Goal: Task Accomplishment & Management: Use online tool/utility

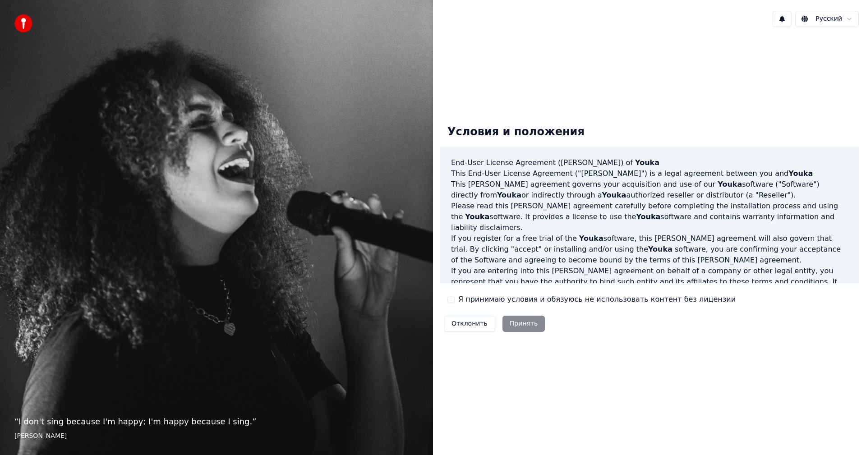
click at [500, 297] on label "Я принимаю условия и обязуюсь не использовать контент без лицензии" at bounding box center [598, 299] width 278 height 11
click at [455, 297] on button "Я принимаю условия и обязуюсь не использовать контент без лицензии" at bounding box center [451, 299] width 7 height 7
click at [519, 324] on button "Принять" at bounding box center [524, 324] width 43 height 16
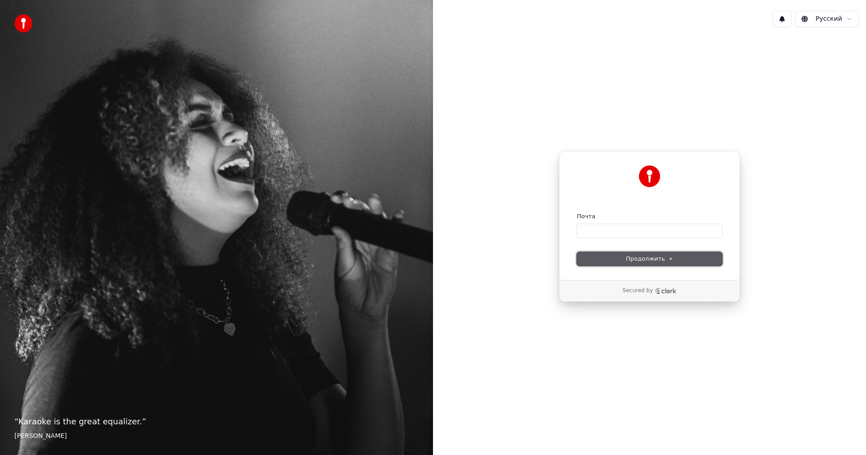
click at [643, 255] on span "Продолжить" at bounding box center [649, 259] width 47 height 8
click at [642, 230] on input "Почта" at bounding box center [649, 231] width 145 height 14
click at [641, 257] on span "Продолжить" at bounding box center [649, 259] width 47 height 8
type input "**********"
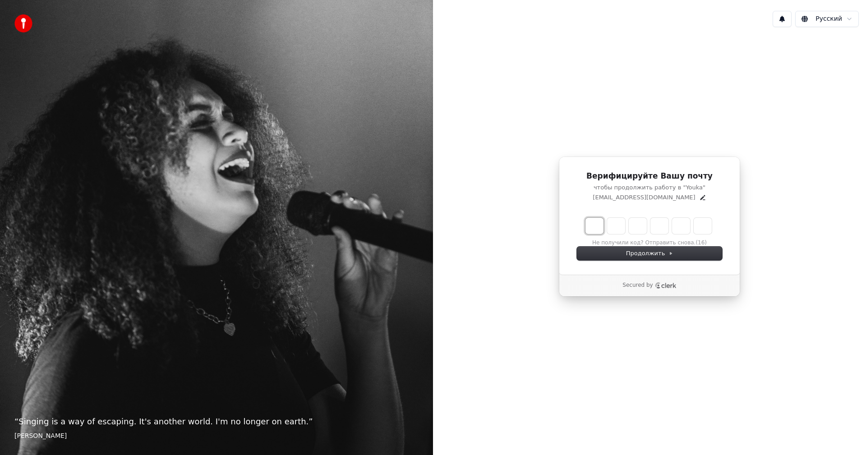
type input "*"
type input "**"
type input "*"
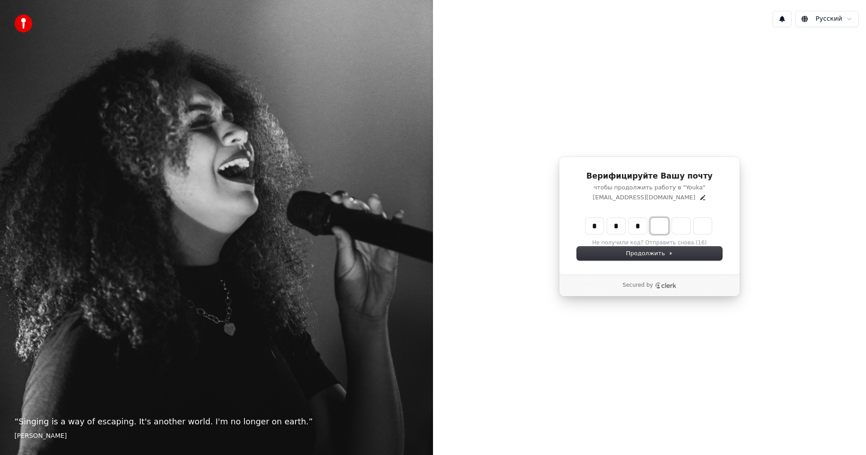
type input "***"
type input "*"
type input "****"
type input "*"
type input "******"
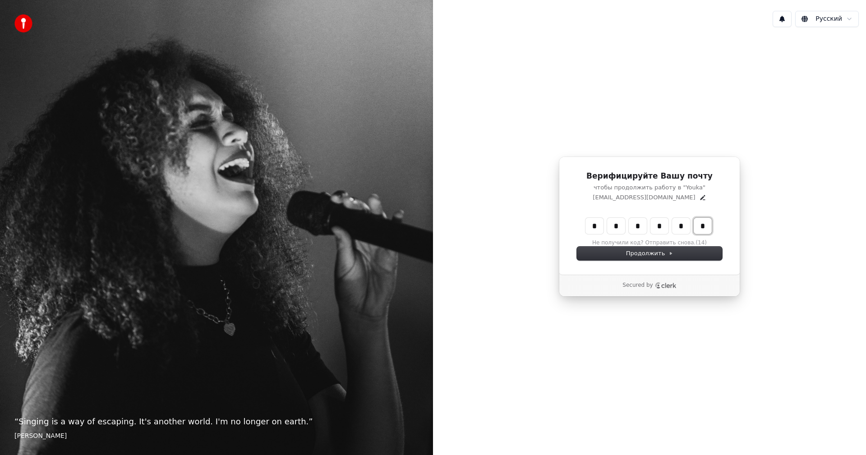
type input "*"
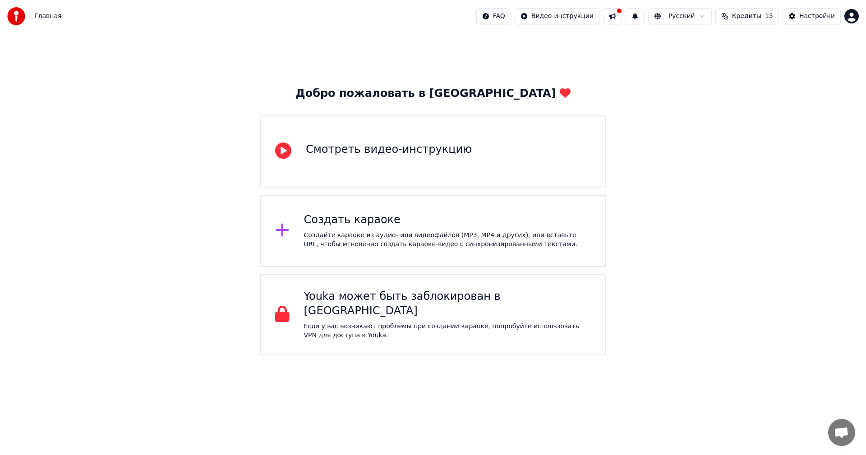
click at [418, 230] on div "Создать караоке Создайте караоке из аудио- или видеофайлов (MP3, MP4 и других),…" at bounding box center [447, 231] width 287 height 36
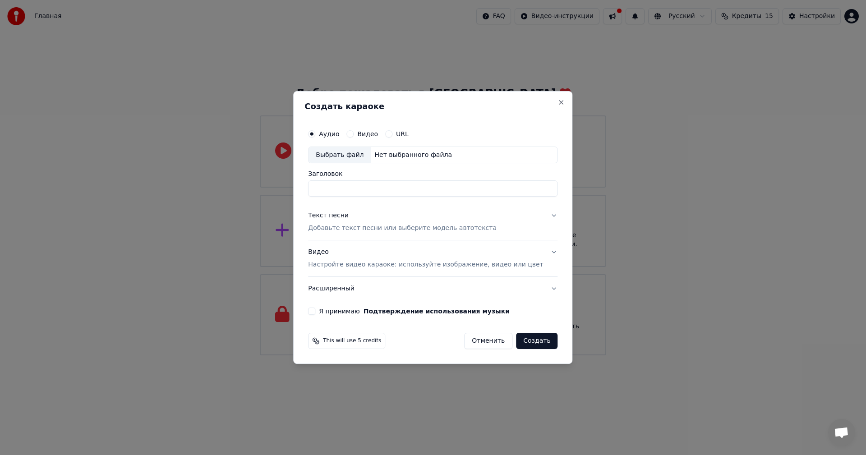
click at [353, 155] on div "Выбрать файл" at bounding box center [340, 155] width 62 height 16
type input "**********"
click at [377, 218] on div "Текст песни Добавьте текст песни или выберите модель автотекста" at bounding box center [402, 223] width 189 height 22
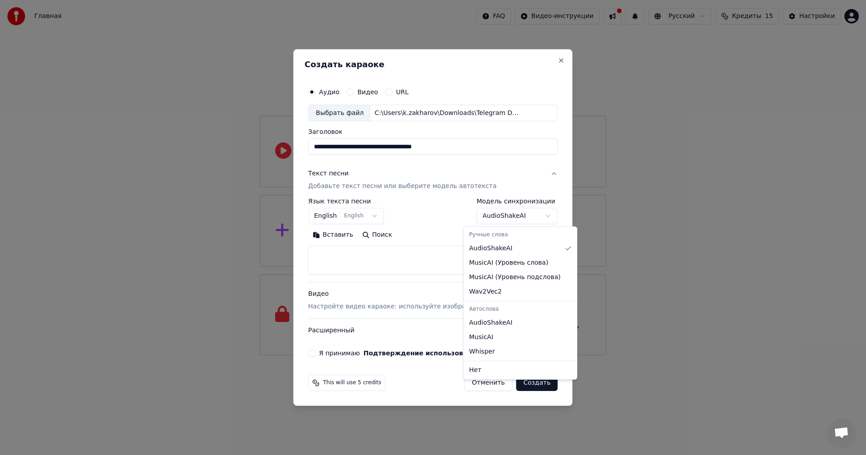
click at [493, 216] on body "**********" at bounding box center [433, 178] width 866 height 356
click at [443, 216] on body "**********" at bounding box center [433, 178] width 866 height 356
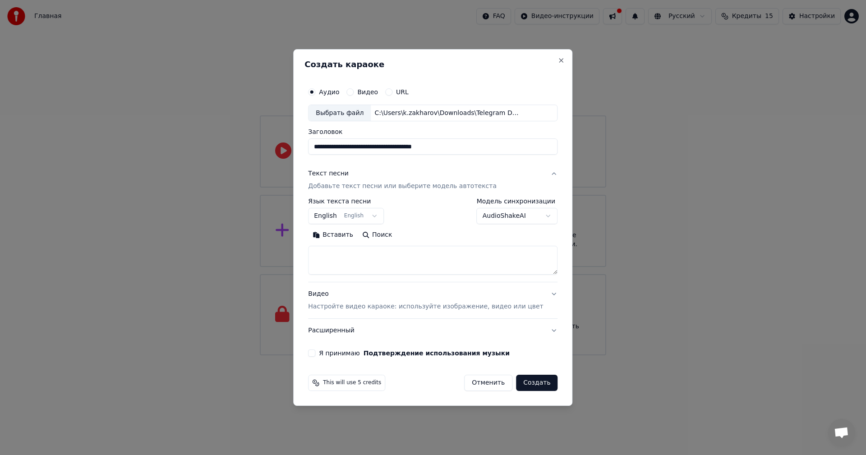
click at [416, 260] on textarea at bounding box center [433, 260] width 250 height 29
paste textarea "**********"
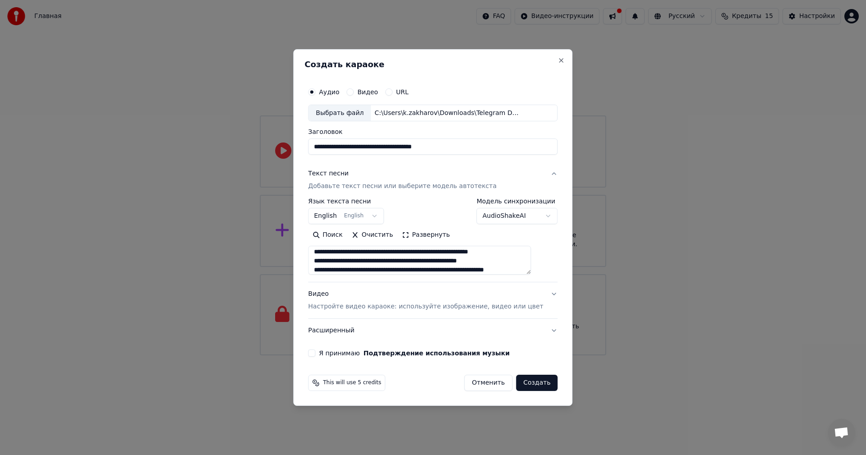
type textarea "**********"
click at [509, 309] on p "Настройте видео караоке: используйте изображение, видео или цвет" at bounding box center [425, 306] width 235 height 9
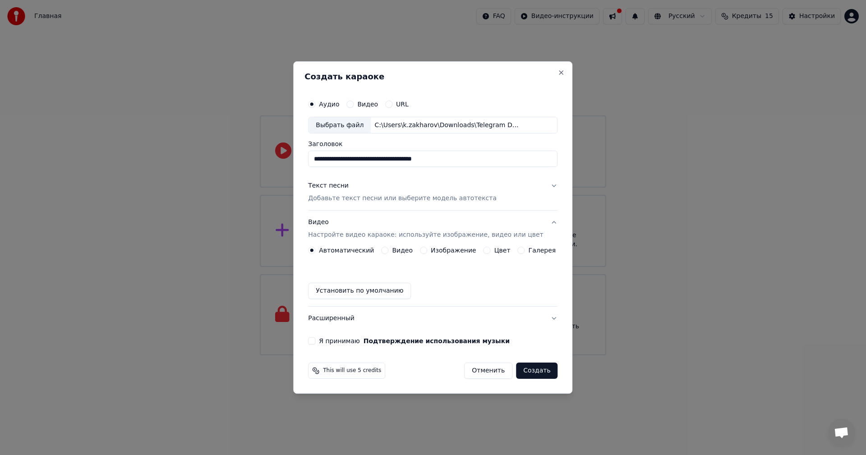
click at [431, 249] on div "Изображение" at bounding box center [448, 250] width 56 height 7
click at [426, 251] on button "Изображение" at bounding box center [423, 250] width 7 height 7
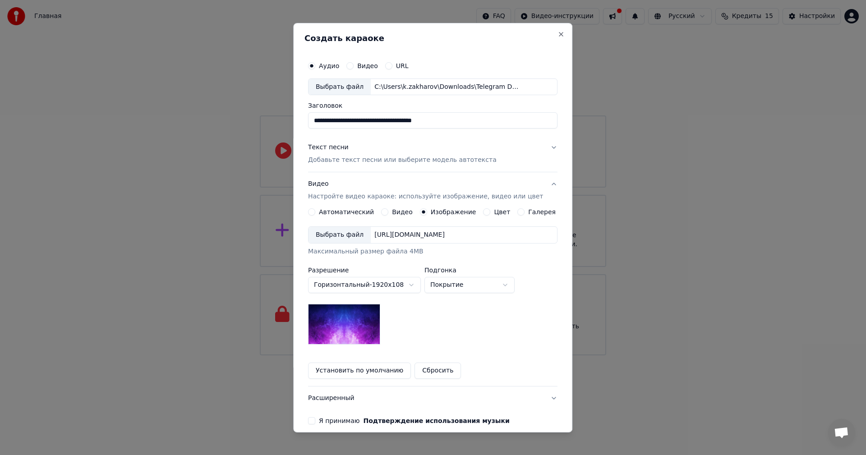
click at [398, 235] on div "[URL][DOMAIN_NAME]" at bounding box center [410, 235] width 78 height 9
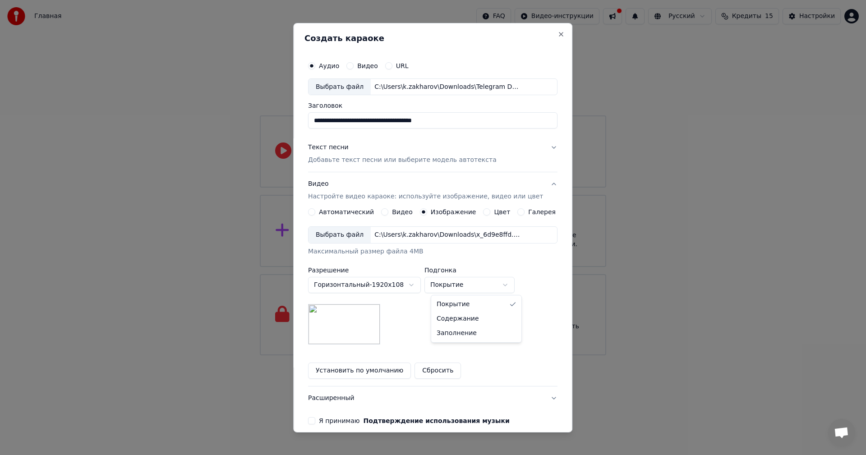
click at [472, 286] on body "**********" at bounding box center [433, 178] width 866 height 356
click at [467, 286] on body "**********" at bounding box center [433, 178] width 866 height 356
click at [466, 285] on body "**********" at bounding box center [433, 178] width 866 height 356
select select "*****"
click at [440, 162] on p "Добавьте текст песни или выберите модель автотекста" at bounding box center [402, 160] width 189 height 9
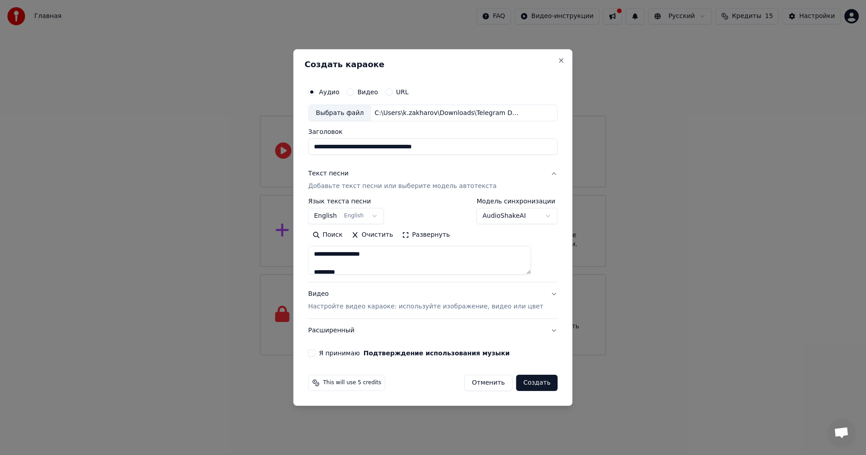
click at [502, 219] on body "**********" at bounding box center [433, 178] width 866 height 356
click at [452, 213] on body "**********" at bounding box center [433, 178] width 866 height 356
click at [358, 350] on label "Я принимаю Подтверждение использования музыки" at bounding box center [414, 353] width 191 height 6
click at [315, 350] on button "Я принимаю Подтверждение использования музыки" at bounding box center [311, 353] width 7 height 7
click at [525, 385] on button "Создать" at bounding box center [537, 383] width 42 height 16
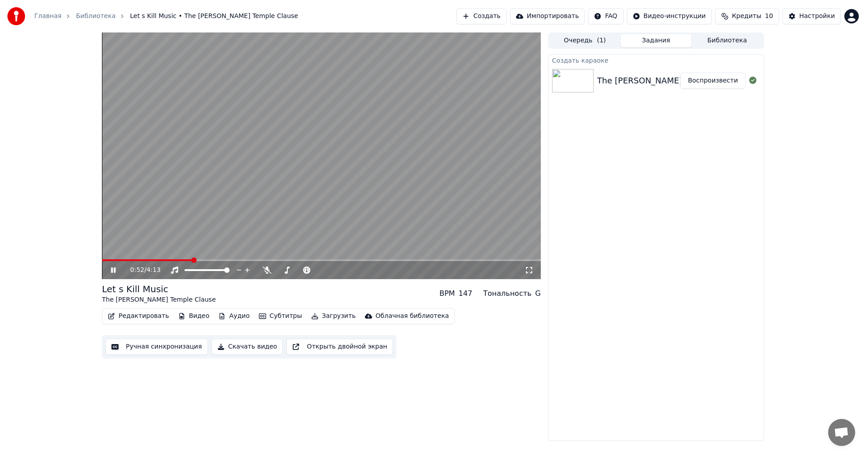
click at [115, 268] on icon at bounding box center [113, 270] width 5 height 5
click at [144, 315] on button "Редактировать" at bounding box center [138, 316] width 69 height 13
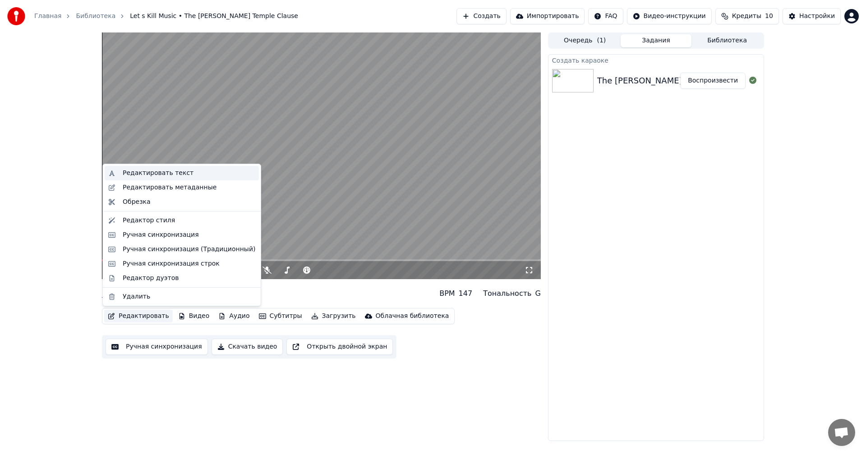
click at [184, 173] on div "Редактировать текст" at bounding box center [189, 173] width 133 height 9
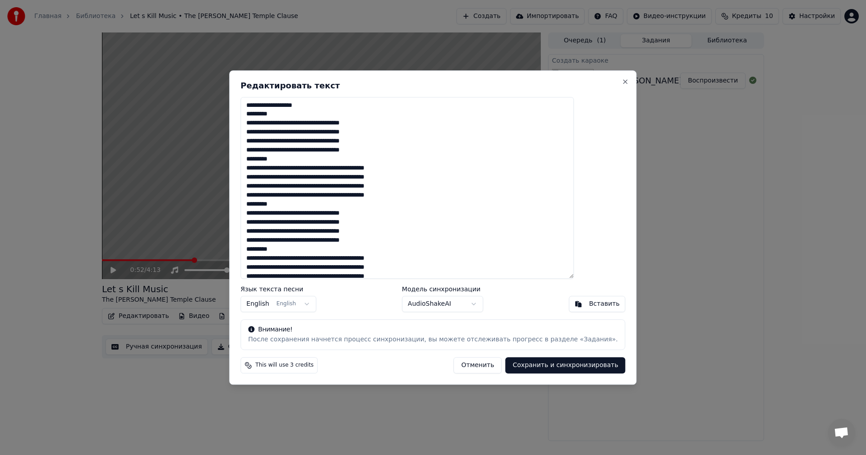
drag, startPoint x: 300, startPoint y: 114, endPoint x: 171, endPoint y: 59, distance: 139.7
click at [192, 71] on body "Главная Библиотека Let s Kill Music • The [PERSON_NAME] Temple Clause Создать И…" at bounding box center [433, 227] width 866 height 455
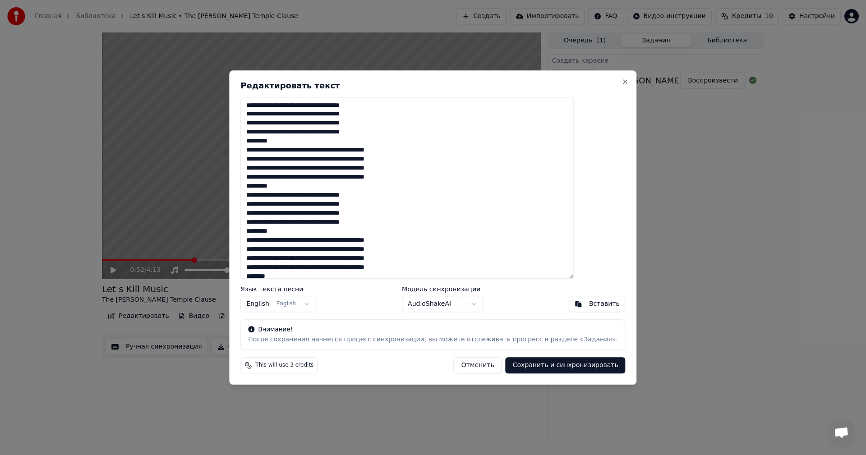
drag, startPoint x: 304, startPoint y: 142, endPoint x: 159, endPoint y: 143, distance: 144.9
click at [159, 143] on body "Главная Библиотека Let s Kill Music • The [PERSON_NAME] Temple Clause Создать И…" at bounding box center [433, 227] width 866 height 455
click at [293, 143] on textarea at bounding box center [408, 188] width 334 height 182
drag, startPoint x: 303, startPoint y: 143, endPoint x: 259, endPoint y: 144, distance: 44.2
click at [259, 144] on div "Редактировать текст Язык текста песни English English Модель синхронизации Audi…" at bounding box center [433, 227] width 408 height 315
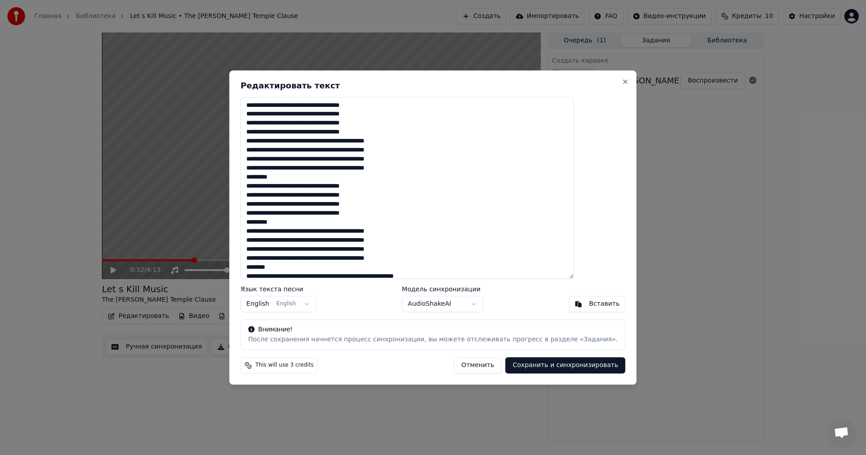
drag, startPoint x: 286, startPoint y: 178, endPoint x: 222, endPoint y: 178, distance: 63.6
click at [222, 178] on body "Главная Библиотека Let s Kill Music • The [PERSON_NAME] Temple Clause Создать И…" at bounding box center [433, 227] width 866 height 455
click at [310, 177] on textarea at bounding box center [408, 188] width 334 height 182
click at [290, 178] on textarea at bounding box center [408, 188] width 334 height 182
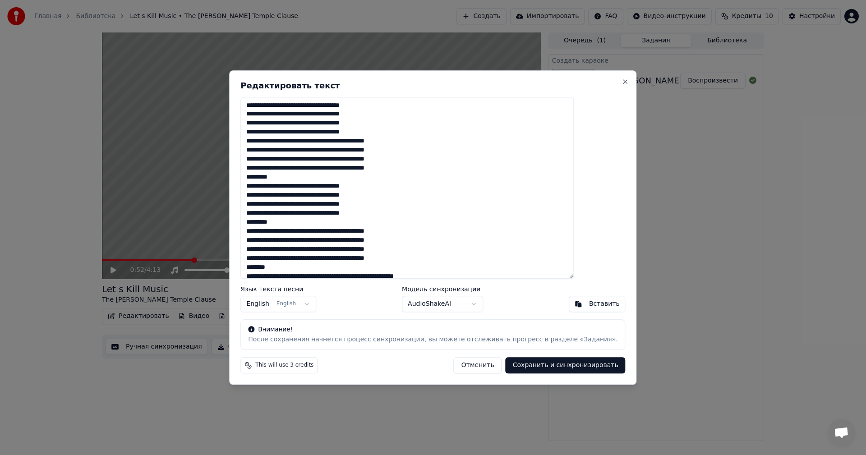
click at [290, 178] on textarea at bounding box center [408, 188] width 334 height 182
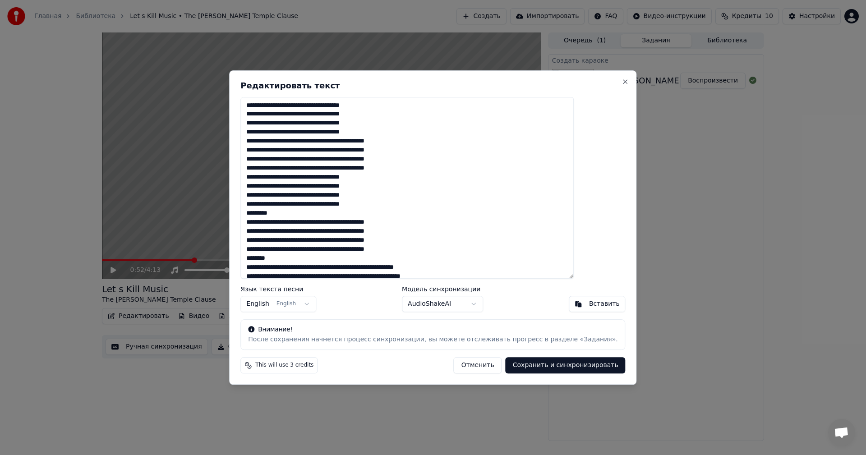
click at [288, 214] on textarea at bounding box center [408, 188] width 334 height 182
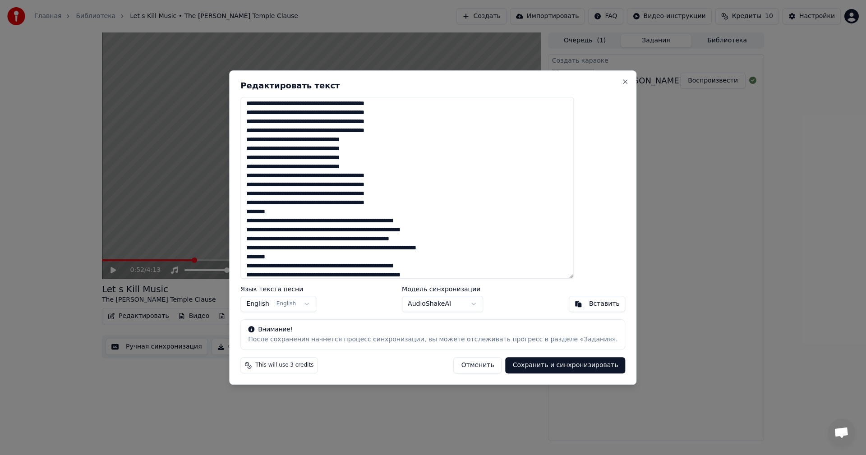
scroll to position [45, 0]
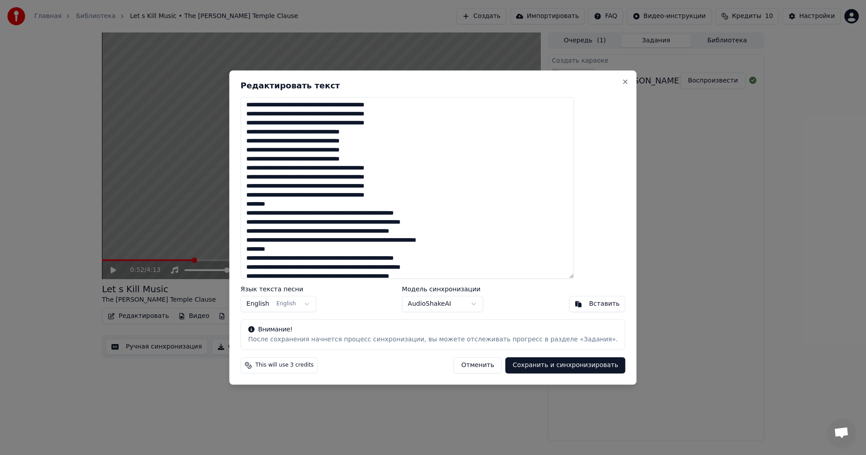
click at [287, 207] on textarea at bounding box center [408, 188] width 334 height 182
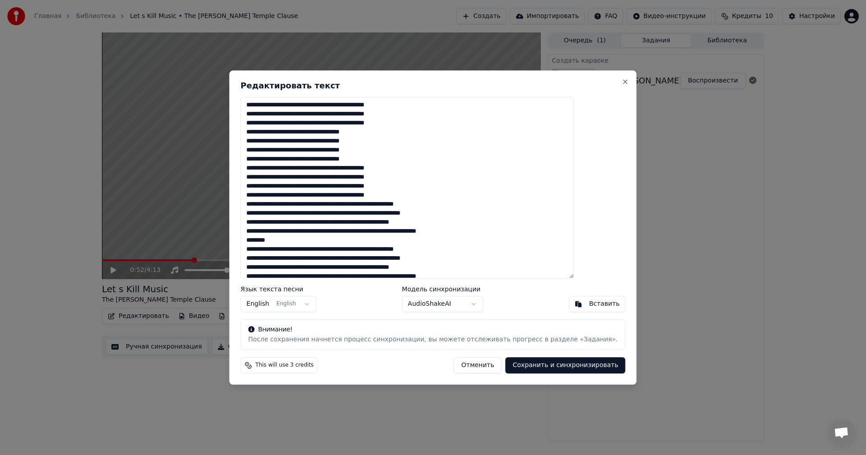
click at [289, 239] on textarea at bounding box center [408, 188] width 334 height 182
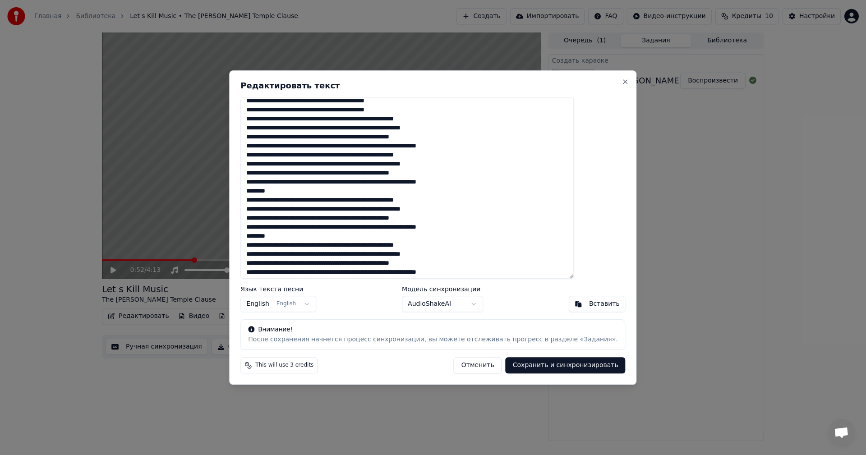
scroll to position [132, 0]
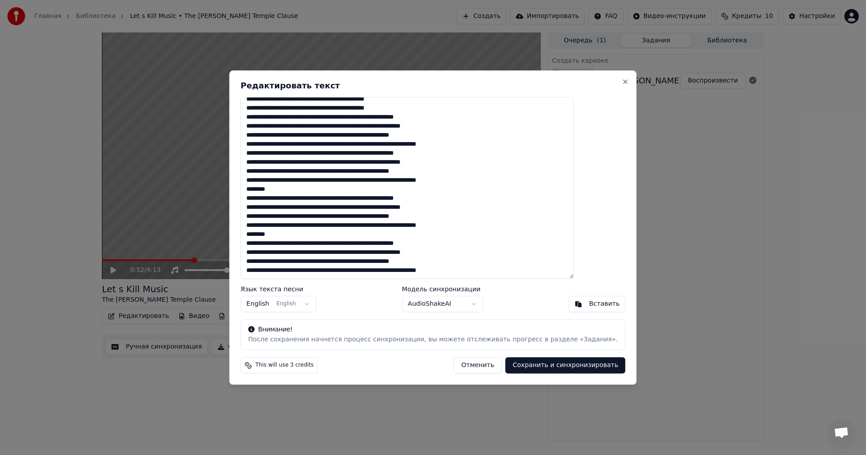
click at [283, 190] on textarea at bounding box center [408, 188] width 334 height 182
click at [286, 233] on textarea at bounding box center [408, 188] width 334 height 182
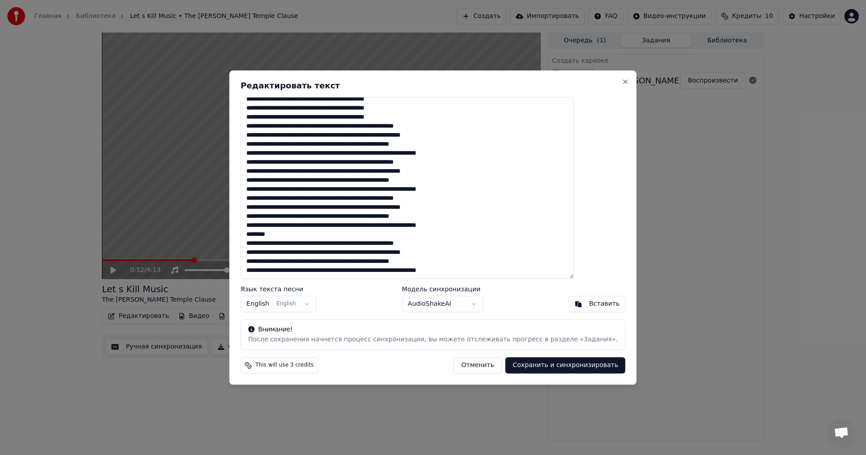
click at [286, 233] on textarea at bounding box center [408, 188] width 334 height 182
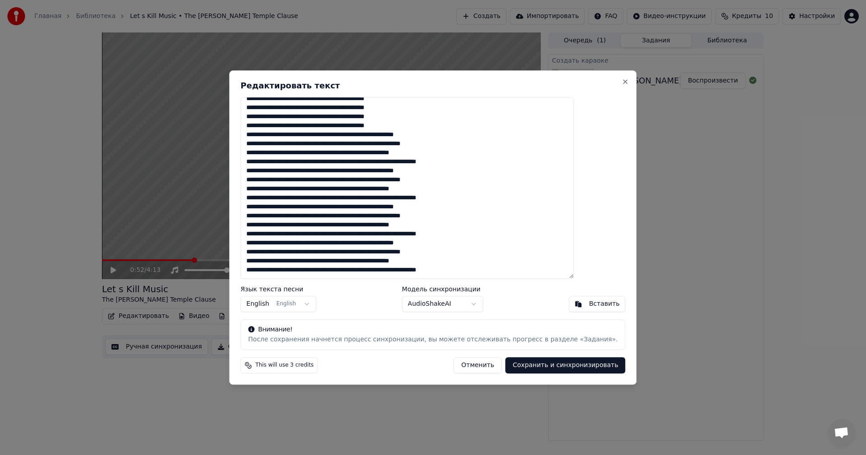
scroll to position [115, 0]
type textarea "**********"
click at [530, 366] on button "Сохранить и синхронизировать" at bounding box center [566, 365] width 120 height 16
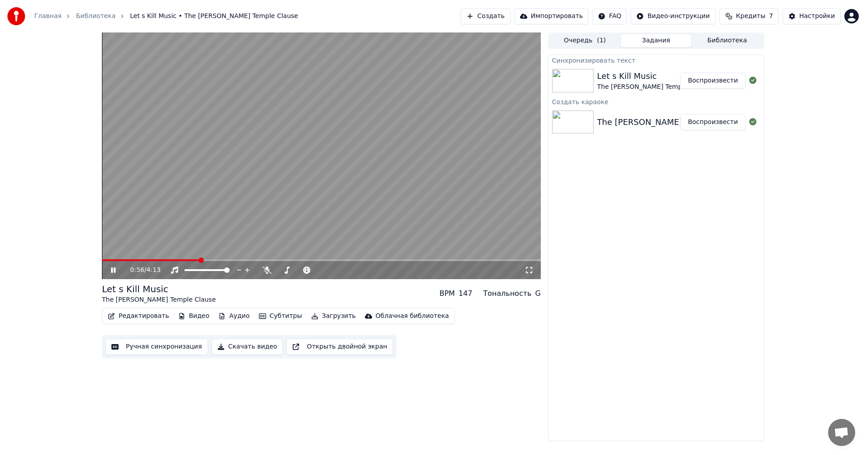
click at [312, 147] on video at bounding box center [321, 155] width 439 height 247
click at [634, 117] on div "The [PERSON_NAME] Temple Clause - Let s Kill Music" at bounding box center [705, 122] width 214 height 13
click at [633, 83] on div "The [PERSON_NAME] Temple Clause" at bounding box center [655, 87] width 114 height 9
click at [631, 111] on div "The [PERSON_NAME] Temple Clause - Let s Kill Music Воспроизвести" at bounding box center [656, 122] width 215 height 31
click at [628, 118] on div "The [PERSON_NAME] Temple Clause - Let s Kill Music" at bounding box center [705, 122] width 214 height 13
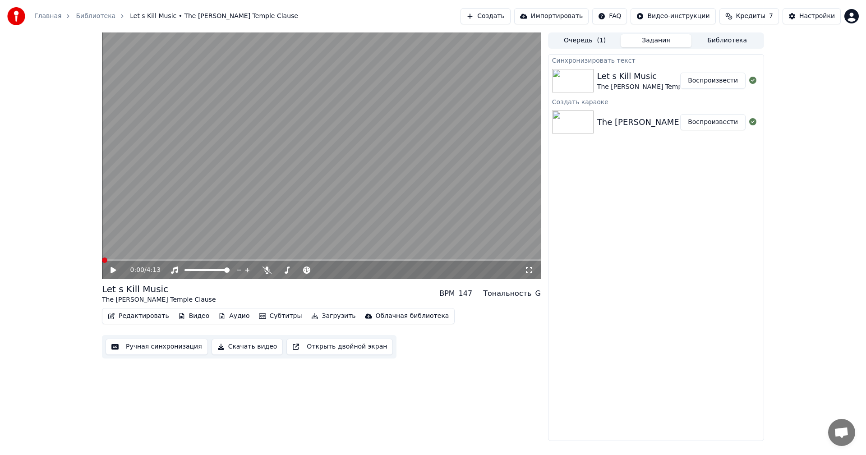
click at [102, 261] on span at bounding box center [102, 260] width 0 height 2
click at [113, 270] on icon at bounding box center [113, 270] width 5 height 6
click at [130, 259] on video at bounding box center [321, 155] width 439 height 247
click at [130, 260] on span at bounding box center [321, 260] width 439 height 2
click at [111, 269] on icon at bounding box center [119, 270] width 21 height 7
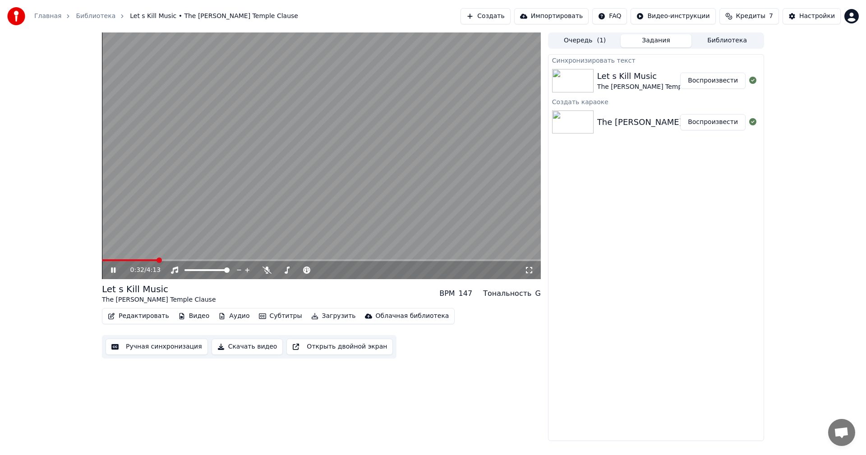
click at [158, 259] on span at bounding box center [321, 260] width 439 height 2
click at [170, 259] on span at bounding box center [321, 260] width 439 height 2
click at [208, 271] on span at bounding box center [196, 270] width 23 height 2
click at [43, 318] on div "0:56 / 4:13 Let s Kill Music The [PERSON_NAME] Temple Clause BPM 147 Тональност…" at bounding box center [433, 236] width 866 height 409
click at [529, 270] on icon at bounding box center [529, 270] width 9 height 7
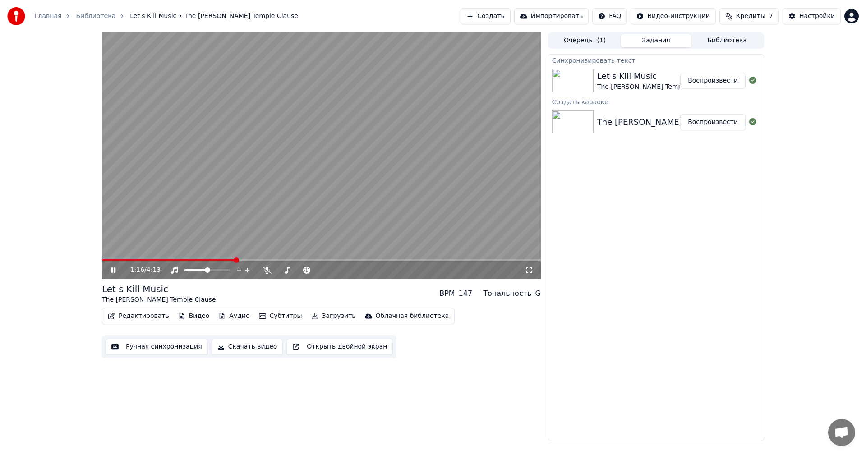
click at [69, 167] on div "1:16 / 4:13 Let s Kill Music The [PERSON_NAME] Temple Clause BPM 147 Тональност…" at bounding box center [433, 236] width 866 height 409
click at [62, 155] on div "1:19 / 4:13 Let s Kill Music The [PERSON_NAME] Temple Clause BPM 147 Тональност…" at bounding box center [433, 236] width 866 height 409
click at [213, 272] on span at bounding box center [211, 270] width 5 height 5
click at [527, 271] on icon at bounding box center [529, 270] width 9 height 7
click at [113, 271] on icon at bounding box center [113, 270] width 5 height 5
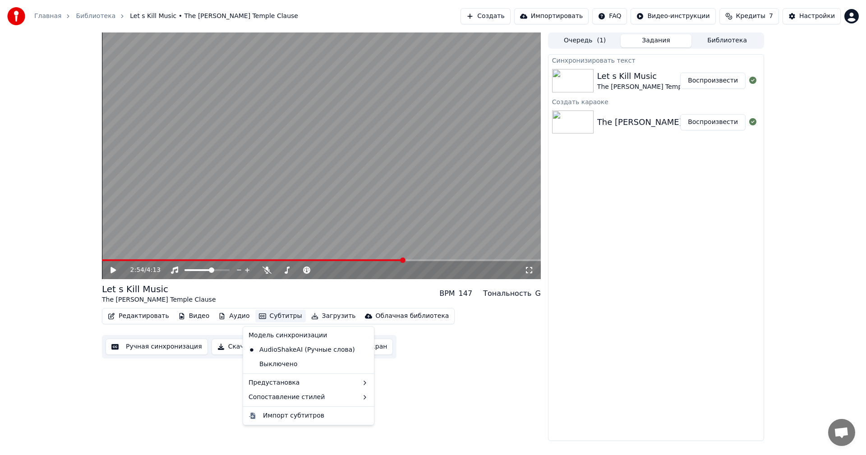
click at [263, 316] on button "Субтитры" at bounding box center [280, 316] width 51 height 13
click at [185, 386] on div "2:54 / 4:13 Let s Kill Music The [PERSON_NAME] Temple Clause BPM 147 Тональност…" at bounding box center [321, 236] width 439 height 409
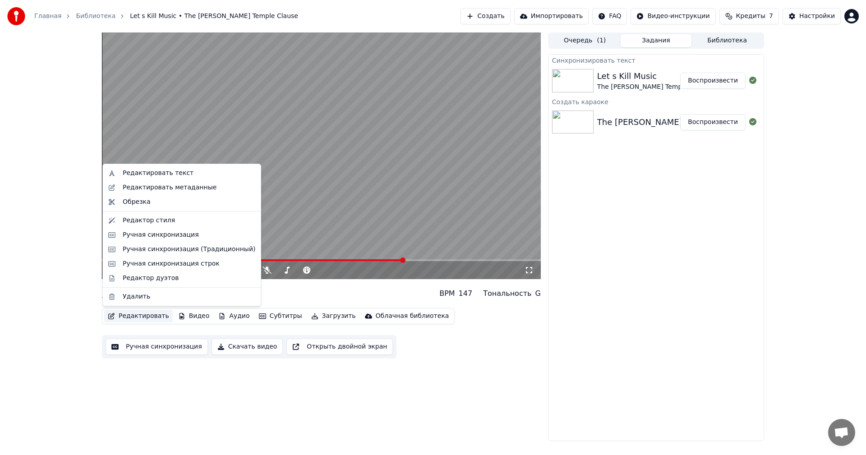
click at [153, 315] on button "Редактировать" at bounding box center [138, 316] width 69 height 13
click at [173, 185] on div "Редактировать метаданные" at bounding box center [170, 187] width 94 height 9
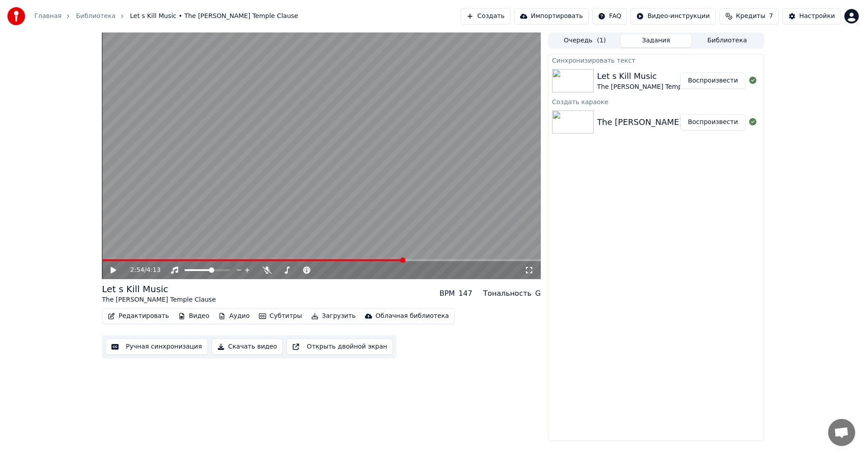
click at [162, 324] on div "Редактировать Видео Аудио Субтитры Загрузить Облачная библиотека" at bounding box center [278, 316] width 353 height 16
click at [148, 313] on button "Редактировать" at bounding box center [138, 316] width 69 height 13
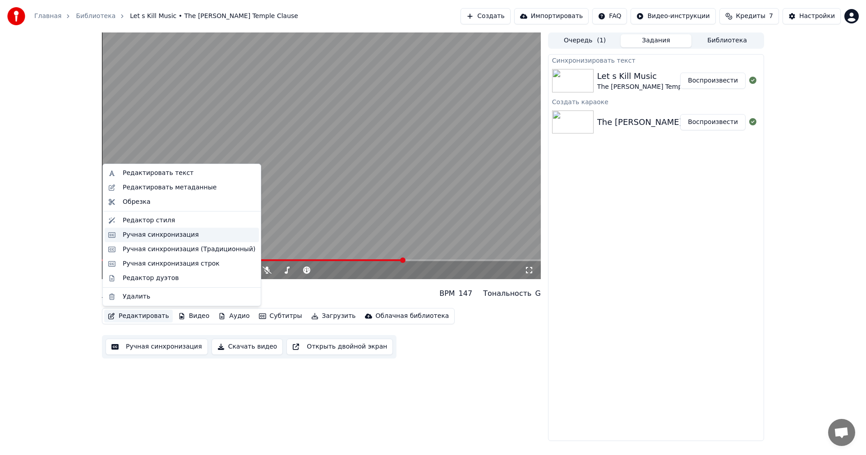
click at [166, 234] on div "Ручная синхронизация" at bounding box center [161, 235] width 76 height 9
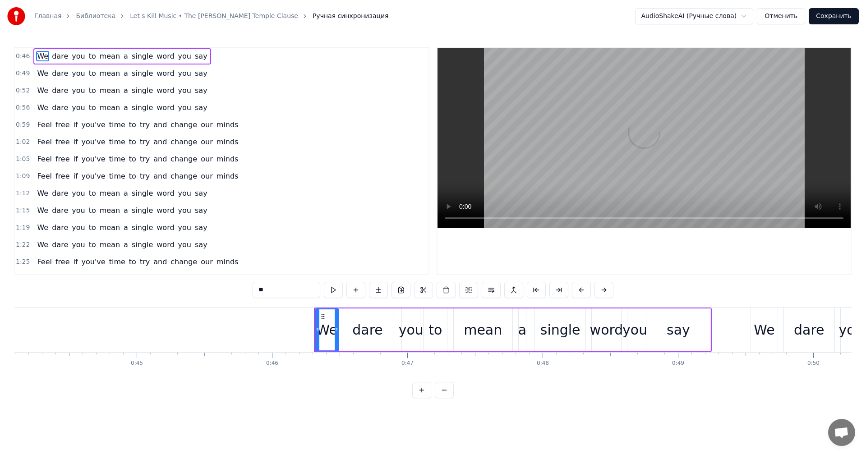
scroll to position [0, 6224]
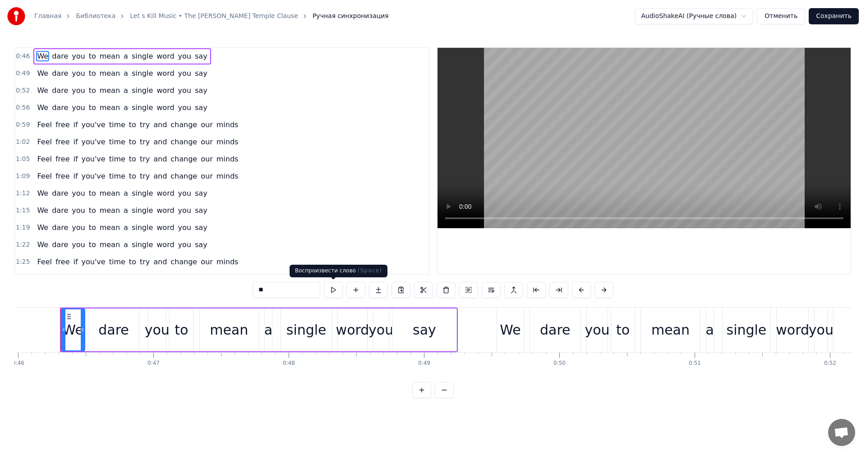
click at [334, 292] on button at bounding box center [333, 290] width 19 height 16
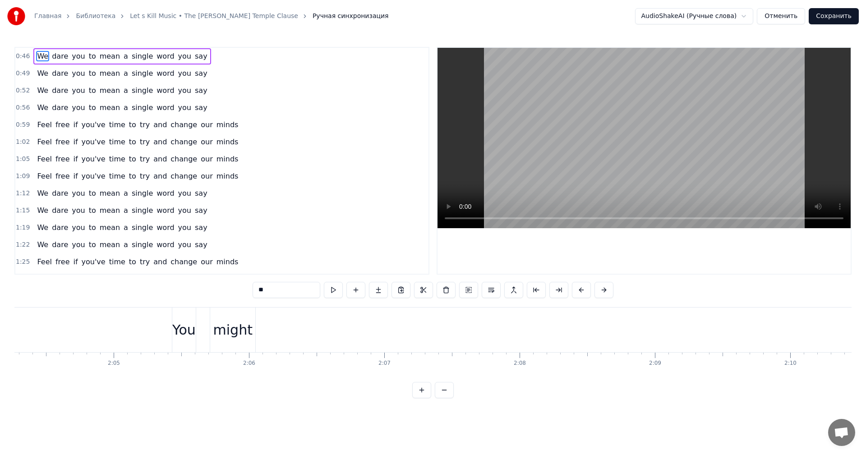
scroll to position [0, 16599]
click at [413, 338] on div "You" at bounding box center [409, 330] width 23 height 20
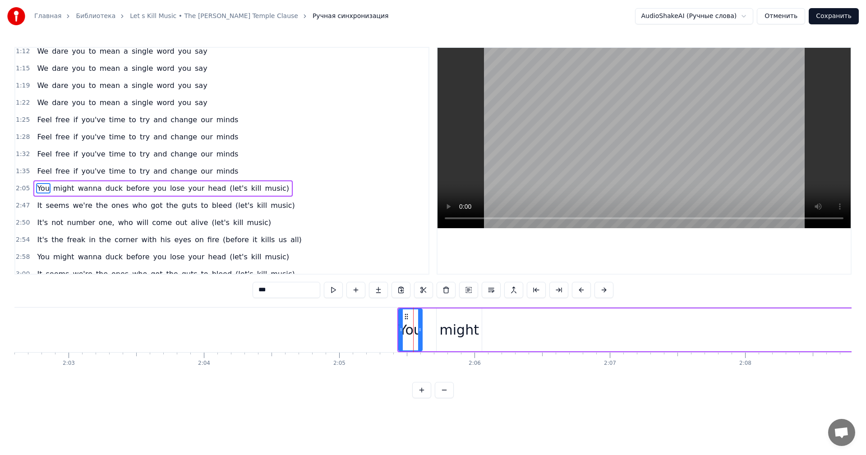
scroll to position [170, 0]
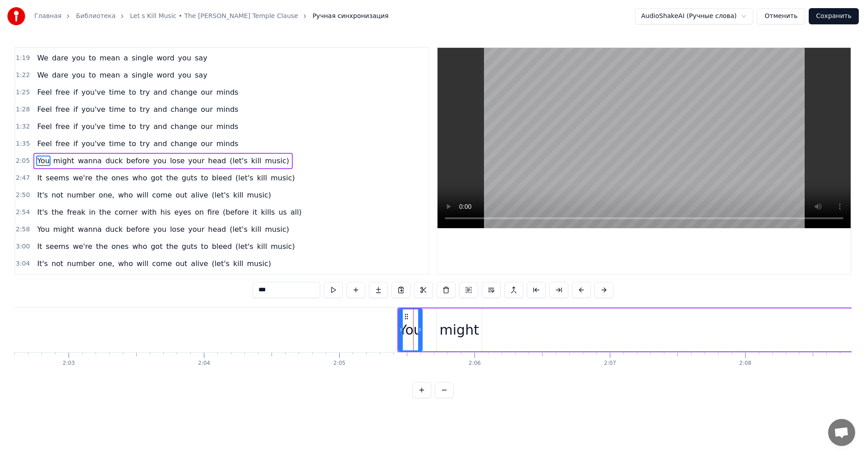
click at [450, 334] on div "might" at bounding box center [459, 330] width 39 height 20
type input "*****"
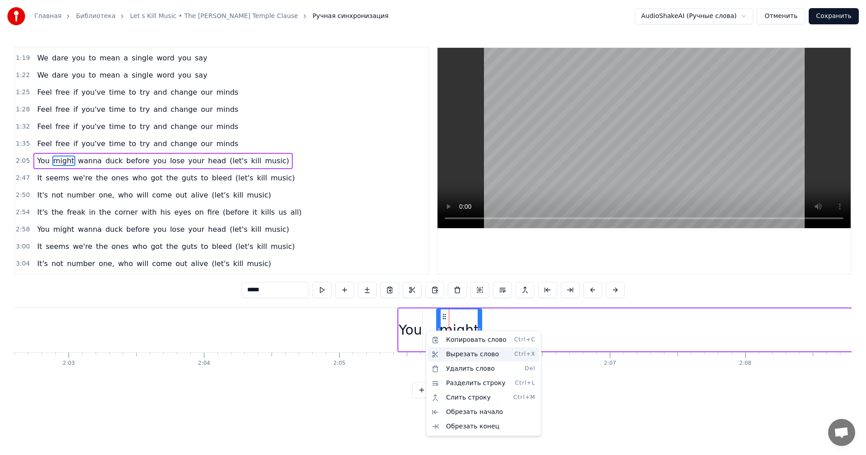
click at [452, 355] on div "Вырезать слово Ctrl+X" at bounding box center [483, 355] width 111 height 14
click at [455, 343] on div "Вырезать слово Ctrl+X" at bounding box center [493, 346] width 111 height 14
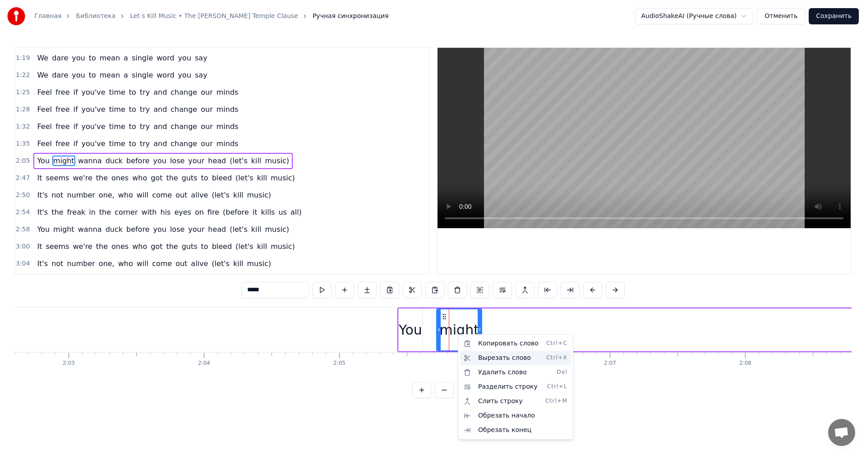
click at [483, 356] on div "Вырезать слово Ctrl+X" at bounding box center [515, 358] width 111 height 14
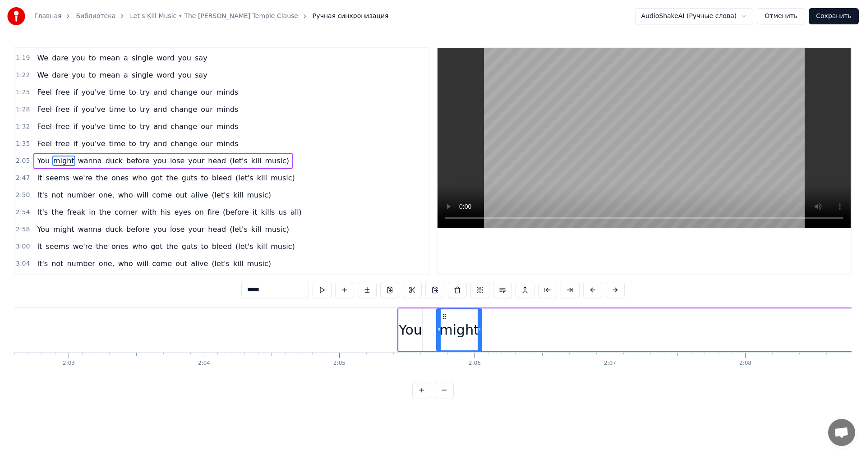
scroll to position [0, 16618]
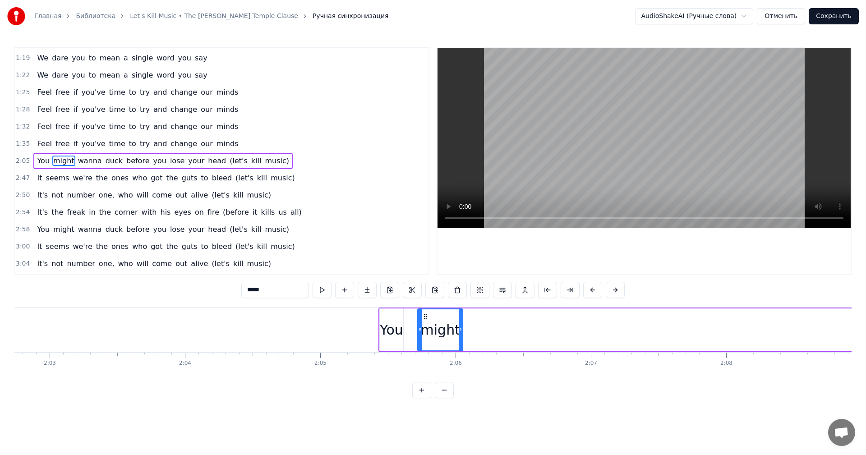
drag, startPoint x: 405, startPoint y: 336, endPoint x: 421, endPoint y: 339, distance: 16.1
click at [389, 334] on div "You" at bounding box center [391, 330] width 23 height 20
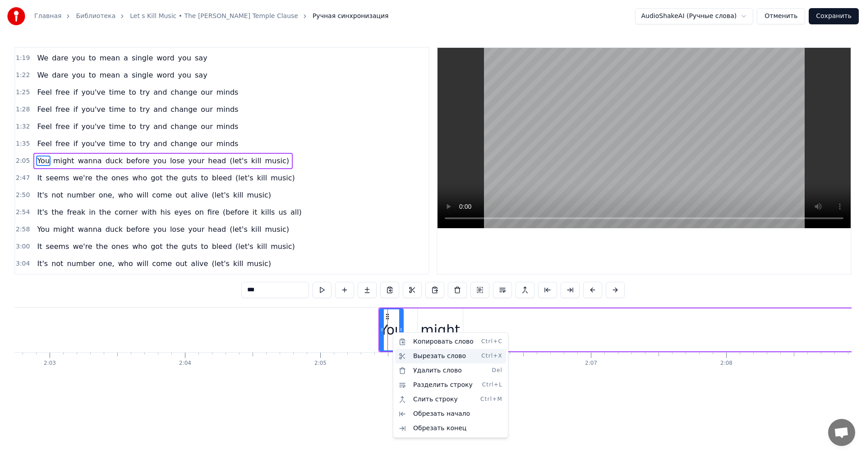
click at [417, 356] on div "Вырезать слово Ctrl+X" at bounding box center [450, 356] width 111 height 14
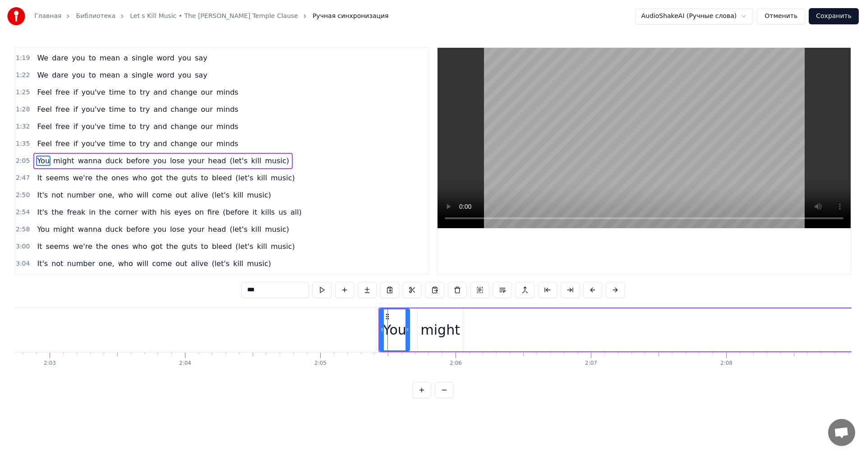
drag, startPoint x: 402, startPoint y: 332, endPoint x: 408, endPoint y: 335, distance: 7.1
click at [408, 335] on div at bounding box center [408, 330] width 4 height 41
click at [440, 333] on div "We dare you to mean a single word you say We dare you to mean a single word you…" at bounding box center [546, 329] width 34299 height 45
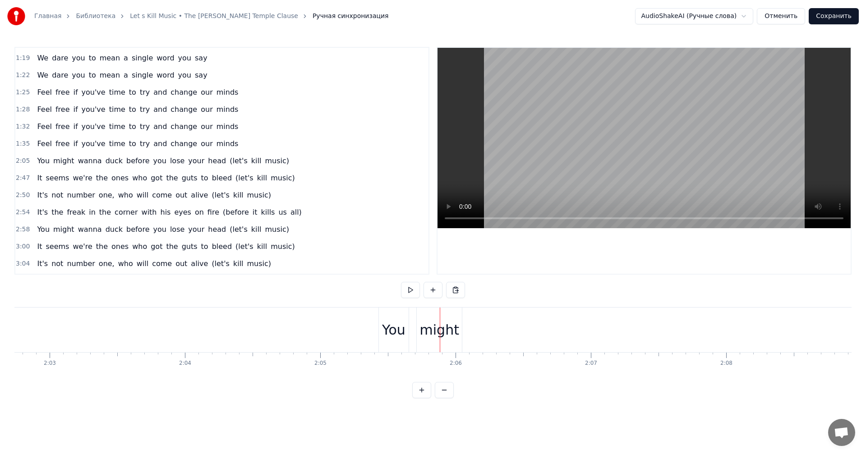
click at [451, 333] on div "might" at bounding box center [439, 330] width 39 height 20
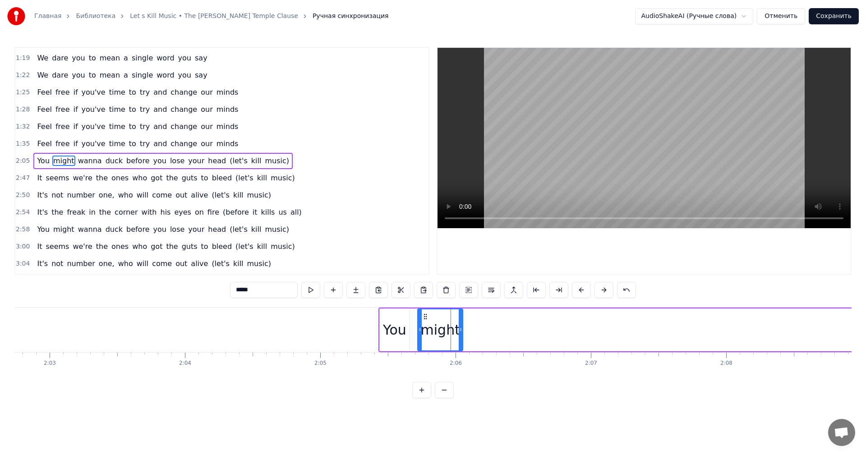
drag, startPoint x: 431, startPoint y: 333, endPoint x: 395, endPoint y: 334, distance: 35.7
drag, startPoint x: 457, startPoint y: 329, endPoint x: 388, endPoint y: 333, distance: 68.7
click at [454, 343] on div "We dare you to mean a single word you say We dare you to mean a single word you…" at bounding box center [546, 329] width 34299 height 45
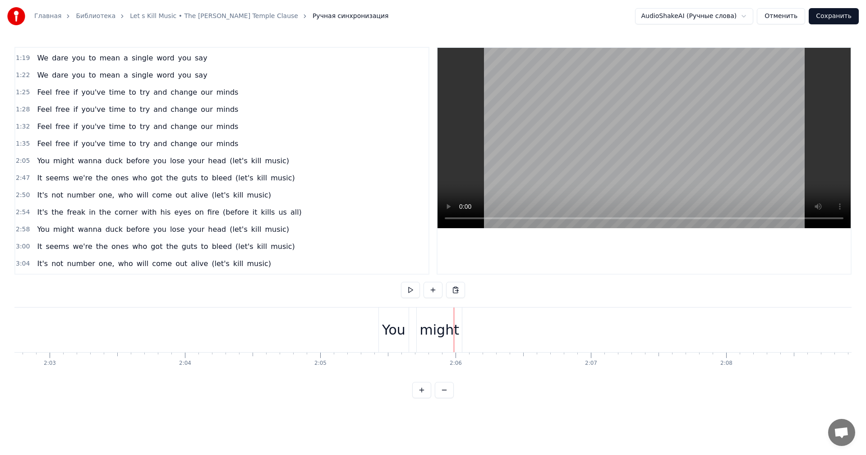
click at [398, 332] on div "You" at bounding box center [393, 330] width 23 height 20
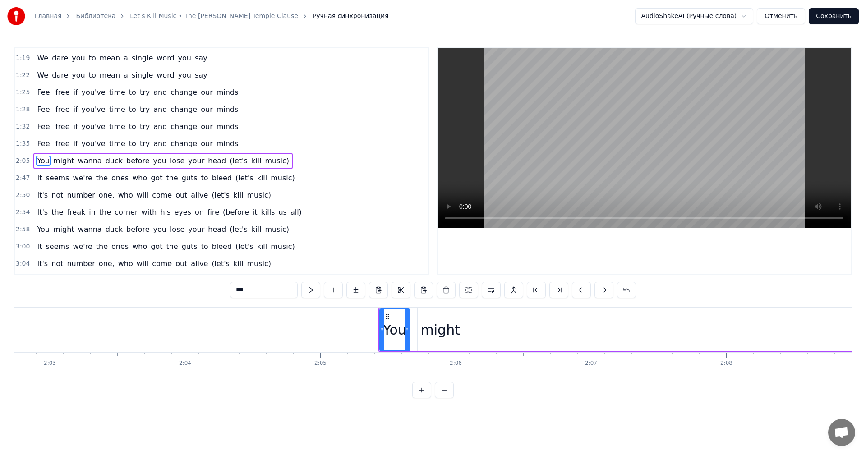
click at [439, 332] on div "might" at bounding box center [440, 330] width 39 height 20
click at [392, 336] on div "You" at bounding box center [394, 330] width 23 height 20
type input "***"
drag, startPoint x: 28, startPoint y: 161, endPoint x: 56, endPoint y: 161, distance: 27.5
click at [56, 161] on div "2:05 You might wanna duck before you lose your head (let's kill music)" at bounding box center [221, 161] width 413 height 17
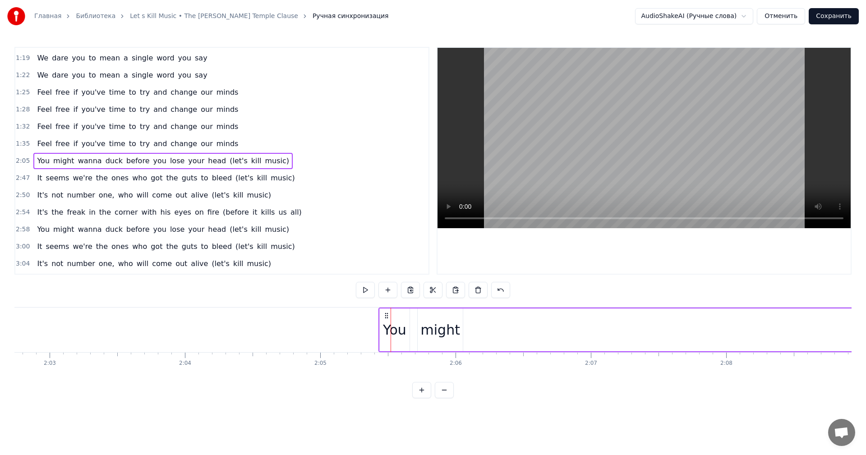
click at [44, 161] on span "You" at bounding box center [43, 161] width 14 height 10
drag, startPoint x: 41, startPoint y: 162, endPoint x: 59, endPoint y: 163, distance: 18.1
click at [59, 163] on div "You might wanna duck before you lose your head (let's kill music)" at bounding box center [162, 161] width 259 height 16
click at [404, 331] on div "We dare you to mean a single word you say We dare you to mean a single word you…" at bounding box center [546, 329] width 34299 height 45
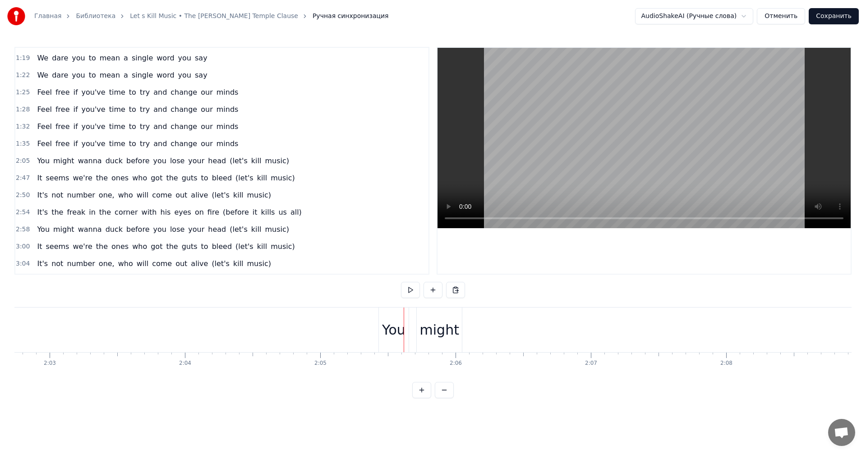
click at [398, 331] on div "You" at bounding box center [393, 330] width 23 height 20
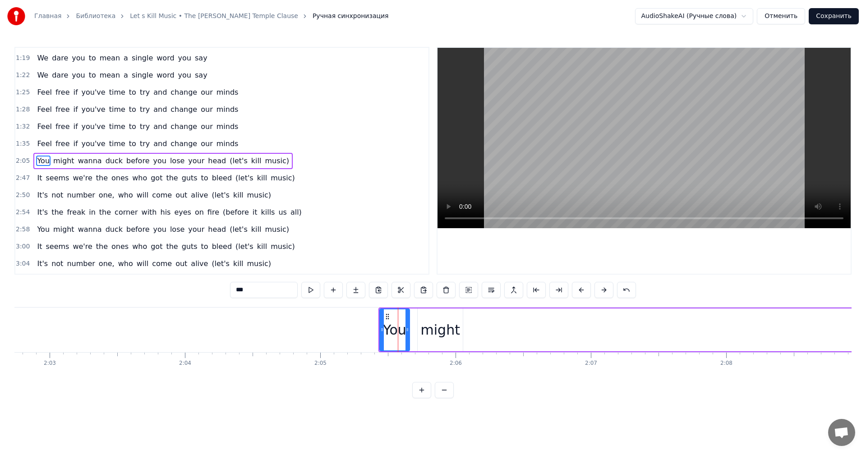
drag, startPoint x: 391, startPoint y: 332, endPoint x: 496, endPoint y: 341, distance: 106.0
drag, startPoint x: 415, startPoint y: 334, endPoint x: 486, endPoint y: 332, distance: 70.4
click at [434, 331] on div "might" at bounding box center [440, 330] width 39 height 20
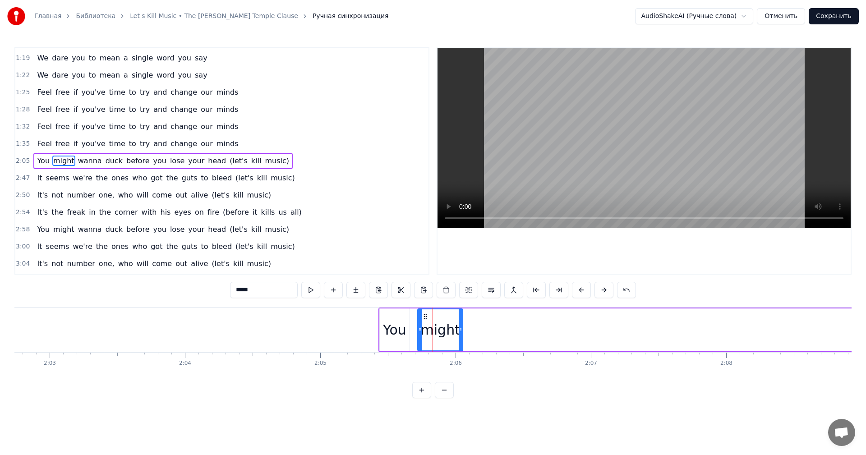
drag, startPoint x: 439, startPoint y: 331, endPoint x: 482, endPoint y: 332, distance: 43.3
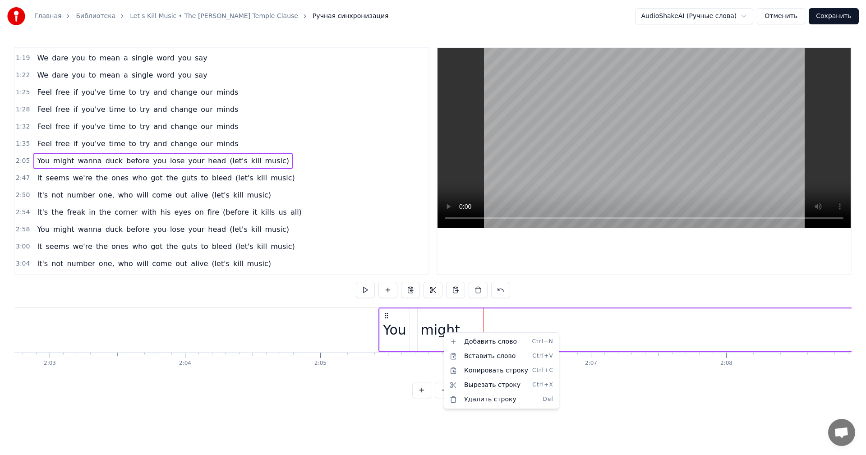
click at [437, 326] on html "Главная Библиотека Let s Kill Music • The [PERSON_NAME] Temple Clause Ручная си…" at bounding box center [433, 206] width 866 height 413
click at [404, 334] on div "You" at bounding box center [394, 330] width 23 height 20
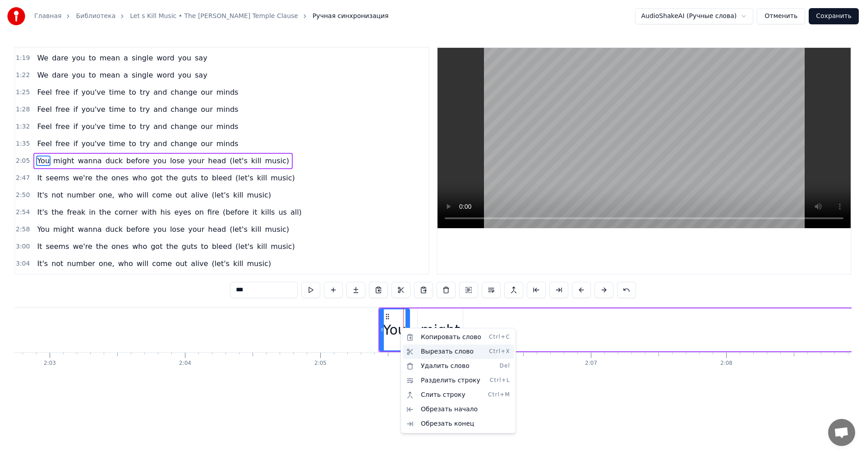
click at [426, 352] on div "Вырезать слово Ctrl+X" at bounding box center [458, 352] width 111 height 14
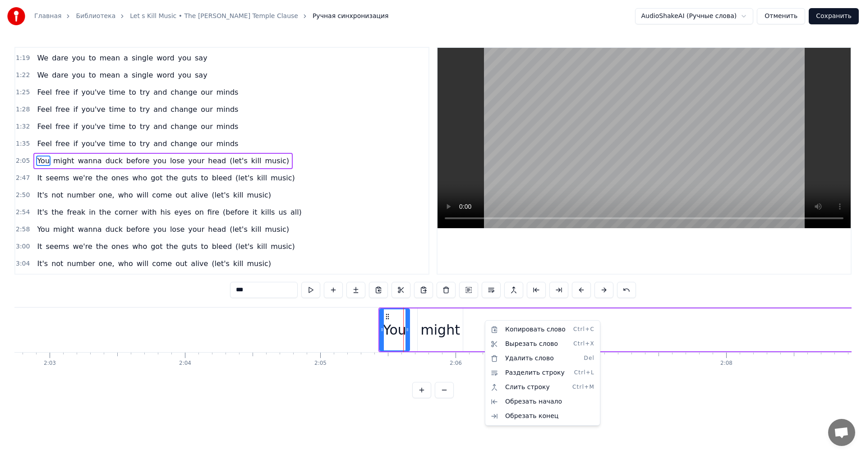
click at [476, 336] on html "Главная Библиотека Let s Kill Music • The [PERSON_NAME] Temple Clause Ручная си…" at bounding box center [433, 206] width 866 height 413
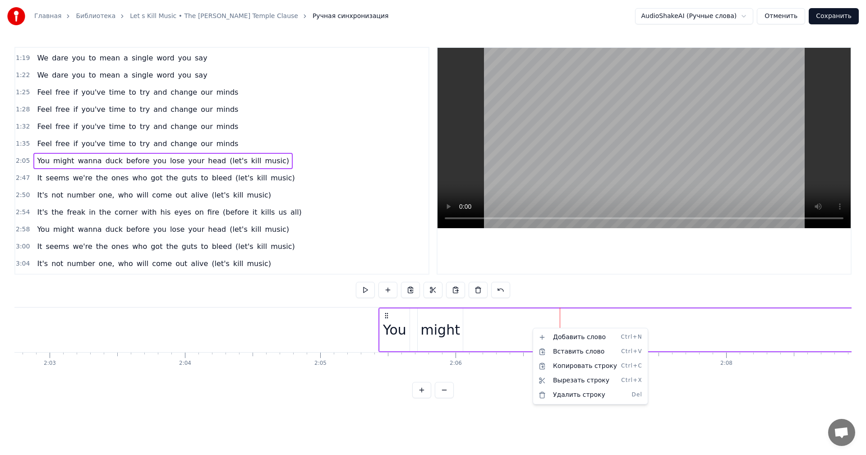
click at [433, 380] on html "Главная Библиотека Let s Kill Music • The [PERSON_NAME] Temple Clause Ручная си…" at bounding box center [433, 206] width 866 height 413
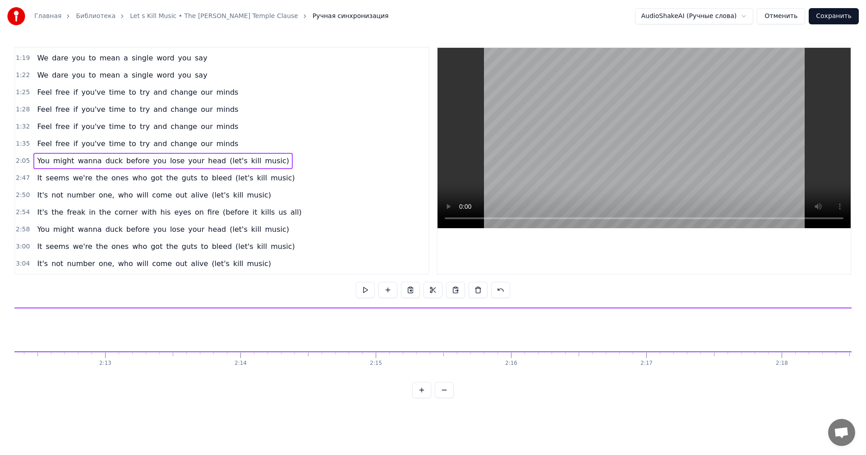
scroll to position [0, 18066]
click at [365, 293] on button at bounding box center [365, 290] width 19 height 16
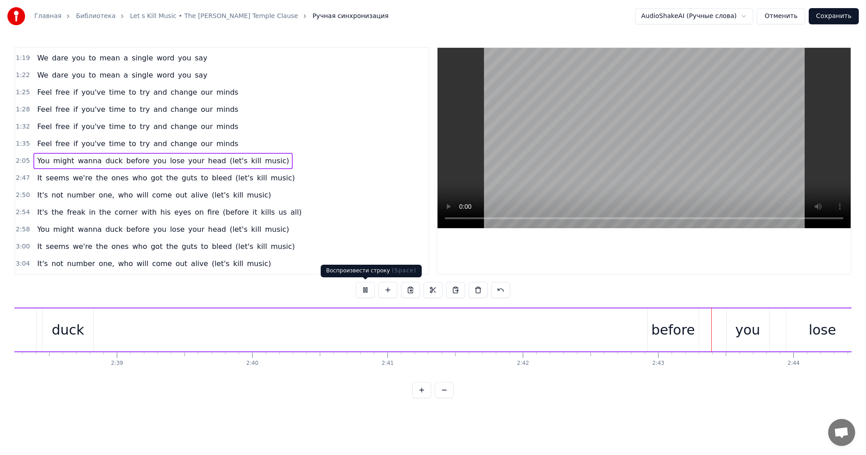
click at [362, 291] on button at bounding box center [365, 290] width 19 height 16
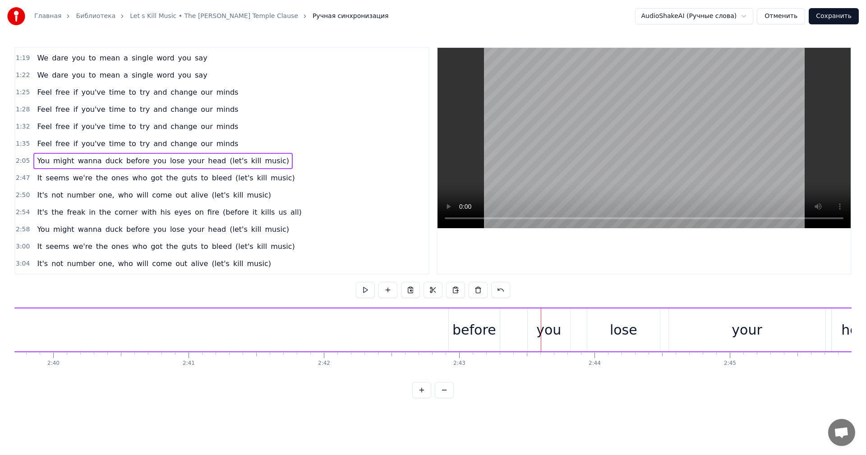
scroll to position [0, 21699]
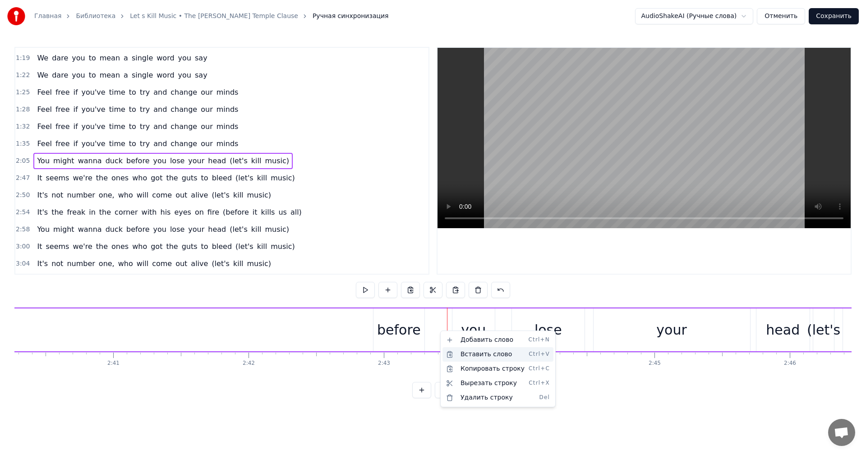
click at [467, 358] on div "Вставить слово Ctrl+V" at bounding box center [498, 355] width 111 height 14
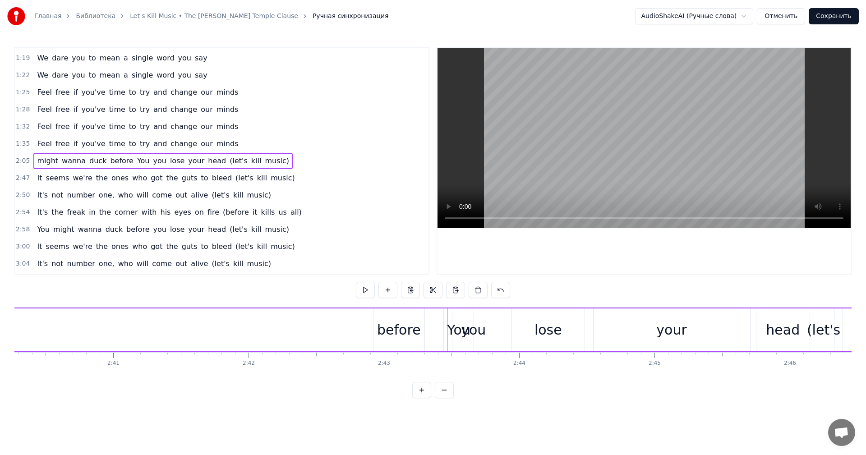
click at [450, 331] on div "You" at bounding box center [458, 330] width 23 height 20
drag, startPoint x: 454, startPoint y: 332, endPoint x: 436, endPoint y: 332, distance: 17.6
click at [452, 332] on div "you" at bounding box center [473, 330] width 43 height 43
click at [448, 332] on div "You" at bounding box center [458, 330] width 23 height 20
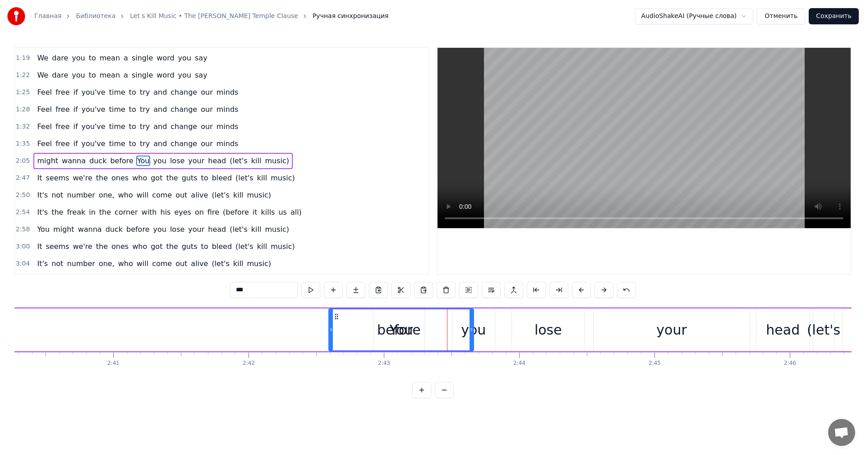
drag, startPoint x: 445, startPoint y: 332, endPoint x: 330, endPoint y: 332, distance: 115.1
click at [330, 332] on icon at bounding box center [331, 329] width 4 height 7
click at [406, 332] on div "You" at bounding box center [401, 330] width 23 height 20
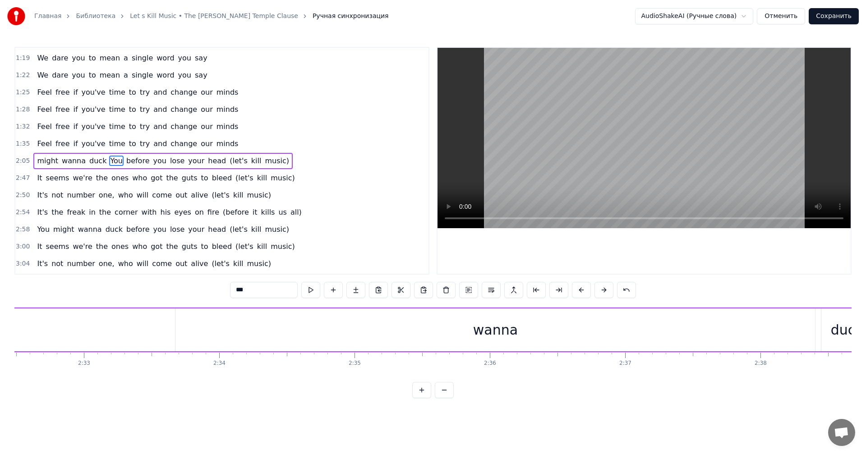
scroll to position [0, 20588]
click at [545, 336] on div "wanna" at bounding box center [552, 330] width 45 height 20
type input "*****"
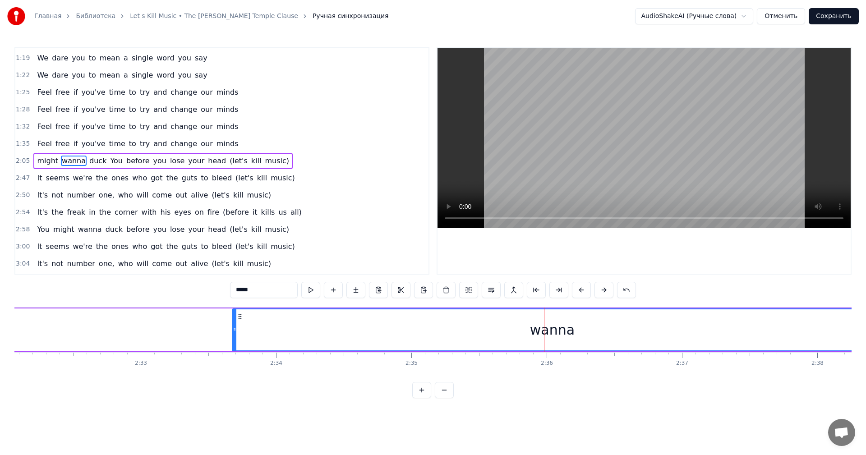
click at [548, 330] on div "wanna" at bounding box center [552, 330] width 45 height 20
click at [553, 331] on div "wanna" at bounding box center [552, 330] width 45 height 20
click at [542, 334] on div "wanna" at bounding box center [552, 330] width 45 height 20
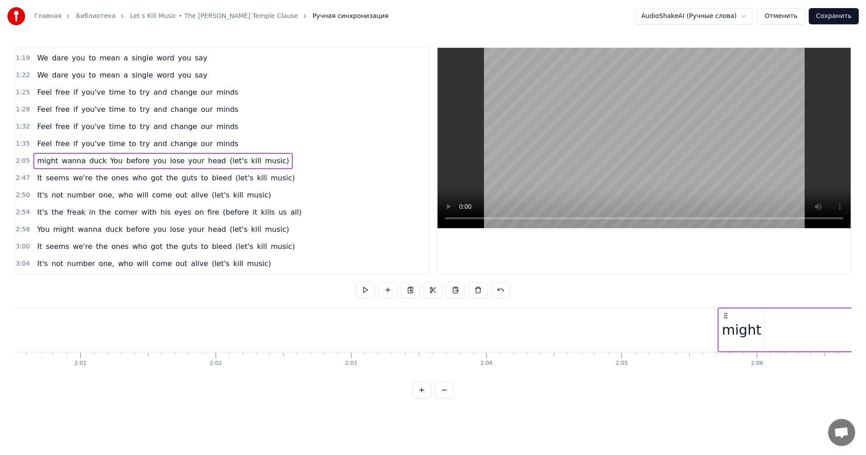
scroll to position [0, 16787]
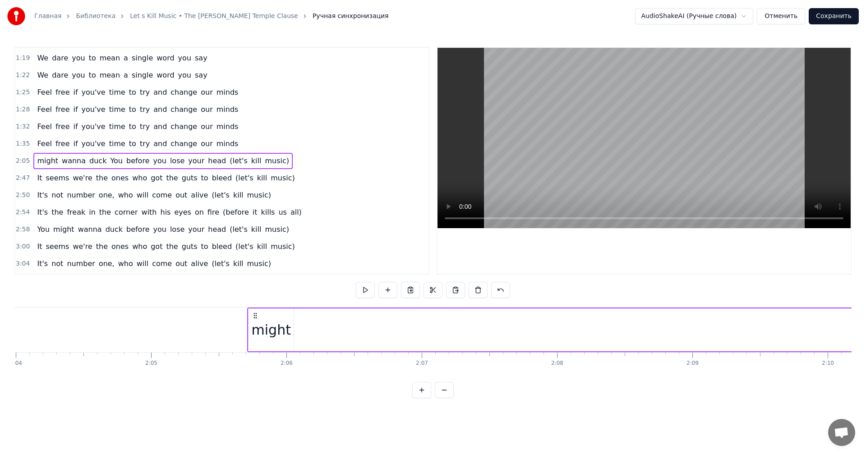
click at [277, 334] on div "might" at bounding box center [271, 330] width 39 height 20
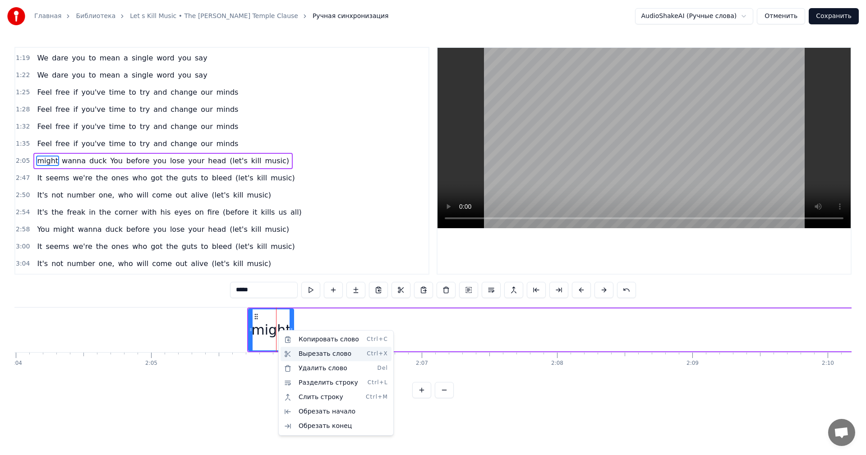
click at [315, 354] on div "Вырезать слово Ctrl+X" at bounding box center [336, 354] width 111 height 14
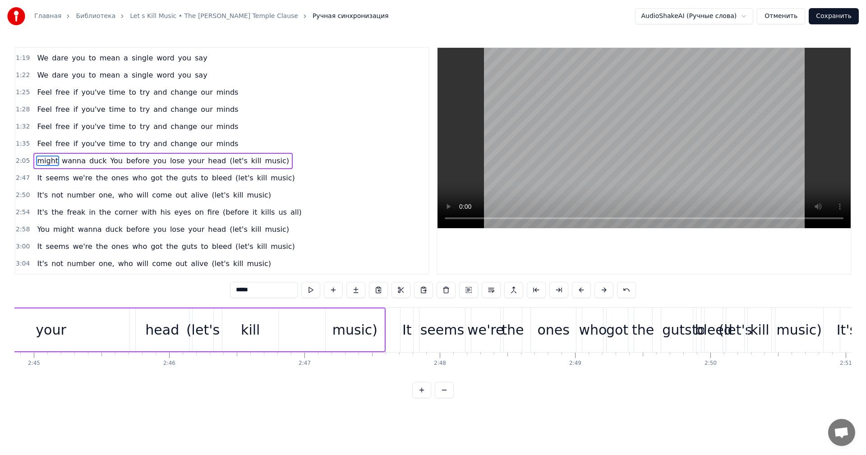
scroll to position [0, 22282]
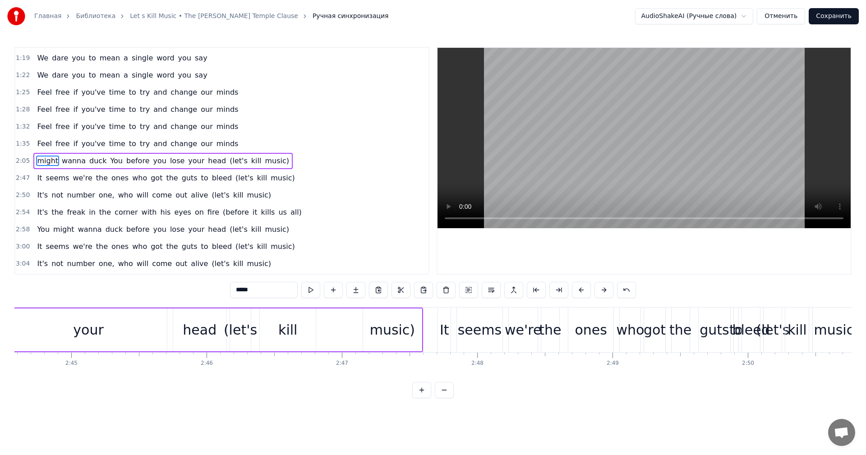
drag, startPoint x: 277, startPoint y: 160, endPoint x: 236, endPoint y: 225, distance: 76.3
click at [236, 225] on div "0:46 We dare you to mean a single word you say 0:49 We dare you to mean a singl…" at bounding box center [221, 161] width 415 height 228
click at [313, 290] on button at bounding box center [310, 290] width 19 height 16
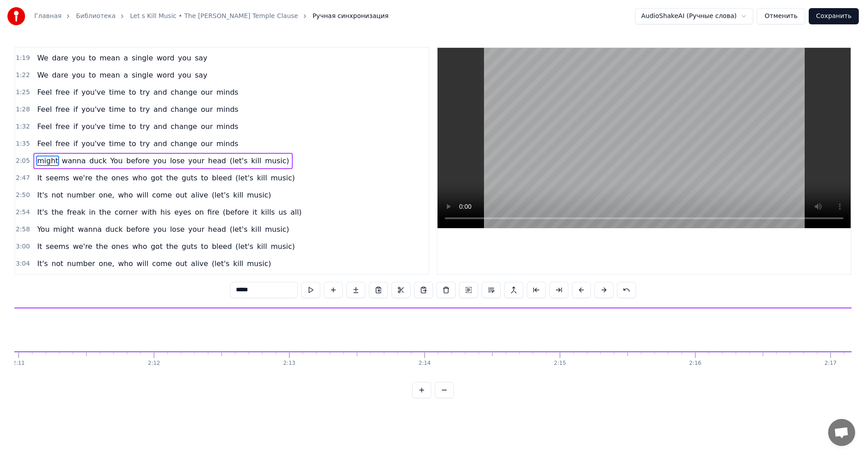
scroll to position [0, 17021]
click at [313, 289] on button at bounding box center [310, 290] width 19 height 16
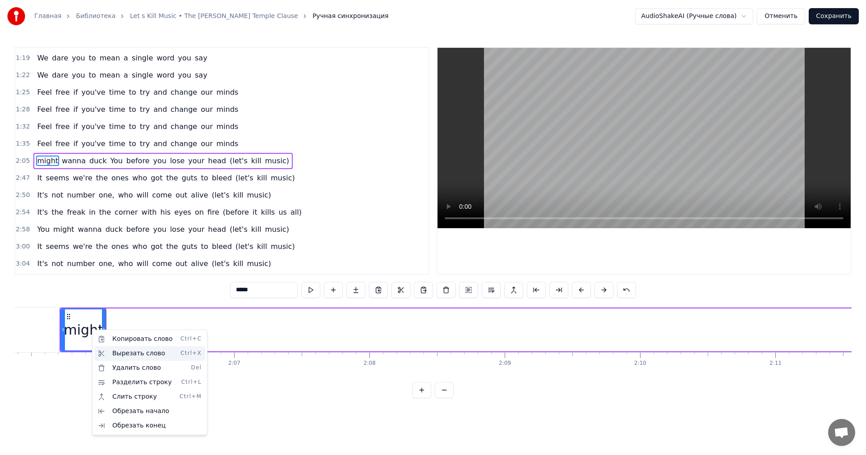
click at [125, 352] on div "Вырезать слово Ctrl+X" at bounding box center [149, 354] width 111 height 14
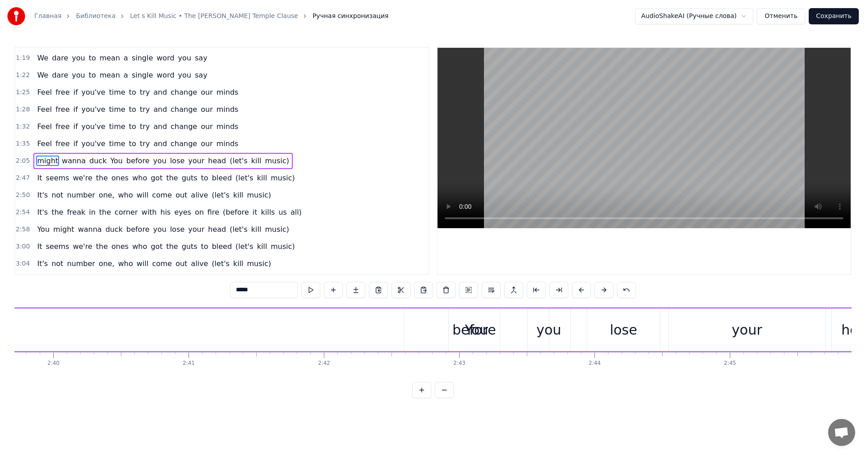
scroll to position [0, 21529]
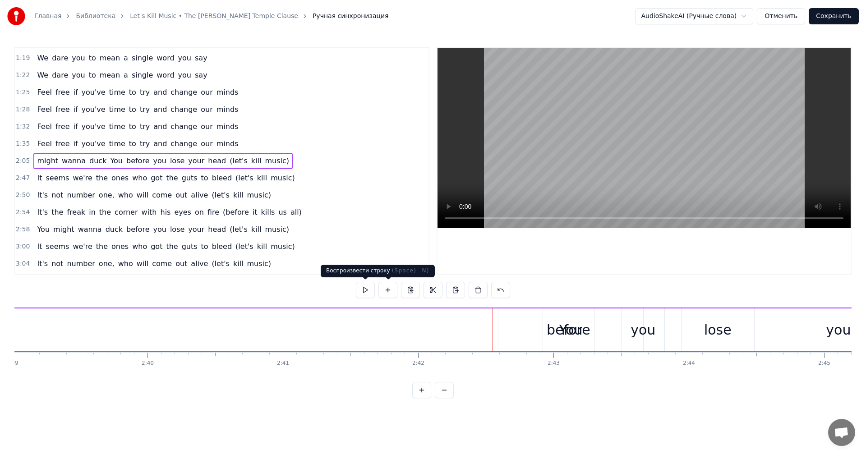
click at [366, 291] on button at bounding box center [365, 290] width 19 height 16
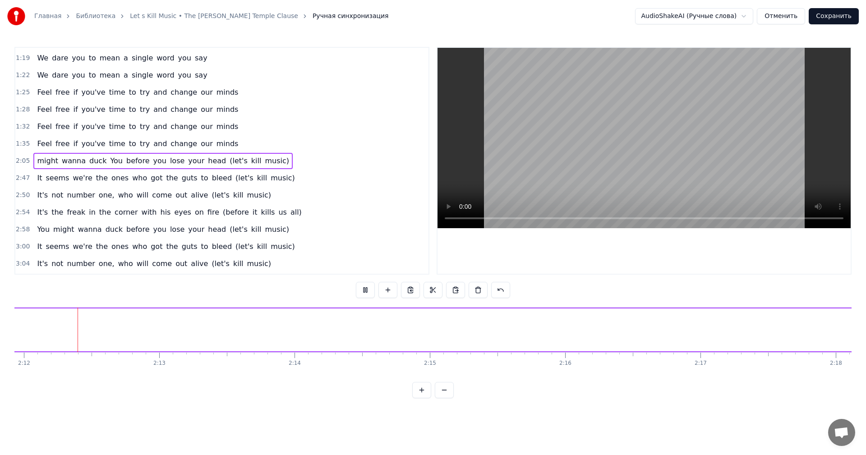
scroll to position [0, 17863]
click at [366, 288] on button at bounding box center [365, 290] width 19 height 16
click at [19, 162] on span "2:05" at bounding box center [23, 161] width 14 height 9
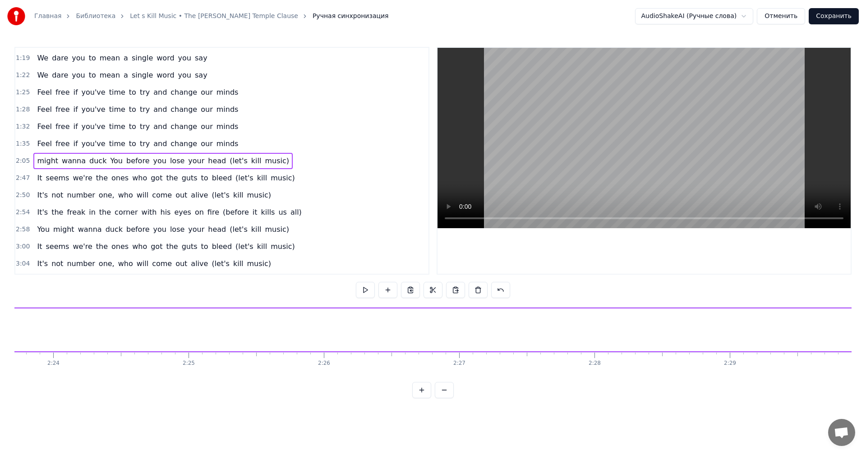
click at [44, 162] on span "might" at bounding box center [47, 161] width 23 height 10
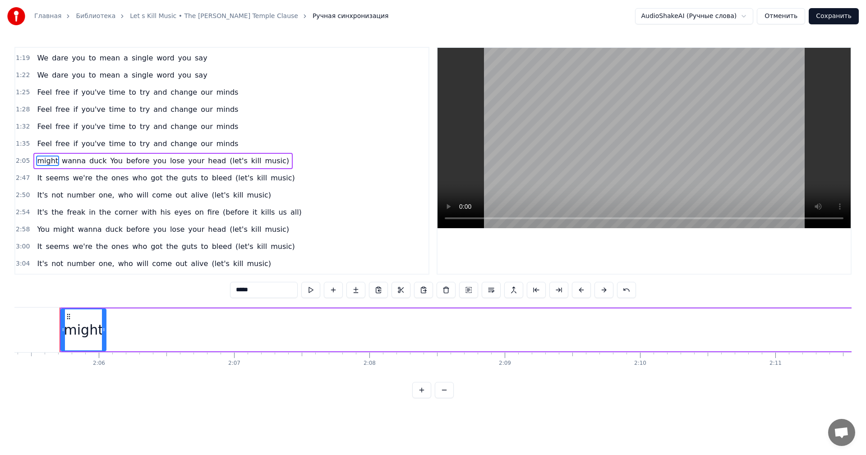
drag, startPoint x: 287, startPoint y: 170, endPoint x: 277, endPoint y: 206, distance: 38.0
click at [277, 206] on div "0:46 We dare you to mean a single word you say 0:49 We dare you to mean a singl…" at bounding box center [221, 161] width 415 height 228
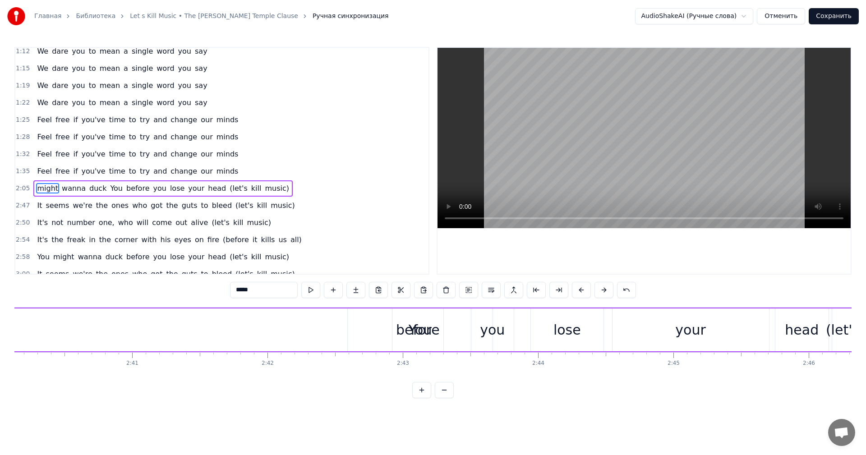
scroll to position [0, 21699]
click at [433, 327] on div "You" at bounding box center [401, 330] width 145 height 43
type input "***"
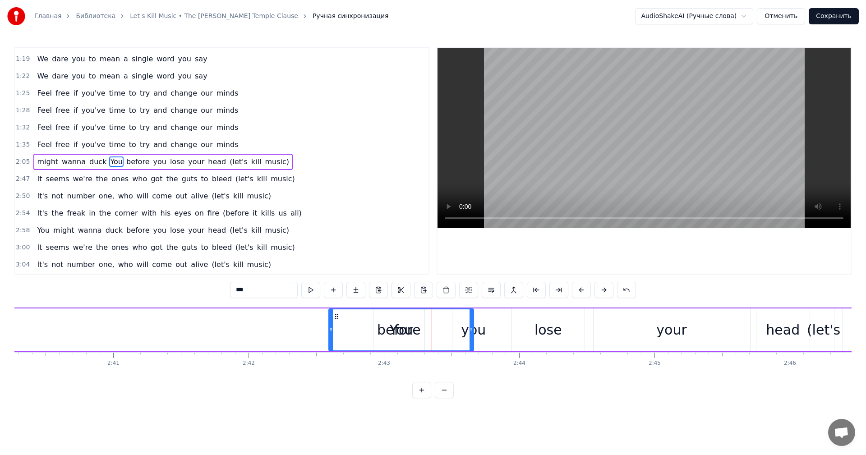
scroll to position [170, 0]
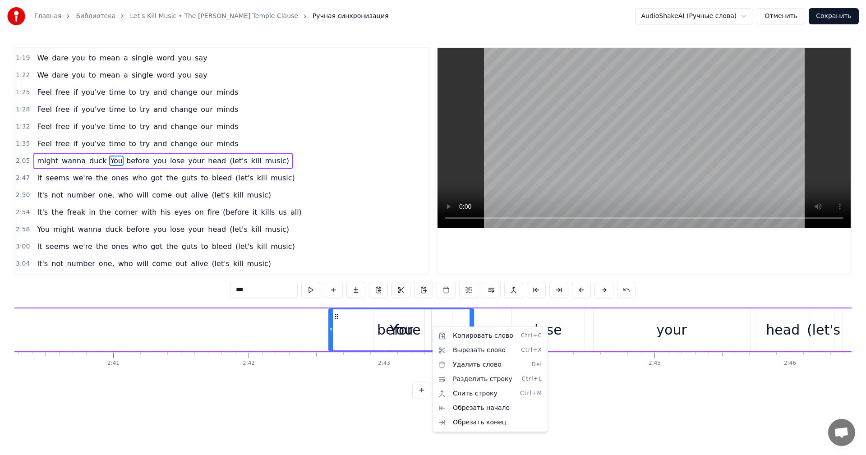
click at [322, 328] on html "Главная Библиотека Let s Kill Music • The [PERSON_NAME] Temple Clause Ручная си…" at bounding box center [433, 206] width 866 height 413
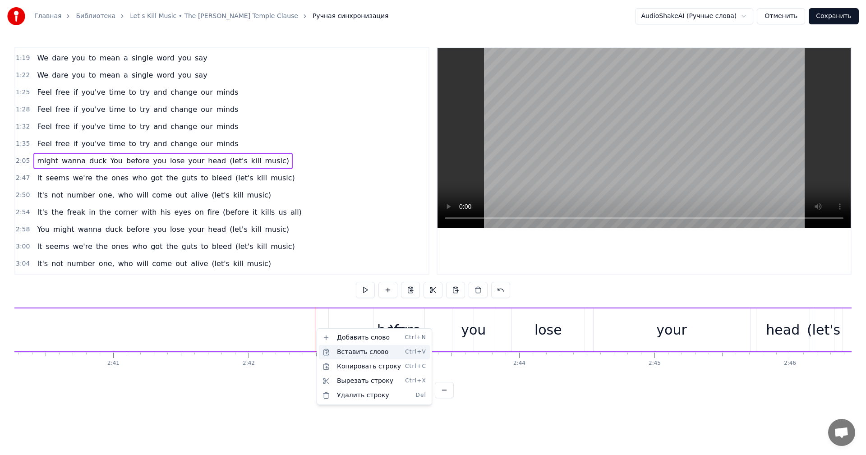
click at [349, 355] on div "Вставить слово Ctrl+V" at bounding box center [374, 352] width 111 height 14
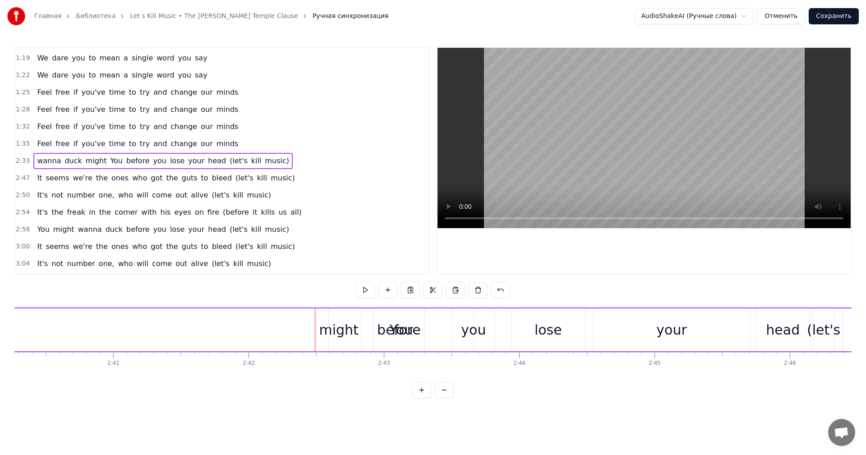
click at [404, 329] on div "before" at bounding box center [399, 330] width 44 height 20
drag, startPoint x: 408, startPoint y: 333, endPoint x: 401, endPoint y: 333, distance: 6.8
click at [401, 333] on div "before" at bounding box center [399, 330] width 44 height 20
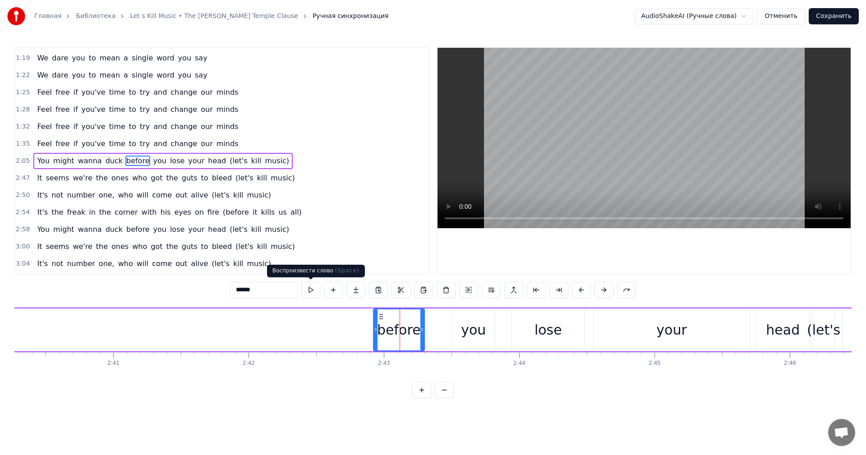
click at [311, 294] on button at bounding box center [310, 290] width 19 height 16
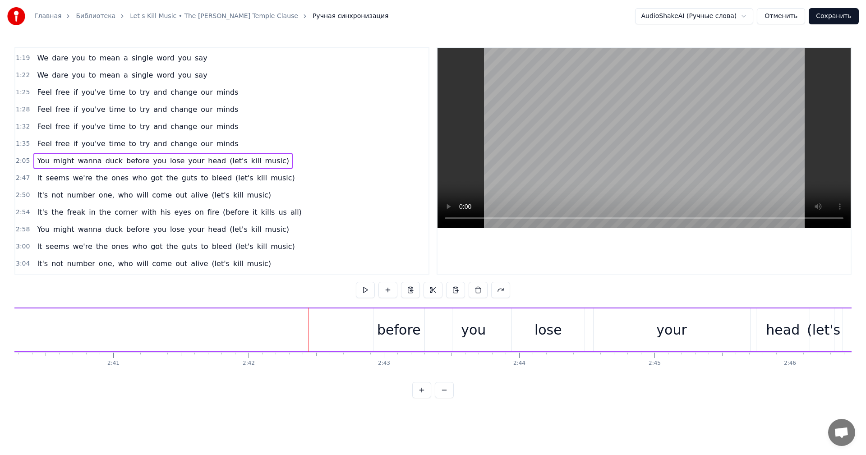
click at [45, 161] on span "You" at bounding box center [43, 161] width 14 height 10
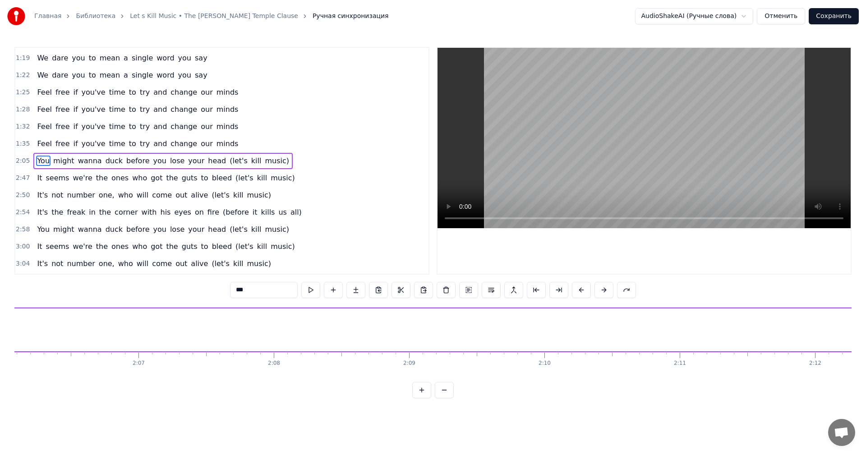
scroll to position [0, 16936]
drag, startPoint x: 43, startPoint y: 161, endPoint x: 160, endPoint y: 324, distance: 200.9
click at [160, 324] on div "0:46 We dare you to mean a single word you say 0:49 We dare you to mean a singl…" at bounding box center [433, 223] width 838 height 352
click at [173, 352] on div "We dare you to mean a single word you say We dare you to mean a single word you…" at bounding box center [227, 329] width 34299 height 45
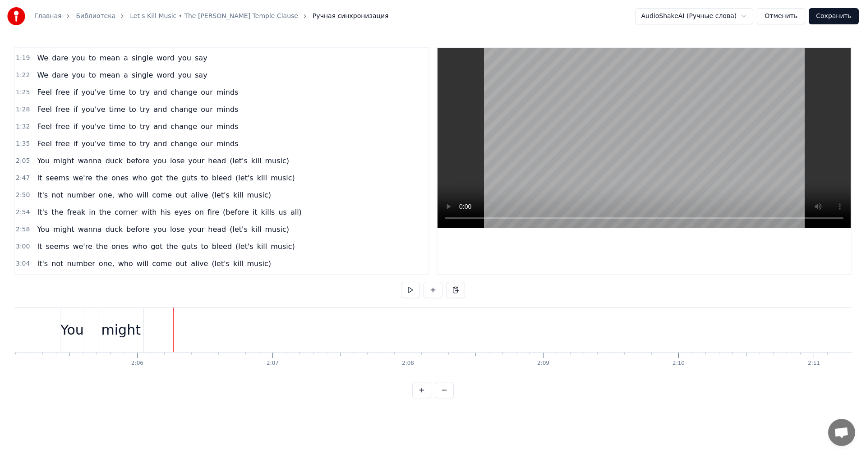
drag, startPoint x: 161, startPoint y: 329, endPoint x: 87, endPoint y: 340, distance: 75.4
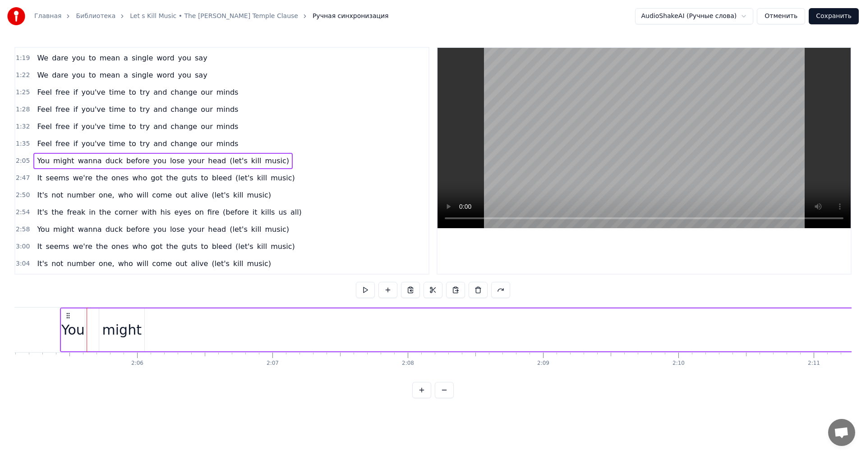
click at [129, 338] on div "We dare you to mean a single word you say We dare you to mean a single word you…" at bounding box center [227, 329] width 34299 height 45
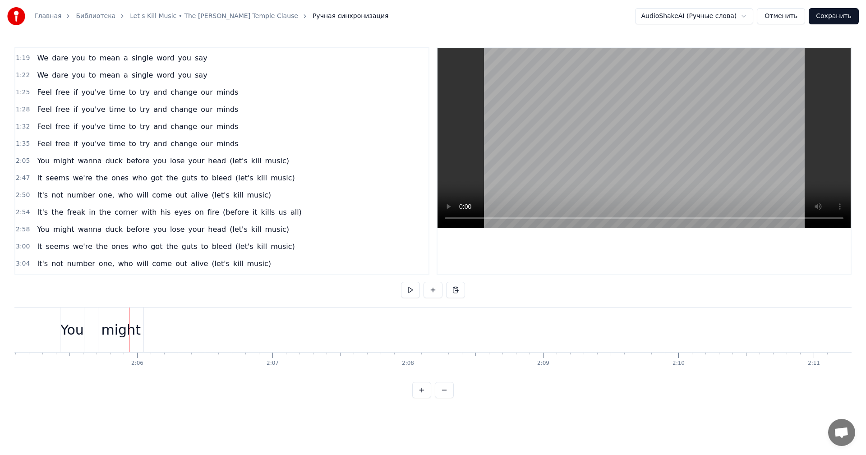
click at [72, 327] on div "You" at bounding box center [71, 330] width 23 height 20
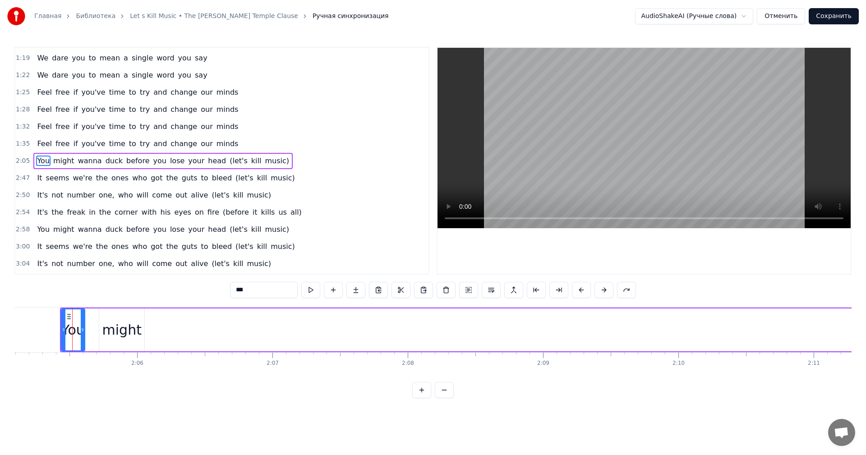
drag, startPoint x: 75, startPoint y: 330, endPoint x: 64, endPoint y: 315, distance: 19.0
click at [67, 315] on circle at bounding box center [67, 315] width 0 height 0
click at [68, 317] on icon at bounding box center [68, 315] width 7 height 7
click at [78, 332] on div "You" at bounding box center [72, 330] width 23 height 20
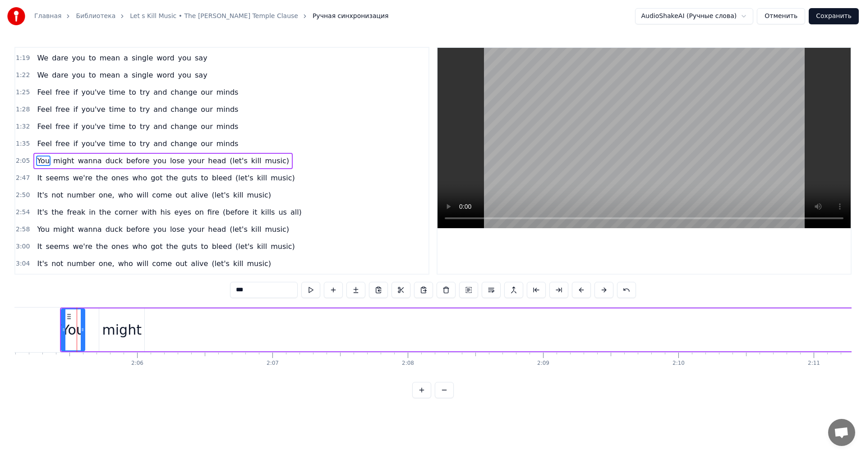
click at [68, 317] on circle at bounding box center [68, 316] width 0 height 0
click at [70, 317] on circle at bounding box center [70, 316] width 0 height 0
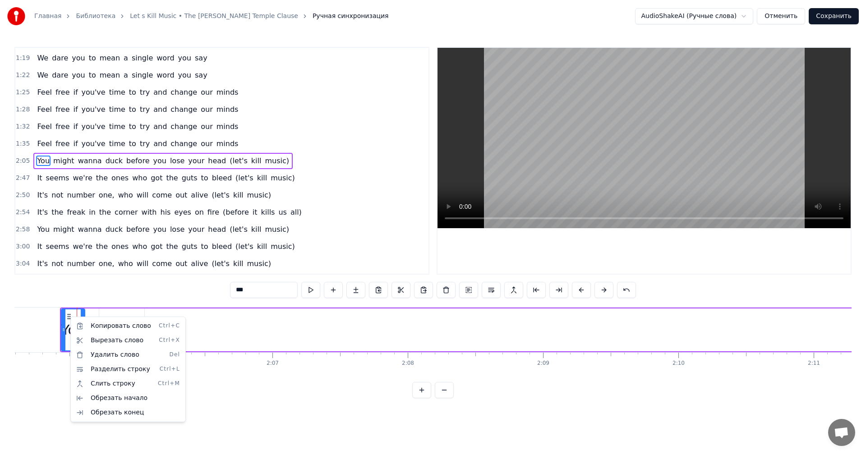
click at [220, 406] on html "Главная Библиотека Let s Kill Music • The [PERSON_NAME] Temple Clause Ручная си…" at bounding box center [433, 206] width 866 height 413
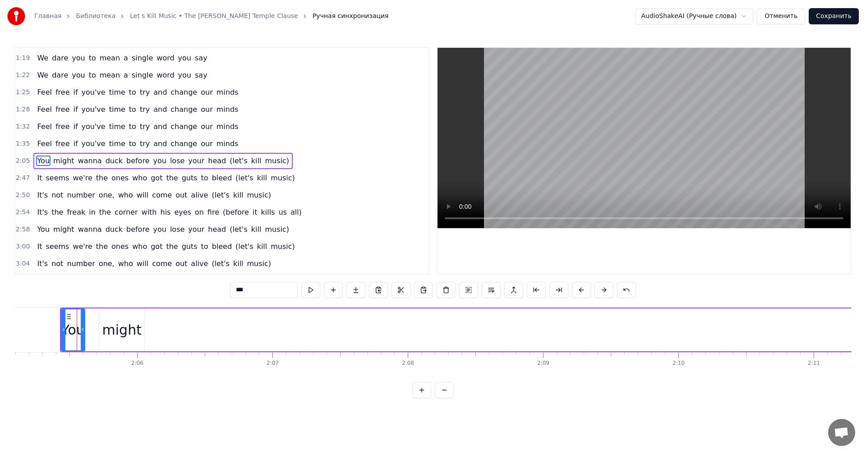
click at [269, 161] on div "2:05 You might wanna duck before you lose your head (let's kill music)" at bounding box center [221, 161] width 413 height 17
click at [264, 160] on span "music)" at bounding box center [277, 161] width 26 height 10
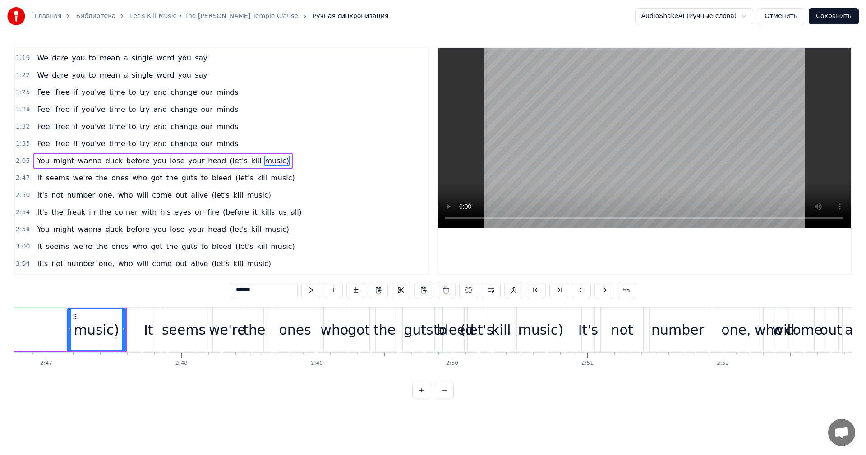
scroll to position [0, 22584]
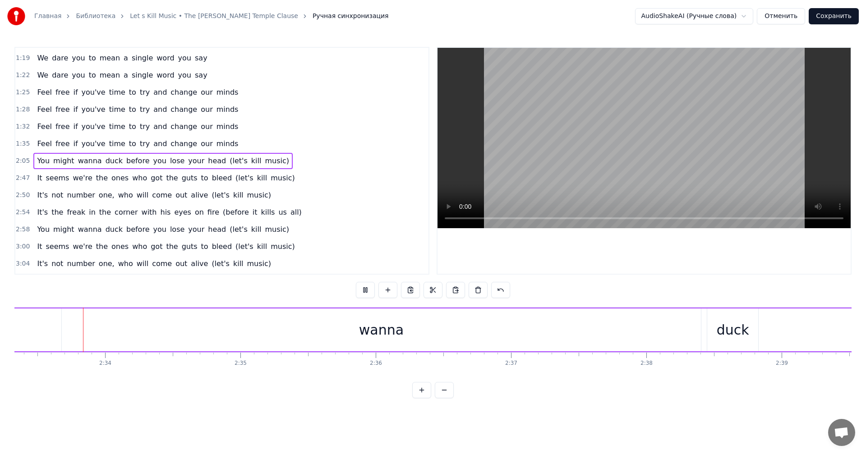
scroll to position [0, 20745]
click at [390, 333] on div "wanna" at bounding box center [395, 330] width 45 height 20
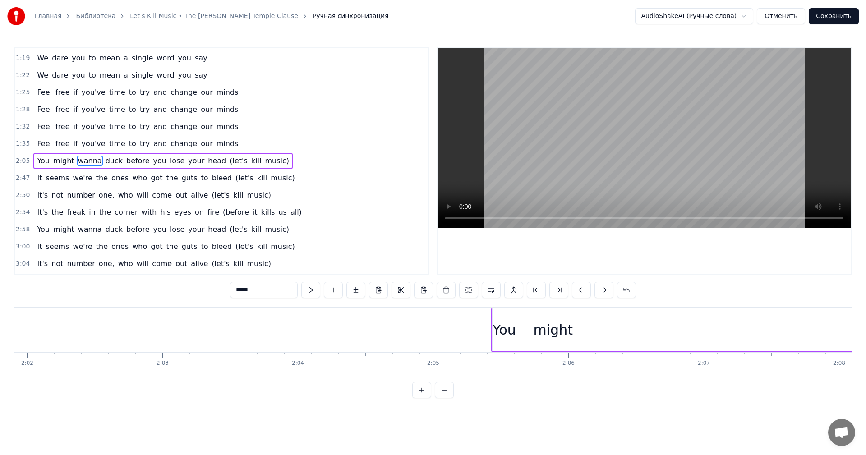
scroll to position [0, 16523]
click at [528, 339] on div "We dare you to mean a single word you say We dare you to mean a single word you…" at bounding box center [640, 329] width 34299 height 45
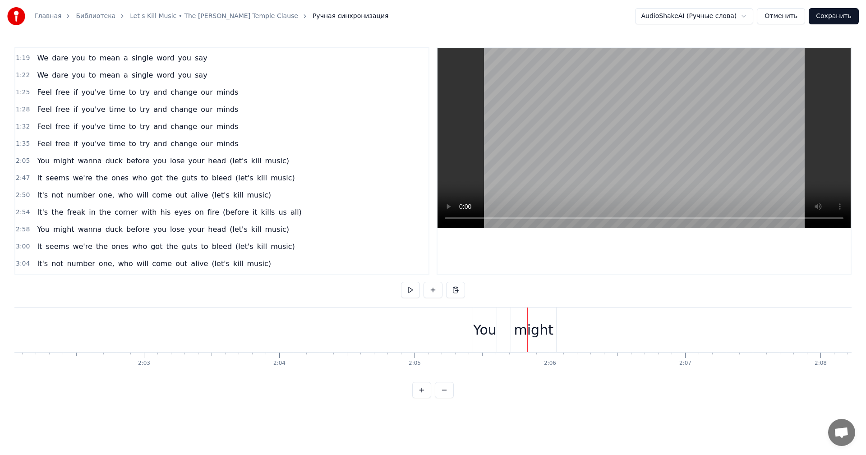
click at [486, 330] on div "You" at bounding box center [484, 330] width 23 height 20
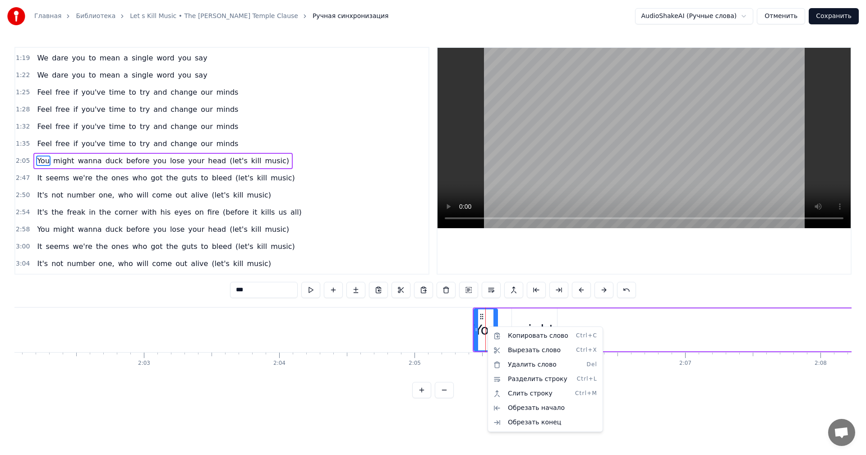
click at [570, 317] on html "Главная Библиотека Let s Kill Music • The [PERSON_NAME] Temple Clause Ручная си…" at bounding box center [433, 206] width 866 height 413
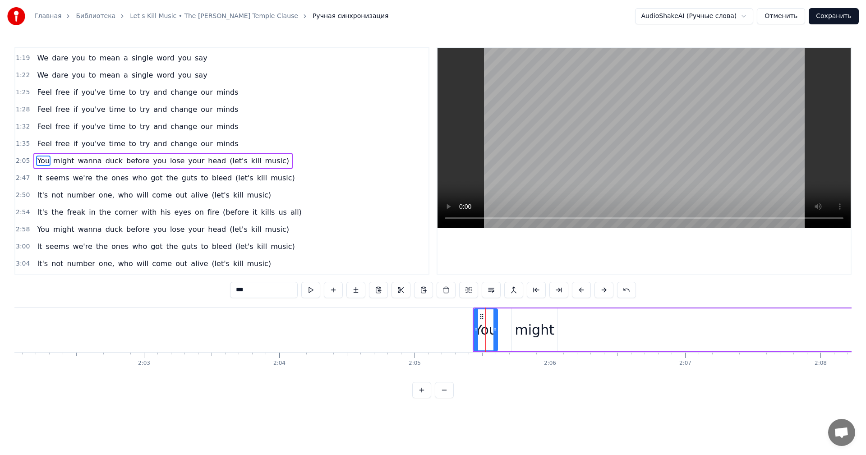
click at [493, 332] on div "You" at bounding box center [485, 330] width 23 height 20
click at [489, 332] on div "You" at bounding box center [485, 330] width 23 height 20
click at [601, 292] on button at bounding box center [604, 290] width 19 height 16
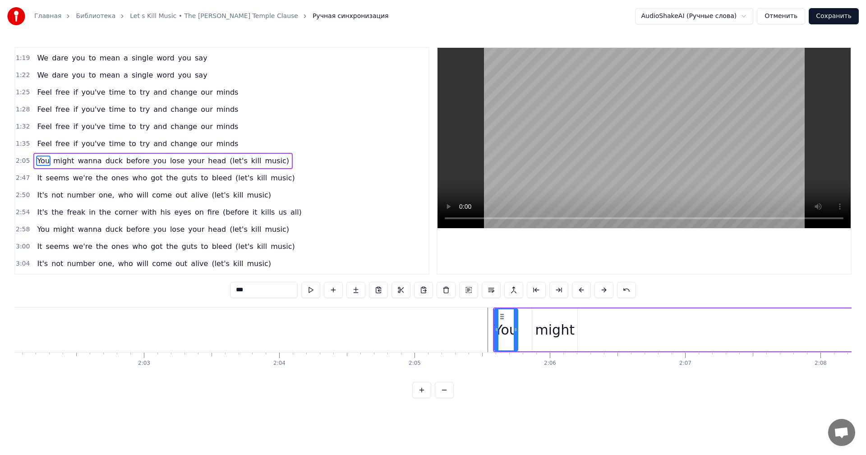
click at [601, 292] on button at bounding box center [604, 290] width 19 height 16
click at [602, 292] on button at bounding box center [604, 290] width 19 height 16
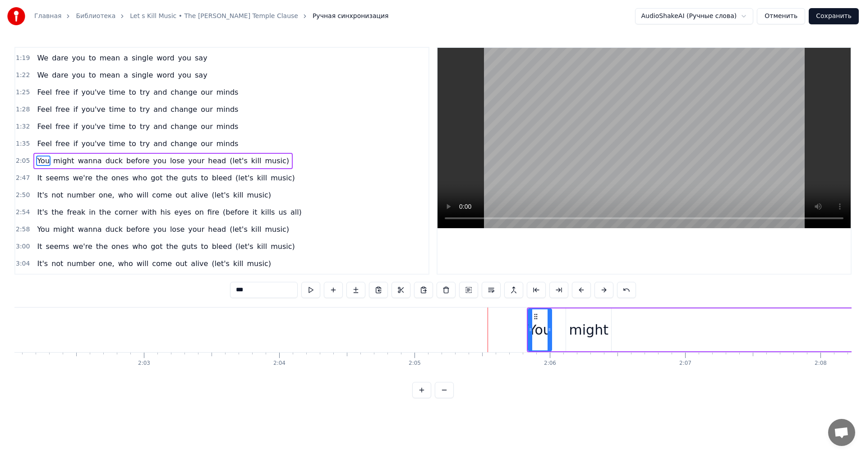
click at [602, 292] on button at bounding box center [604, 290] width 19 height 16
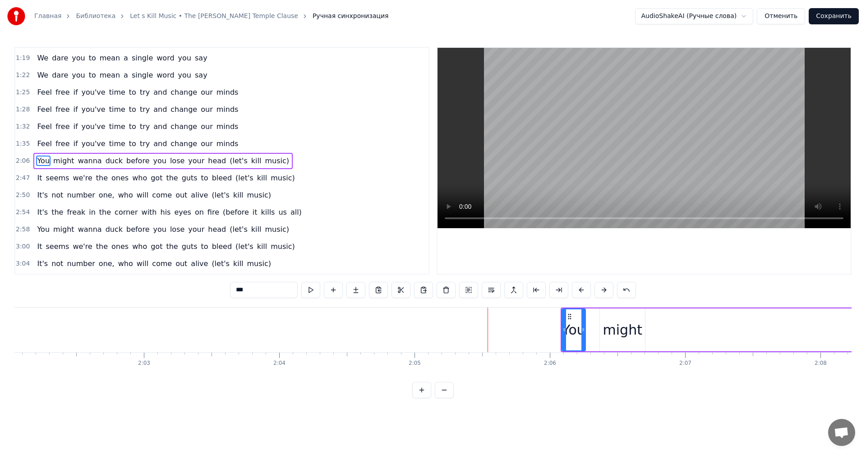
click at [602, 292] on button at bounding box center [604, 290] width 19 height 16
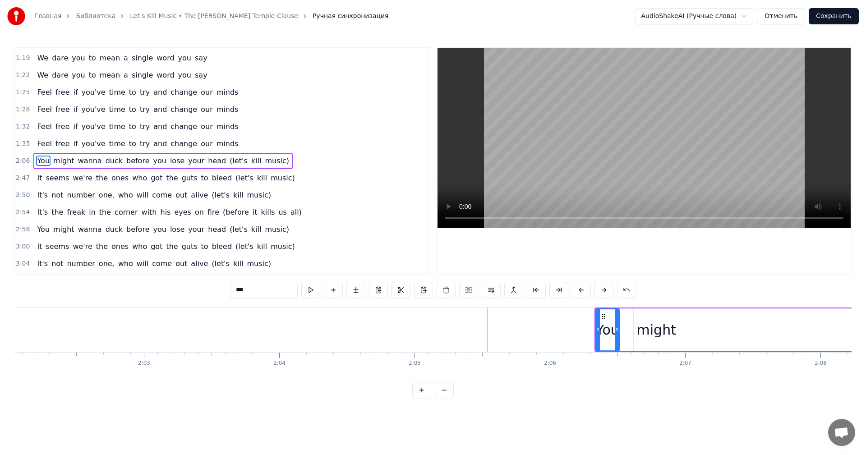
click at [602, 292] on button at bounding box center [604, 290] width 19 height 16
click at [603, 292] on button at bounding box center [604, 290] width 19 height 16
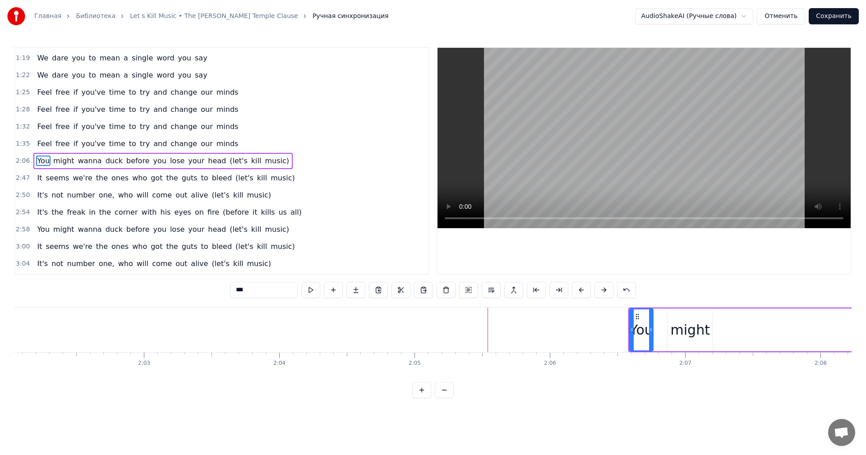
click at [603, 292] on button at bounding box center [604, 290] width 19 height 16
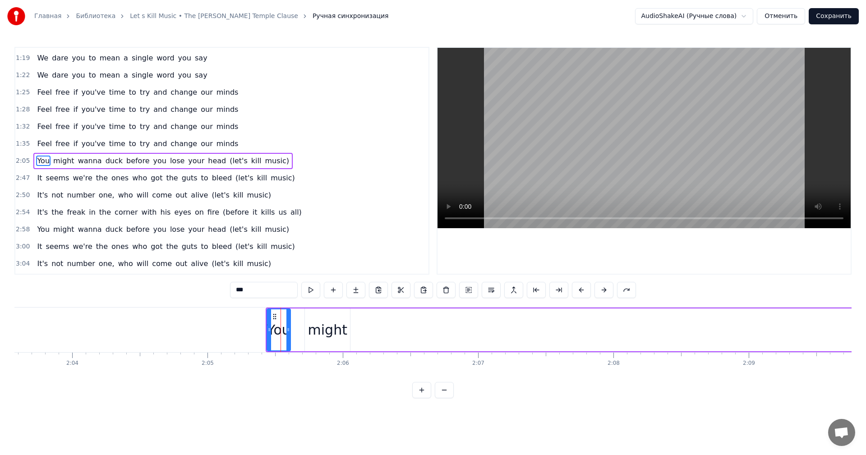
scroll to position [0, 16674]
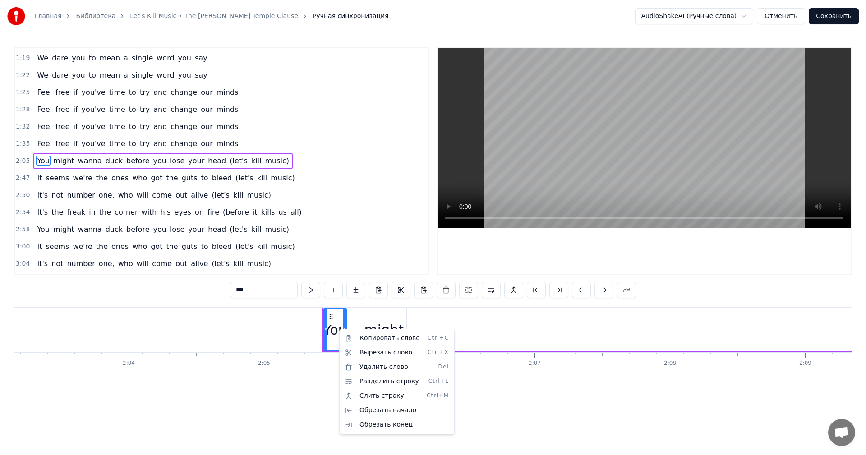
click at [607, 253] on html "Главная Библиотека Let s Kill Music • The [PERSON_NAME] Temple Clause Ручная си…" at bounding box center [433, 206] width 866 height 413
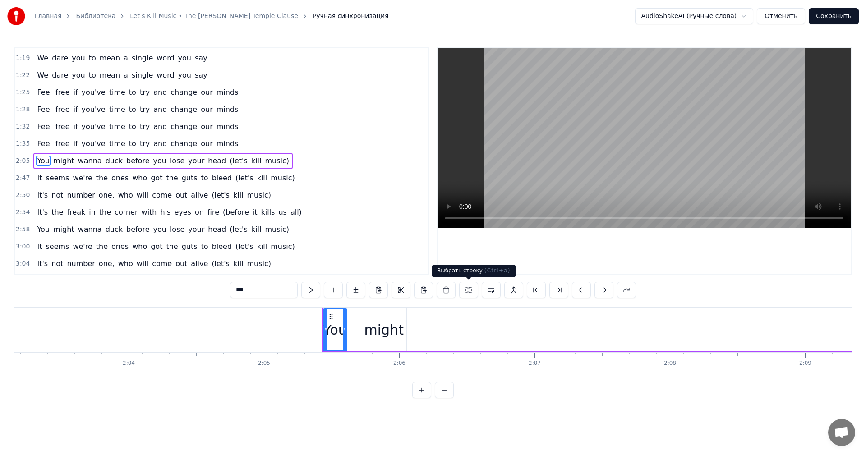
click at [470, 292] on button at bounding box center [468, 290] width 19 height 16
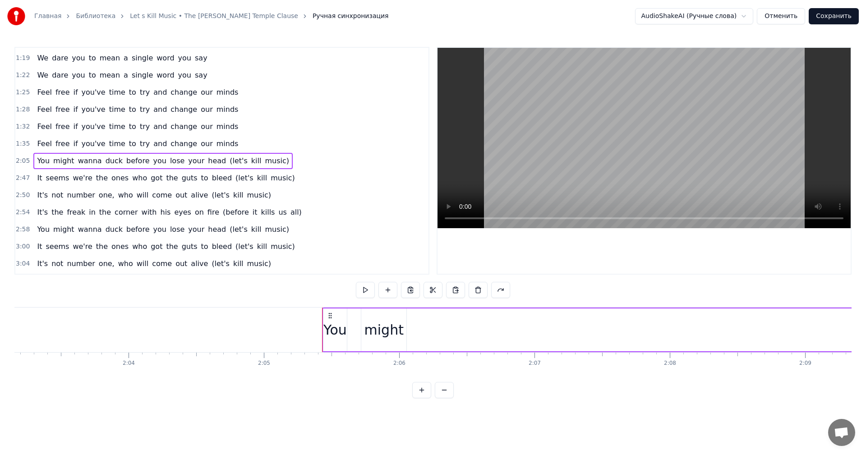
click at [169, 160] on span "lose" at bounding box center [177, 161] width 16 height 10
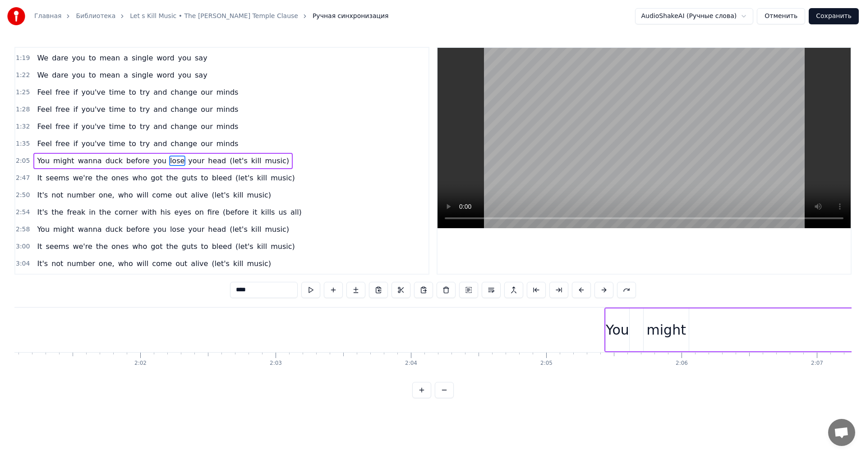
scroll to position [0, 16504]
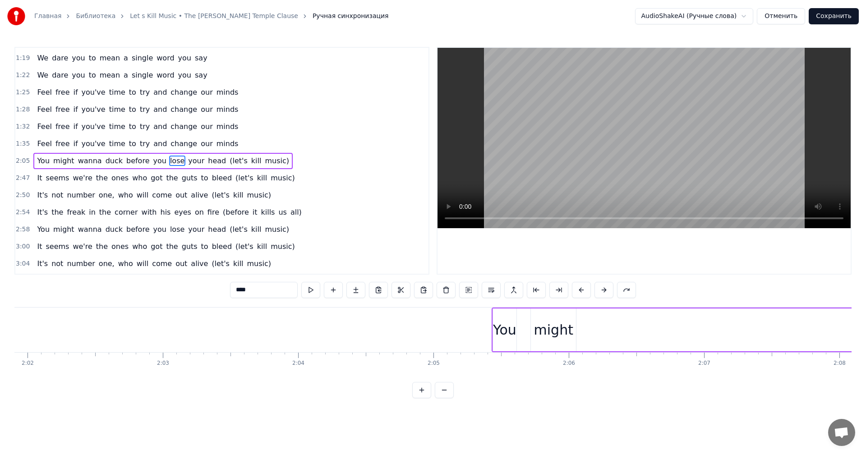
click at [504, 334] on div "You" at bounding box center [504, 330] width 23 height 20
type input "***"
drag, startPoint x: 508, startPoint y: 328, endPoint x: 546, endPoint y: 331, distance: 38.5
click at [505, 328] on div "You" at bounding box center [504, 330] width 23 height 20
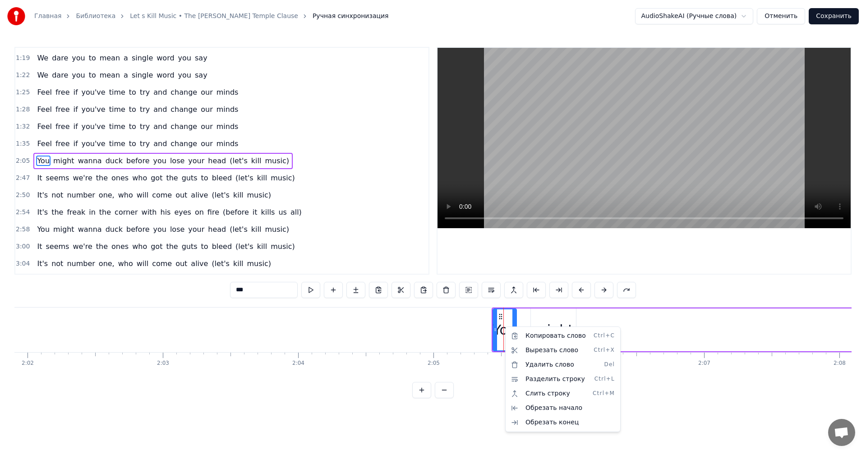
click at [504, 324] on html "Главная Библиотека Let s Kill Music • The [PERSON_NAME] Temple Clause Ручная си…" at bounding box center [433, 206] width 866 height 413
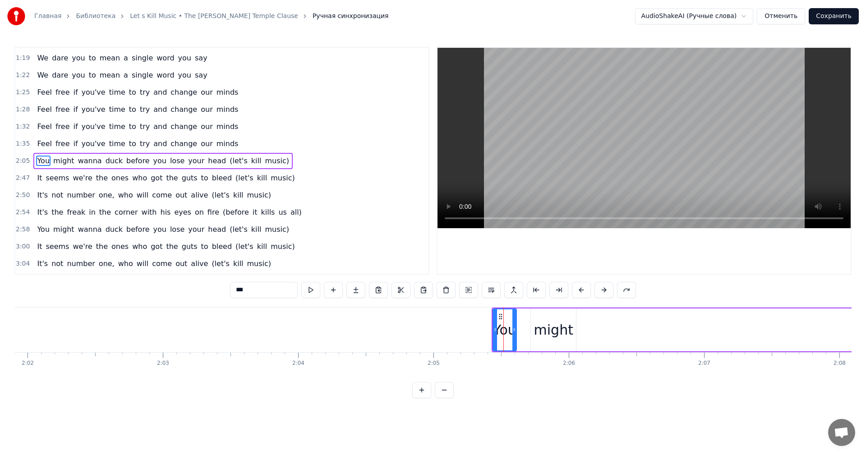
drag, startPoint x: 505, startPoint y: 330, endPoint x: 574, endPoint y: 330, distance: 69.0
click at [507, 332] on div "You" at bounding box center [504, 330] width 23 height 20
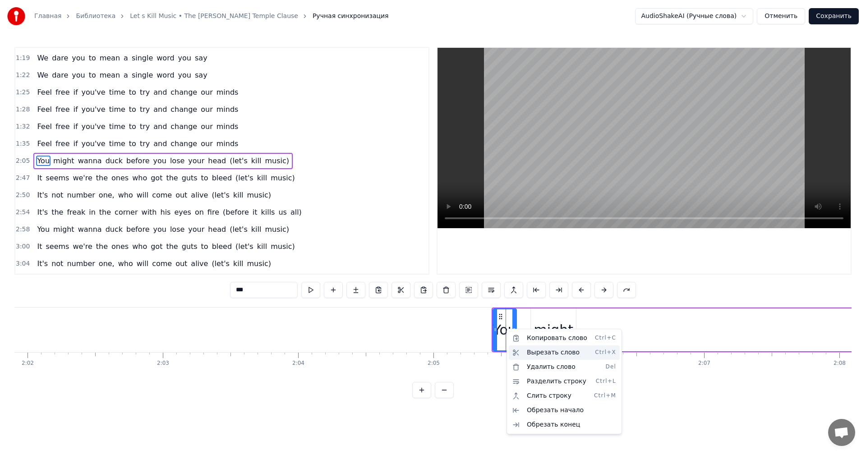
click at [537, 352] on div "Вырезать слово Ctrl+X" at bounding box center [564, 353] width 111 height 14
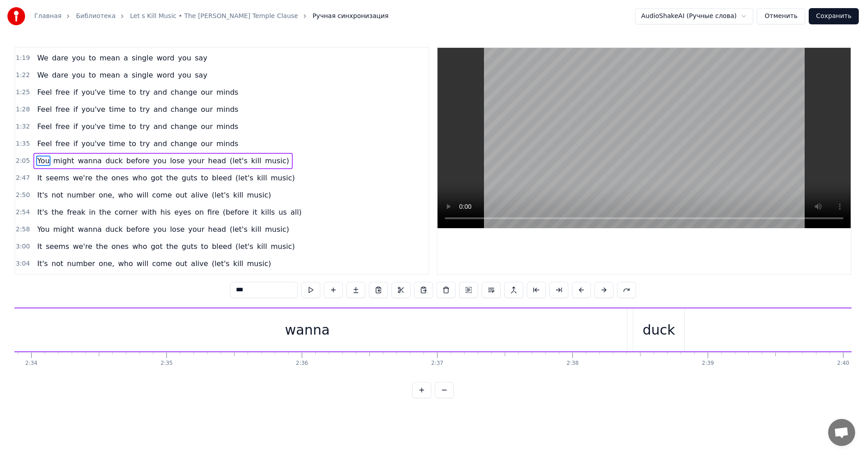
scroll to position [0, 20776]
click at [211, 331] on div "wanna" at bounding box center [365, 330] width 640 height 43
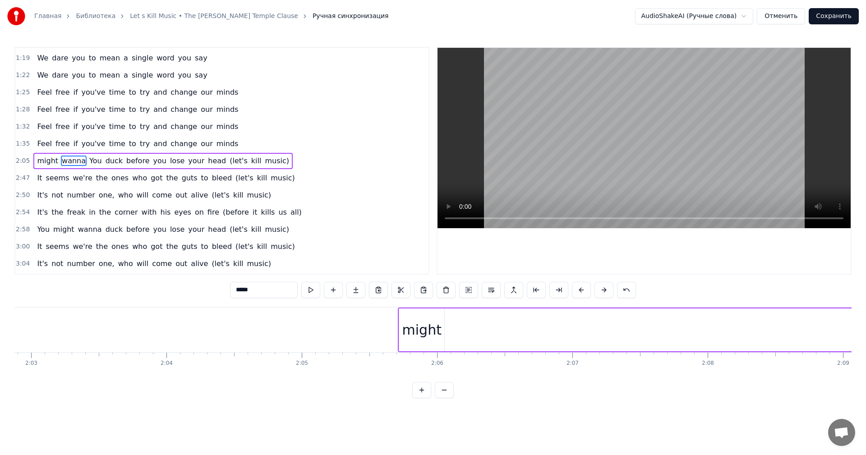
scroll to position [0, 16655]
click at [405, 332] on div "might" at bounding box center [403, 330] width 39 height 20
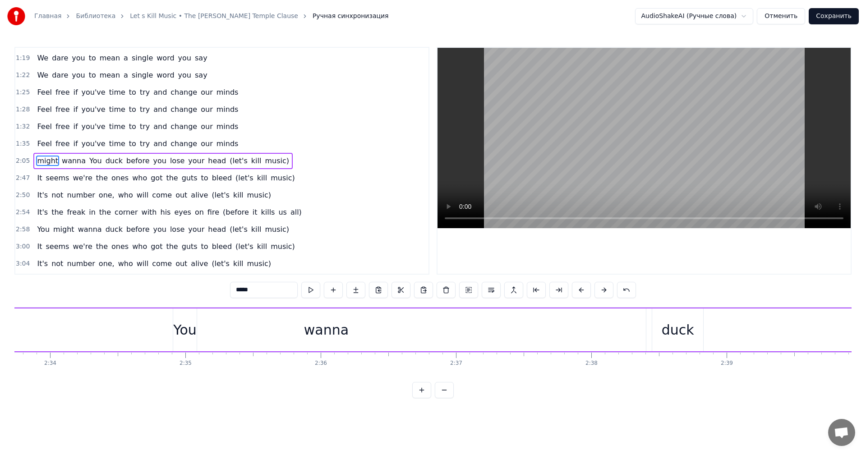
scroll to position [0, 20739]
click at [342, 331] on div "wanna" at bounding box center [402, 330] width 640 height 43
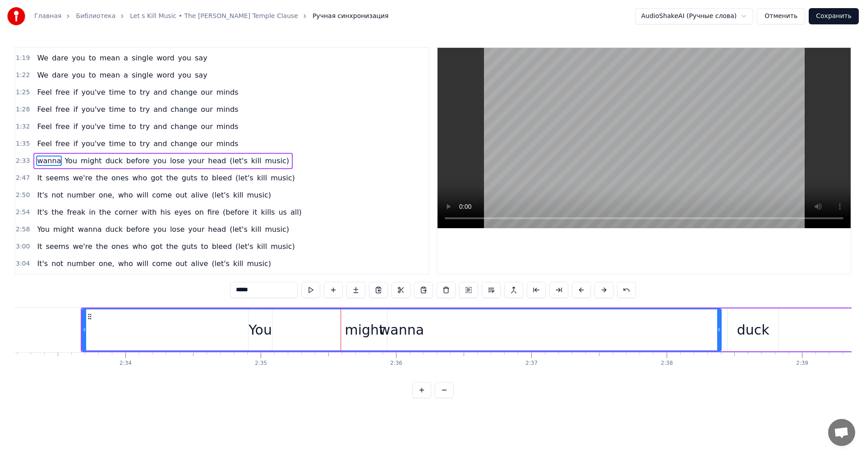
click at [363, 332] on div "wanna" at bounding box center [402, 330] width 639 height 41
click at [324, 327] on div "wanna" at bounding box center [401, 330] width 639 height 41
click at [346, 332] on div "wanna" at bounding box center [402, 330] width 639 height 41
click at [266, 332] on div "wanna" at bounding box center [402, 330] width 639 height 41
click at [734, 324] on div "duck" at bounding box center [753, 330] width 51 height 43
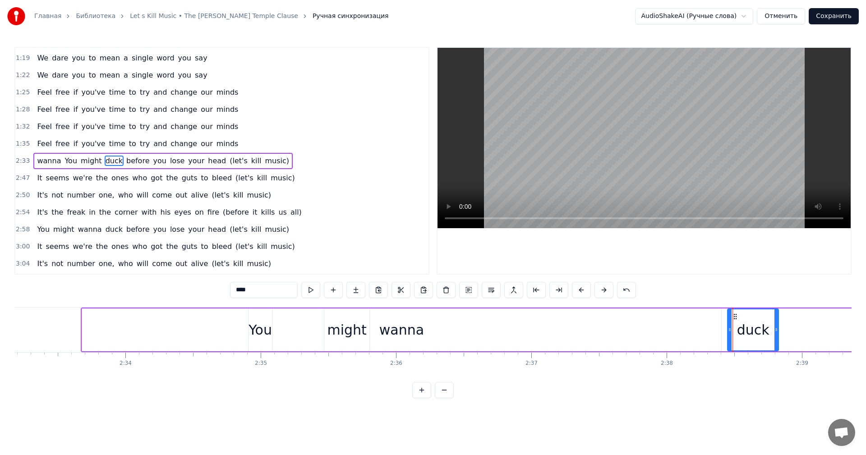
click at [654, 327] on div "wanna" at bounding box center [402, 330] width 640 height 43
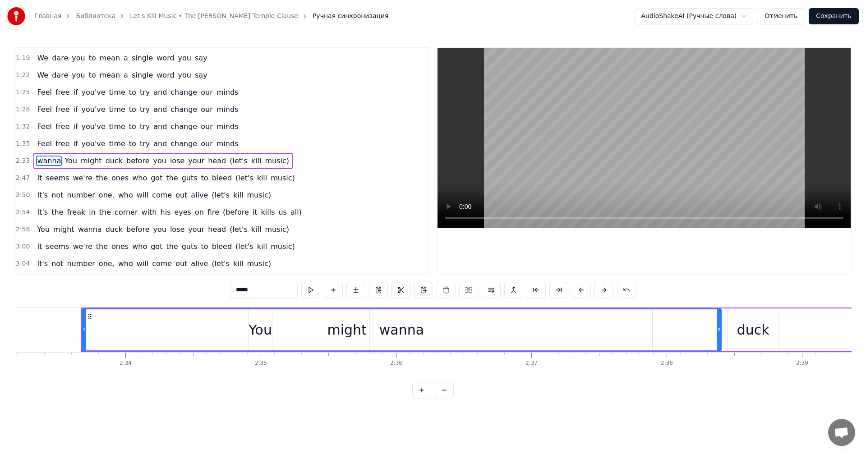
drag, startPoint x: 367, startPoint y: 329, endPoint x: 506, endPoint y: 329, distance: 139.0
click at [506, 329] on div "wanna" at bounding box center [402, 330] width 639 height 41
click at [604, 292] on button at bounding box center [604, 290] width 19 height 16
click at [784, 334] on div "duck" at bounding box center [766, 330] width 51 height 43
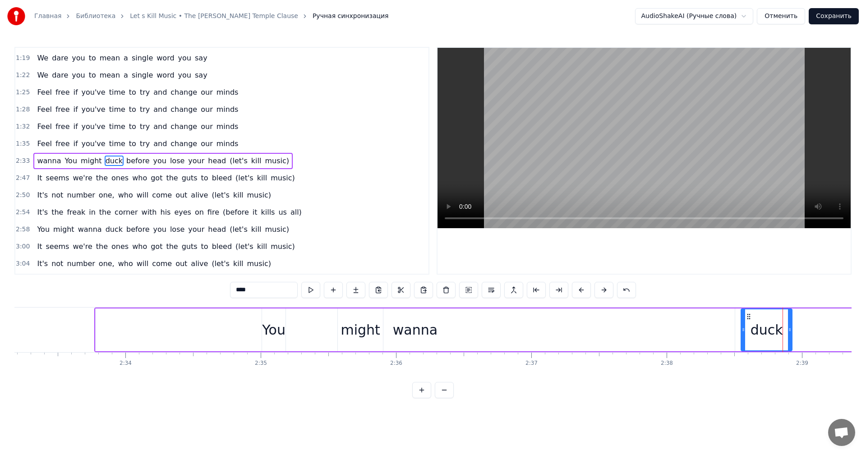
click at [460, 333] on div "wanna" at bounding box center [416, 330] width 640 height 43
type input "*****"
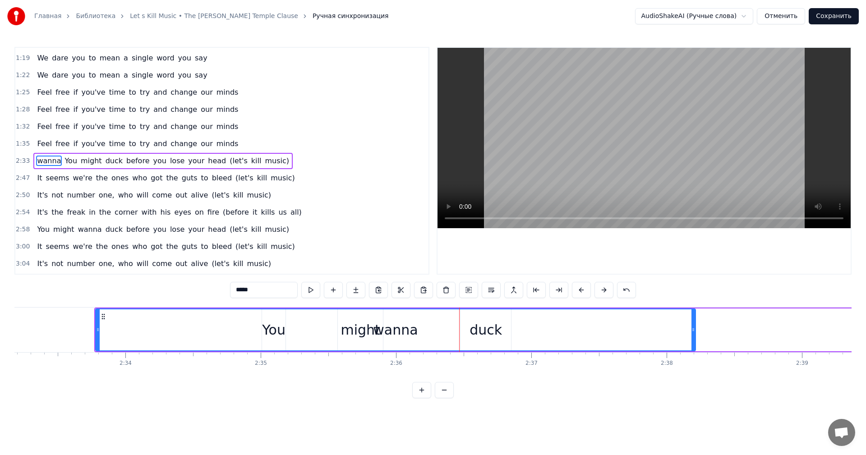
drag, startPoint x: 732, startPoint y: 330, endPoint x: 695, endPoint y: 332, distance: 37.5
click at [695, 332] on icon at bounding box center [694, 329] width 4 height 7
click at [364, 331] on div "wanna" at bounding box center [397, 330] width 602 height 41
click at [357, 334] on div "wanna" at bounding box center [397, 330] width 602 height 41
drag, startPoint x: 369, startPoint y: 334, endPoint x: 355, endPoint y: 334, distance: 14.0
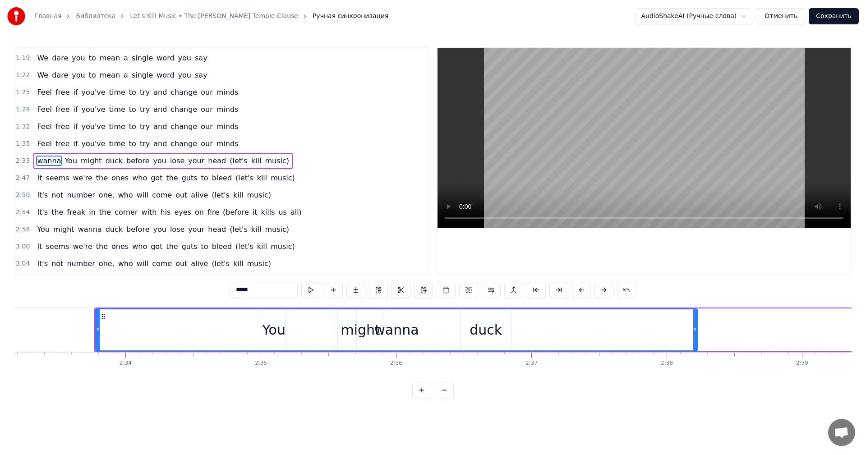
click at [348, 335] on div "wanna" at bounding box center [397, 330] width 602 height 41
click at [407, 333] on div "wanna" at bounding box center [396, 330] width 45 height 20
drag, startPoint x: 696, startPoint y: 329, endPoint x: 739, endPoint y: 325, distance: 43.5
click at [739, 325] on div at bounding box center [739, 330] width 4 height 41
drag, startPoint x: 314, startPoint y: 336, endPoint x: 547, endPoint y: 326, distance: 233.1
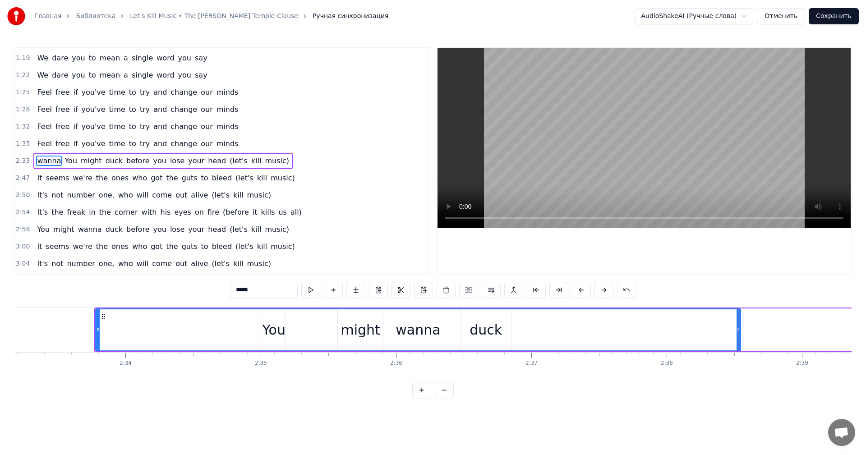
click at [505, 338] on div "wanna" at bounding box center [418, 330] width 645 height 41
click at [607, 289] on button at bounding box center [604, 290] width 19 height 16
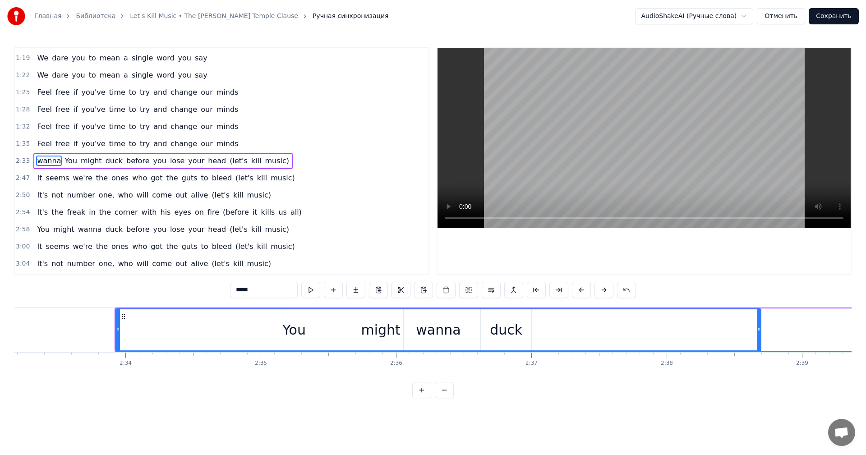
click at [607, 289] on button at bounding box center [604, 290] width 19 height 16
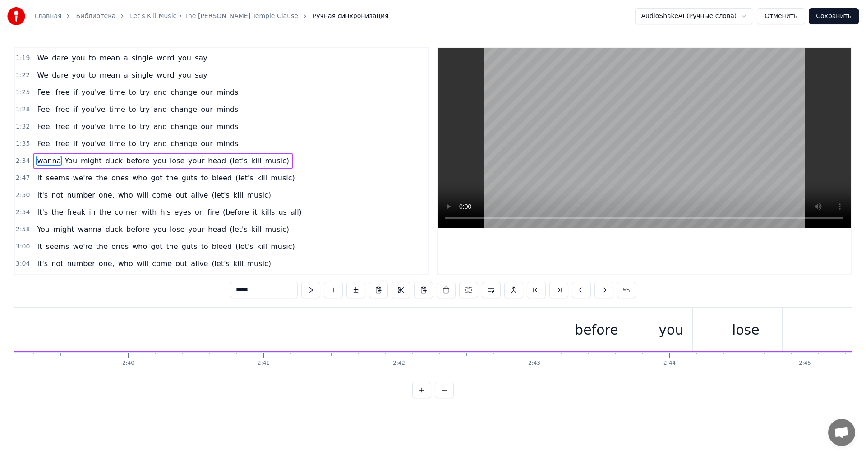
scroll to position [0, 21530]
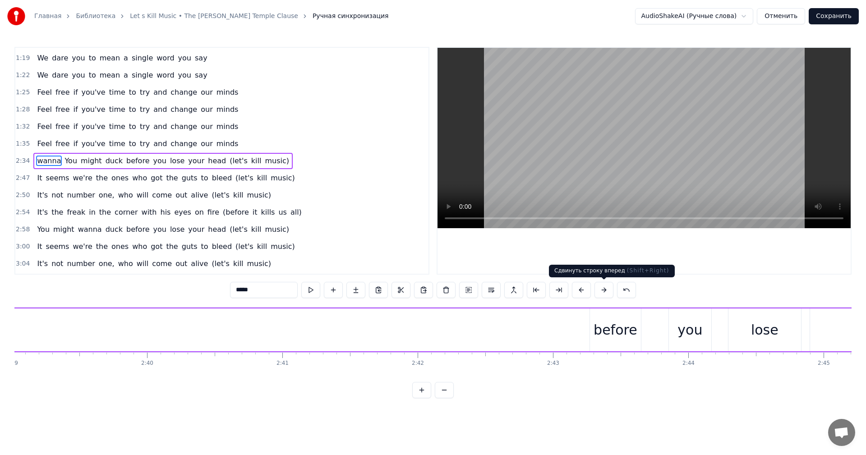
click at [599, 293] on button at bounding box center [604, 290] width 19 height 16
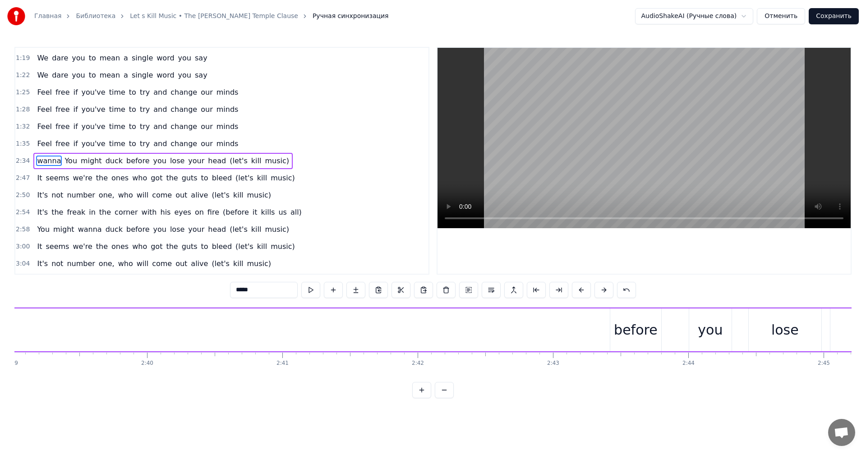
click at [599, 293] on button at bounding box center [604, 290] width 19 height 16
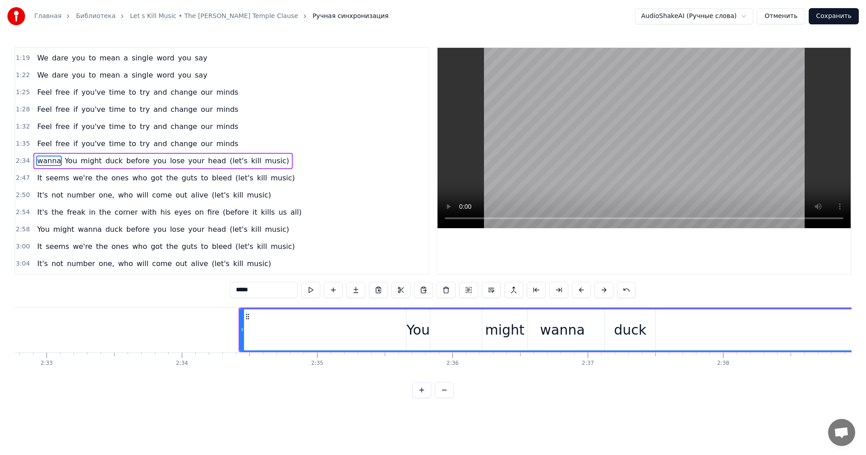
scroll to position [0, 20815]
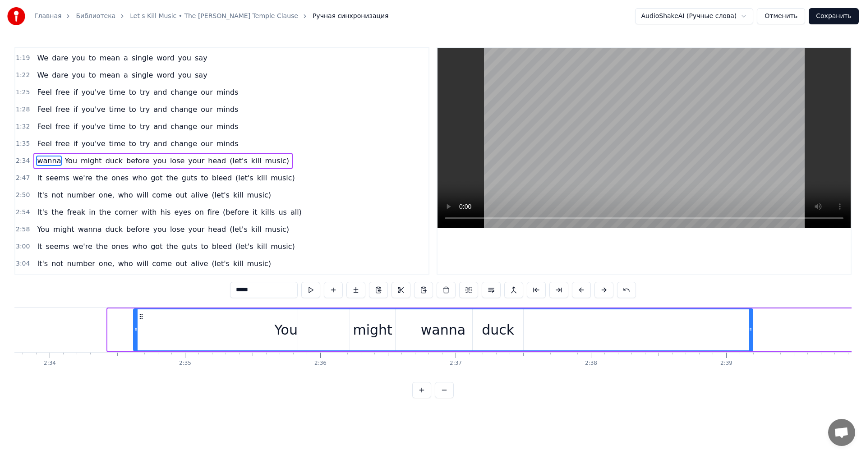
drag, startPoint x: 108, startPoint y: 334, endPoint x: 132, endPoint y: 337, distance: 24.1
click at [134, 337] on div at bounding box center [136, 330] width 4 height 41
click at [316, 326] on div "wanna" at bounding box center [442, 330] width 621 height 41
click at [371, 343] on div "wanna" at bounding box center [442, 330] width 621 height 41
click at [375, 332] on div "wanna" at bounding box center [442, 330] width 621 height 41
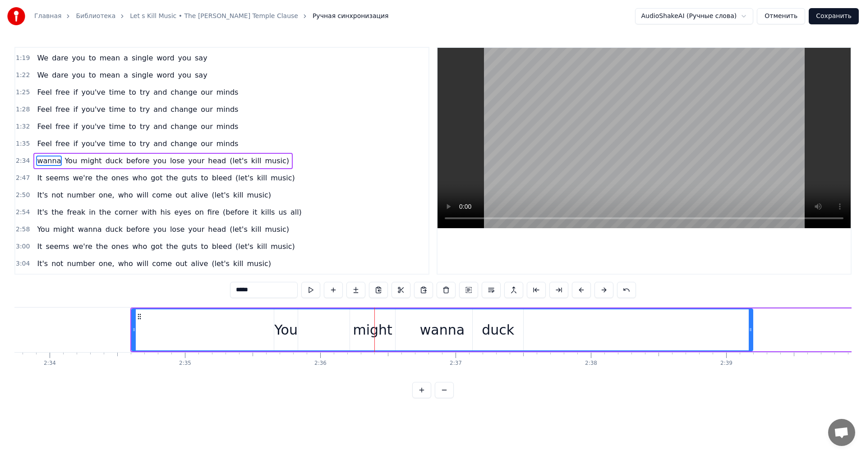
click at [293, 331] on div "wanna" at bounding box center [442, 330] width 621 height 41
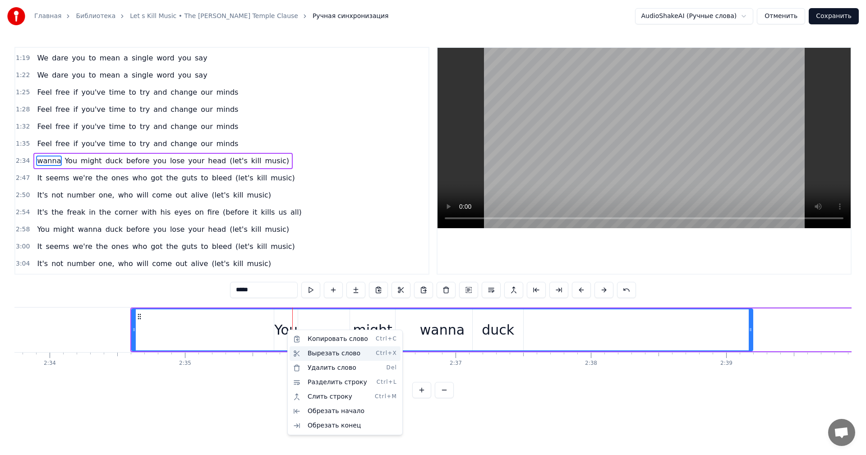
click at [310, 354] on div "Вырезать слово Ctrl+X" at bounding box center [345, 354] width 111 height 14
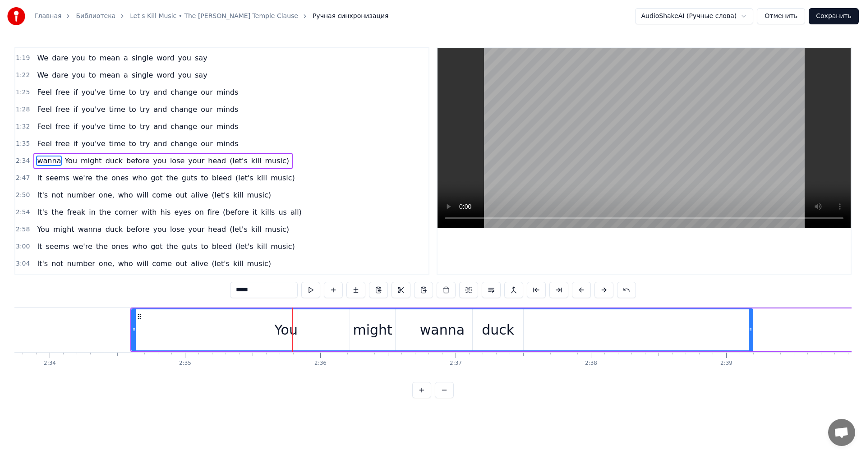
click at [285, 331] on div "wanna" at bounding box center [442, 330] width 621 height 41
click at [146, 327] on div "wanna" at bounding box center [442, 330] width 621 height 41
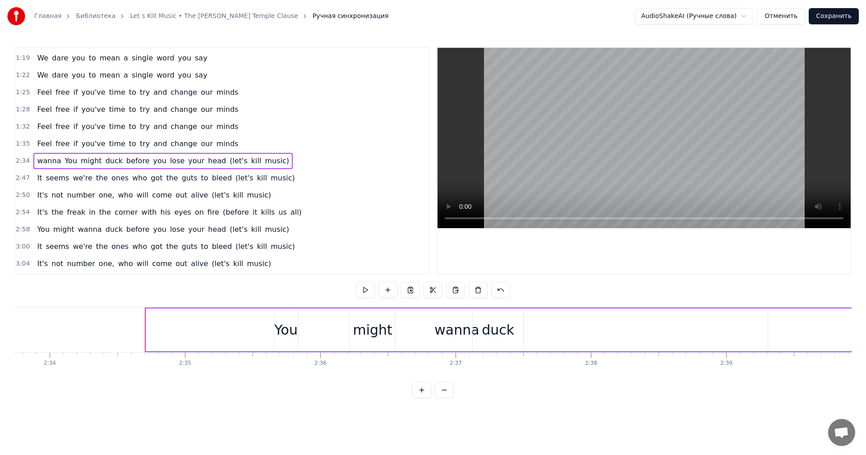
click at [287, 333] on div "You" at bounding box center [285, 330] width 23 height 20
click at [150, 329] on div "wanna" at bounding box center [457, 330] width 622 height 43
type input "*****"
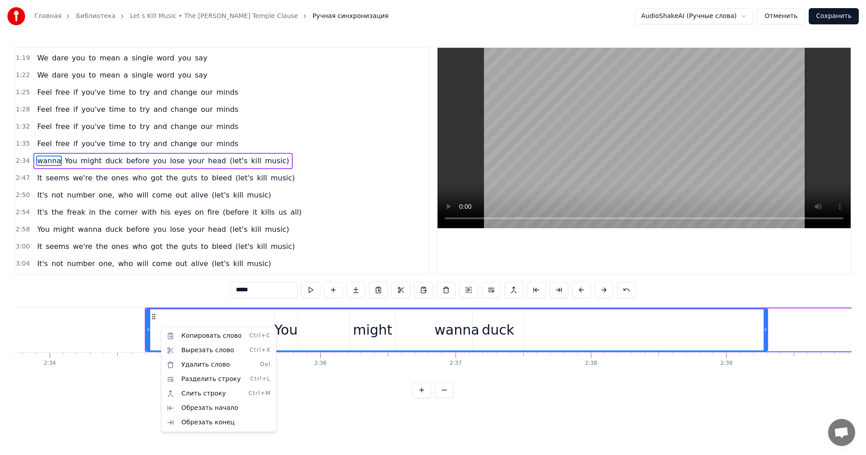
click at [288, 330] on div "wanna" at bounding box center [457, 330] width 621 height 41
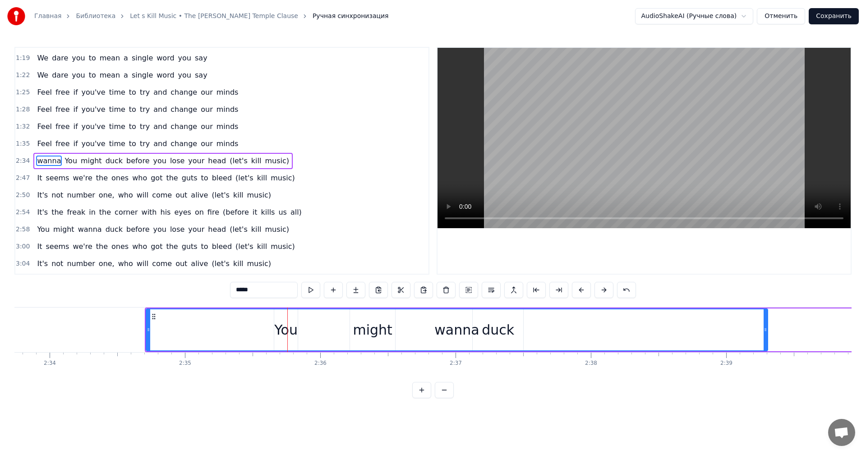
click at [292, 334] on div "wanna" at bounding box center [457, 330] width 621 height 41
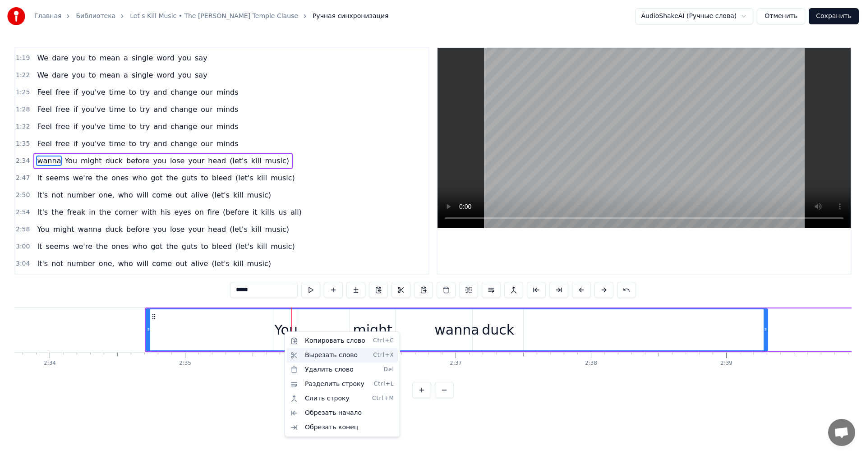
click at [309, 356] on div "Вырезать слово Ctrl+X" at bounding box center [342, 355] width 111 height 14
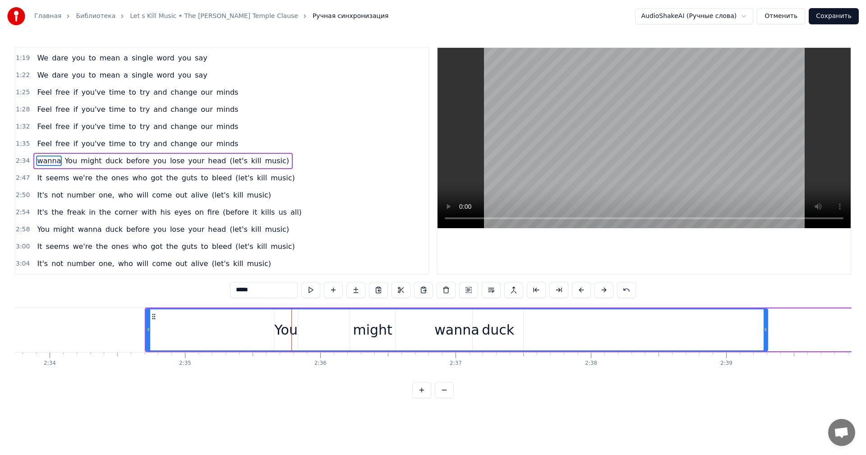
click at [155, 324] on div "wanna" at bounding box center [457, 330] width 621 height 41
click at [371, 331] on div "wanna" at bounding box center [457, 330] width 621 height 41
click at [376, 329] on div "wanna" at bounding box center [457, 330] width 621 height 41
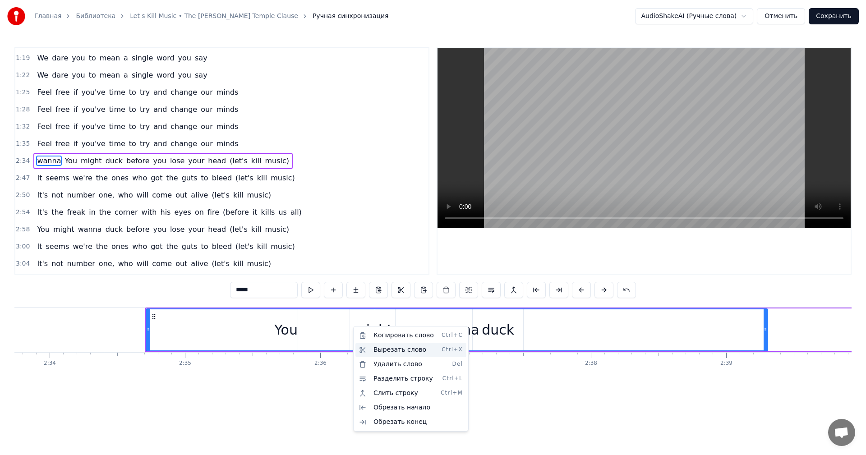
click at [380, 352] on div "Вырезать слово Ctrl+X" at bounding box center [411, 350] width 111 height 14
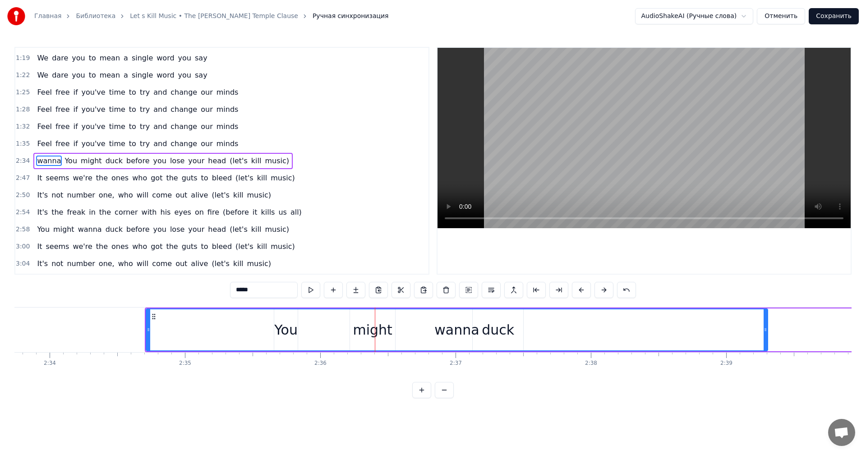
click at [155, 326] on div "wanna" at bounding box center [457, 330] width 621 height 41
drag, startPoint x: 766, startPoint y: 329, endPoint x: 691, endPoint y: 320, distance: 75.0
click at [691, 320] on div at bounding box center [692, 330] width 4 height 41
drag, startPoint x: 576, startPoint y: 334, endPoint x: 463, endPoint y: 334, distance: 113.7
click at [463, 335] on div "wanna" at bounding box center [420, 330] width 547 height 41
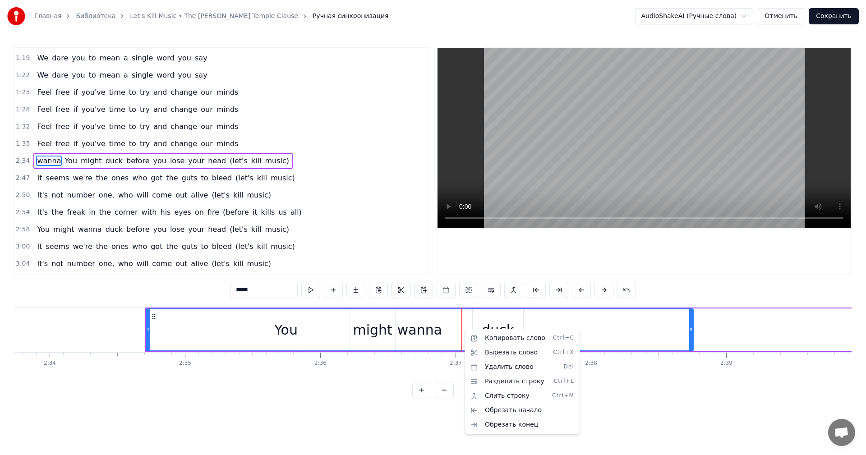
click at [451, 328] on html "Главная Библиотека Let s Kill Music • The [PERSON_NAME] Temple Clause Ручная си…" at bounding box center [433, 206] width 866 height 413
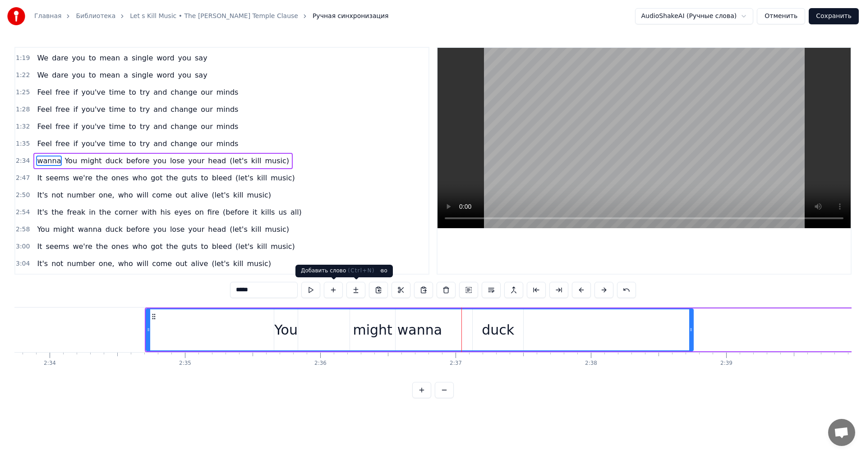
click at [335, 292] on button at bounding box center [333, 290] width 19 height 16
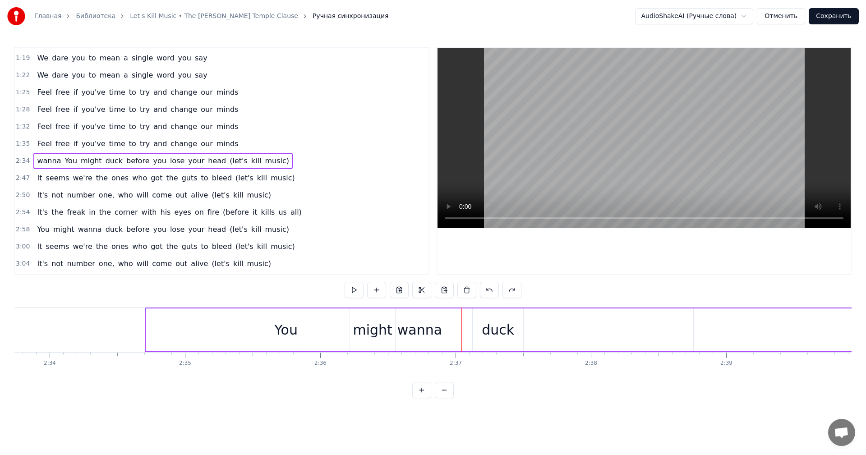
click at [358, 326] on div "might" at bounding box center [372, 330] width 39 height 20
click at [417, 329] on div "wanna" at bounding box center [420, 330] width 45 height 20
type input "*****"
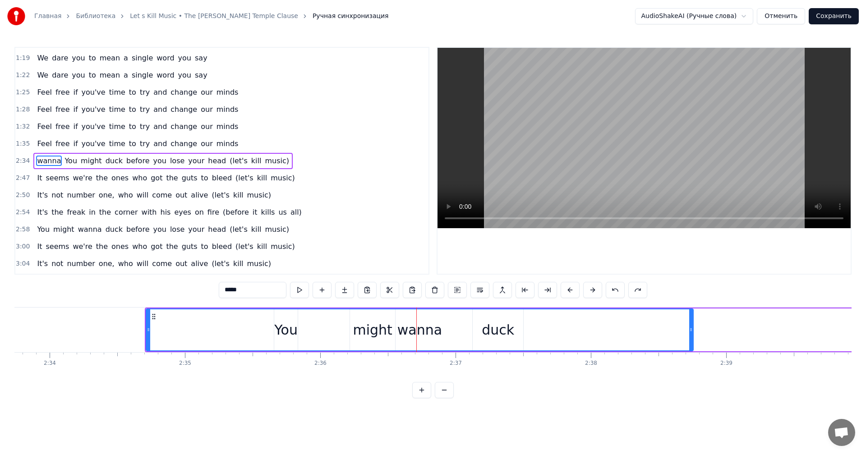
click at [784, 13] on button "Отменить" at bounding box center [781, 16] width 48 height 16
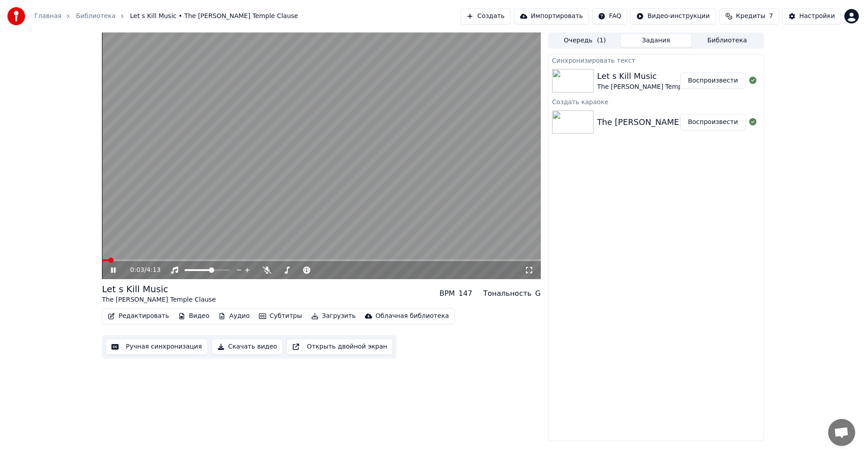
click at [153, 259] on video at bounding box center [321, 155] width 439 height 247
click at [162, 234] on video at bounding box center [321, 155] width 439 height 247
click at [236, 260] on span at bounding box center [321, 260] width 439 height 2
click at [278, 259] on span at bounding box center [321, 260] width 439 height 2
click at [346, 259] on video at bounding box center [321, 155] width 439 height 247
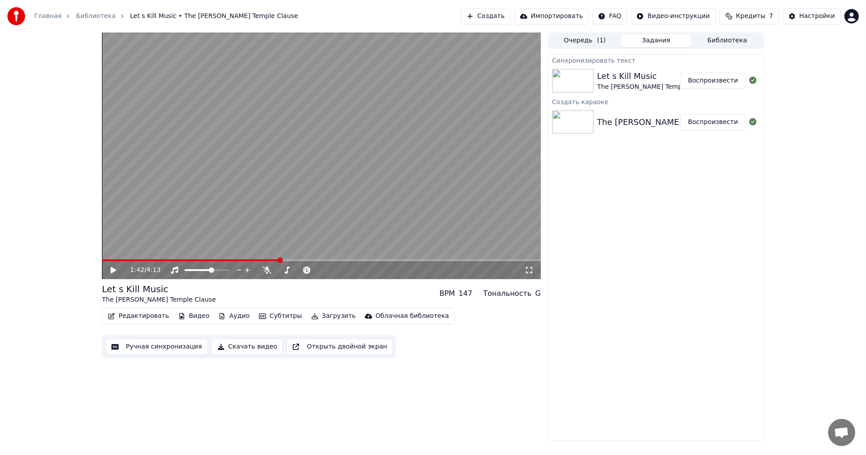
click at [348, 261] on span at bounding box center [321, 260] width 439 height 2
click at [367, 259] on span at bounding box center [321, 260] width 439 height 2
click at [382, 261] on span at bounding box center [321, 260] width 439 height 2
click at [392, 261] on span at bounding box center [321, 260] width 439 height 2
click at [383, 260] on span at bounding box center [247, 260] width 291 height 2
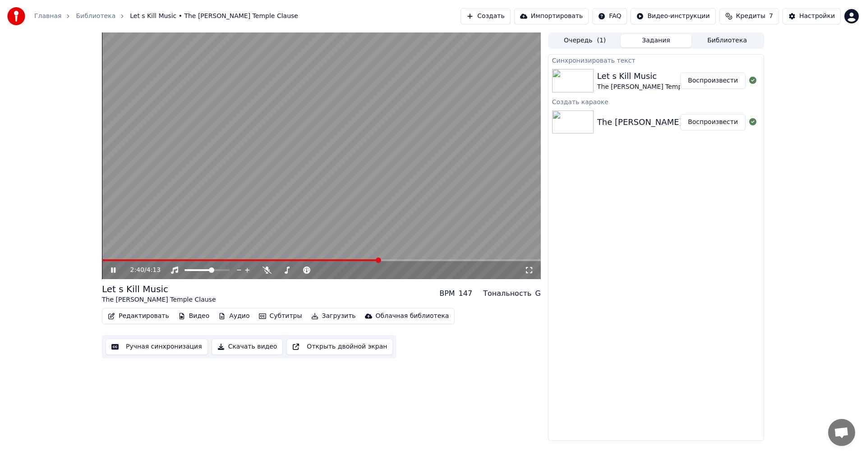
click at [379, 260] on span at bounding box center [240, 260] width 277 height 2
click at [112, 270] on icon at bounding box center [113, 270] width 5 height 5
click at [155, 348] on button "Ручная синхронизация" at bounding box center [157, 347] width 102 height 16
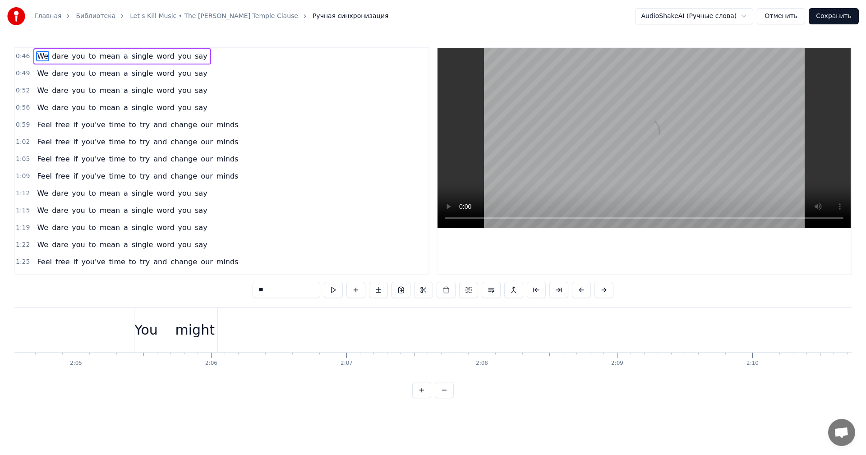
scroll to position [0, 16617]
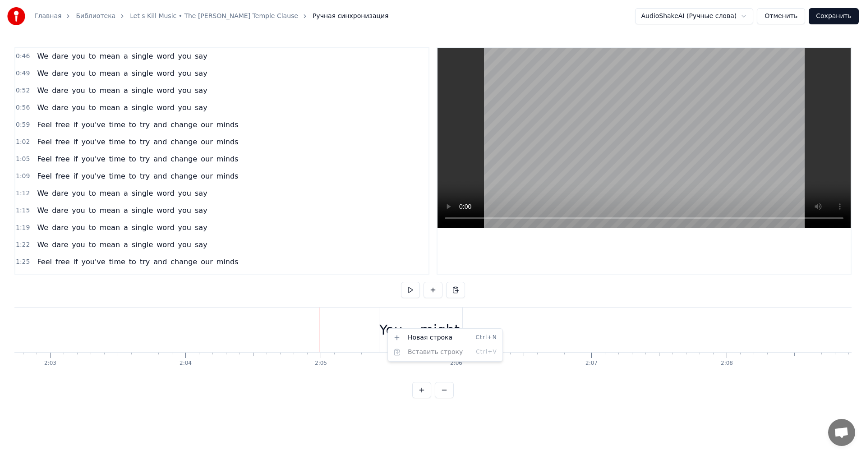
click at [381, 283] on html "Главная Библиотека Let s Kill Music • The [PERSON_NAME] Temple Clause Ручная си…" at bounding box center [433, 206] width 866 height 413
click at [390, 329] on div "You" at bounding box center [391, 330] width 23 height 20
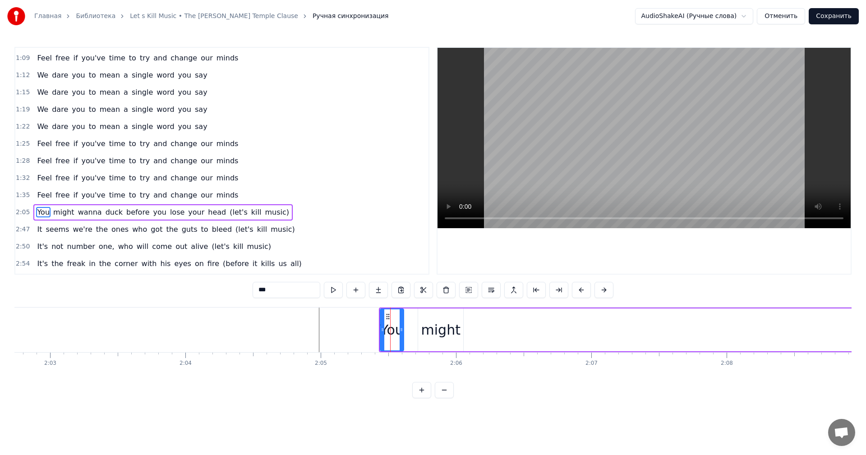
scroll to position [170, 0]
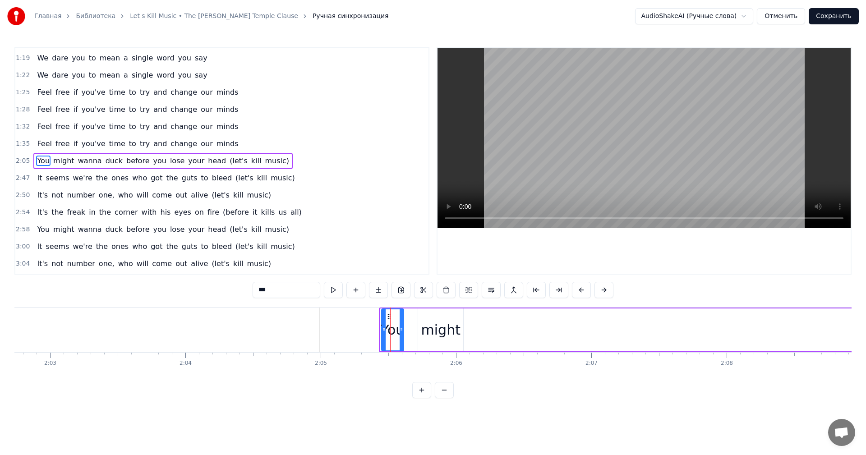
click at [383, 339] on div at bounding box center [384, 330] width 4 height 41
click at [382, 339] on div at bounding box center [384, 330] width 4 height 41
click at [369, 339] on div "We dare you to mean a single word you say We dare you to mean a single word you…" at bounding box center [546, 329] width 34299 height 45
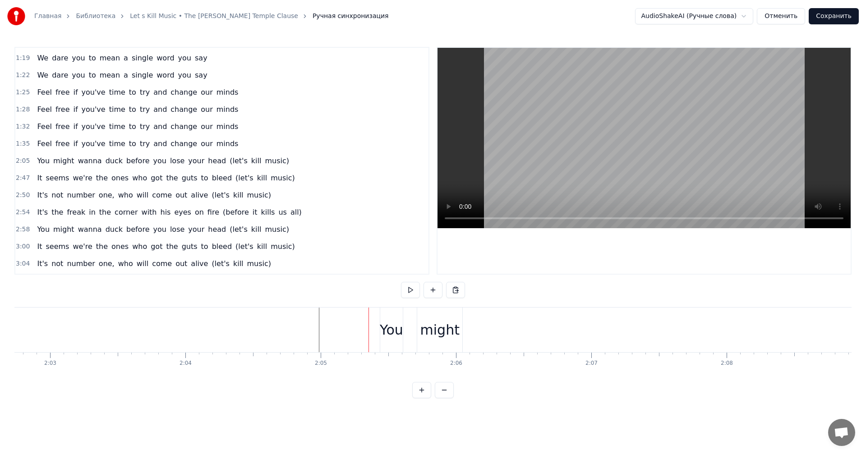
click at [389, 332] on div "You" at bounding box center [391, 330] width 23 height 20
click at [442, 329] on div "might" at bounding box center [440, 330] width 39 height 20
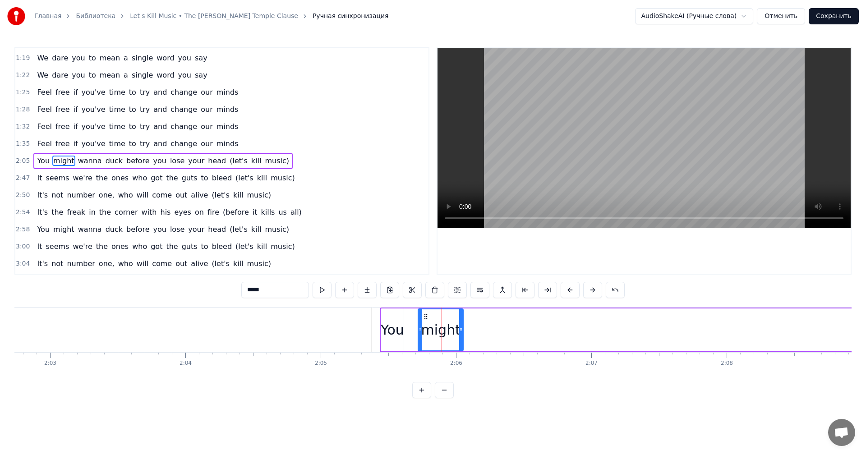
click at [337, 324] on div at bounding box center [546, 330] width 34299 height 45
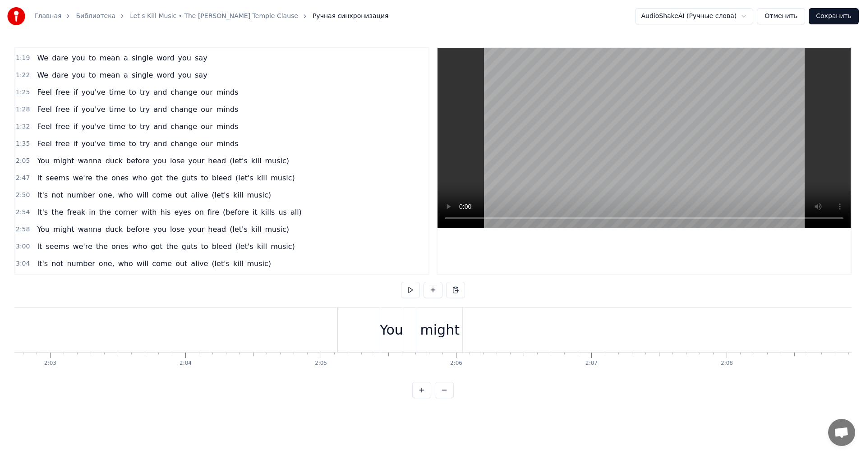
click at [394, 331] on div "You" at bounding box center [391, 330] width 23 height 20
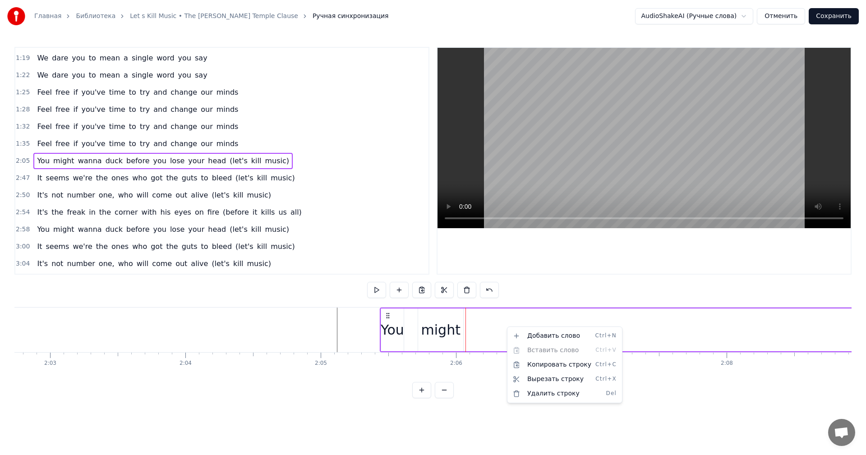
click at [487, 322] on html "Главная Библиотека Let s Kill Music • The [PERSON_NAME] Temple Clause Ручная си…" at bounding box center [433, 206] width 866 height 413
click at [393, 343] on div "You" at bounding box center [392, 330] width 23 height 43
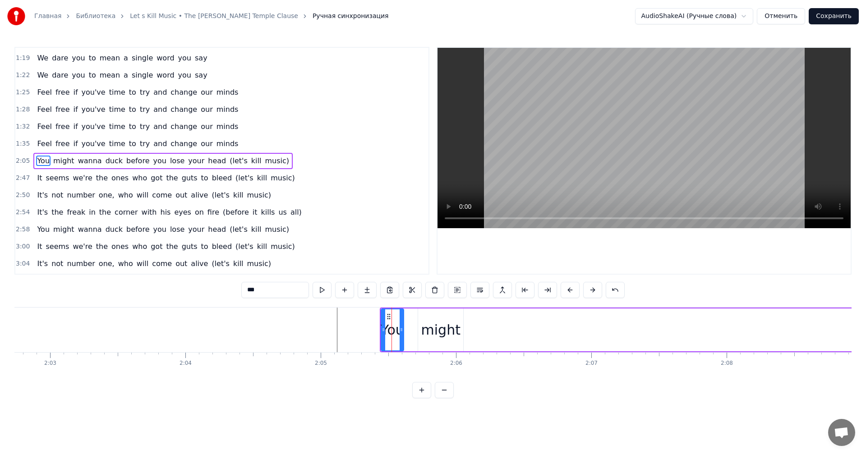
click at [391, 334] on div "You" at bounding box center [392, 330] width 23 height 20
click at [280, 290] on input "***" at bounding box center [275, 290] width 68 height 16
click at [377, 413] on html "Главная Библиотека Let s Kill Music • The [PERSON_NAME] Temple Clause Ручная си…" at bounding box center [433, 206] width 866 height 413
click at [393, 339] on div "You" at bounding box center [392, 330] width 23 height 20
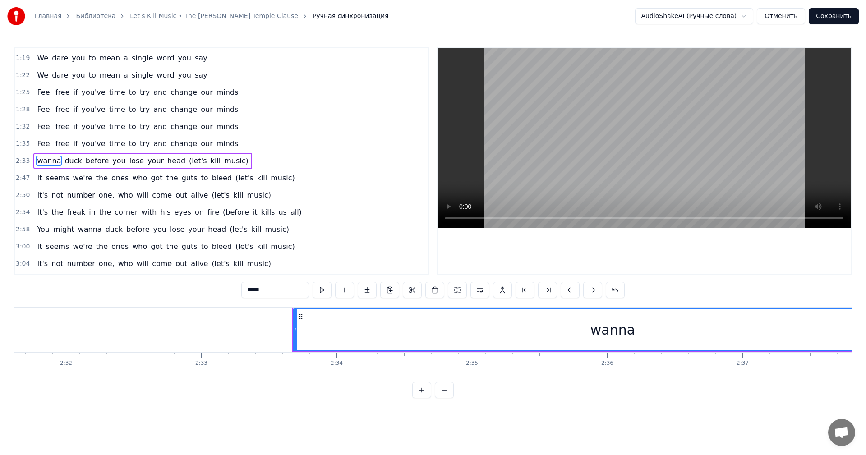
scroll to position [0, 20760]
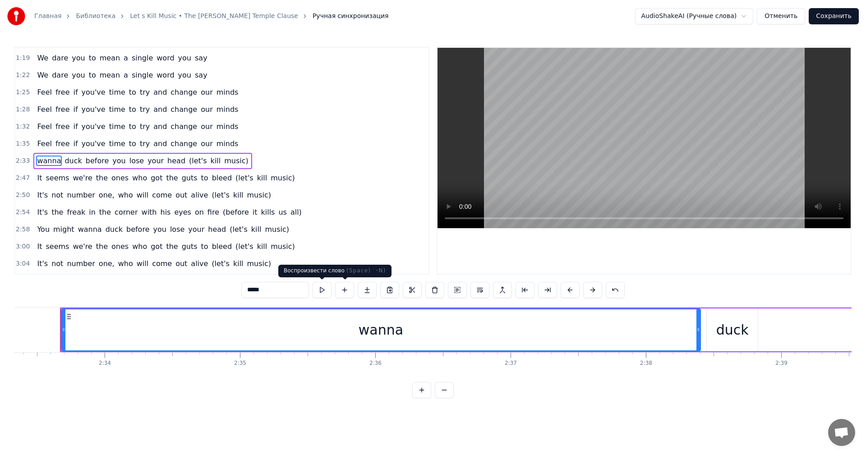
click at [325, 293] on button at bounding box center [322, 290] width 19 height 16
click at [481, 338] on div "wanna" at bounding box center [381, 330] width 639 height 41
click at [447, 334] on div "wanna" at bounding box center [381, 330] width 639 height 41
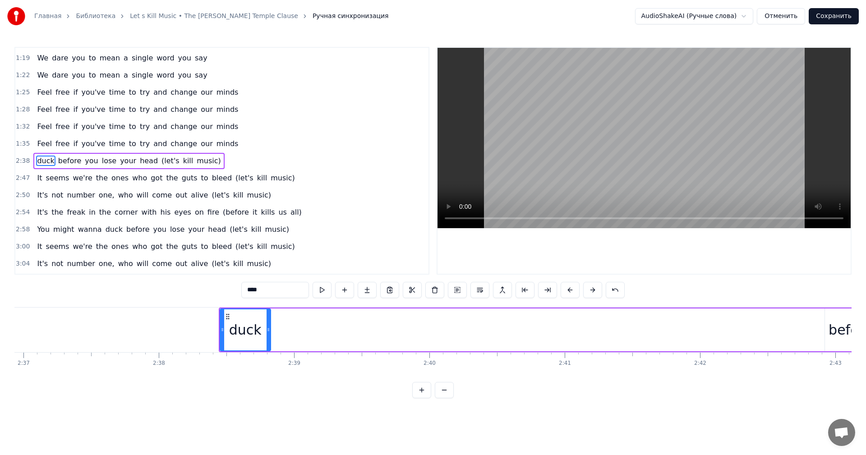
scroll to position [0, 21191]
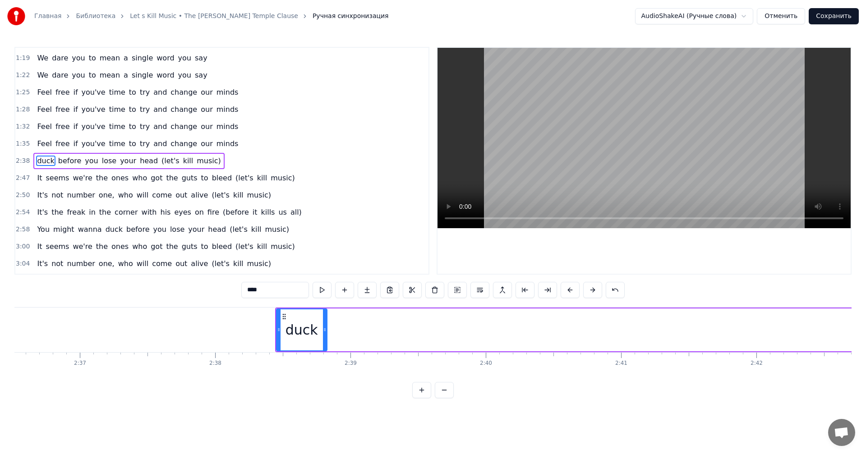
click at [314, 331] on div "duck" at bounding box center [302, 330] width 32 height 20
type input "******"
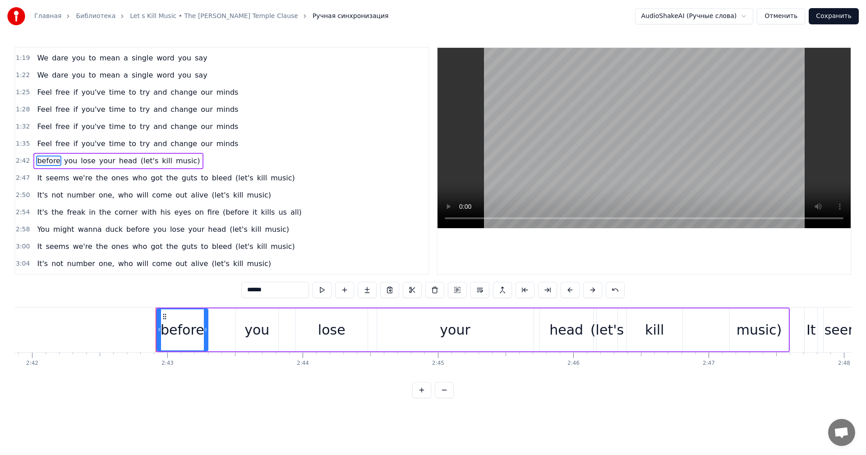
scroll to position [0, 22012]
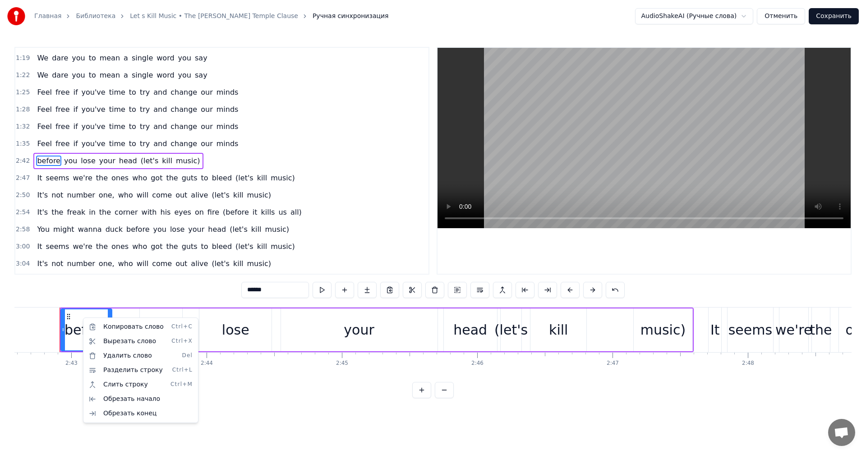
click at [369, 294] on html "Главная Библиотека Let s Kill Music • The [PERSON_NAME] Temple Clause Ручная си…" at bounding box center [433, 206] width 866 height 413
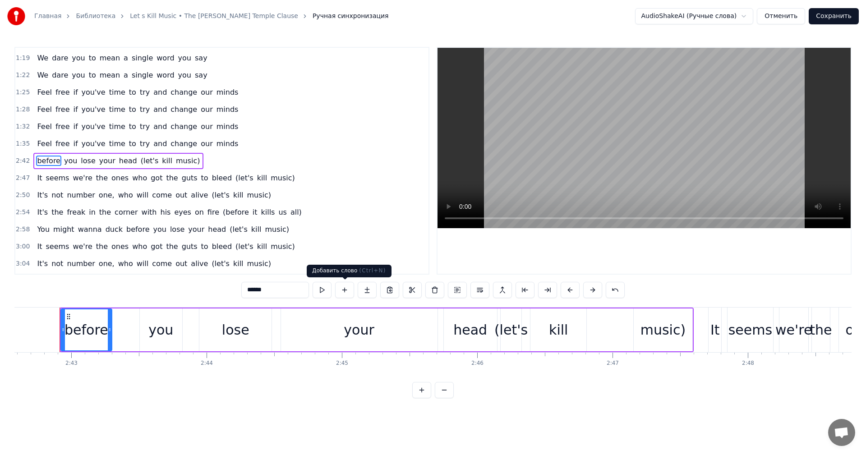
click at [344, 291] on button at bounding box center [344, 290] width 19 height 16
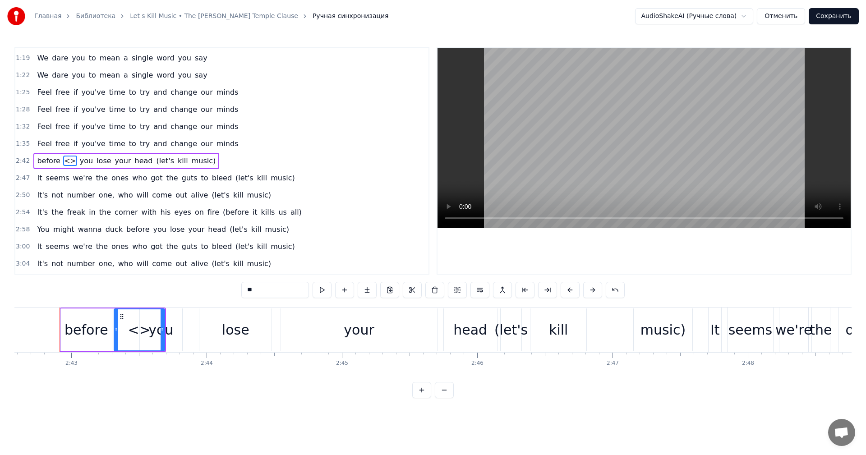
drag, startPoint x: 136, startPoint y: 334, endPoint x: 95, endPoint y: 334, distance: 40.6
click at [95, 334] on div "before <> you lose your head (let's kill music)" at bounding box center [113, 330] width 107 height 45
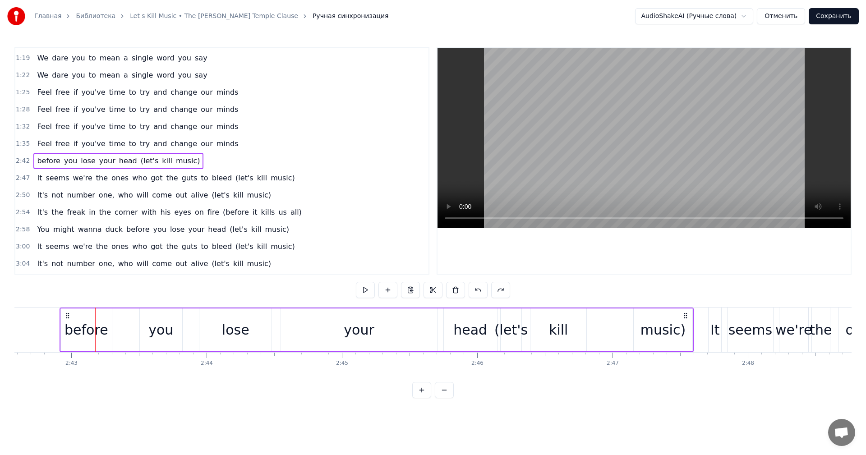
click at [68, 332] on div "before" at bounding box center [87, 330] width 44 height 20
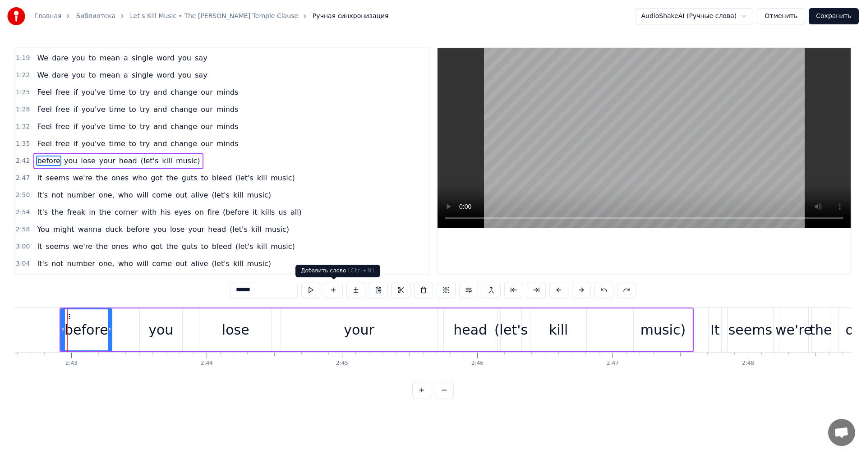
click at [340, 291] on button at bounding box center [333, 290] width 19 height 16
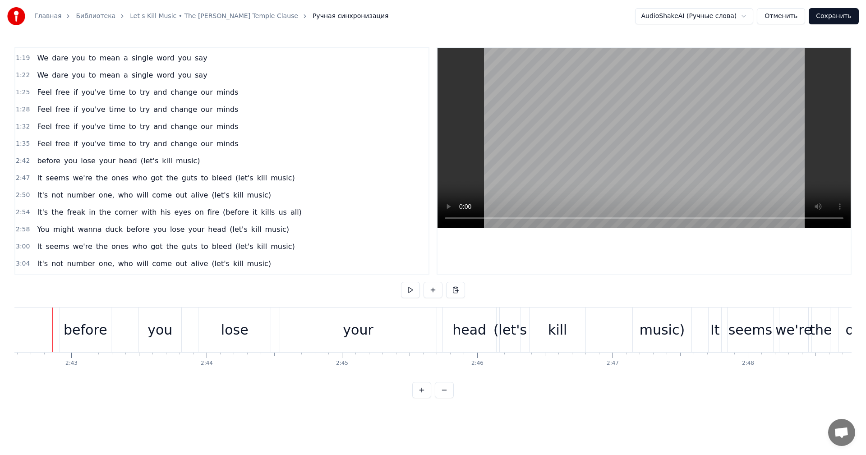
scroll to position [0, 22004]
drag, startPoint x: 429, startPoint y: 291, endPoint x: 104, endPoint y: 317, distance: 326.5
click at [106, 317] on div "0:46 We dare you to mean a single word you say 0:49 We dare you to mean a singl…" at bounding box center [433, 223] width 838 height 352
click at [67, 329] on div "before" at bounding box center [92, 330] width 51 height 45
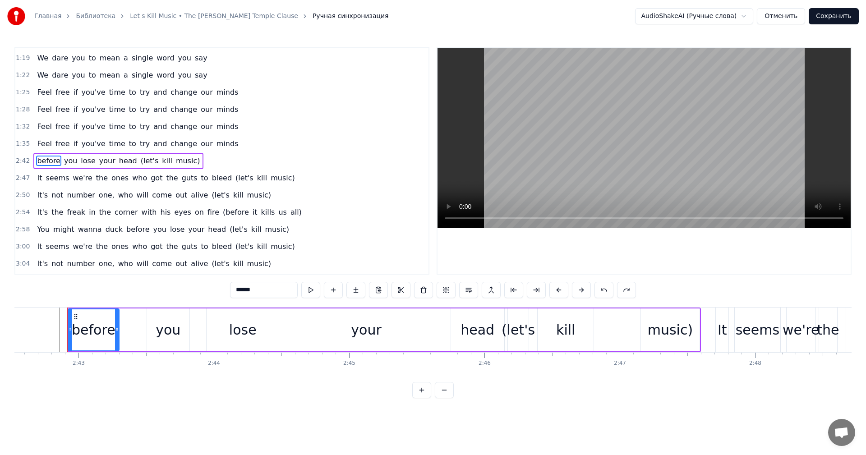
drag, startPoint x: 104, startPoint y: 332, endPoint x: 129, endPoint y: 336, distance: 25.2
click at [129, 336] on div "before you lose your head (let's kill music)" at bounding box center [384, 330] width 635 height 45
click at [75, 332] on div "before" at bounding box center [94, 330] width 44 height 20
drag, startPoint x: 70, startPoint y: 332, endPoint x: 80, endPoint y: 332, distance: 10.4
click at [80, 332] on icon at bounding box center [81, 329] width 4 height 7
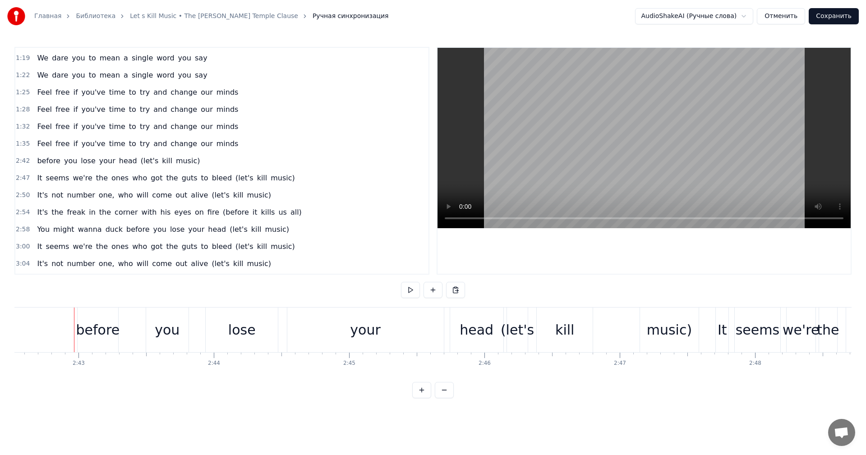
click at [87, 332] on div "before" at bounding box center [98, 330] width 44 height 20
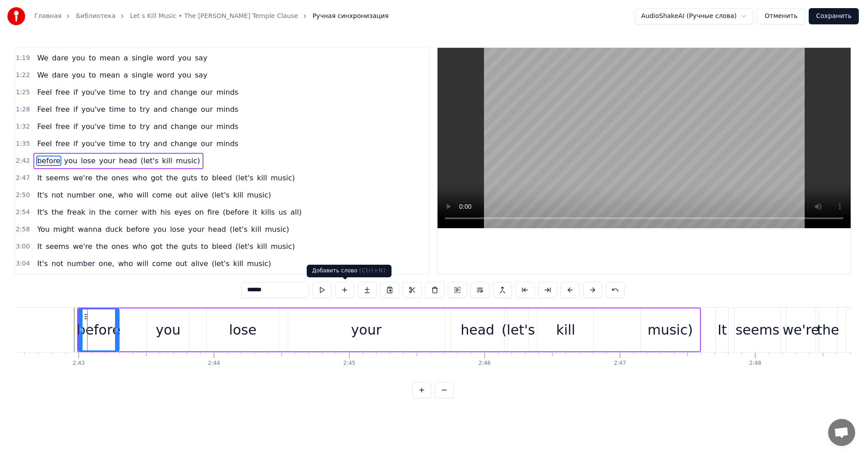
click at [348, 288] on button at bounding box center [344, 290] width 19 height 16
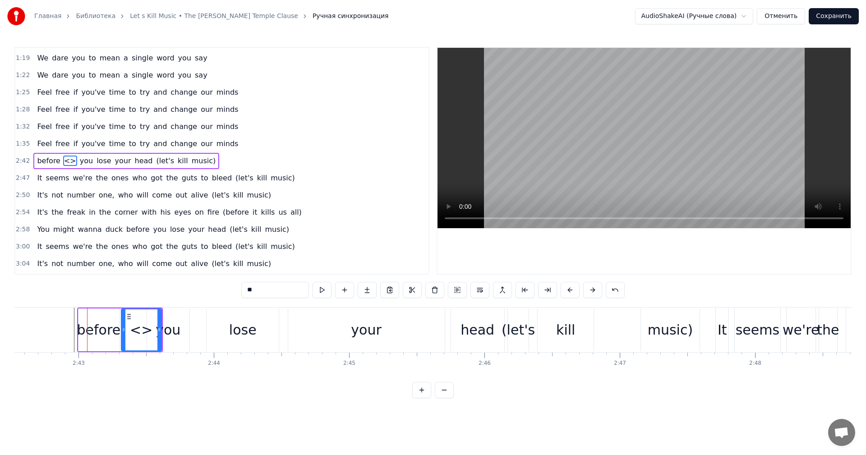
drag, startPoint x: 64, startPoint y: 159, endPoint x: 46, endPoint y: 162, distance: 18.3
click at [46, 162] on div "before <> you lose your head (let's kill music)" at bounding box center [126, 161] width 186 height 16
click at [63, 162] on span "<>" at bounding box center [70, 161] width 14 height 10
click at [139, 334] on div "<>" at bounding box center [141, 330] width 23 height 20
click at [63, 160] on span "<>" at bounding box center [70, 161] width 14 height 10
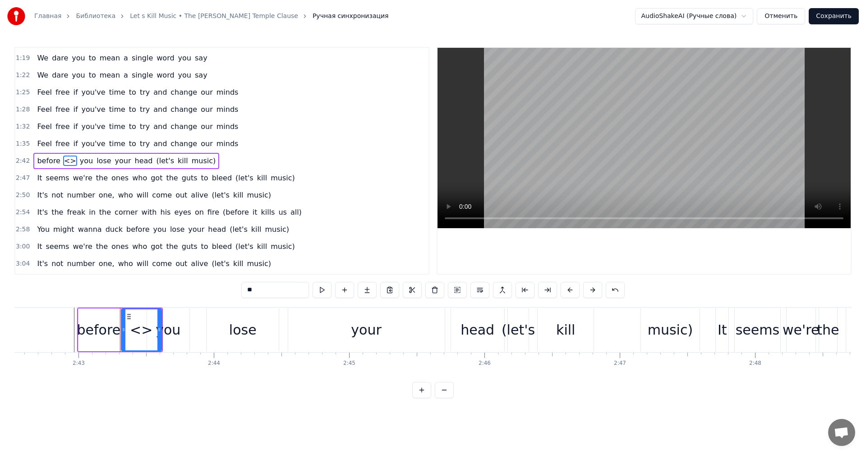
click at [145, 328] on div "<>" at bounding box center [141, 330] width 23 height 20
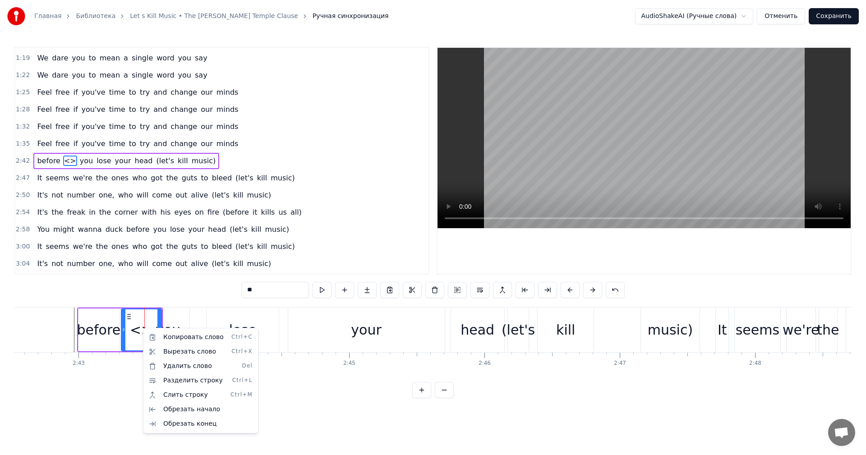
click at [137, 319] on html "Главная Библиотека Let s Kill Music • The [PERSON_NAME] Temple Clause Ручная си…" at bounding box center [433, 206] width 866 height 413
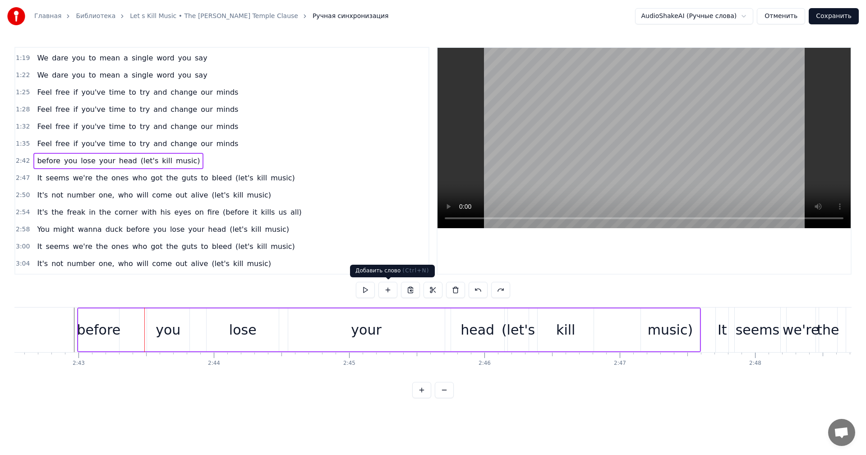
click at [388, 290] on button at bounding box center [388, 290] width 19 height 16
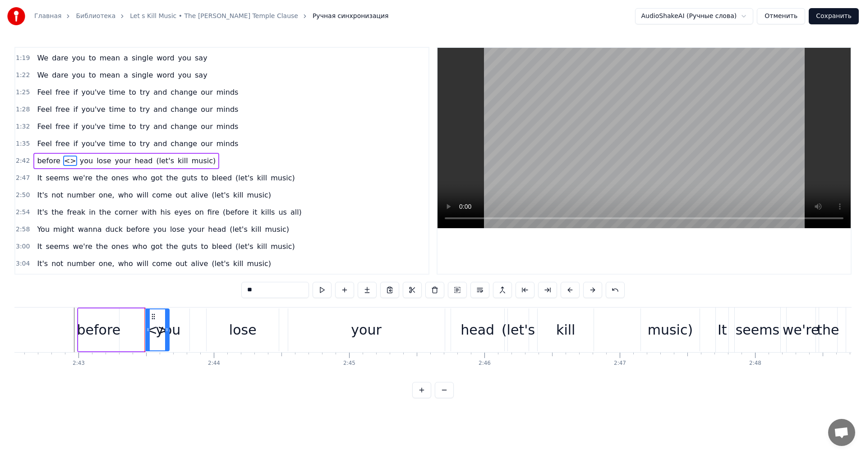
click at [64, 163] on span "<>" at bounding box center [70, 161] width 14 height 10
click at [64, 162] on html "Главная Библиотека Let s Kill Music • The [PERSON_NAME] Temple Clause Ручная си…" at bounding box center [433, 206] width 866 height 413
click at [64, 162] on span "<>" at bounding box center [70, 161] width 14 height 10
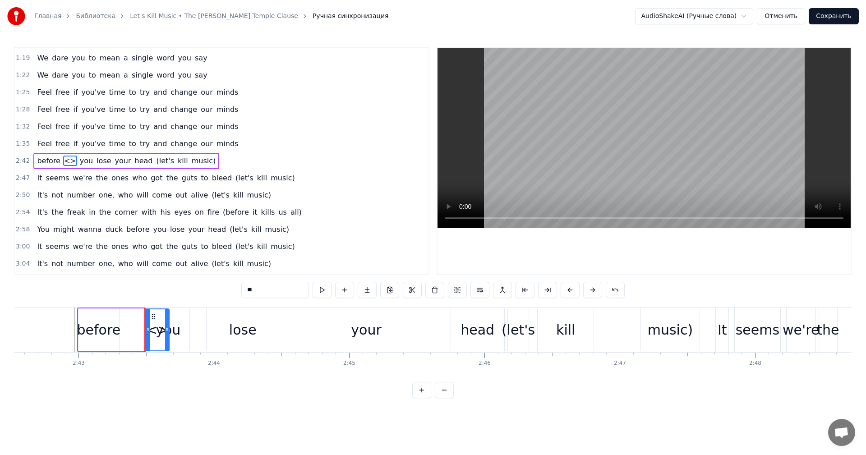
click at [64, 162] on span "<>" at bounding box center [70, 161] width 14 height 10
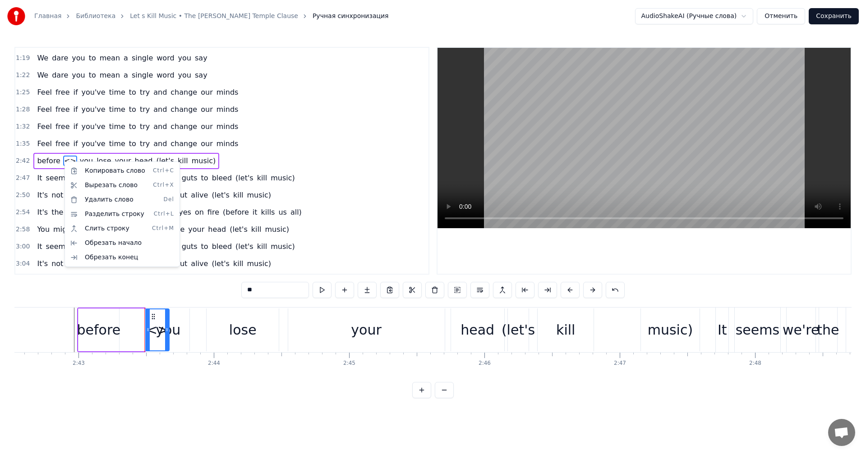
click at [159, 332] on html "Главная Библиотека Let s Kill Music • The [PERSON_NAME] Temple Clause Ручная си…" at bounding box center [433, 206] width 866 height 413
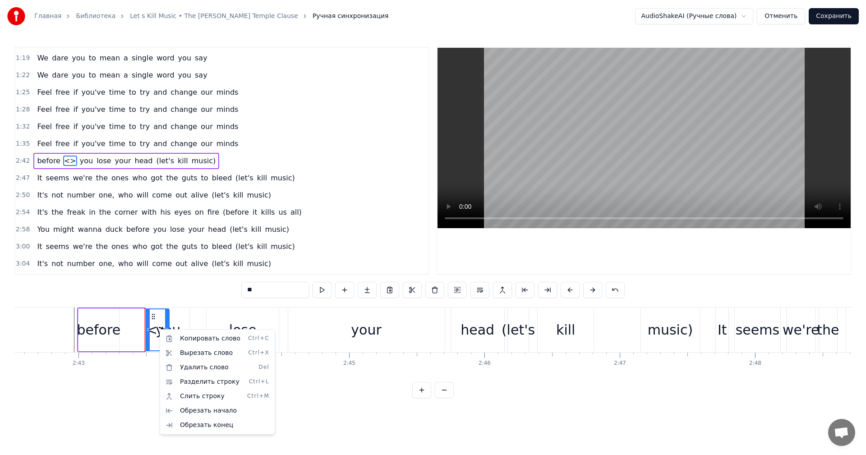
click at [293, 292] on html "Главная Библиотека Let s Kill Music • The [PERSON_NAME] Temple Clause Ручная си…" at bounding box center [433, 206] width 866 height 413
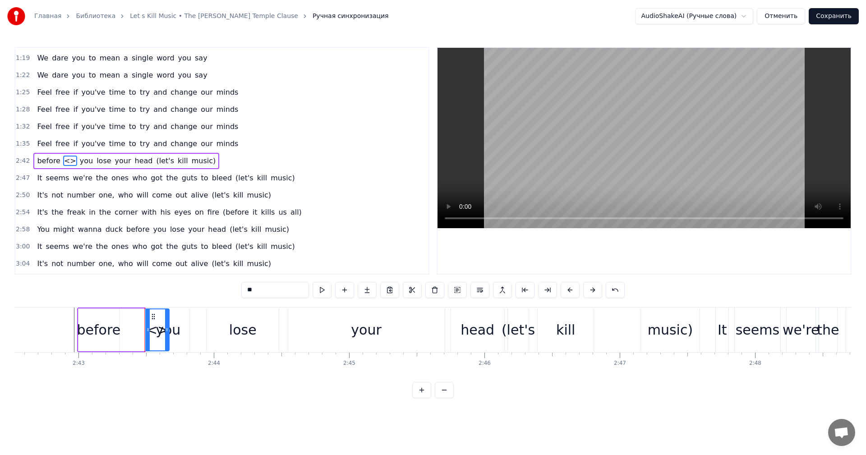
drag, startPoint x: 266, startPoint y: 291, endPoint x: 201, endPoint y: 291, distance: 64.5
click at [201, 291] on div "0:46 We dare you to mean a single word you say 0:49 We dare you to mean a singl…" at bounding box center [433, 223] width 838 height 352
click at [117, 334] on div "before" at bounding box center [99, 330] width 44 height 20
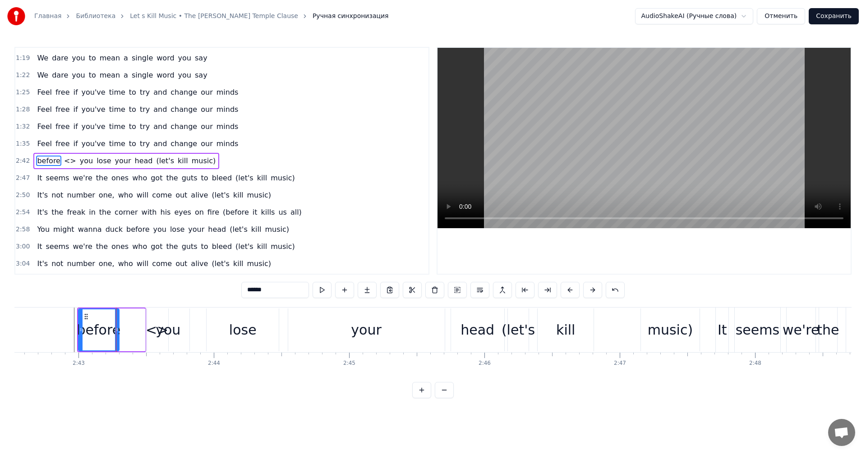
drag, startPoint x: 285, startPoint y: 291, endPoint x: 120, endPoint y: 291, distance: 165.6
click at [133, 291] on div "0:46 We dare you to mean a single word you say 0:49 We dare you to mean a singl…" at bounding box center [433, 223] width 838 height 352
click at [153, 330] on div "you" at bounding box center [168, 330] width 42 height 43
type input "***"
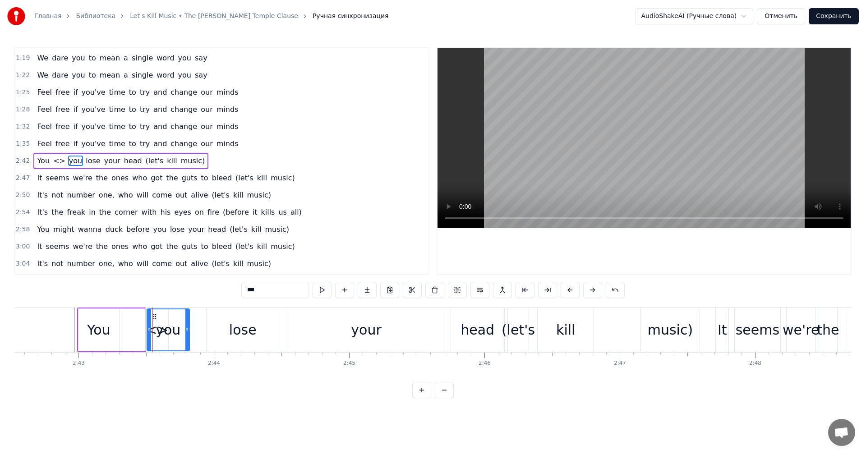
drag, startPoint x: 176, startPoint y: 323, endPoint x: 190, endPoint y: 323, distance: 13.5
click at [190, 323] on div "you" at bounding box center [168, 330] width 43 height 43
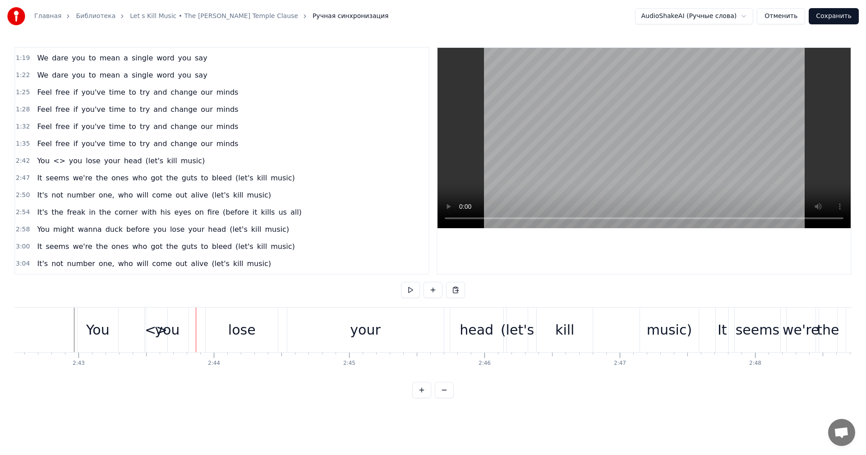
click at [150, 330] on div "you" at bounding box center [167, 330] width 42 height 45
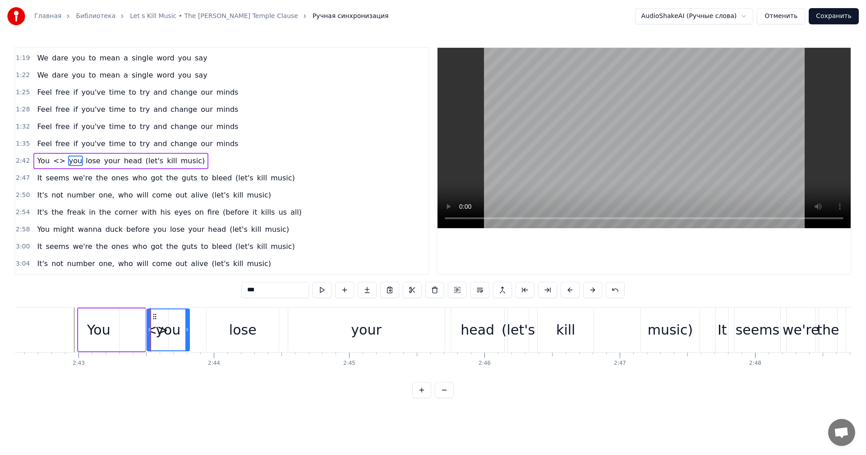
click at [53, 162] on span "<>" at bounding box center [59, 161] width 14 height 10
type input "**"
drag, startPoint x: 158, startPoint y: 327, endPoint x: 126, endPoint y: 328, distance: 31.2
click at [126, 328] on div "You <> you lose your head (let's kill music)" at bounding box center [111, 330] width 69 height 45
click at [97, 327] on div "You" at bounding box center [98, 330] width 23 height 20
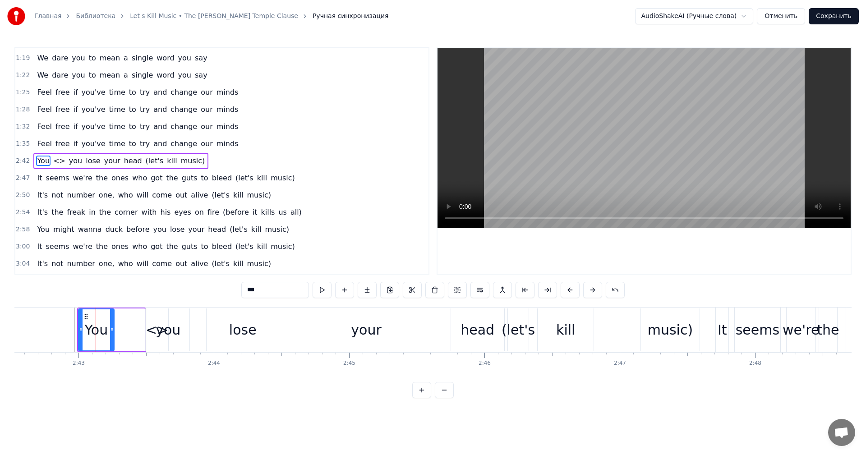
drag, startPoint x: 117, startPoint y: 330, endPoint x: 112, endPoint y: 330, distance: 5.0
click at [112, 330] on circle at bounding box center [112, 330] width 0 height 0
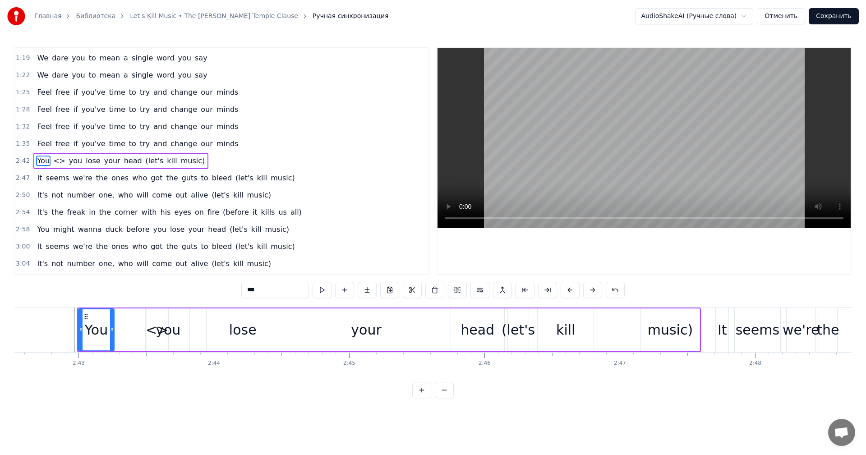
click at [151, 329] on div "you" at bounding box center [168, 330] width 42 height 43
type input "***"
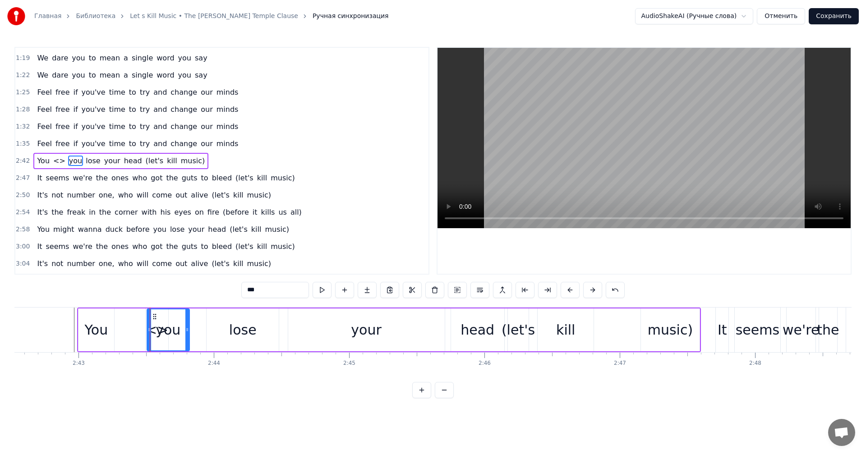
drag, startPoint x: 161, startPoint y: 331, endPoint x: 215, endPoint y: 331, distance: 54.6
click at [215, 331] on div "You <> you lose your head (let's kill music)" at bounding box center [389, 330] width 624 height 45
click at [149, 333] on div "you" at bounding box center [168, 330] width 42 height 43
click at [54, 158] on span "<>" at bounding box center [59, 161] width 14 height 10
type input "**"
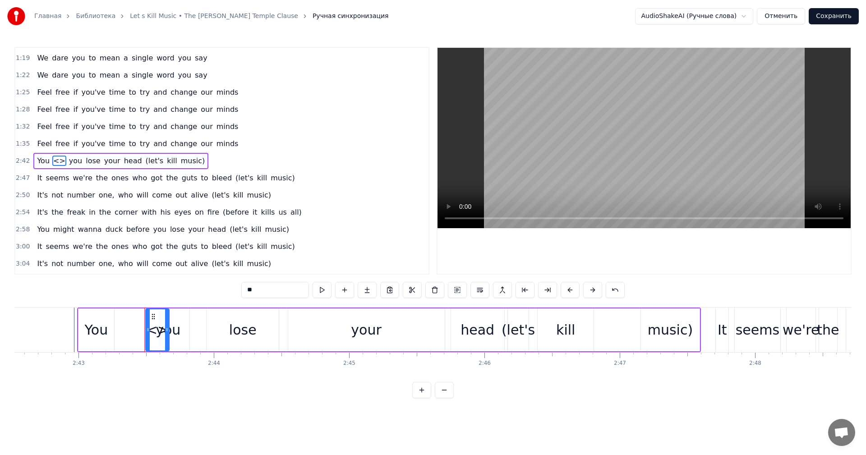
drag, startPoint x: 158, startPoint y: 327, endPoint x: 136, endPoint y: 326, distance: 22.6
click at [136, 326] on div "You <> you lose your head (let's kill music)" at bounding box center [389, 330] width 624 height 45
click at [149, 317] on div "you" at bounding box center [168, 330] width 42 height 43
click at [57, 162] on span "<>" at bounding box center [59, 161] width 14 height 10
type input "**"
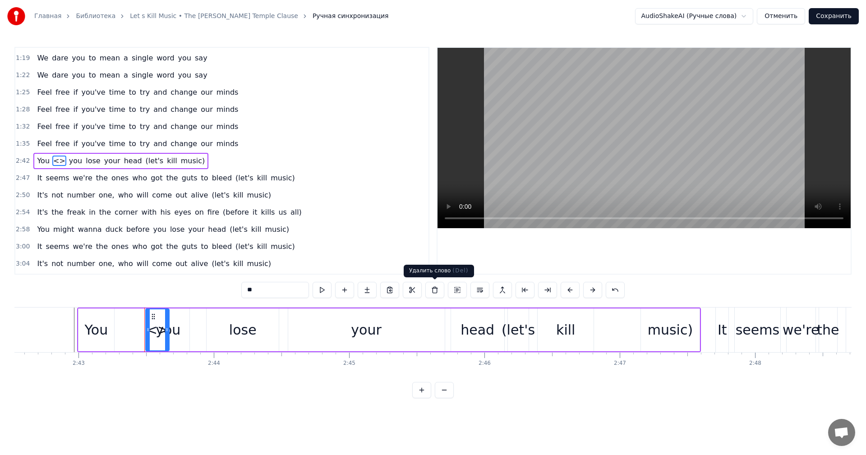
click at [437, 291] on button at bounding box center [435, 290] width 19 height 16
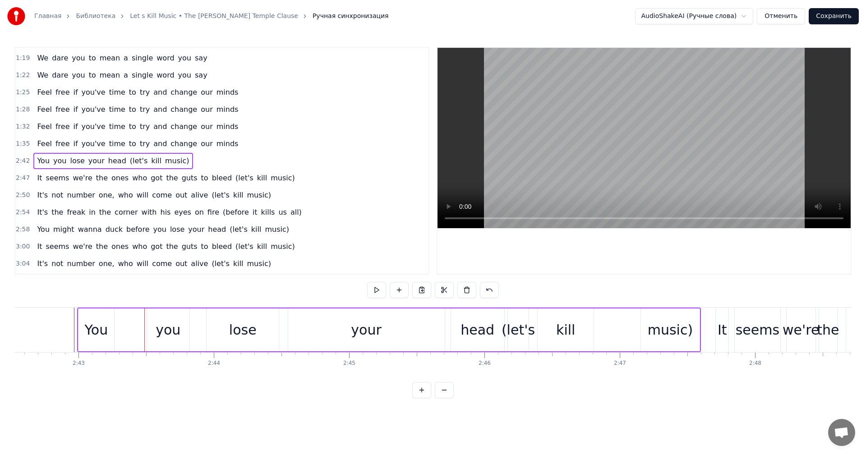
click at [116, 330] on div "You you lose your head (let's kill music)" at bounding box center [389, 330] width 624 height 45
click at [100, 330] on div "You" at bounding box center [95, 330] width 23 height 20
click at [135, 327] on div "You you lose your head (let's kill music)" at bounding box center [389, 330] width 624 height 45
click at [401, 290] on button at bounding box center [399, 290] width 19 height 16
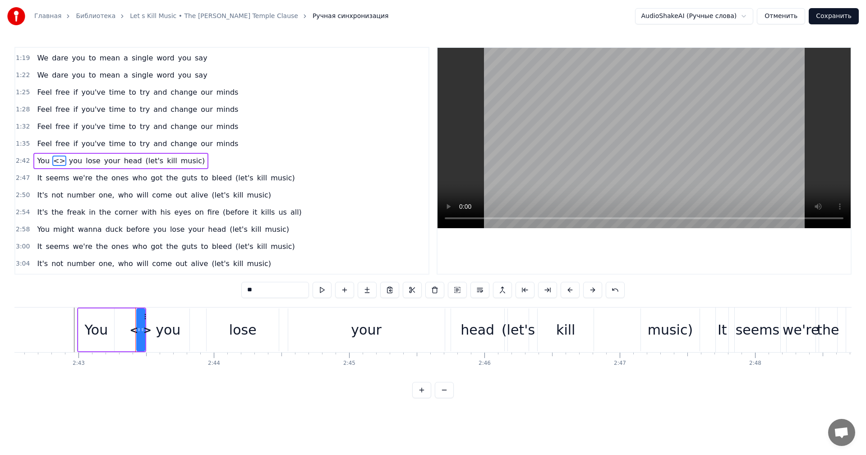
click at [52, 160] on span "<>" at bounding box center [59, 161] width 14 height 10
drag, startPoint x: 267, startPoint y: 291, endPoint x: 201, endPoint y: 291, distance: 65.9
click at [203, 291] on div "0:46 We dare you to mean a single word you say 0:49 We dare you to mean a singl…" at bounding box center [433, 223] width 838 height 352
type input "*****"
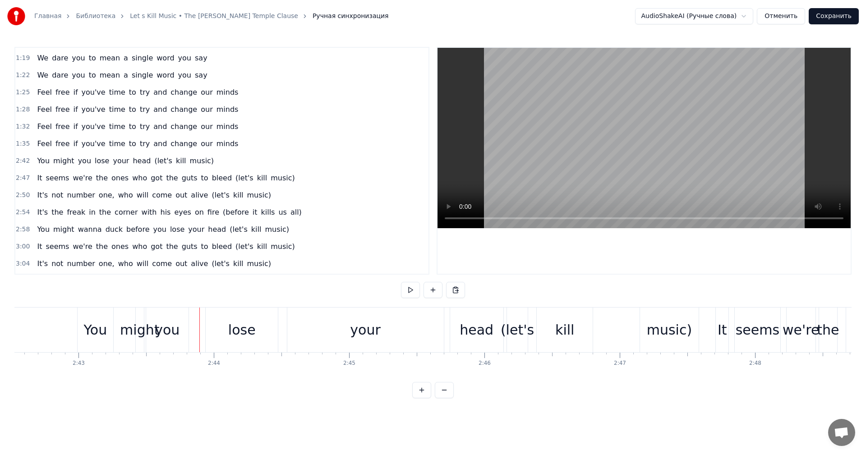
click at [169, 331] on div "you" at bounding box center [167, 330] width 25 height 20
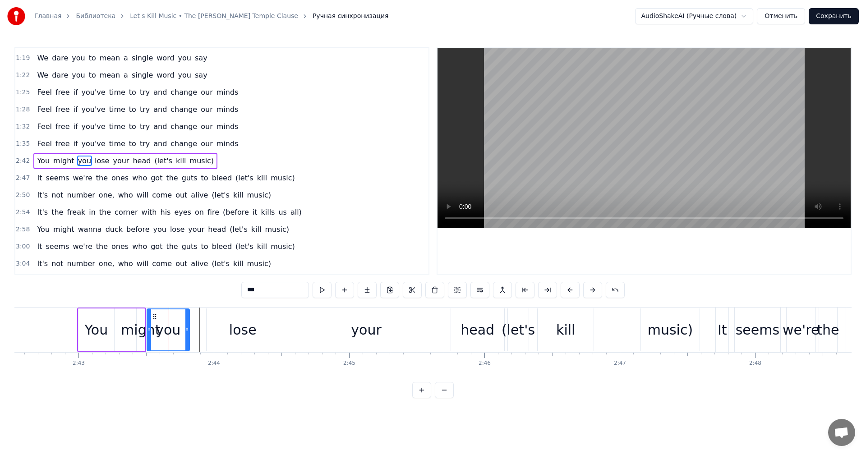
drag, startPoint x: 271, startPoint y: 292, endPoint x: 155, endPoint y: 289, distance: 116.5
click at [158, 289] on div "0:46 We dare you to mean a single word you say 0:49 We dare you to mean a singl…" at bounding box center [433, 223] width 838 height 352
type input "****"
click at [348, 290] on button at bounding box center [344, 290] width 19 height 16
drag, startPoint x: 292, startPoint y: 290, endPoint x: 165, endPoint y: 287, distance: 127.3
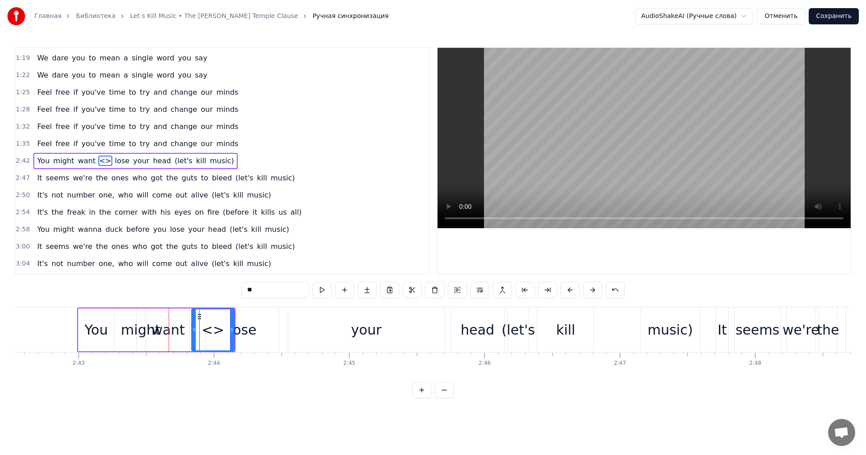
click at [176, 287] on div "0:46 We dare you to mean a single word you say 0:49 We dare you to mean a singl…" at bounding box center [433, 223] width 838 height 352
type input "****"
click at [347, 291] on button at bounding box center [344, 290] width 19 height 16
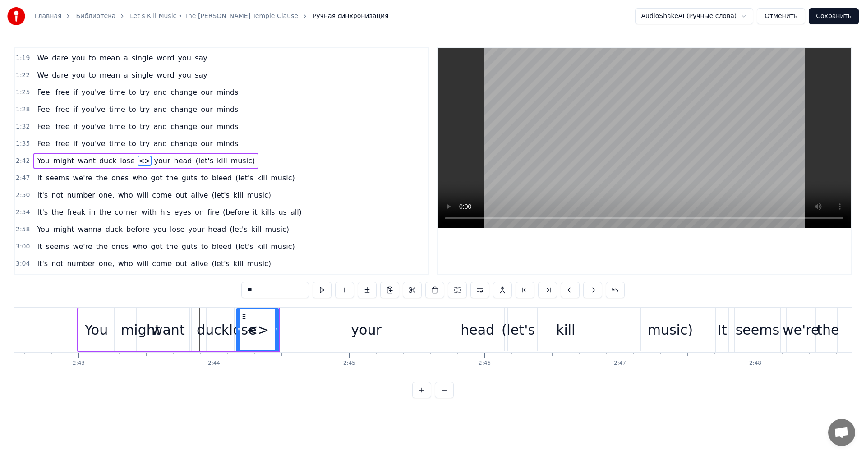
drag, startPoint x: 267, startPoint y: 289, endPoint x: 167, endPoint y: 286, distance: 99.3
click at [209, 288] on div "0:46 We dare you to mean a single word you say 0:49 We dare you to mean a singl…" at bounding box center [433, 223] width 838 height 352
type input "******"
click at [159, 284] on div "0:46 We dare you to mean a single word you say 0:49 We dare you to mean a singl…" at bounding box center [433, 223] width 838 height 352
click at [199, 284] on div "0:46 We dare you to mean a single word you say 0:49 We dare you to mean a singl…" at bounding box center [433, 223] width 838 height 352
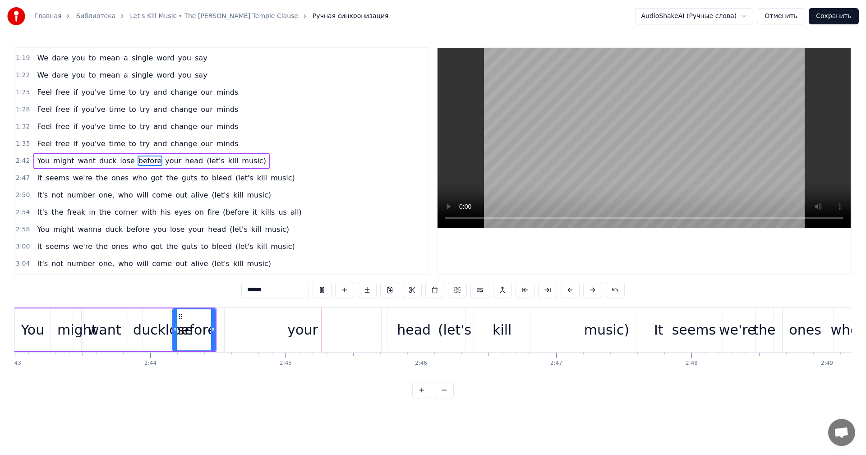
scroll to position [0, 22252]
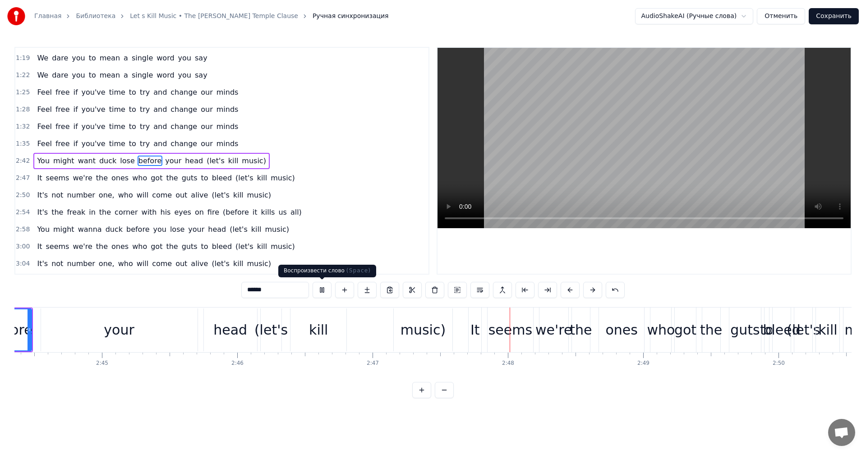
click at [322, 294] on button at bounding box center [322, 290] width 19 height 16
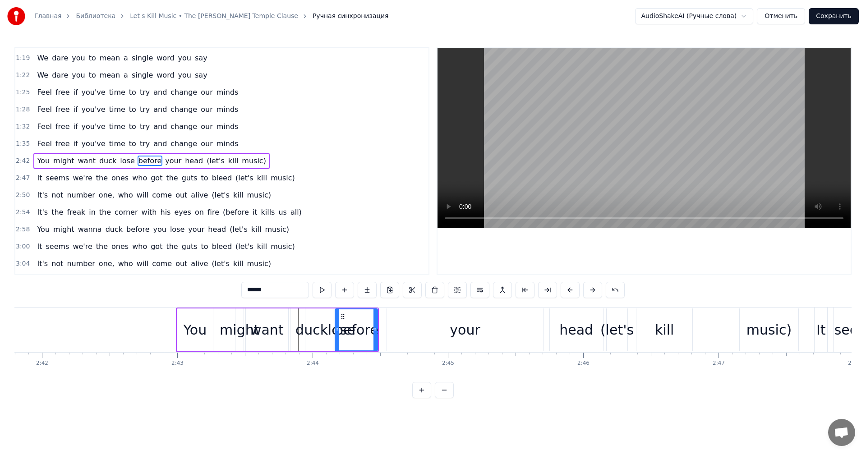
scroll to position [0, 21849]
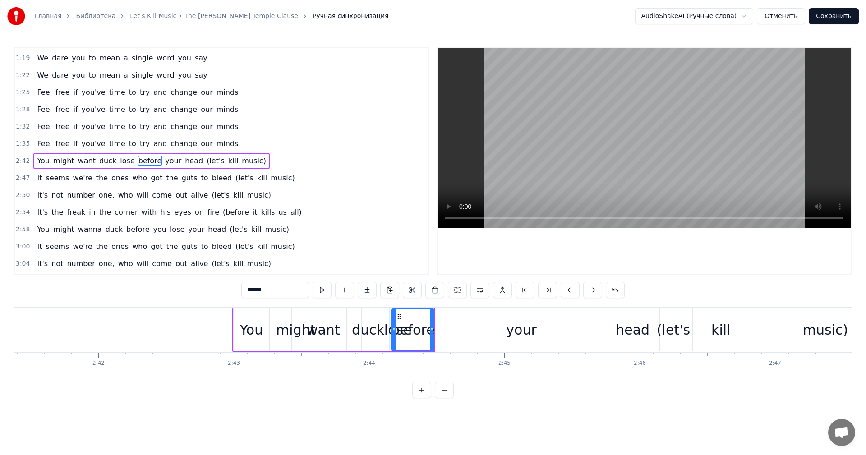
click at [328, 335] on div "want" at bounding box center [323, 330] width 33 height 20
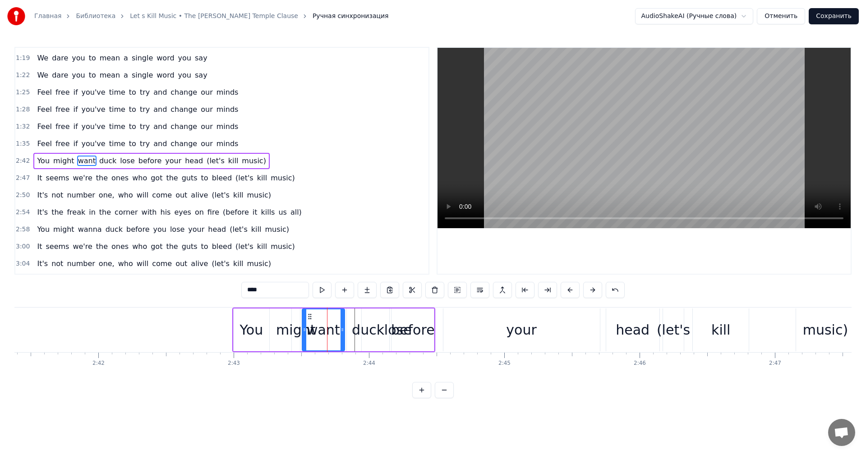
click at [273, 291] on input "****" at bounding box center [275, 290] width 68 height 16
type input "*****"
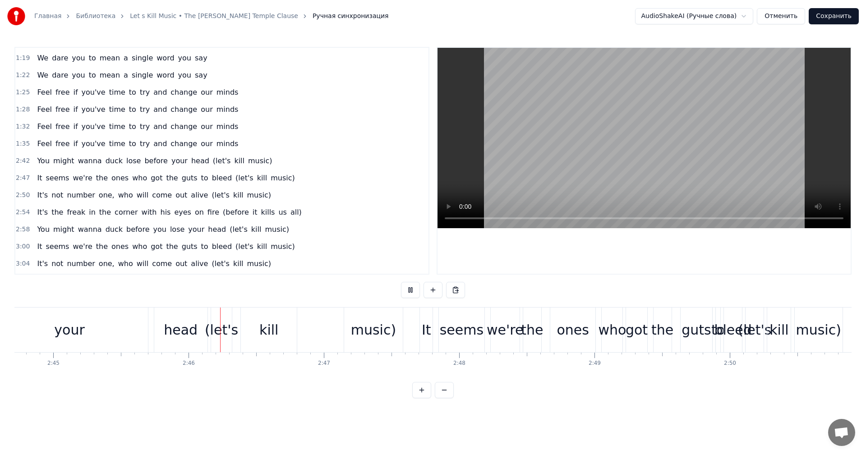
scroll to position [0, 22369]
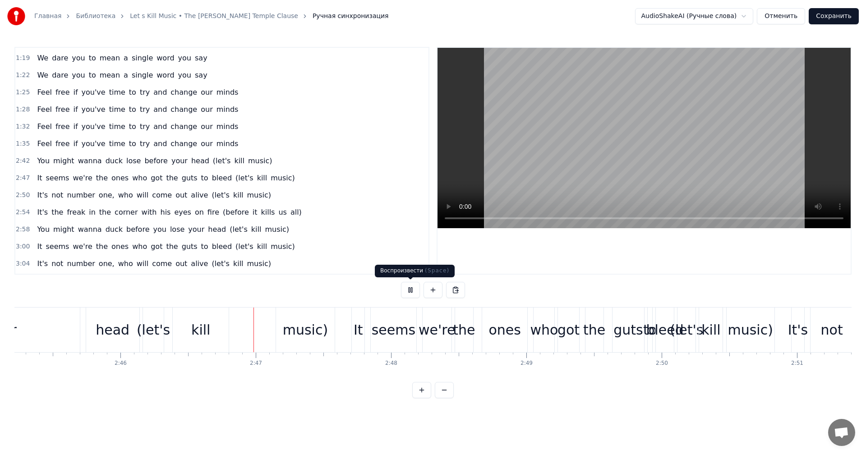
click at [416, 286] on button at bounding box center [410, 290] width 19 height 16
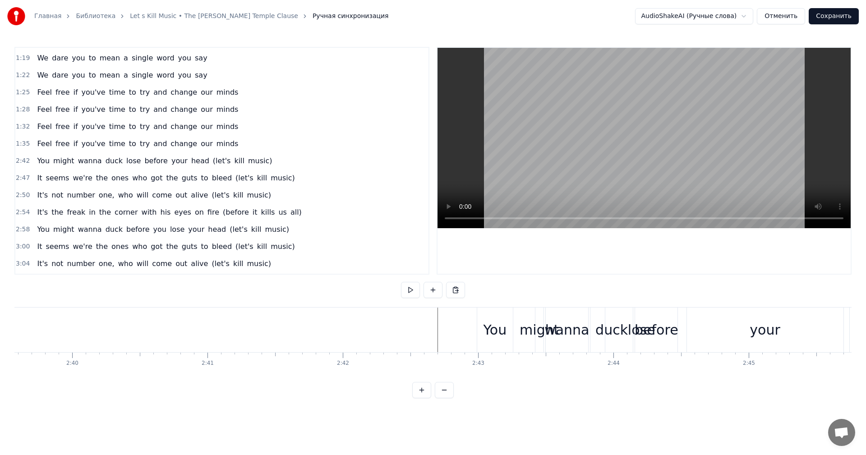
scroll to position [0, 21567]
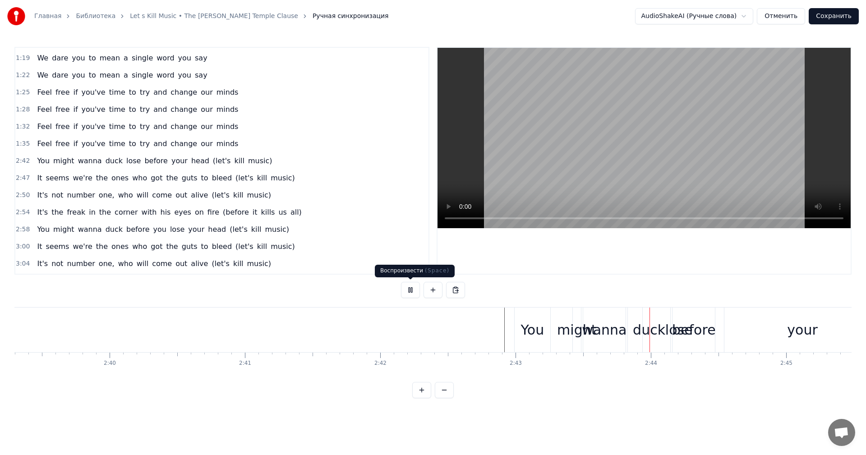
click at [408, 288] on button at bounding box center [410, 290] width 19 height 16
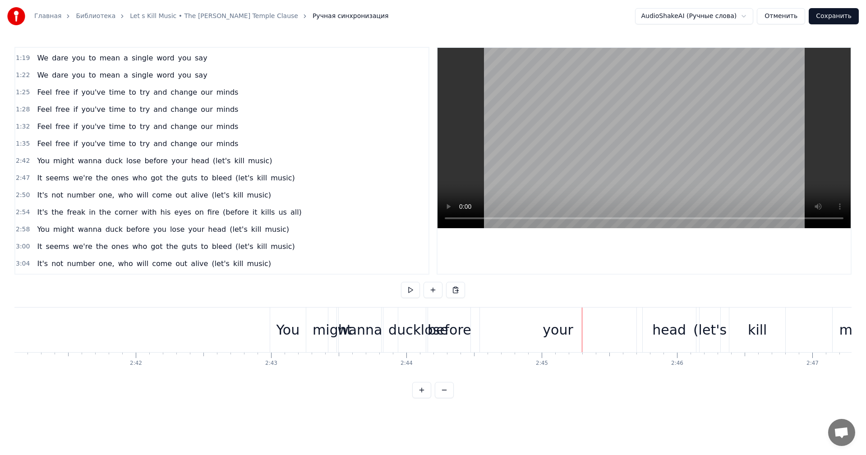
scroll to position [0, 21774]
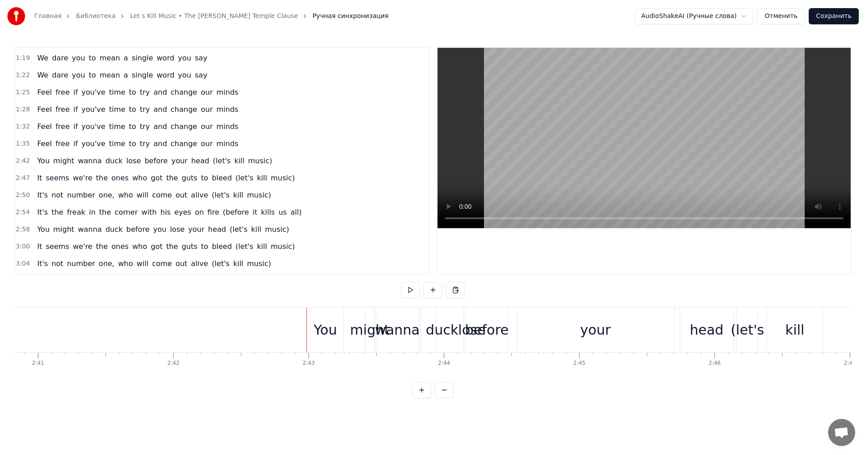
click at [320, 325] on div "You" at bounding box center [325, 330] width 23 height 20
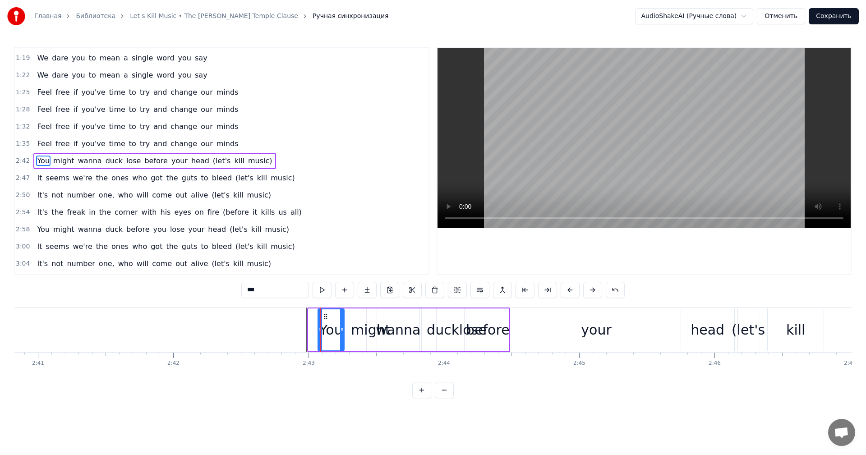
drag, startPoint x: 310, startPoint y: 333, endPoint x: 320, endPoint y: 333, distance: 9.5
click at [320, 333] on icon at bounding box center [321, 329] width 4 height 7
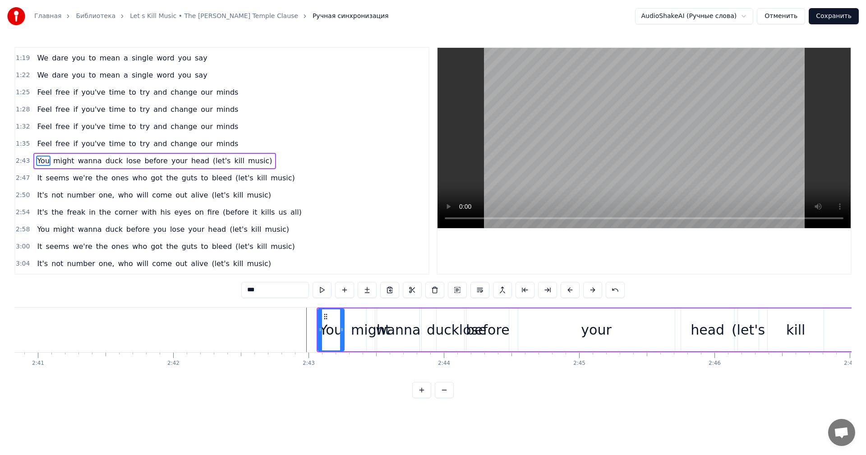
click at [343, 333] on icon at bounding box center [342, 329] width 4 height 7
click at [358, 330] on div "might" at bounding box center [370, 330] width 39 height 20
click at [380, 332] on div "might" at bounding box center [370, 330] width 39 height 20
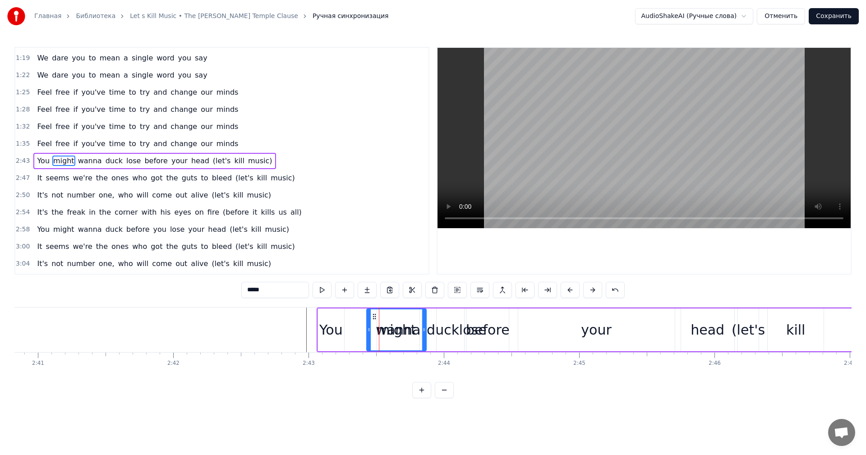
drag, startPoint x: 373, startPoint y: 332, endPoint x: 421, endPoint y: 332, distance: 48.3
click at [424, 332] on icon at bounding box center [424, 329] width 4 height 7
drag, startPoint x: 370, startPoint y: 333, endPoint x: 357, endPoint y: 334, distance: 13.1
click at [358, 334] on div at bounding box center [360, 330] width 4 height 41
drag, startPoint x: 424, startPoint y: 330, endPoint x: 375, endPoint y: 331, distance: 48.7
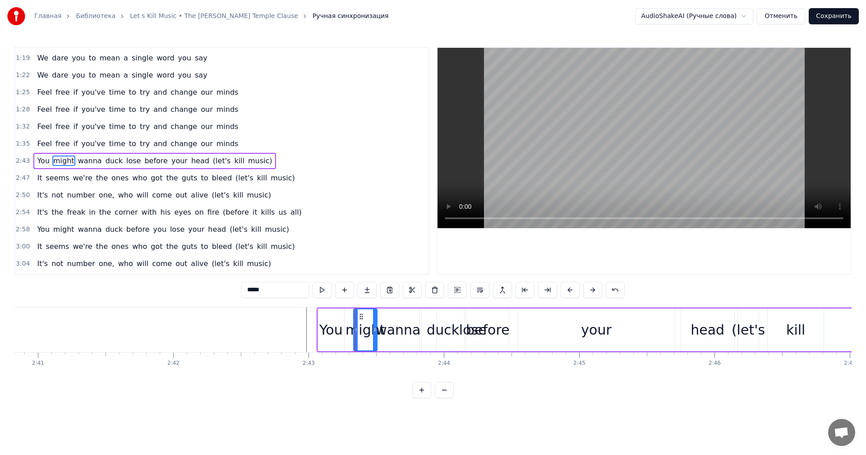
click at [375, 331] on icon at bounding box center [375, 329] width 4 height 7
click at [603, 331] on div "your" at bounding box center [596, 330] width 30 height 20
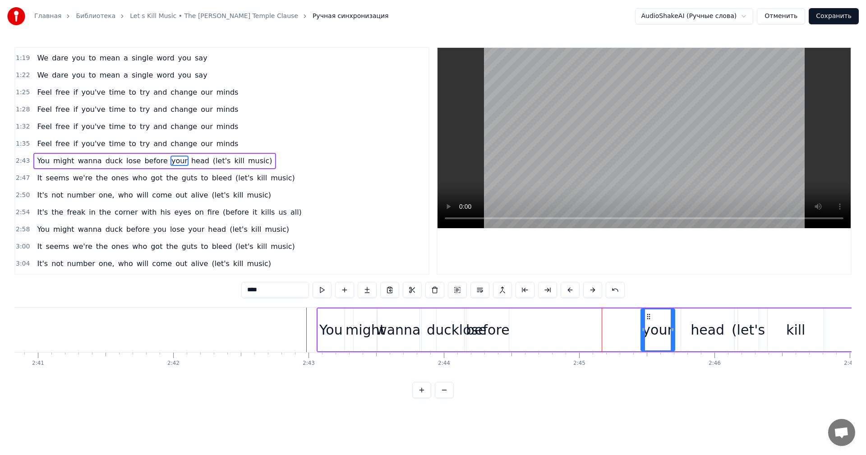
drag, startPoint x: 520, startPoint y: 331, endPoint x: 643, endPoint y: 331, distance: 122.8
click at [643, 331] on icon at bounding box center [644, 329] width 4 height 7
click at [499, 332] on div "before" at bounding box center [488, 330] width 44 height 20
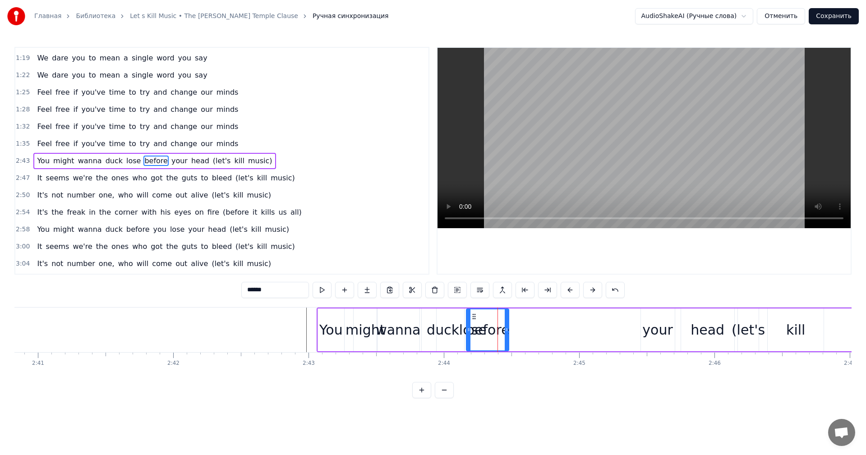
click at [465, 330] on div "lose" at bounding box center [473, 330] width 28 height 20
type input "****"
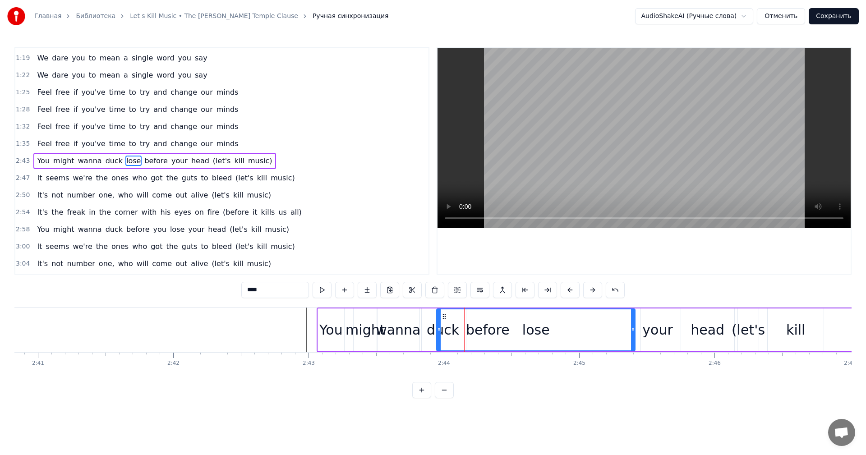
drag, startPoint x: 509, startPoint y: 331, endPoint x: 638, endPoint y: 331, distance: 129.1
click at [635, 331] on icon at bounding box center [633, 329] width 4 height 7
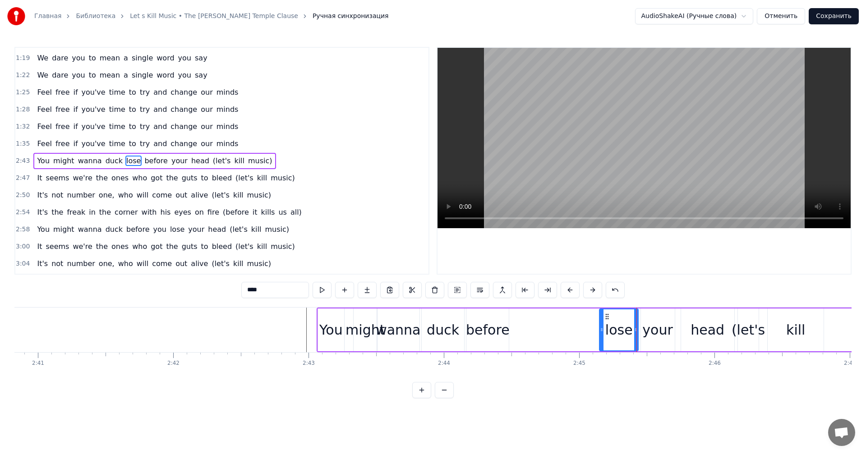
drag, startPoint x: 439, startPoint y: 333, endPoint x: 602, endPoint y: 334, distance: 162.9
click at [528, 334] on div "You might wanna duck before lose your head (let's kill music)" at bounding box center [624, 330] width 615 height 45
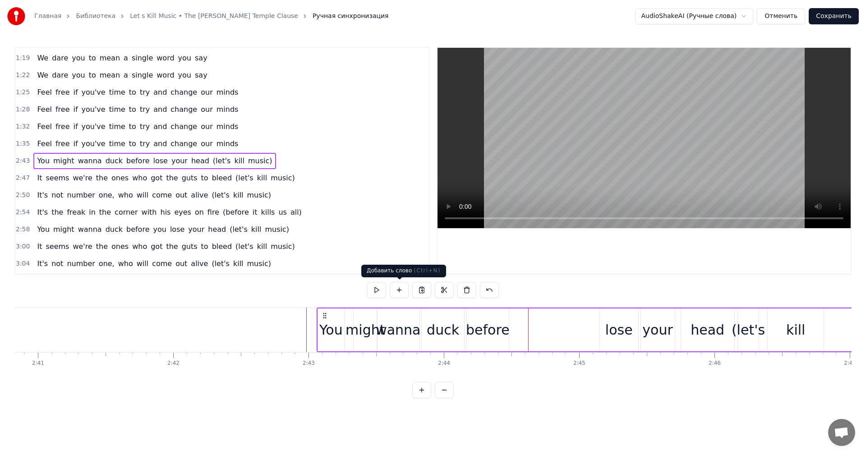
click at [401, 289] on button at bounding box center [399, 290] width 19 height 16
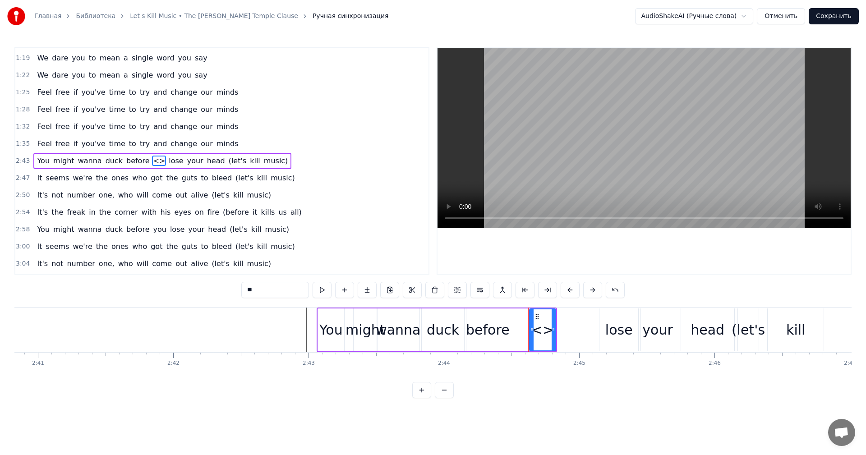
drag, startPoint x: 285, startPoint y: 293, endPoint x: 200, endPoint y: 292, distance: 84.8
click at [200, 292] on div "0:46 We dare you to mean a single word you say 0:49 We dare you to mean a singl…" at bounding box center [433, 223] width 838 height 352
type input "*"
drag, startPoint x: 554, startPoint y: 330, endPoint x: 601, endPoint y: 330, distance: 46.9
click at [601, 330] on icon at bounding box center [601, 329] width 4 height 7
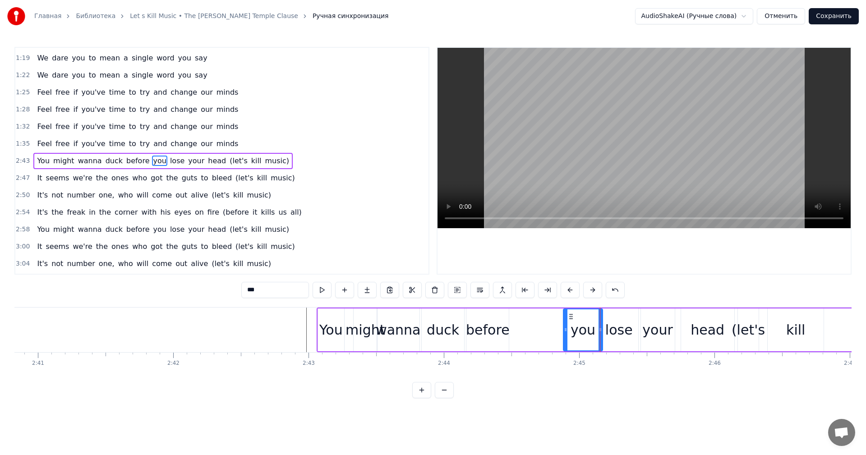
drag, startPoint x: 532, startPoint y: 329, endPoint x: 566, endPoint y: 330, distance: 34.3
click at [566, 330] on icon at bounding box center [566, 329] width 4 height 7
click at [482, 328] on div "before" at bounding box center [488, 330] width 44 height 20
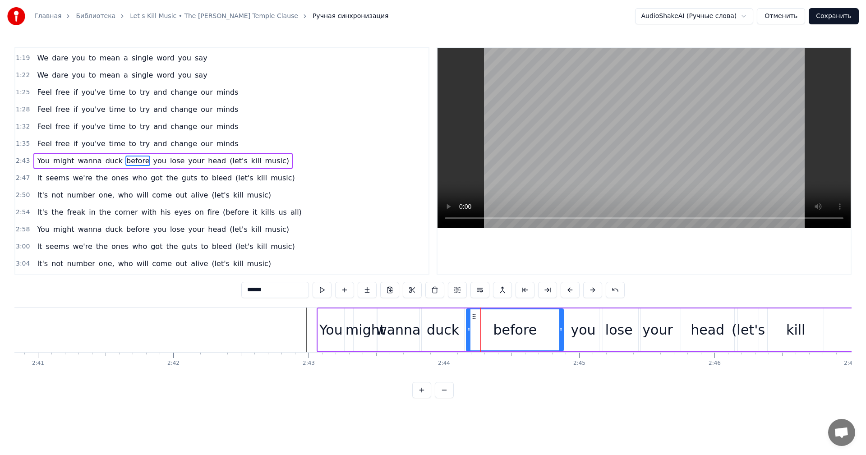
drag, startPoint x: 509, startPoint y: 331, endPoint x: 563, endPoint y: 331, distance: 54.6
click at [563, 331] on icon at bounding box center [562, 329] width 4 height 7
drag, startPoint x: 468, startPoint y: 333, endPoint x: 517, endPoint y: 333, distance: 49.6
click at [518, 333] on icon at bounding box center [516, 329] width 4 height 7
click at [439, 332] on div "duck" at bounding box center [443, 330] width 32 height 20
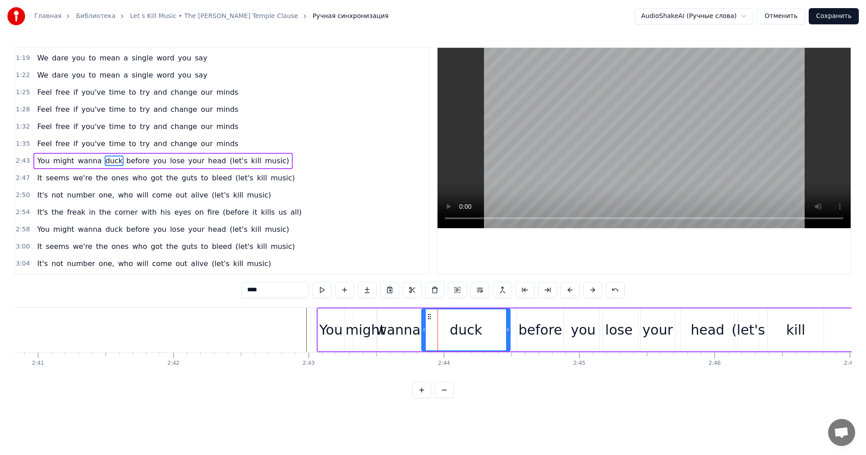
drag, startPoint x: 468, startPoint y: 331, endPoint x: 509, endPoint y: 331, distance: 41.1
click at [509, 331] on icon at bounding box center [508, 329] width 4 height 7
drag, startPoint x: 424, startPoint y: 333, endPoint x: 468, endPoint y: 334, distance: 43.8
click at [468, 334] on div at bounding box center [468, 330] width 4 height 41
click at [401, 330] on div "wanna" at bounding box center [398, 330] width 45 height 20
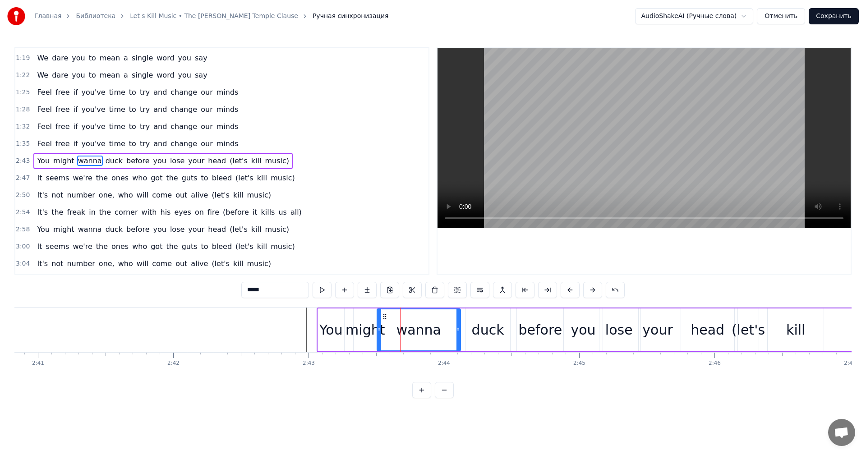
drag, startPoint x: 417, startPoint y: 330, endPoint x: 459, endPoint y: 330, distance: 41.1
click at [459, 330] on icon at bounding box center [459, 329] width 4 height 7
drag, startPoint x: 388, startPoint y: 331, endPoint x: 426, endPoint y: 331, distance: 38.4
click at [426, 331] on icon at bounding box center [426, 329] width 4 height 7
click at [371, 331] on div "might" at bounding box center [365, 330] width 39 height 20
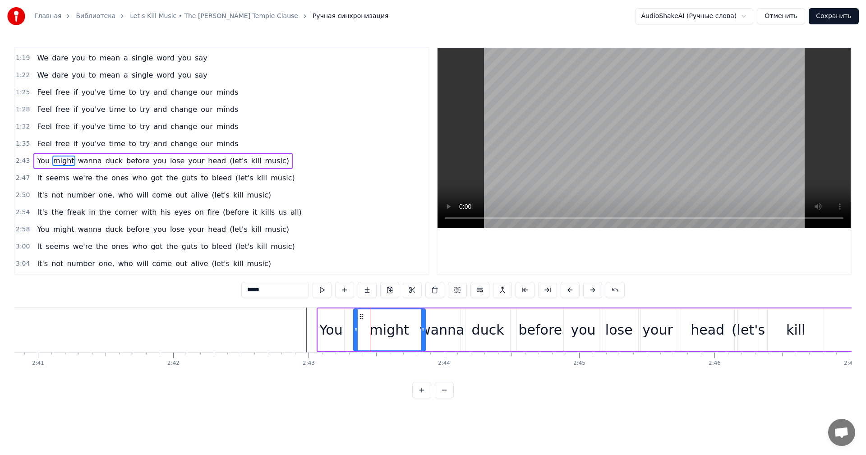
drag, startPoint x: 375, startPoint y: 331, endPoint x: 424, endPoint y: 332, distance: 48.3
click at [424, 332] on icon at bounding box center [424, 329] width 4 height 7
drag, startPoint x: 355, startPoint y: 331, endPoint x: 396, endPoint y: 332, distance: 40.6
click at [396, 332] on icon at bounding box center [397, 329] width 4 height 7
click at [327, 332] on div "You" at bounding box center [331, 330] width 23 height 20
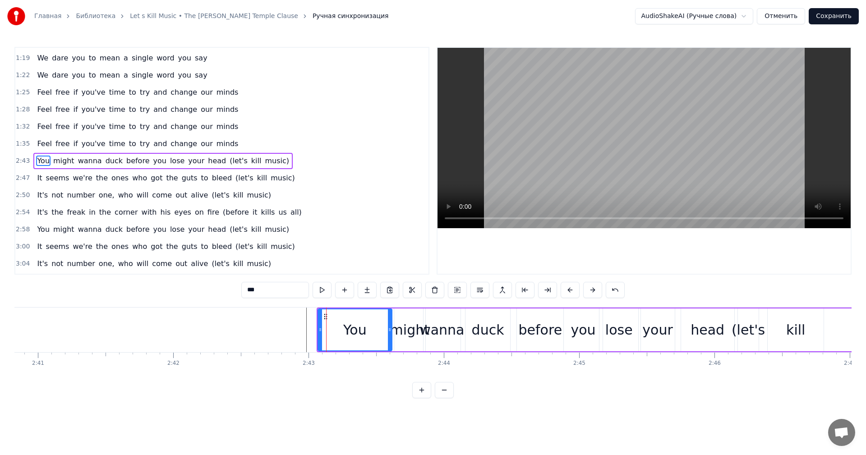
drag, startPoint x: 343, startPoint y: 331, endPoint x: 391, endPoint y: 331, distance: 47.8
click at [391, 331] on icon at bounding box center [390, 329] width 4 height 7
drag, startPoint x: 319, startPoint y: 333, endPoint x: 363, endPoint y: 334, distance: 44.2
click at [363, 334] on div at bounding box center [365, 330] width 4 height 41
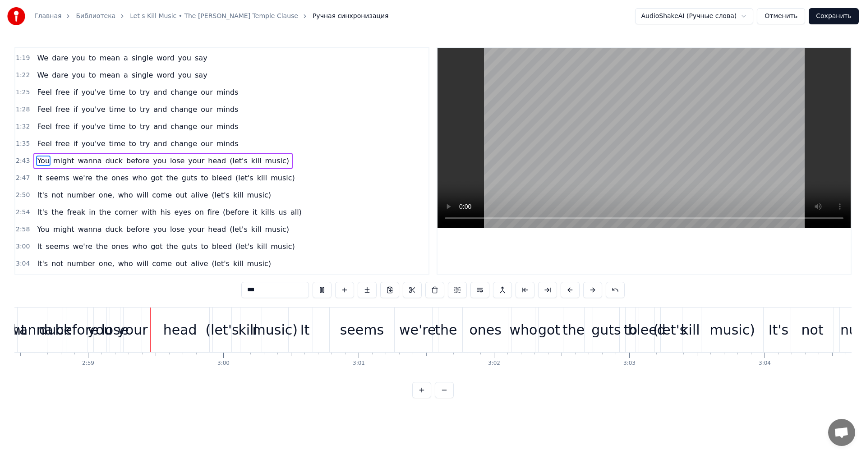
scroll to position [0, 24162]
click at [318, 292] on button at bounding box center [322, 290] width 19 height 16
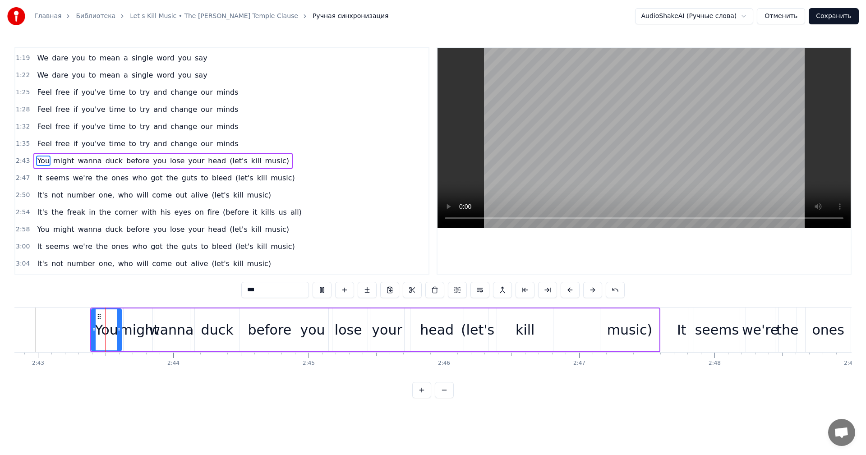
scroll to position [0, 22044]
click at [630, 324] on div "music)" at bounding box center [630, 330] width 45 height 20
type input "******"
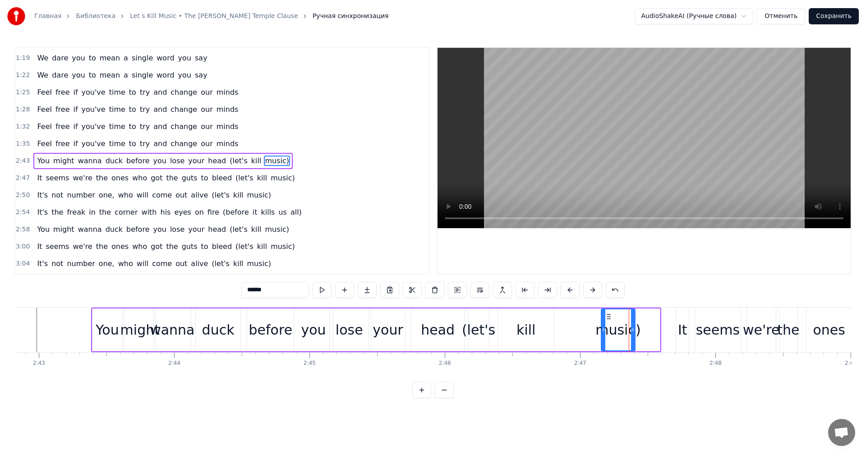
drag, startPoint x: 658, startPoint y: 327, endPoint x: 634, endPoint y: 327, distance: 24.8
click at [634, 327] on icon at bounding box center [633, 329] width 4 height 7
click at [579, 333] on div "You might wanna duck before you lose your head (let's kill music)" at bounding box center [364, 330] width 546 height 45
click at [536, 331] on div "kill" at bounding box center [526, 330] width 56 height 43
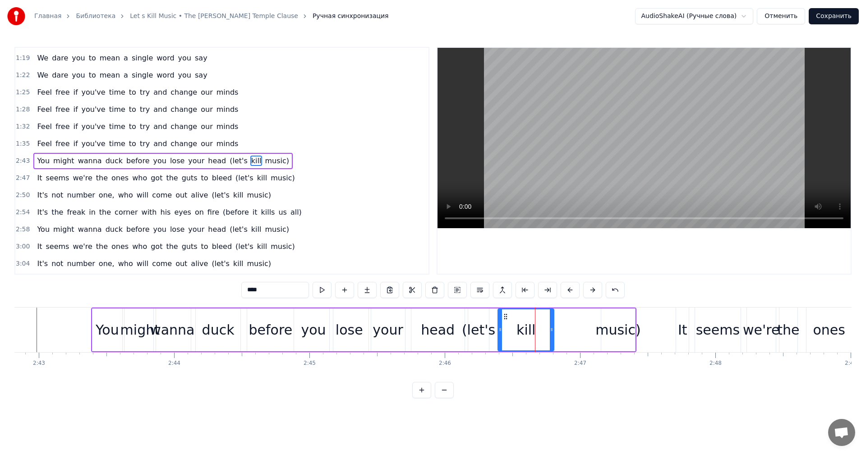
click at [604, 324] on div "music)" at bounding box center [618, 330] width 45 height 20
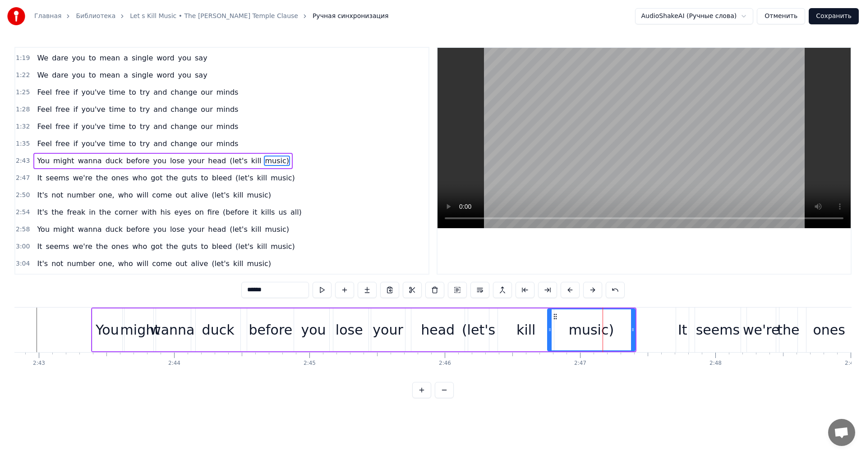
drag, startPoint x: 602, startPoint y: 328, endPoint x: 549, endPoint y: 327, distance: 53.7
click at [549, 327] on icon at bounding box center [550, 329] width 4 height 7
drag, startPoint x: 633, startPoint y: 328, endPoint x: 582, endPoint y: 329, distance: 51.0
click at [593, 329] on icon at bounding box center [595, 329] width 4 height 7
click at [327, 294] on button at bounding box center [322, 290] width 19 height 16
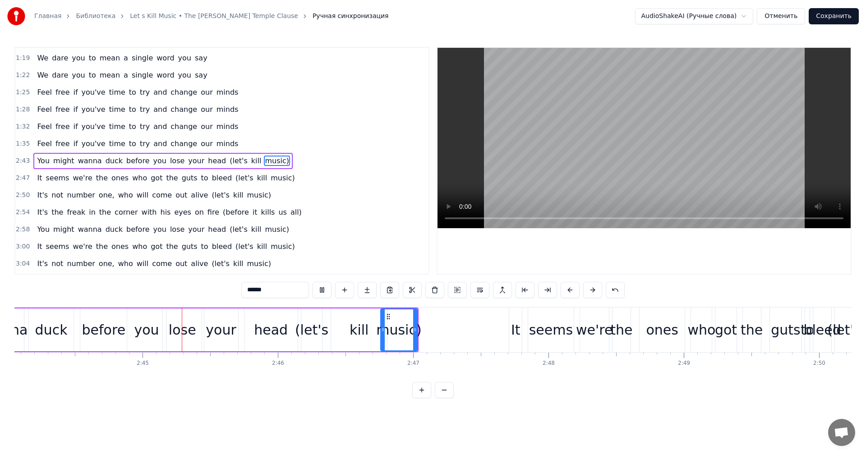
scroll to position [0, 22250]
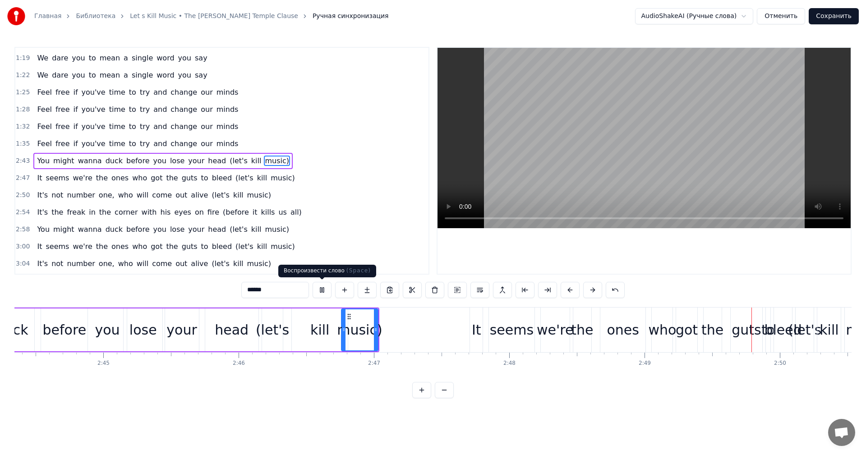
click at [323, 292] on button at bounding box center [322, 290] width 19 height 16
click at [475, 331] on div "It" at bounding box center [476, 330] width 9 height 20
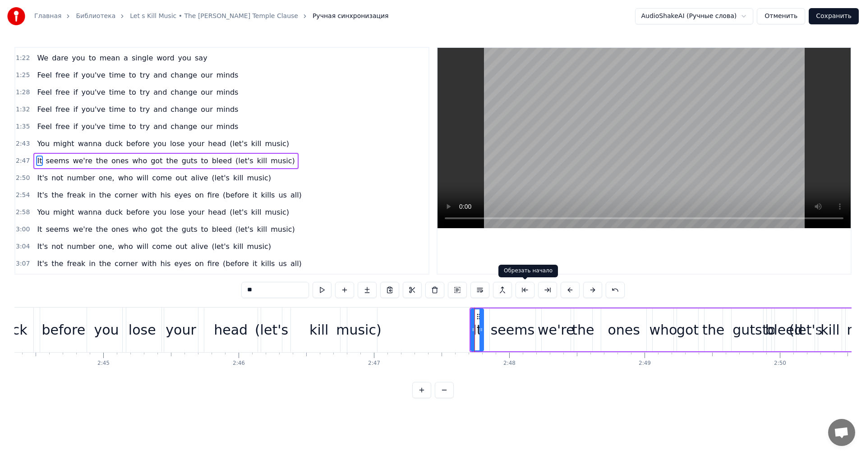
drag, startPoint x: 533, startPoint y: 330, endPoint x: 547, endPoint y: 304, distance: 29.7
click at [542, 297] on div "0:46 We dare you to mean a single word you say 0:49 We dare you to mean a singl…" at bounding box center [433, 223] width 838 height 352
click at [573, 291] on button at bounding box center [570, 290] width 19 height 16
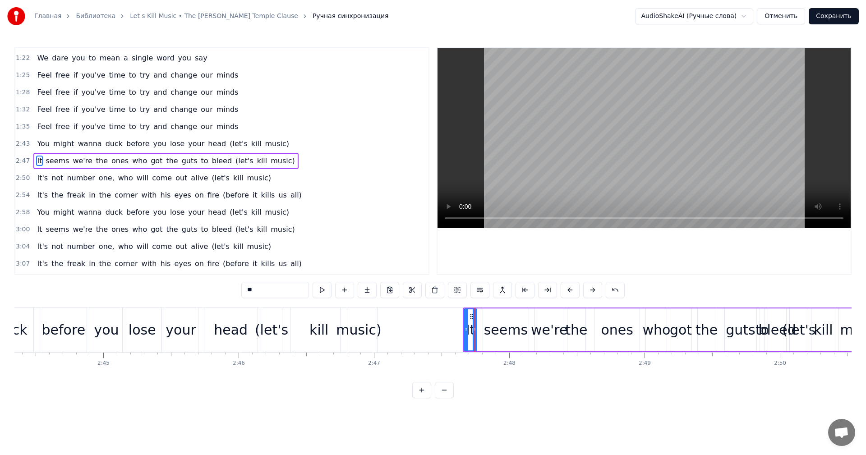
click at [573, 291] on button at bounding box center [570, 290] width 19 height 16
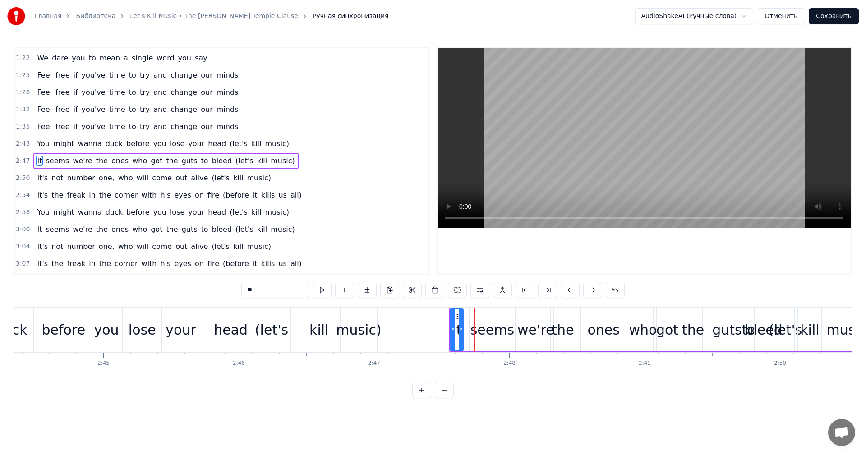
click at [573, 291] on button at bounding box center [570, 290] width 19 height 16
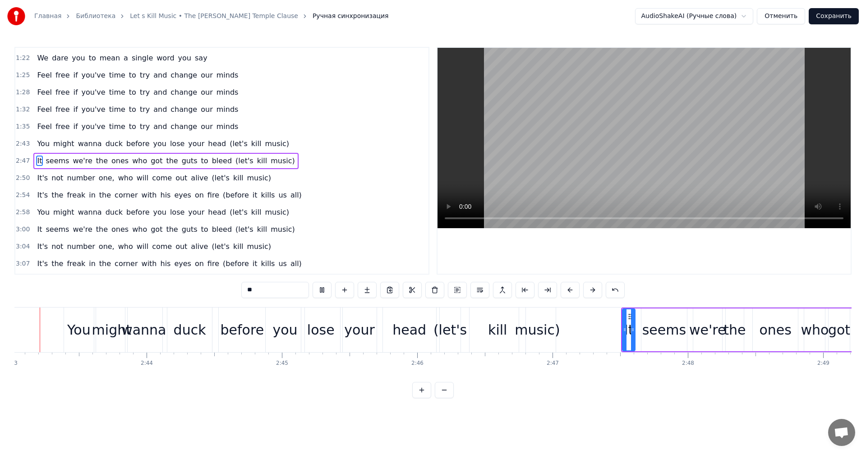
scroll to position [0, 22048]
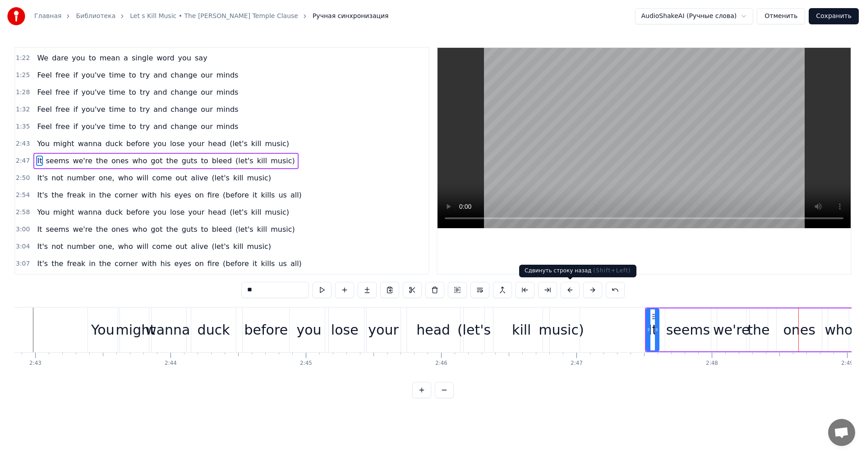
click at [571, 291] on button at bounding box center [570, 290] width 19 height 16
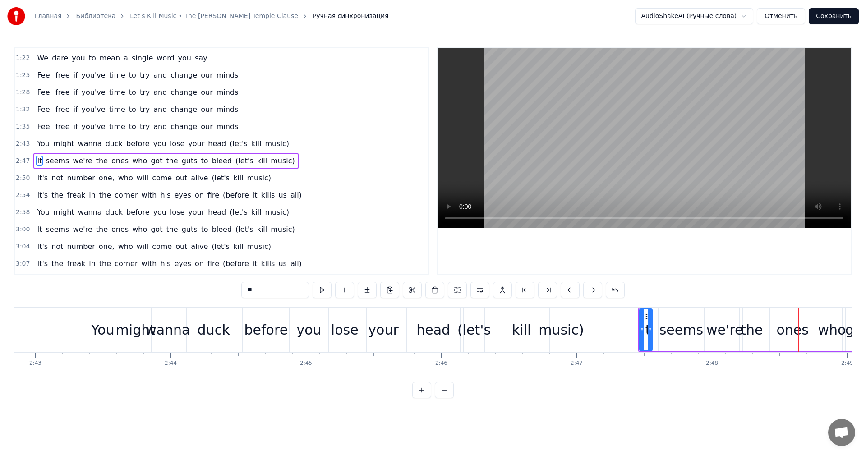
click at [571, 291] on button at bounding box center [570, 290] width 19 height 16
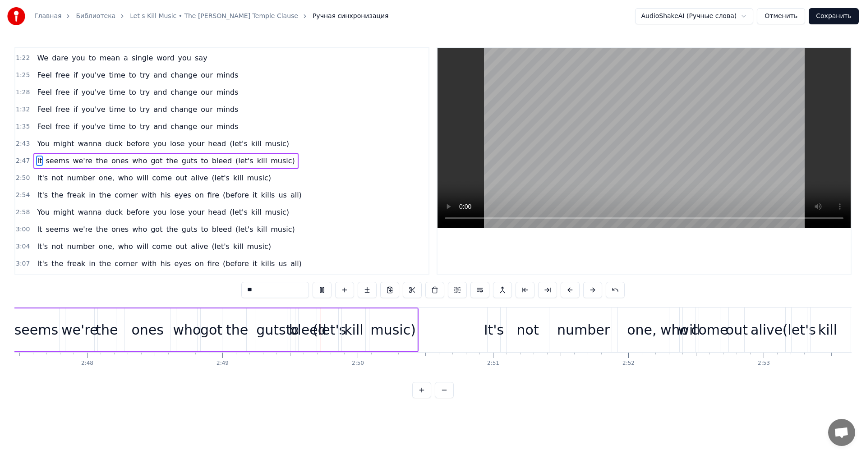
scroll to position [0, 22856]
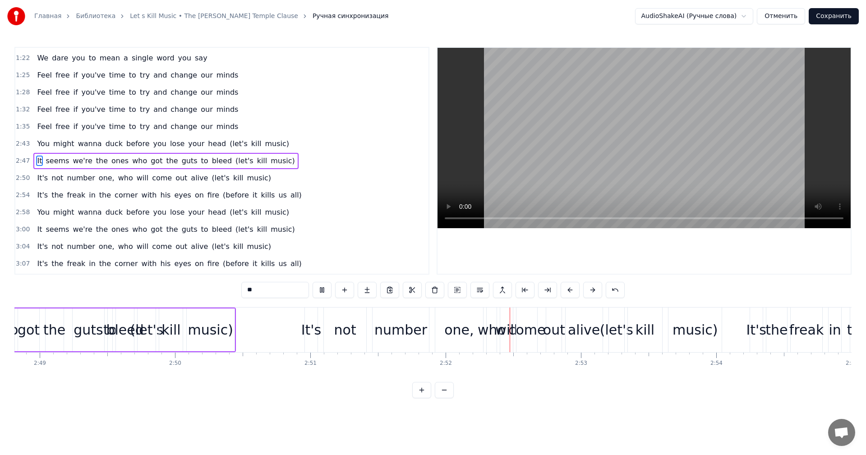
click at [312, 317] on div "It's" at bounding box center [311, 330] width 13 height 45
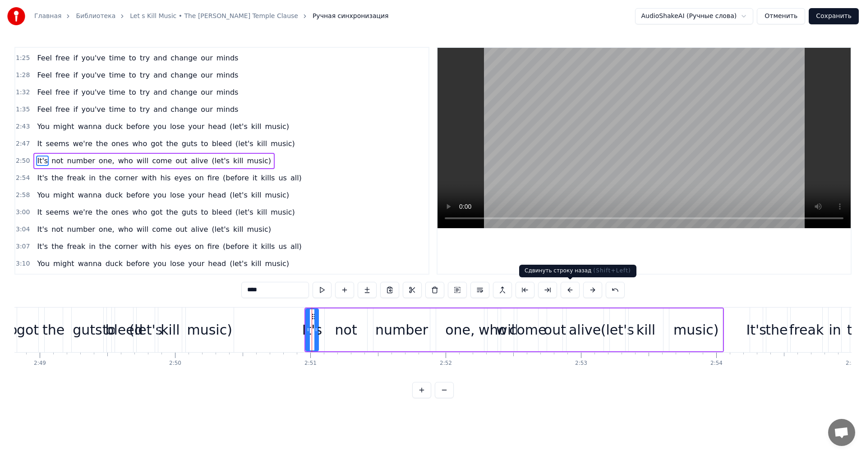
click at [568, 290] on button at bounding box center [570, 290] width 19 height 16
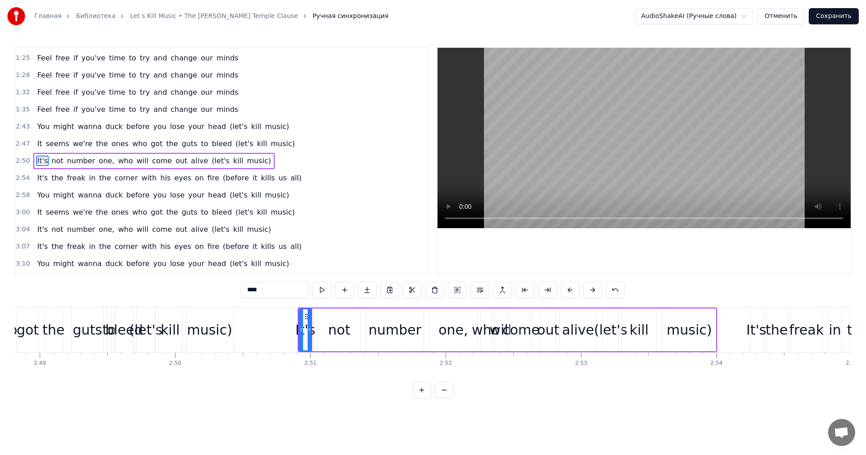
click at [568, 290] on button at bounding box center [570, 290] width 19 height 16
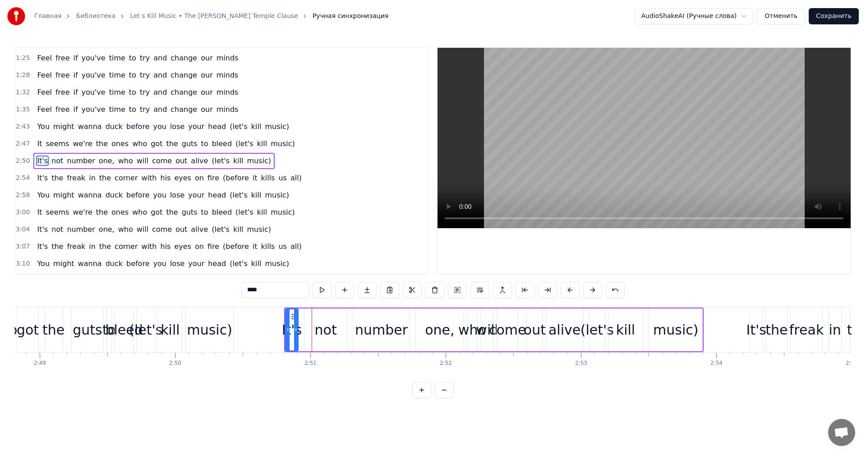
click at [568, 290] on button at bounding box center [570, 290] width 19 height 16
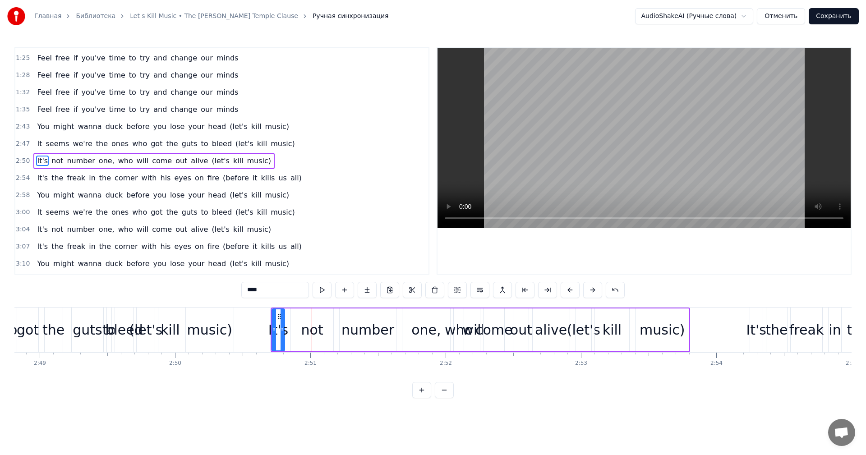
click at [756, 315] on div "It's" at bounding box center [757, 330] width 13 height 45
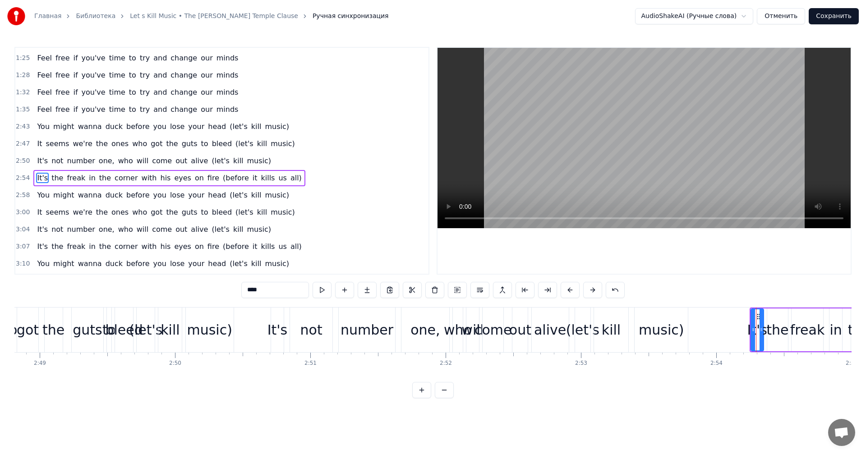
scroll to position [221, 0]
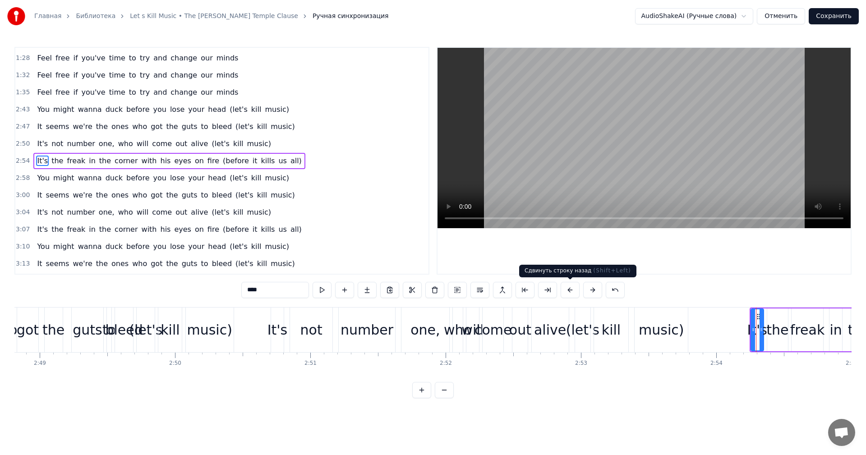
click at [573, 292] on button at bounding box center [570, 290] width 19 height 16
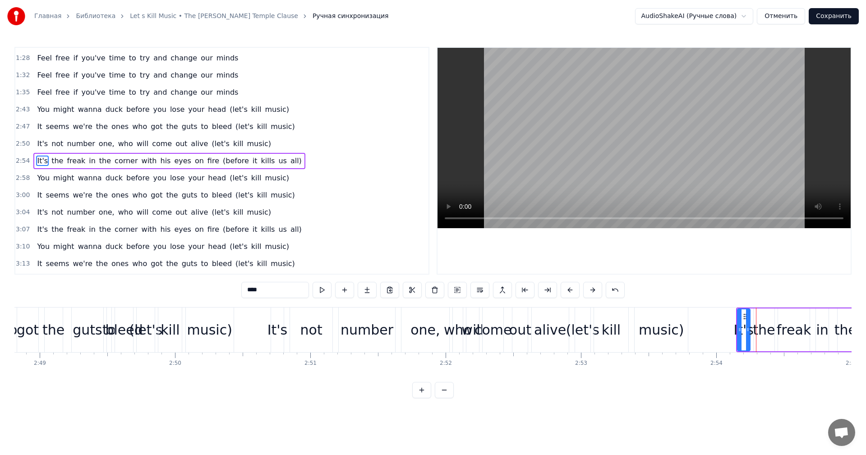
click at [573, 292] on button at bounding box center [570, 290] width 19 height 16
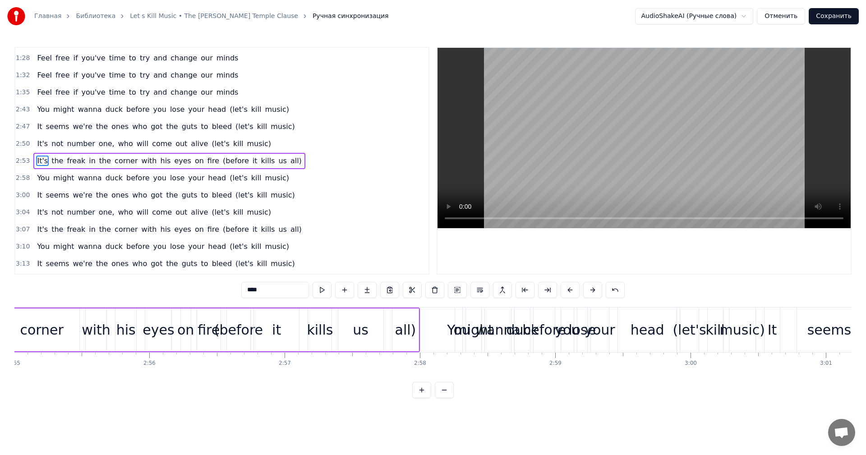
scroll to position [0, 23732]
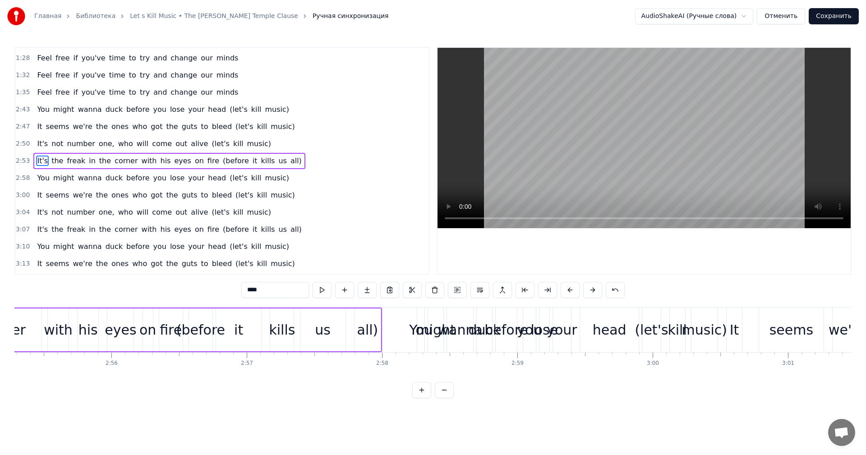
click at [421, 312] on div "You" at bounding box center [420, 330] width 7 height 45
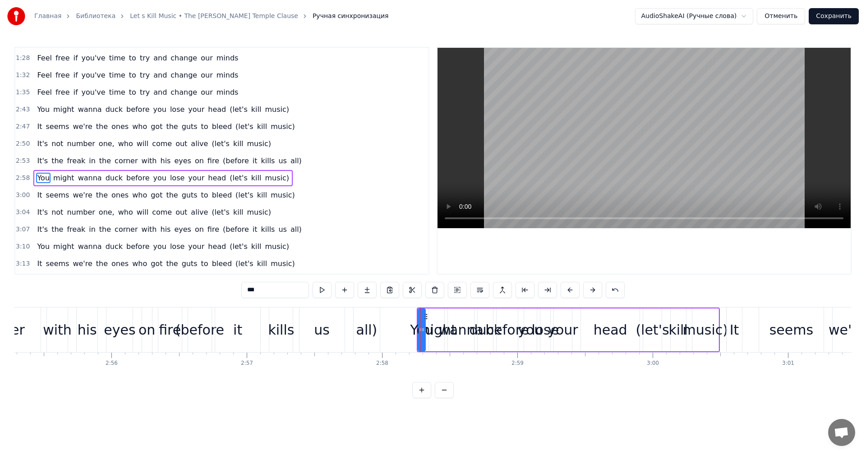
scroll to position [238, 0]
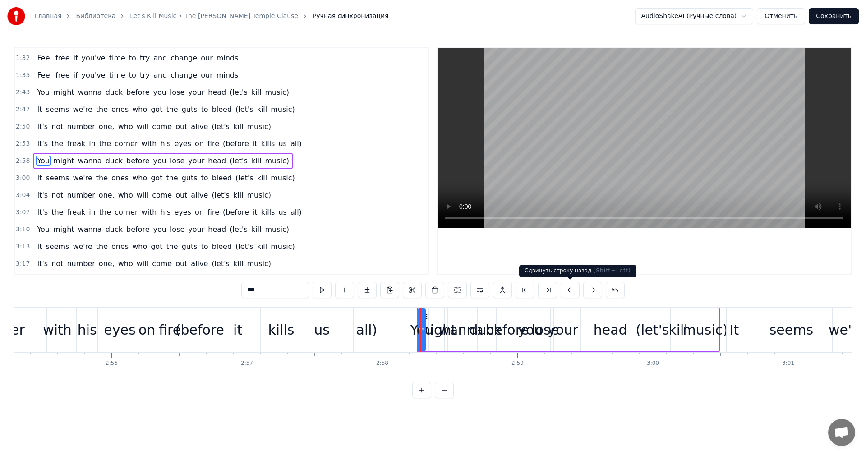
click at [568, 291] on button at bounding box center [570, 290] width 19 height 16
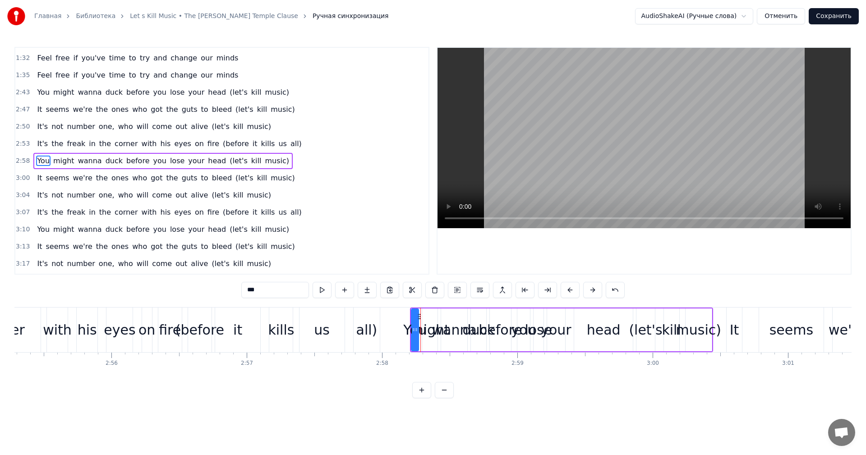
click at [568, 291] on button at bounding box center [570, 290] width 19 height 16
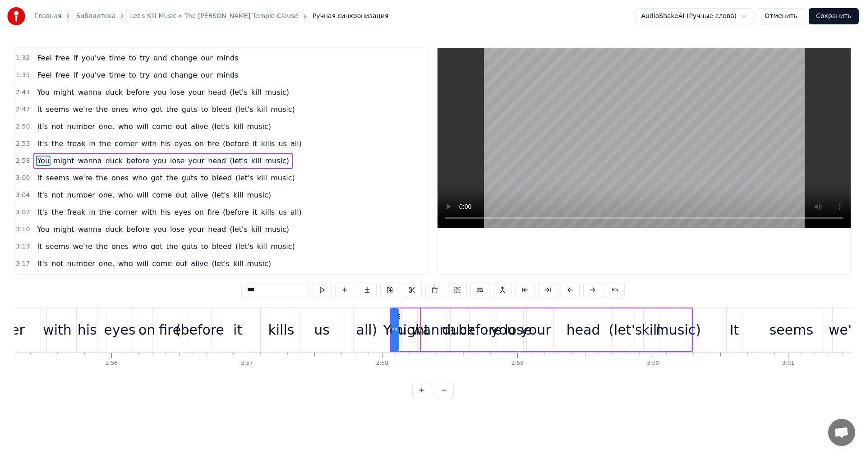
click at [568, 291] on button at bounding box center [570, 290] width 19 height 16
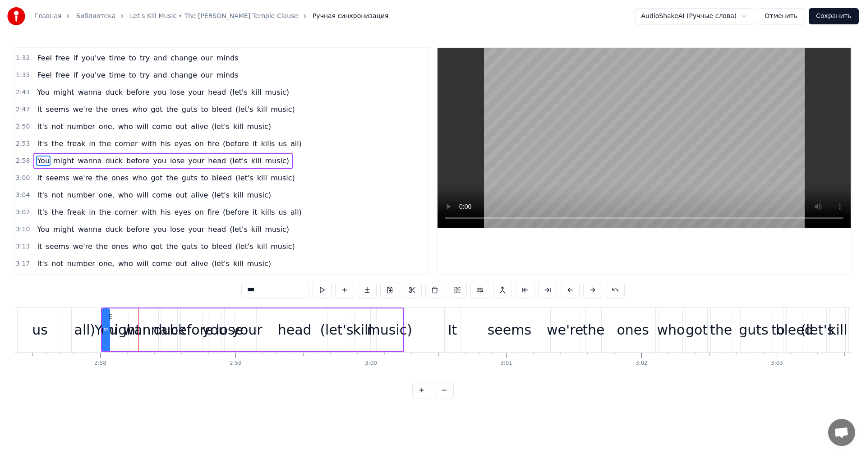
scroll to position [0, 24089]
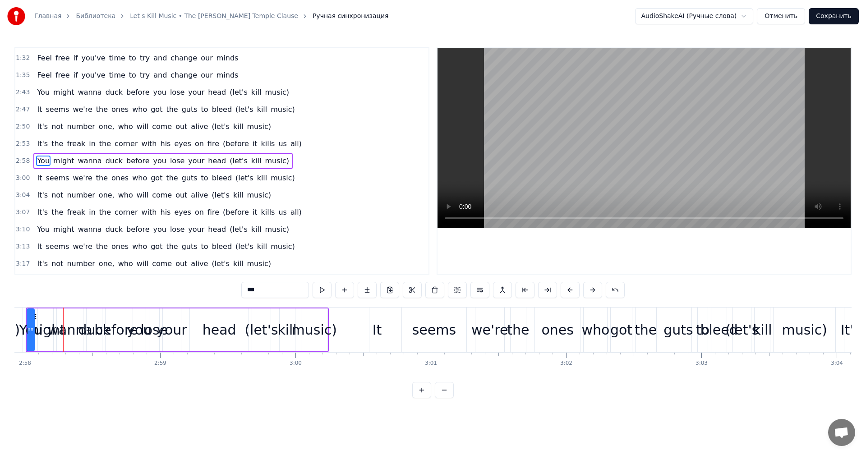
click at [376, 312] on div "It" at bounding box center [377, 330] width 15 height 45
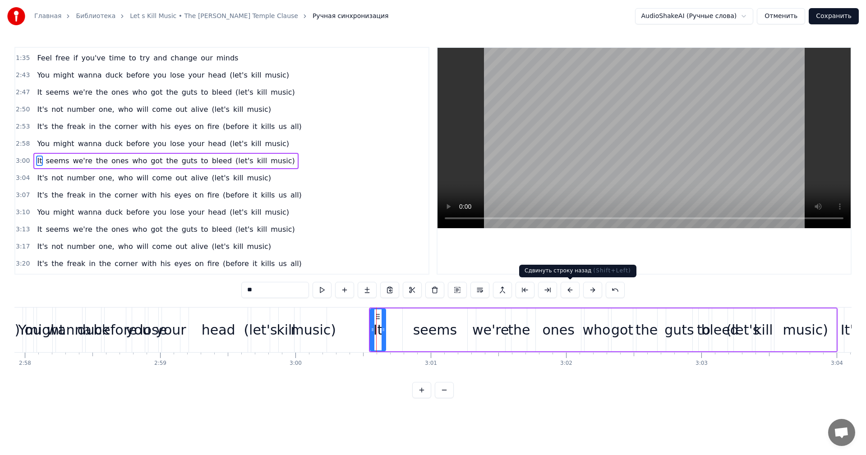
click at [567, 290] on button at bounding box center [570, 290] width 19 height 16
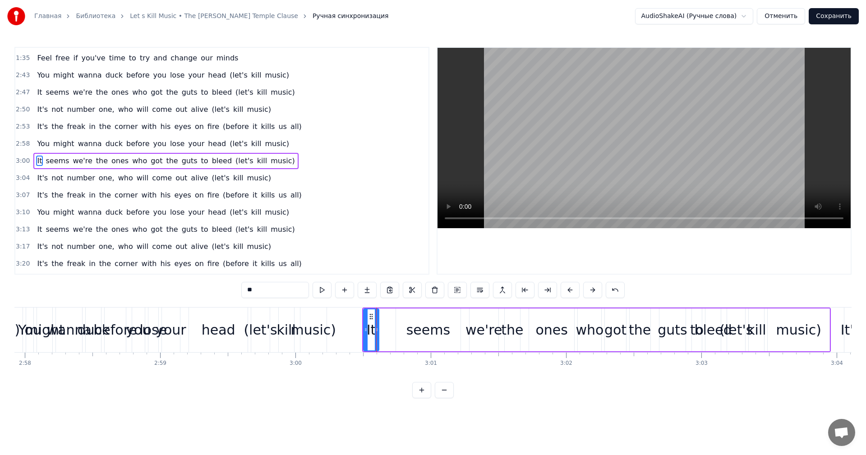
click at [567, 290] on button at bounding box center [570, 290] width 19 height 16
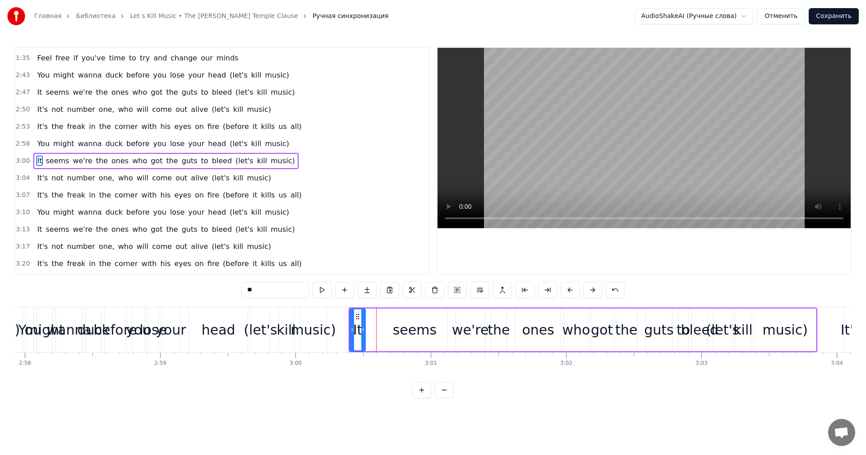
click at [567, 290] on button at bounding box center [570, 290] width 19 height 16
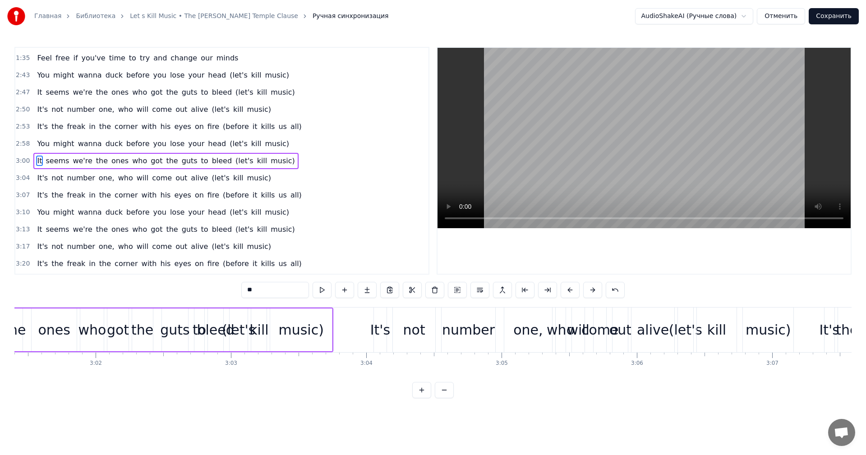
scroll to position [0, 24578]
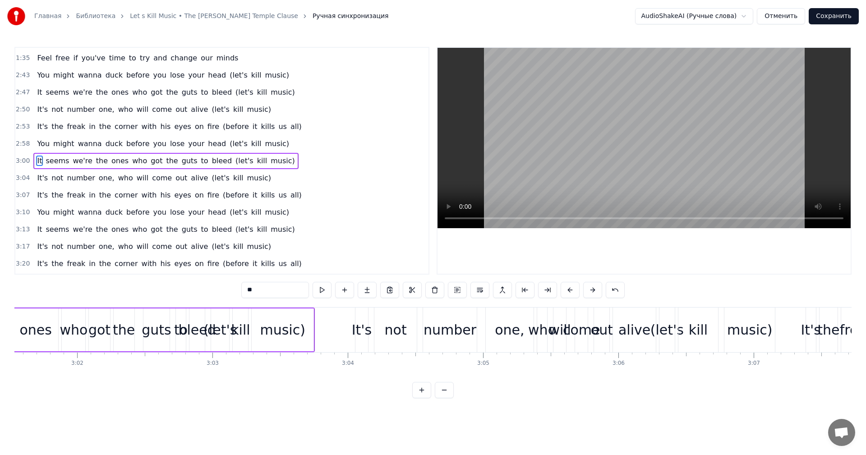
click at [363, 310] on div "It's" at bounding box center [362, 330] width 13 height 45
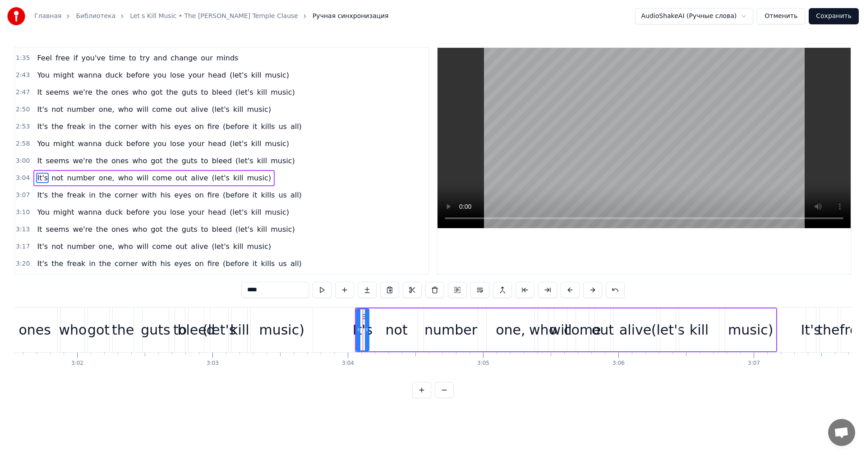
scroll to position [273, 0]
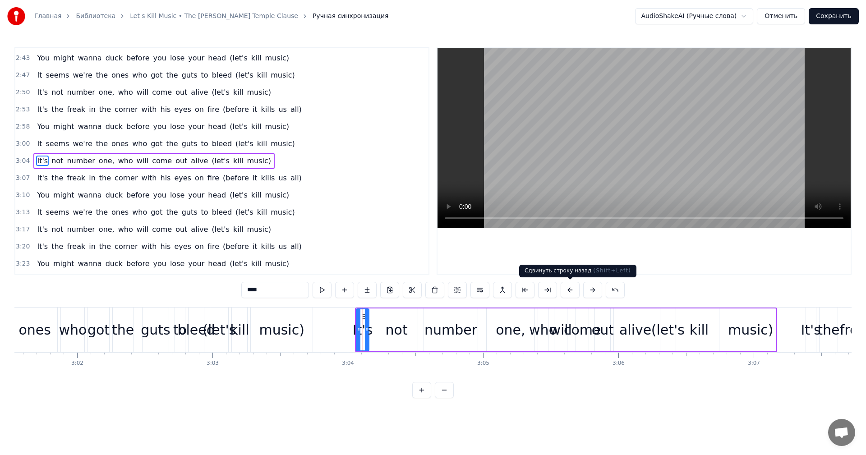
click at [569, 288] on button at bounding box center [570, 290] width 19 height 16
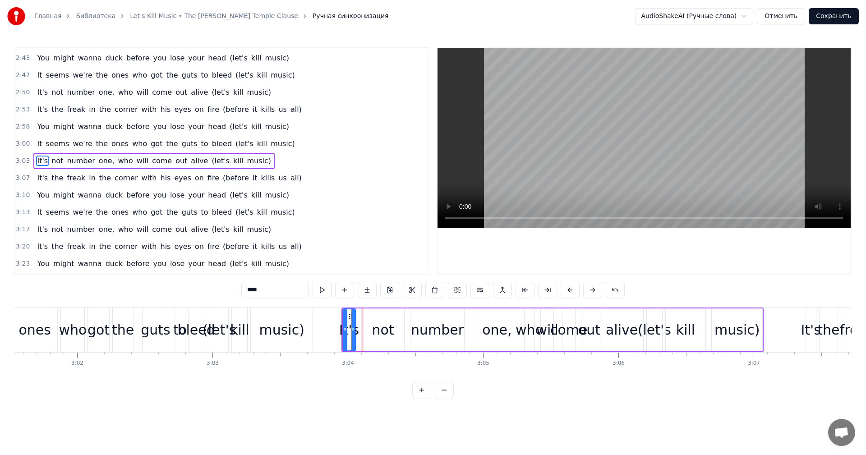
click at [569, 288] on button at bounding box center [570, 290] width 19 height 16
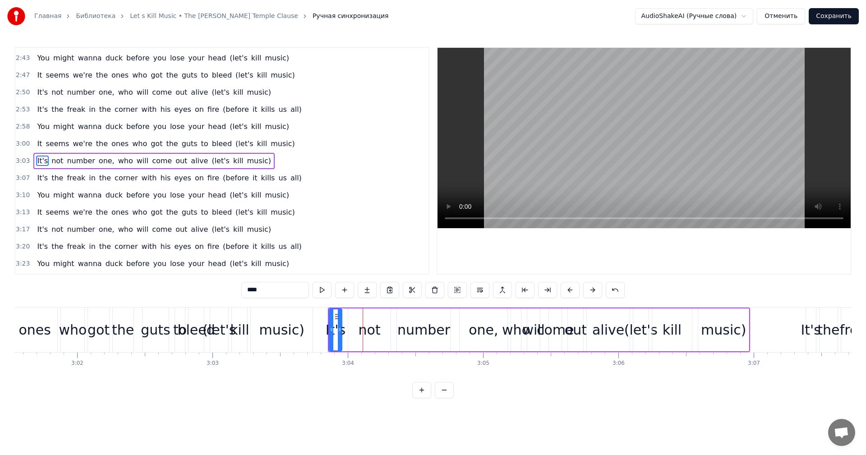
click at [569, 288] on button at bounding box center [570, 290] width 19 height 16
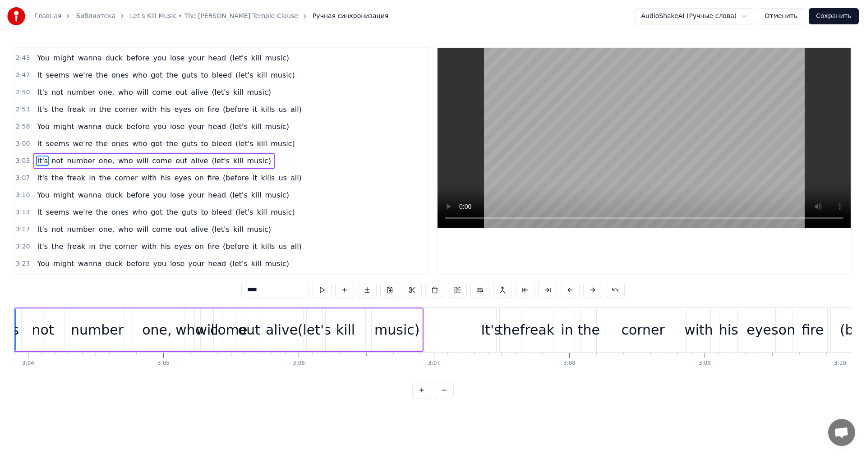
scroll to position [0, 24936]
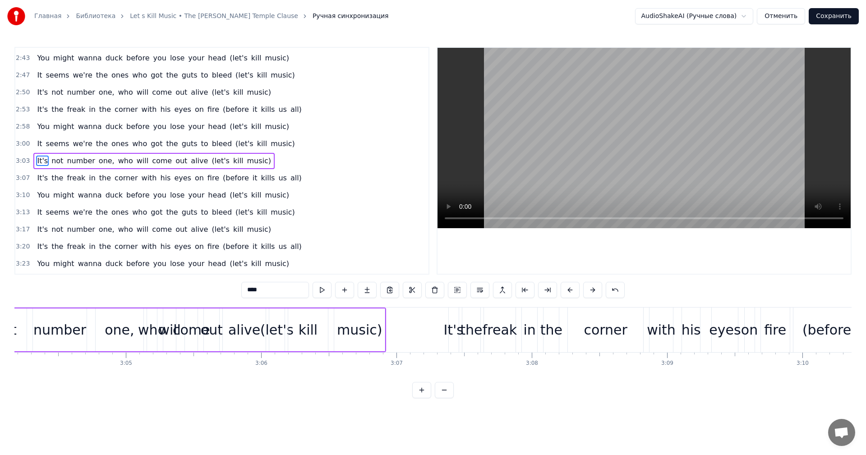
click at [455, 310] on div "It's" at bounding box center [454, 330] width 10 height 45
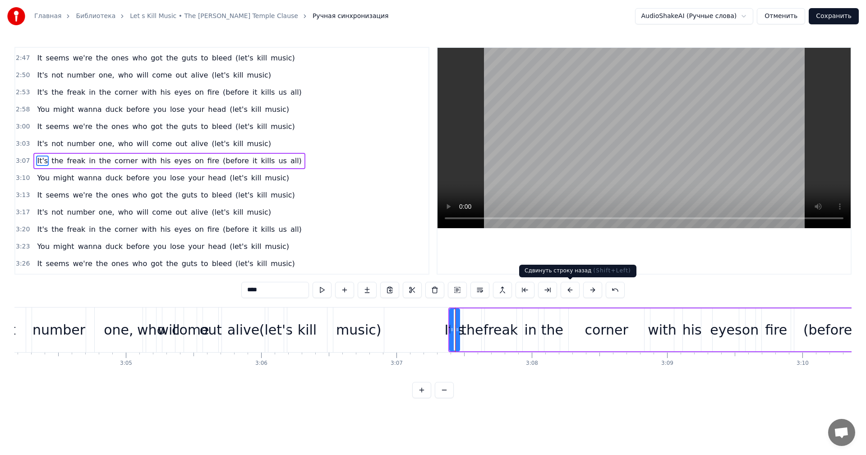
click at [568, 289] on button at bounding box center [570, 290] width 19 height 16
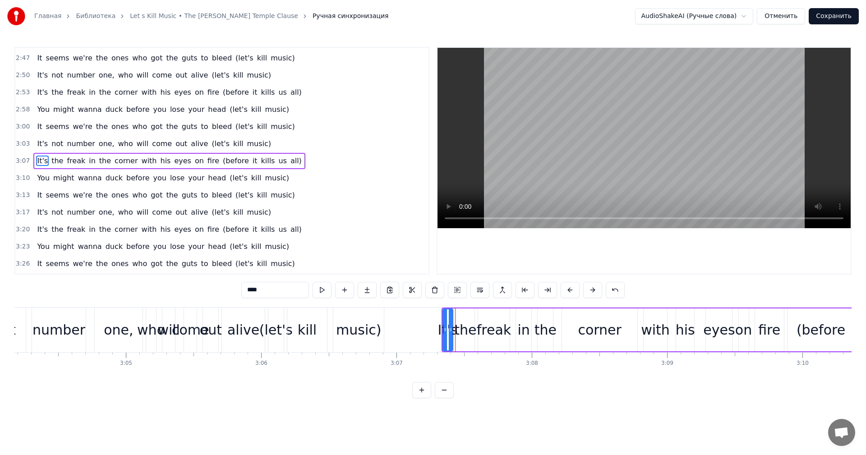
click at [568, 289] on button at bounding box center [570, 290] width 19 height 16
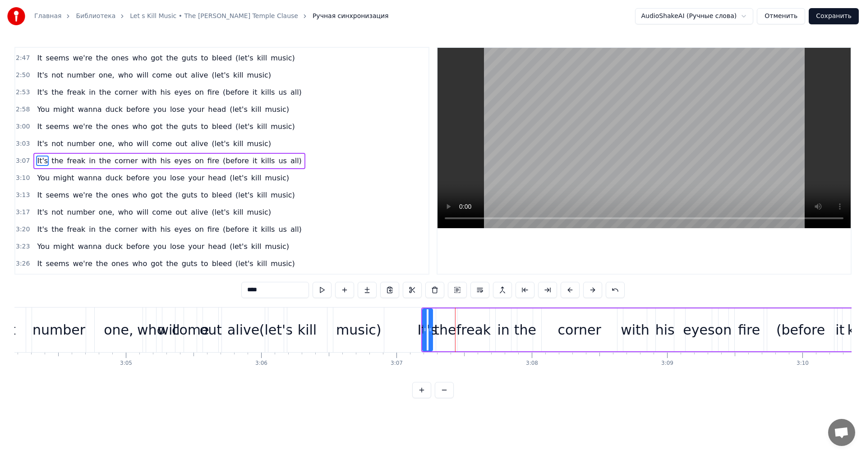
click at [568, 289] on button at bounding box center [570, 290] width 19 height 16
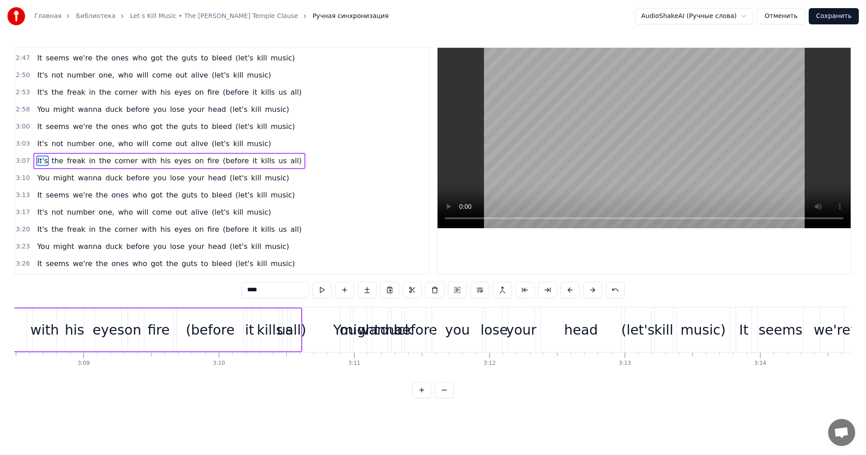
scroll to position [0, 25557]
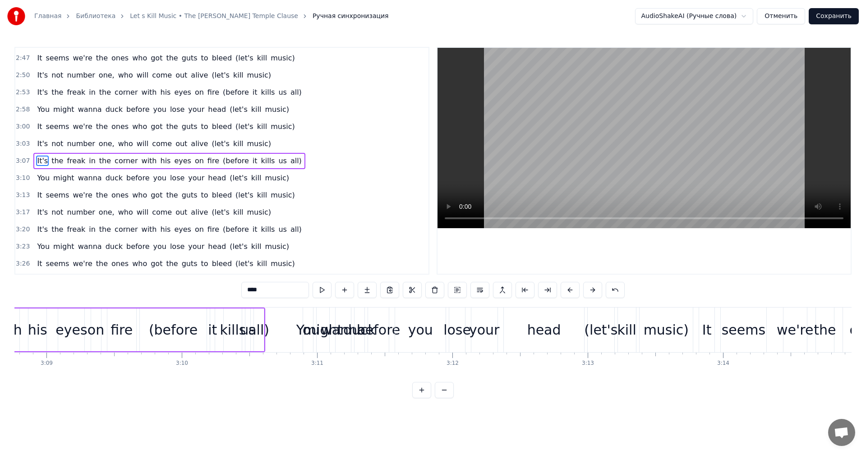
click at [308, 312] on div "You" at bounding box center [308, 330] width 10 height 45
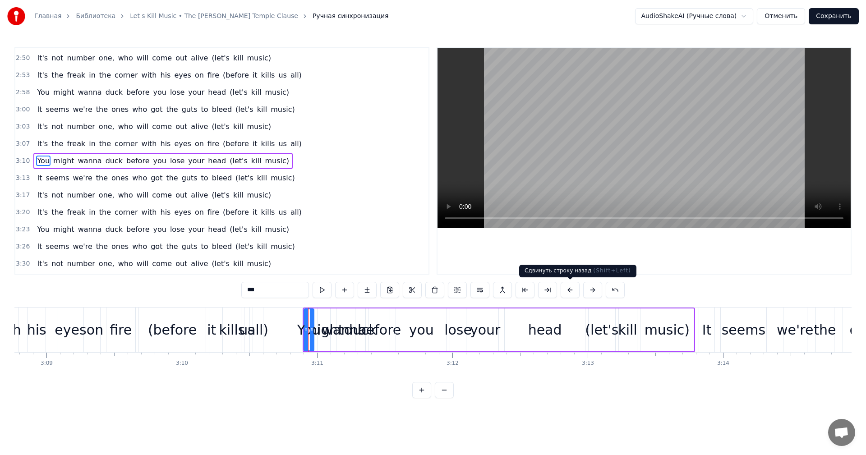
click at [570, 291] on button at bounding box center [570, 290] width 19 height 16
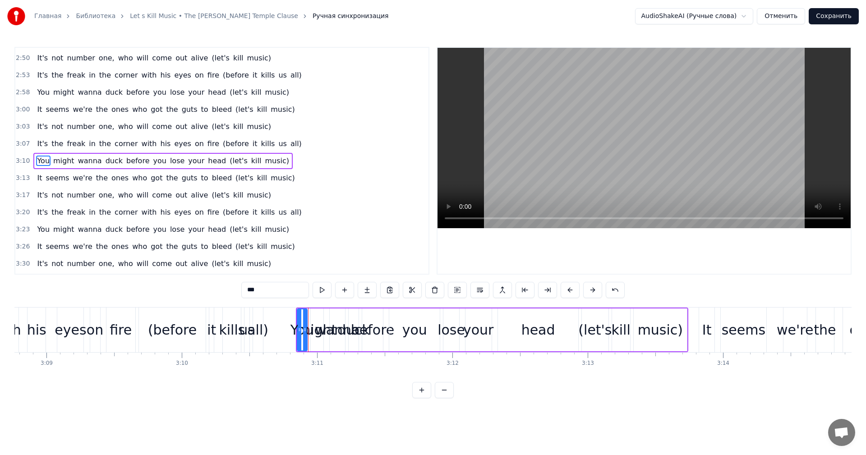
click at [570, 291] on button at bounding box center [570, 290] width 19 height 16
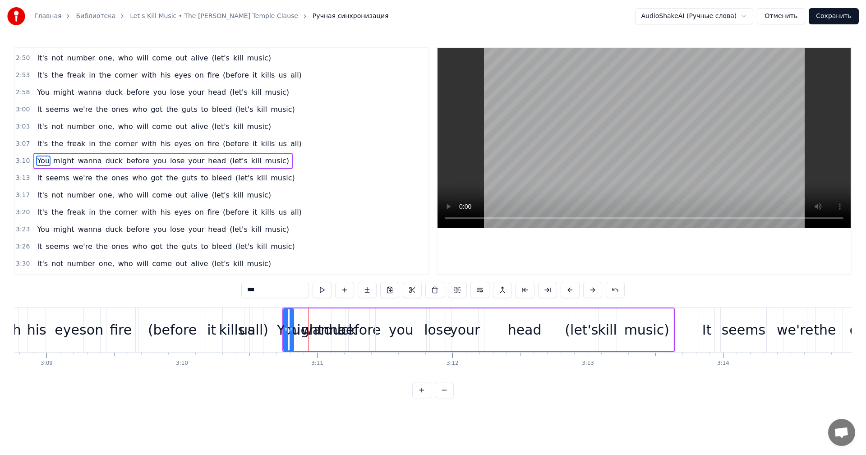
click at [570, 291] on button at bounding box center [570, 290] width 19 height 16
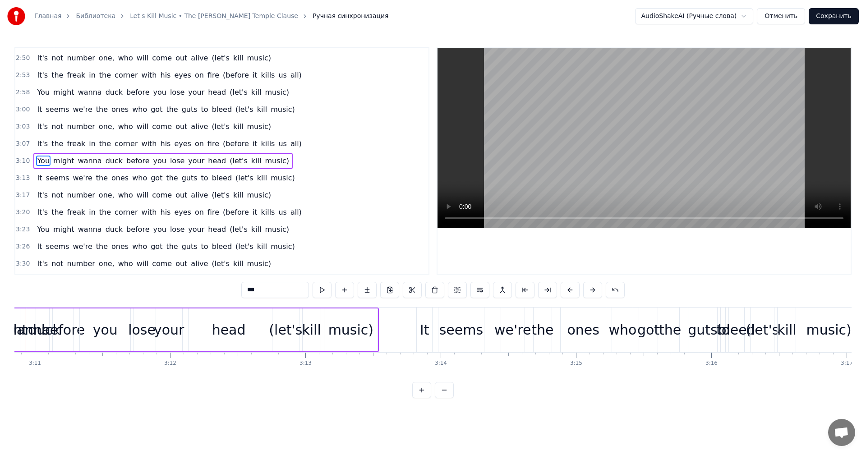
scroll to position [0, 25858]
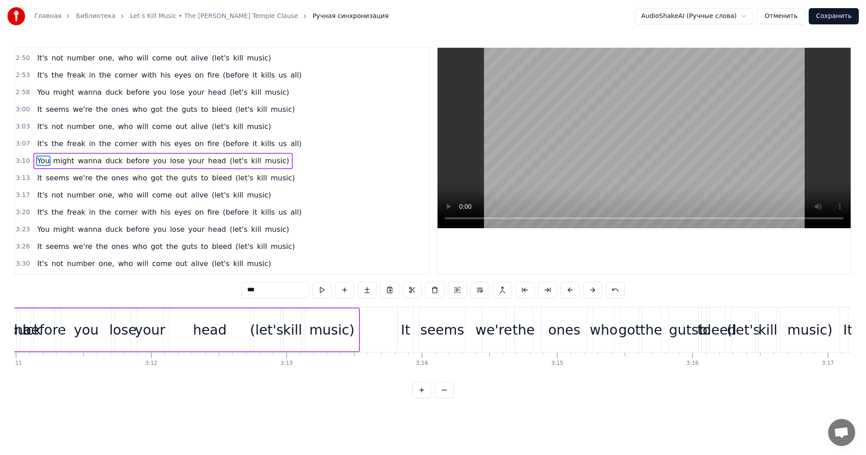
click at [403, 310] on div "It" at bounding box center [405, 330] width 15 height 45
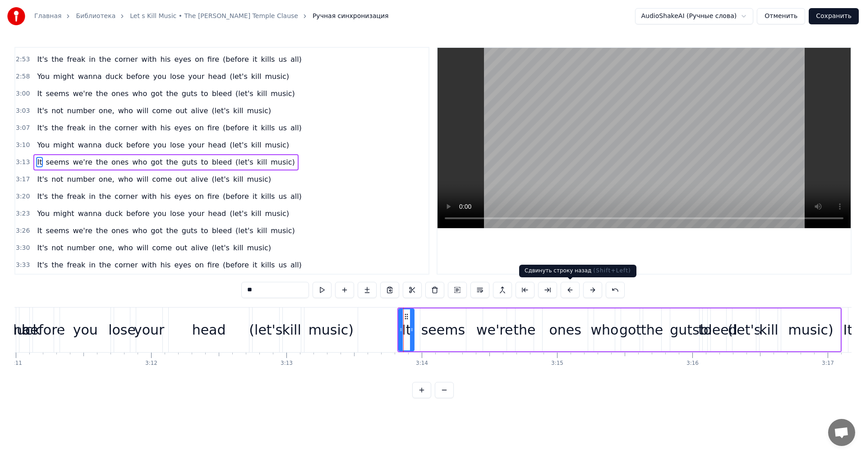
click at [570, 290] on button at bounding box center [570, 290] width 19 height 16
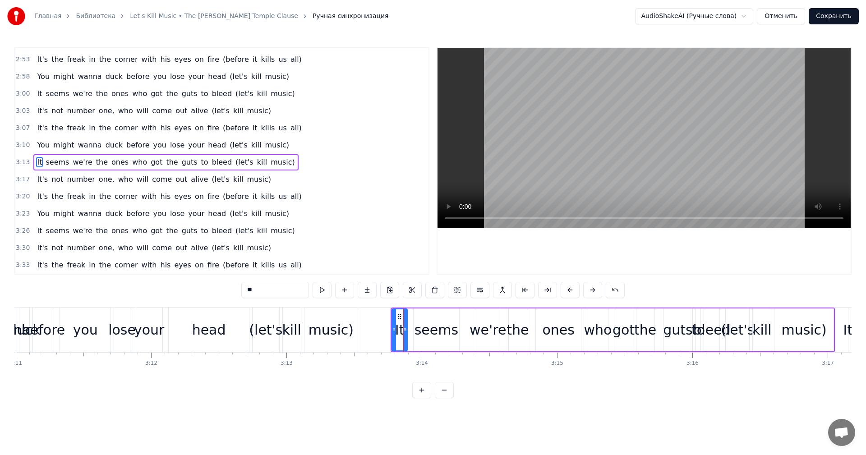
click at [570, 290] on button at bounding box center [570, 290] width 19 height 16
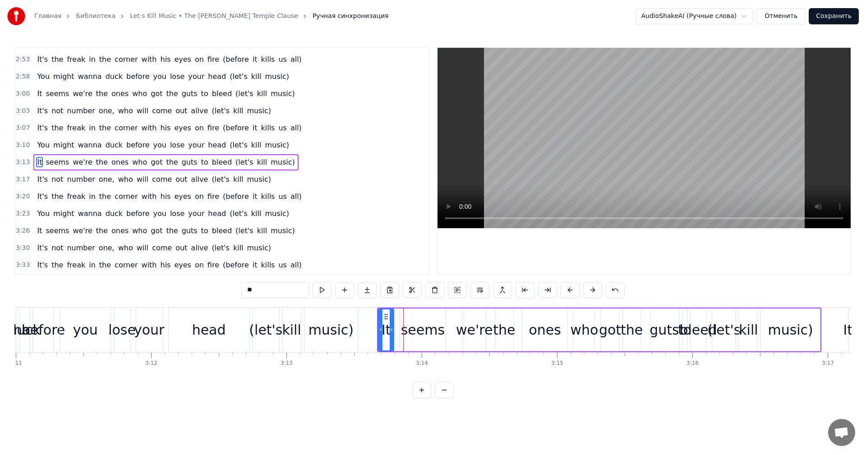
click at [570, 290] on button at bounding box center [570, 290] width 19 height 16
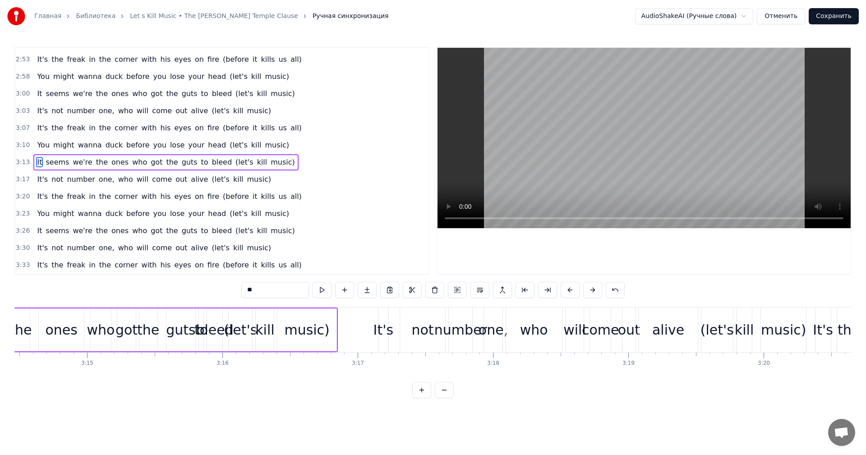
scroll to position [0, 26366]
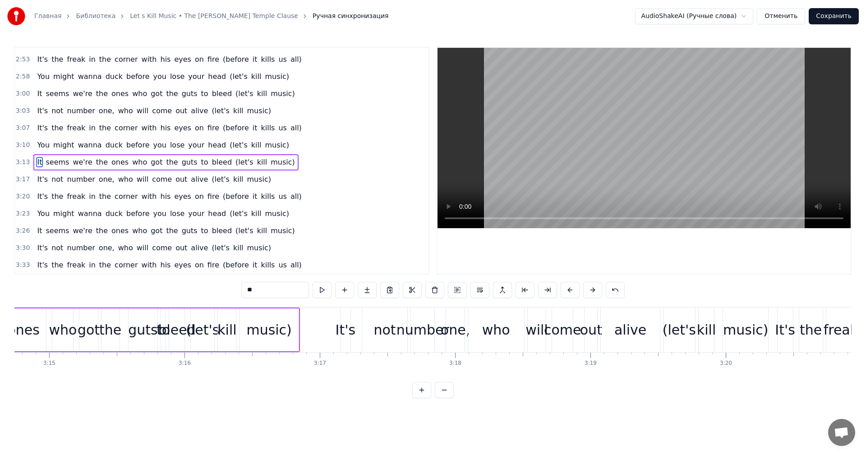
click at [343, 310] on div "It's" at bounding box center [346, 330] width 10 height 45
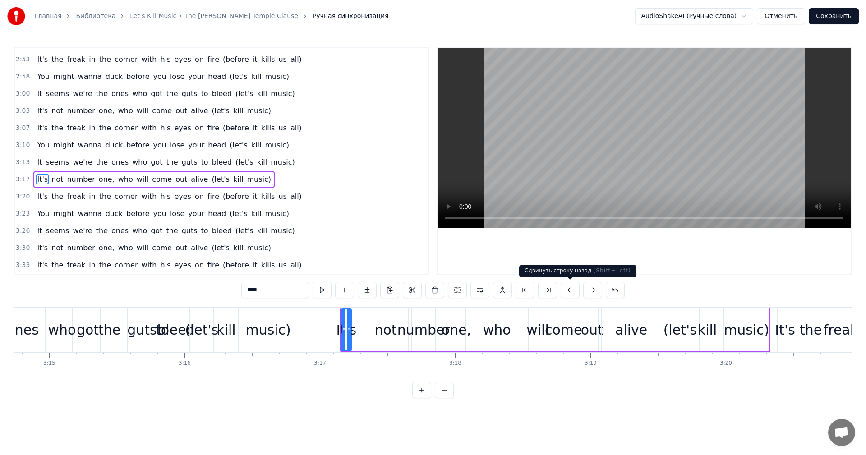
click at [574, 291] on button at bounding box center [570, 290] width 19 height 16
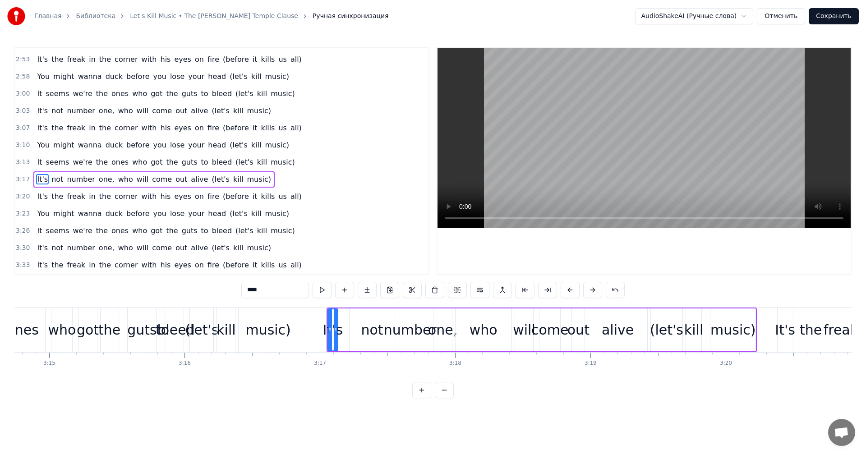
click at [574, 291] on button at bounding box center [570, 290] width 19 height 16
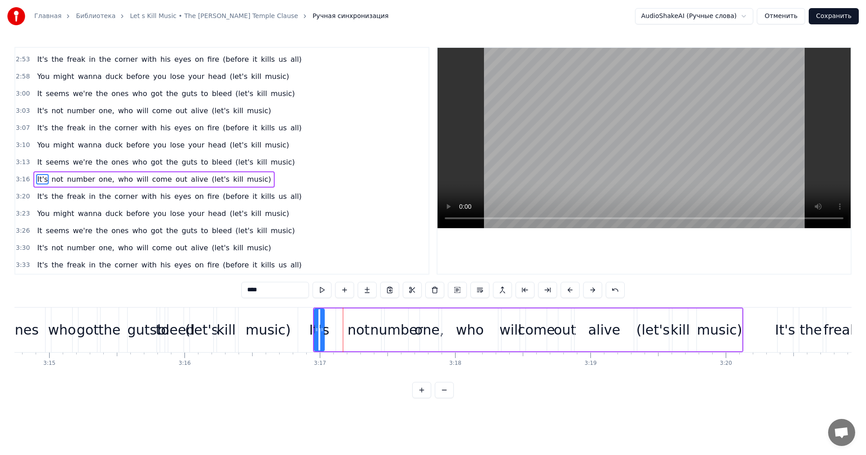
click at [574, 291] on button at bounding box center [570, 290] width 19 height 16
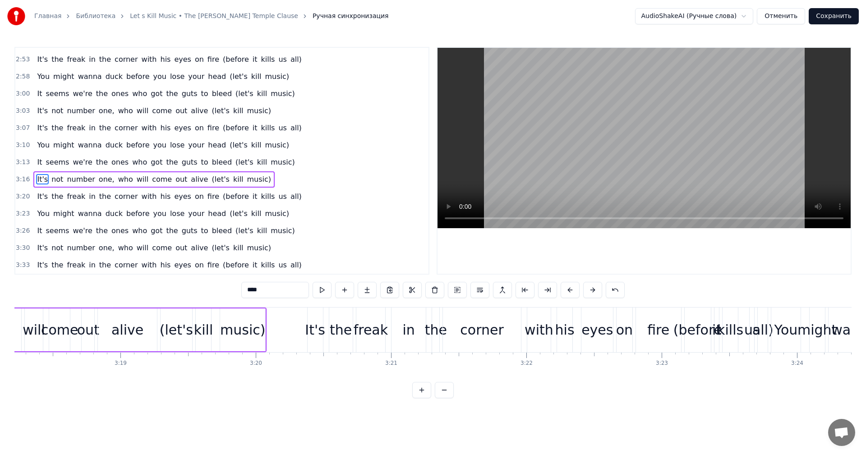
scroll to position [0, 26855]
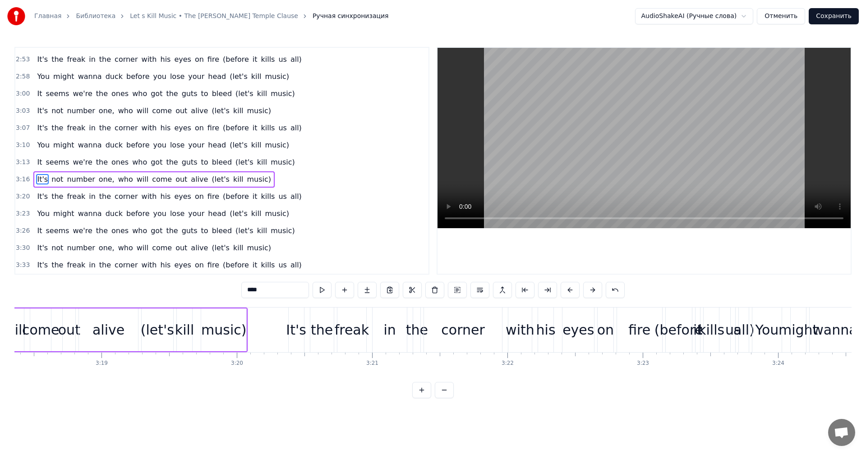
click at [296, 310] on div "It's" at bounding box center [296, 330] width 15 height 45
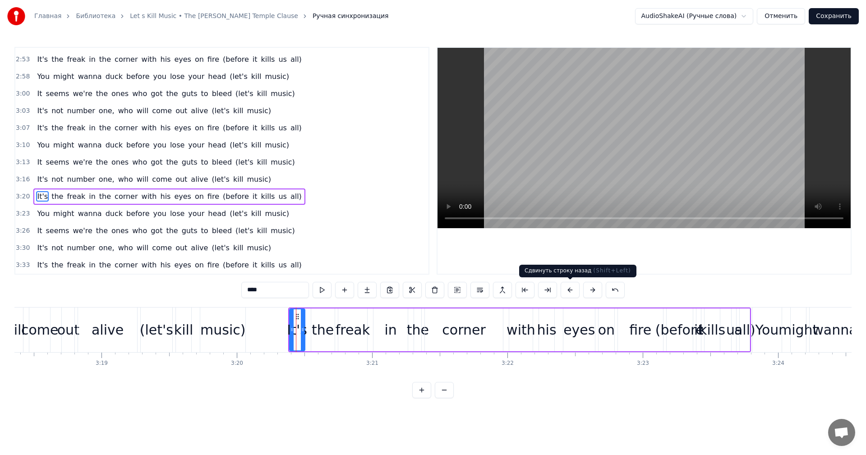
click at [566, 290] on button at bounding box center [570, 290] width 19 height 16
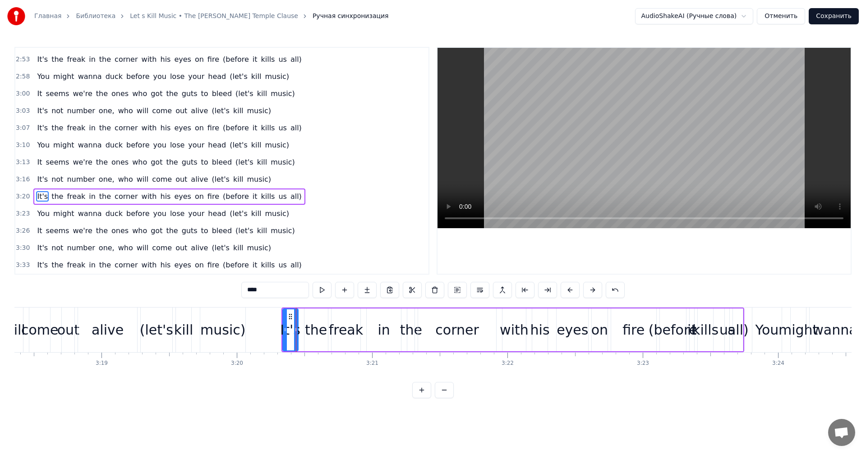
click at [566, 290] on button at bounding box center [570, 290] width 19 height 16
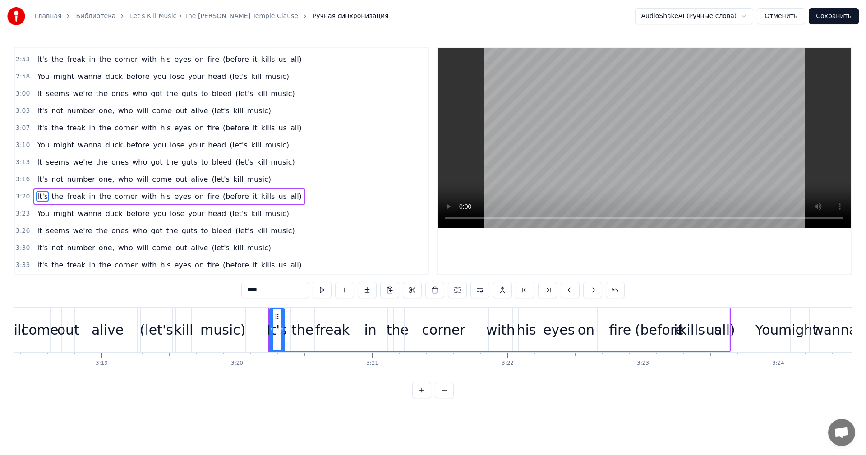
click at [566, 290] on button at bounding box center [570, 290] width 19 height 16
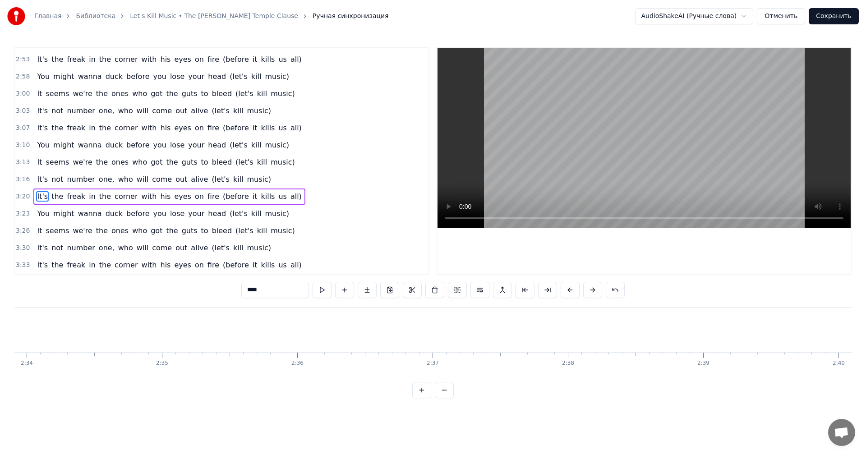
scroll to position [0, 20723]
click at [505, 238] on div at bounding box center [644, 161] width 413 height 226
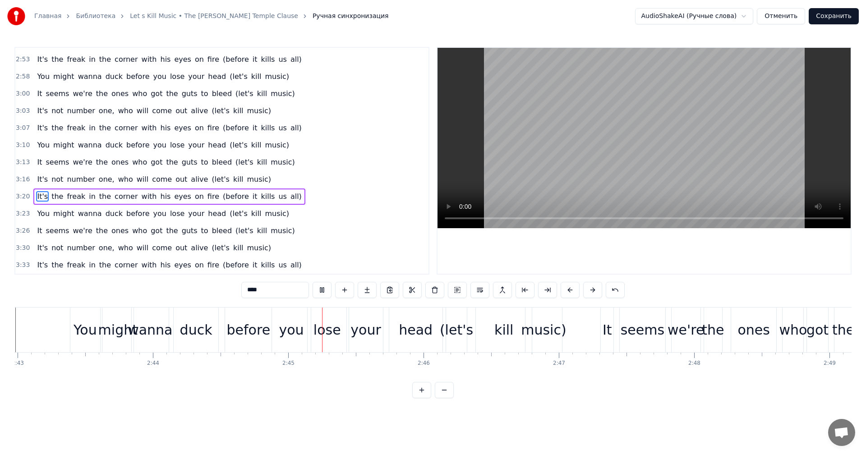
scroll to position [0, 22251]
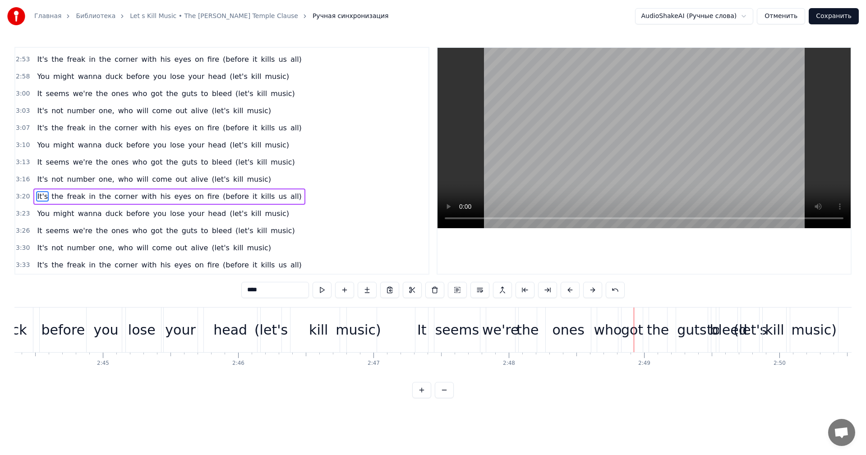
click at [423, 315] on div "It" at bounding box center [422, 330] width 13 height 45
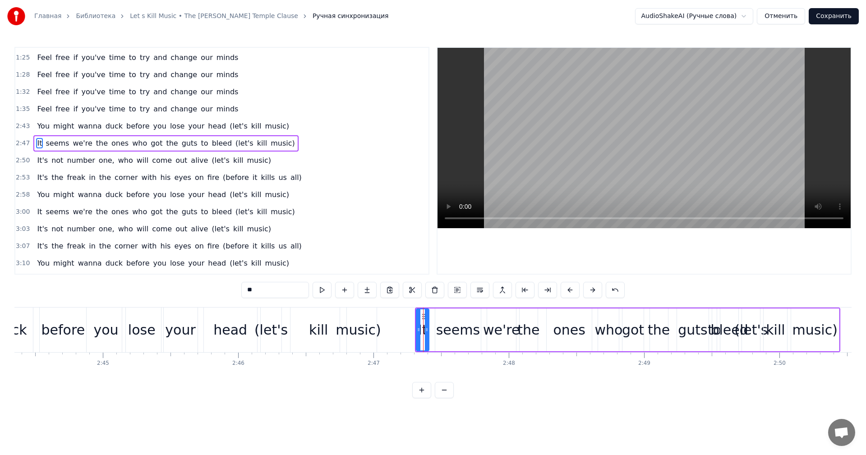
scroll to position [187, 0]
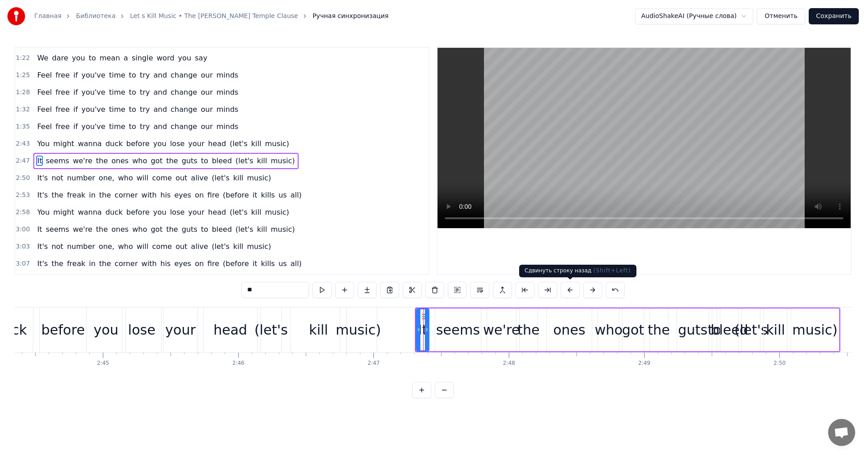
click at [569, 291] on button at bounding box center [570, 290] width 19 height 16
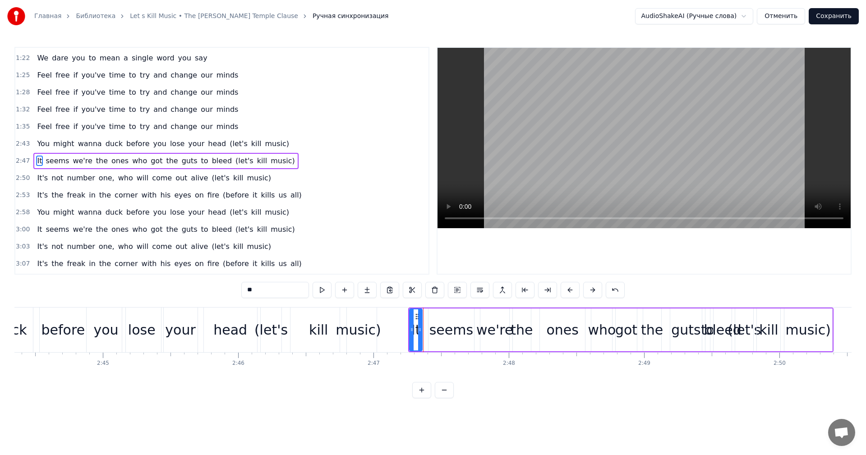
click at [569, 291] on button at bounding box center [570, 290] width 19 height 16
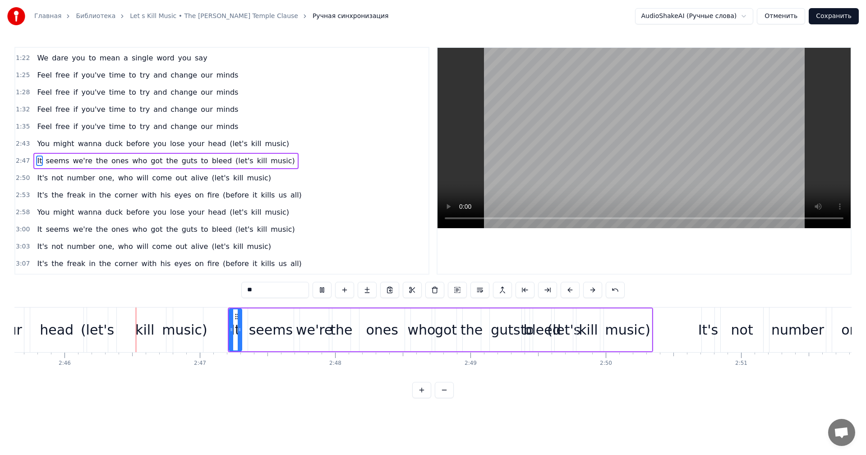
scroll to position [0, 22426]
click at [566, 289] on button at bounding box center [570, 290] width 19 height 16
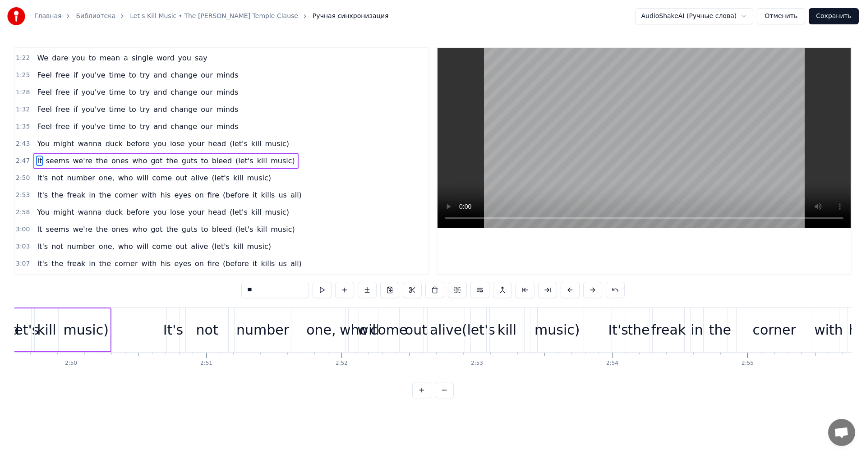
scroll to position [0, 22941]
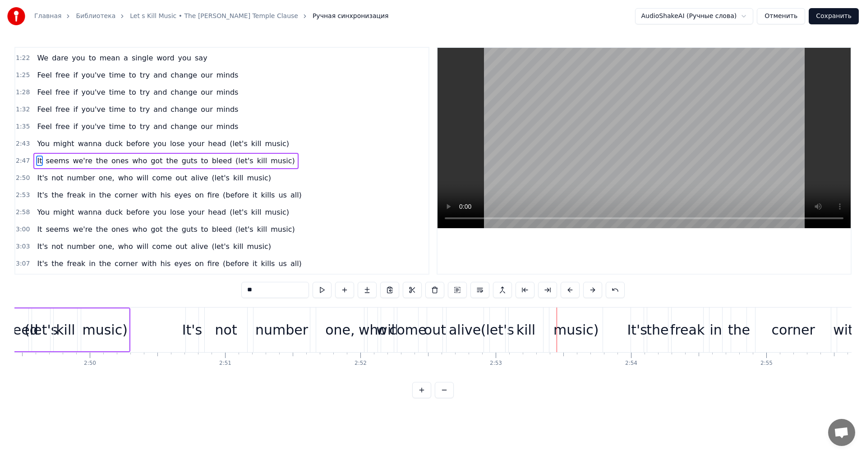
click at [193, 315] on div "It's" at bounding box center [192, 330] width 13 height 45
type input "****"
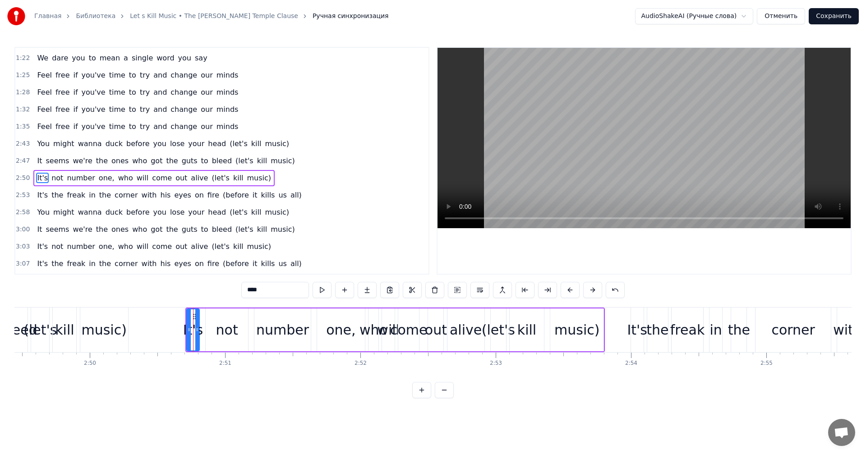
scroll to position [204, 0]
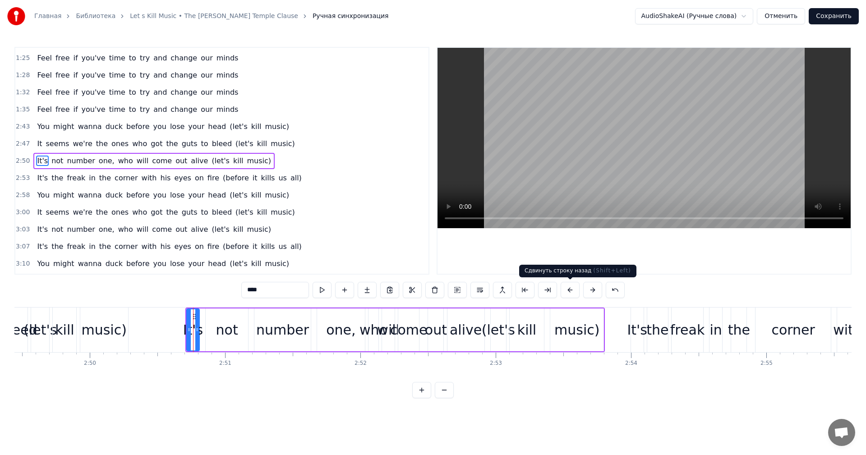
click at [571, 291] on button at bounding box center [570, 290] width 19 height 16
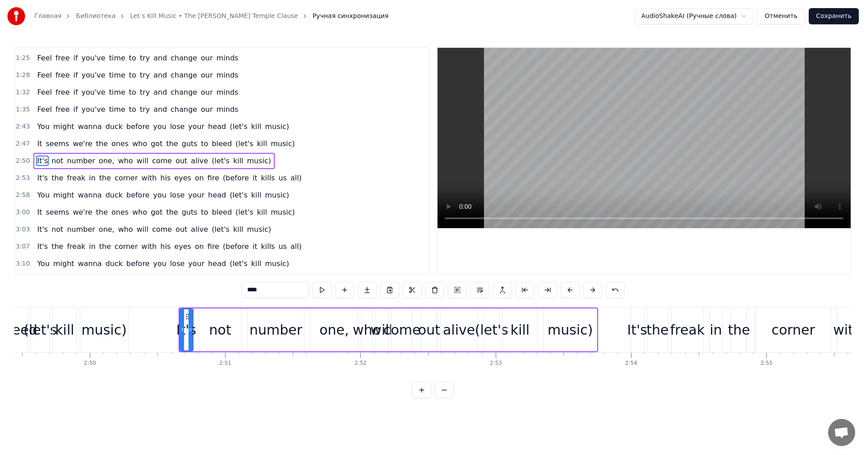
click at [571, 291] on button at bounding box center [570, 290] width 19 height 16
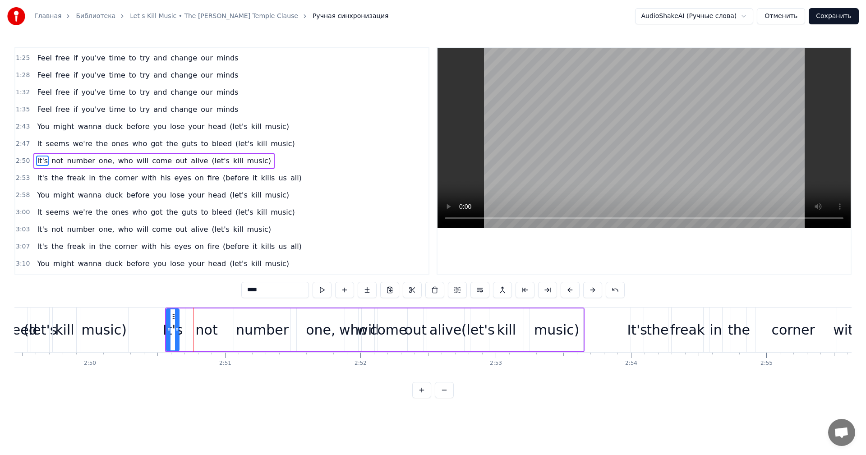
click at [638, 313] on div "It's" at bounding box center [637, 330] width 13 height 45
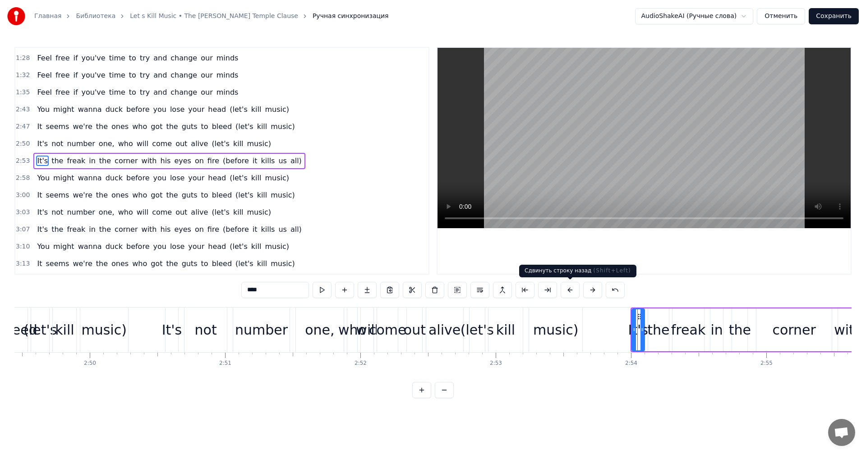
click at [573, 290] on button at bounding box center [570, 290] width 19 height 16
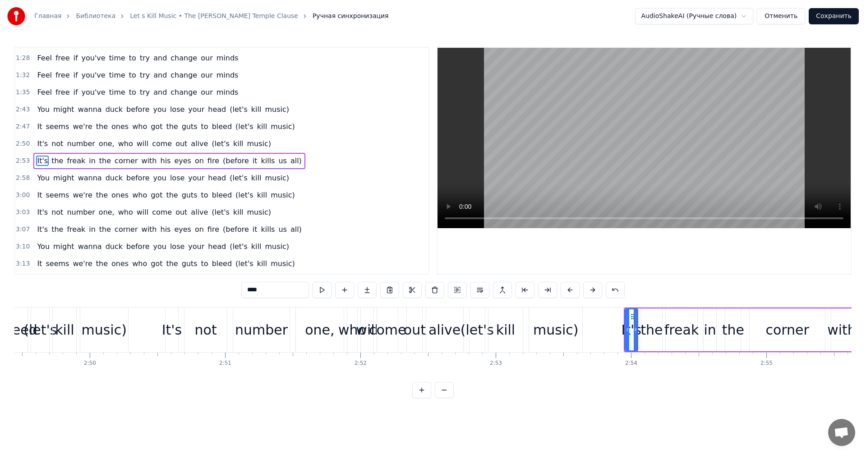
click at [573, 290] on button at bounding box center [570, 290] width 19 height 16
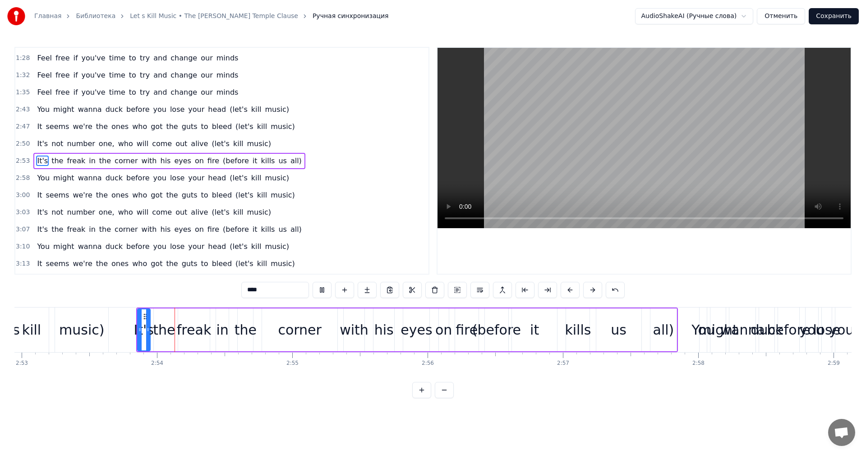
scroll to position [0, 23447]
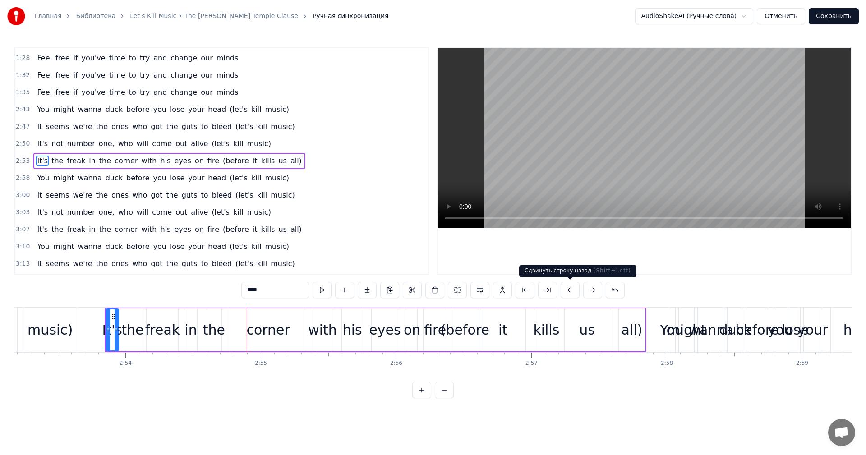
click at [572, 290] on button at bounding box center [570, 290] width 19 height 16
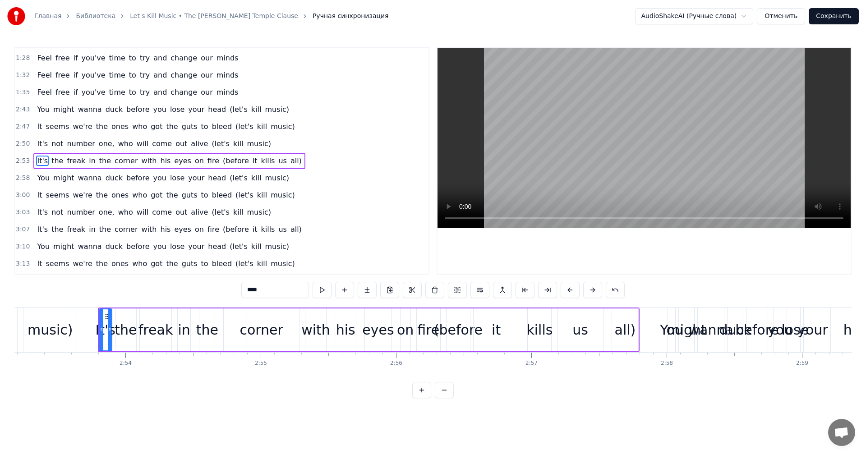
click at [572, 290] on button at bounding box center [570, 290] width 19 height 16
click at [561, 282] on button at bounding box center [570, 290] width 19 height 16
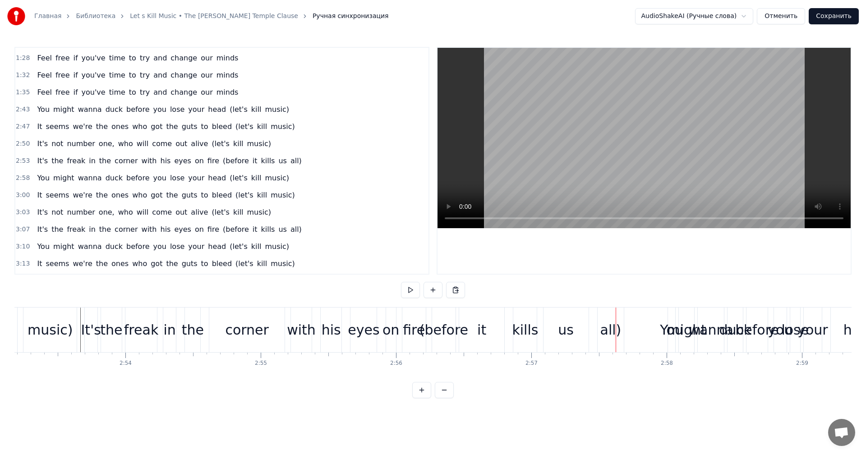
click at [663, 340] on div "You" at bounding box center [671, 330] width 23 height 20
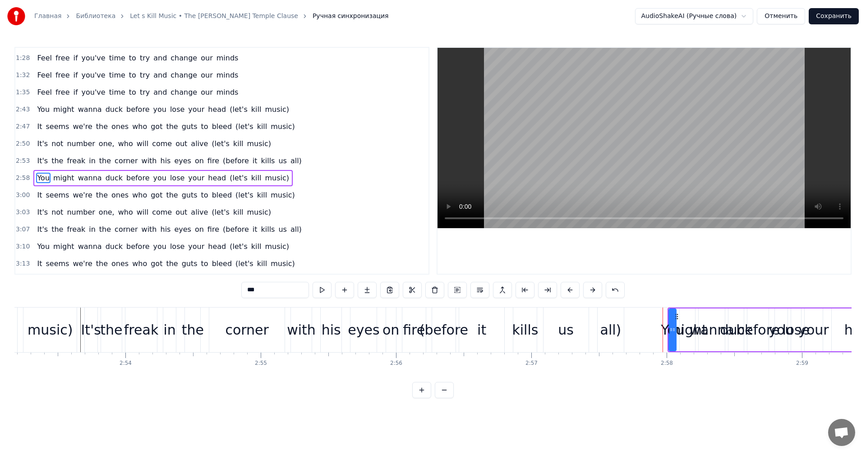
scroll to position [238, 0]
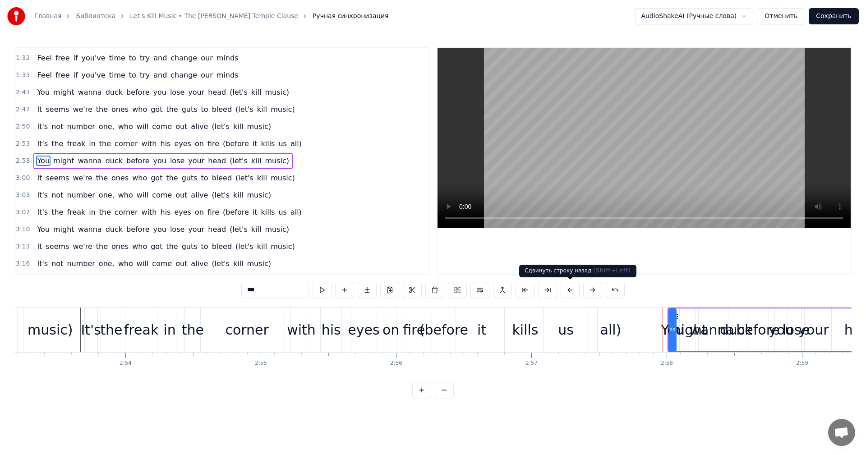
click at [571, 291] on button at bounding box center [570, 290] width 19 height 16
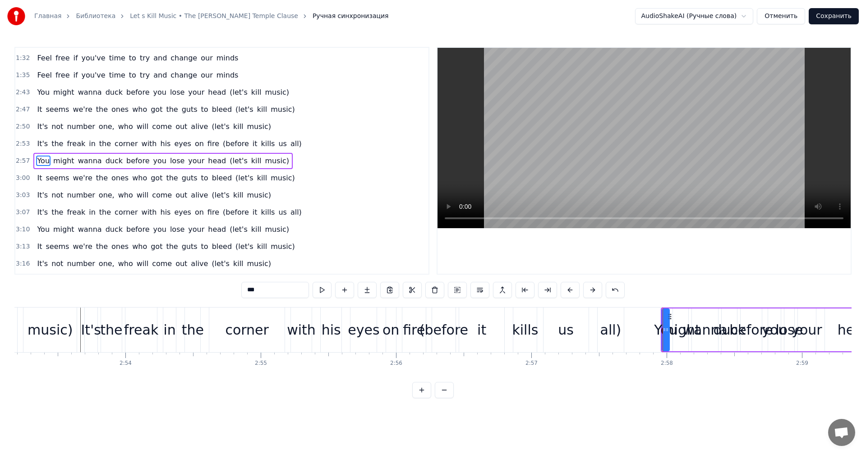
click at [571, 291] on button at bounding box center [570, 290] width 19 height 16
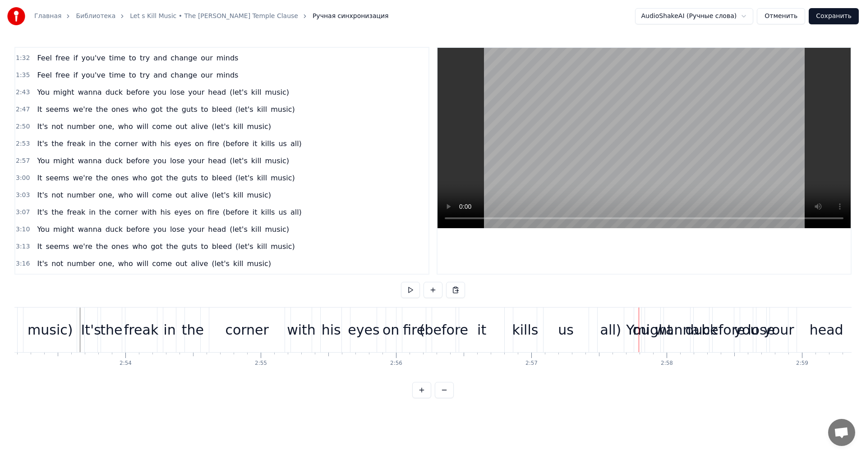
click at [611, 332] on div "all)" at bounding box center [611, 330] width 21 height 20
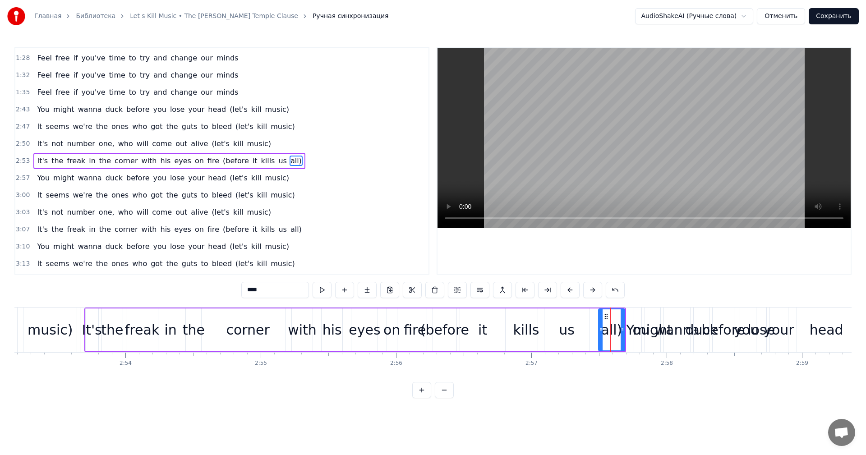
click at [491, 334] on div "it" at bounding box center [482, 330] width 45 height 43
drag, startPoint x: 503, startPoint y: 334, endPoint x: 482, endPoint y: 334, distance: 20.3
click at [482, 334] on div at bounding box center [483, 330] width 4 height 41
click at [522, 333] on div "kills" at bounding box center [526, 330] width 26 height 20
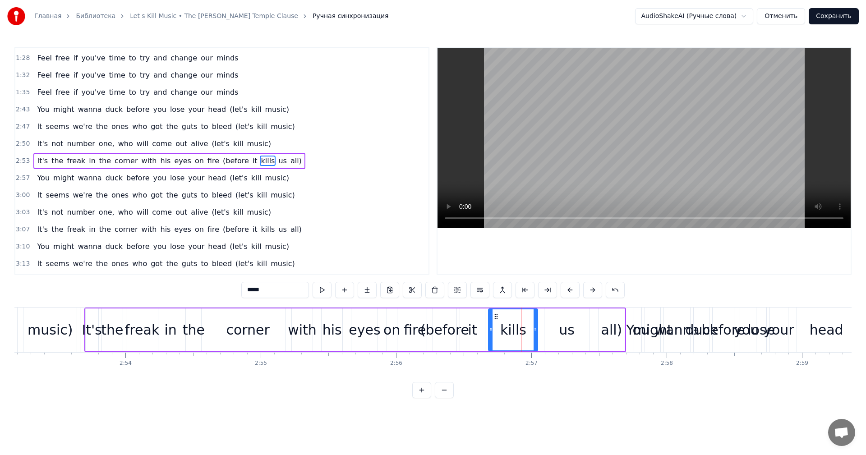
drag, startPoint x: 515, startPoint y: 334, endPoint x: 490, endPoint y: 335, distance: 25.8
click at [490, 335] on div at bounding box center [491, 330] width 4 height 41
drag, startPoint x: 536, startPoint y: 334, endPoint x: 509, endPoint y: 334, distance: 26.6
click at [509, 334] on div at bounding box center [510, 330] width 4 height 41
click at [575, 331] on div "us" at bounding box center [567, 330] width 45 height 43
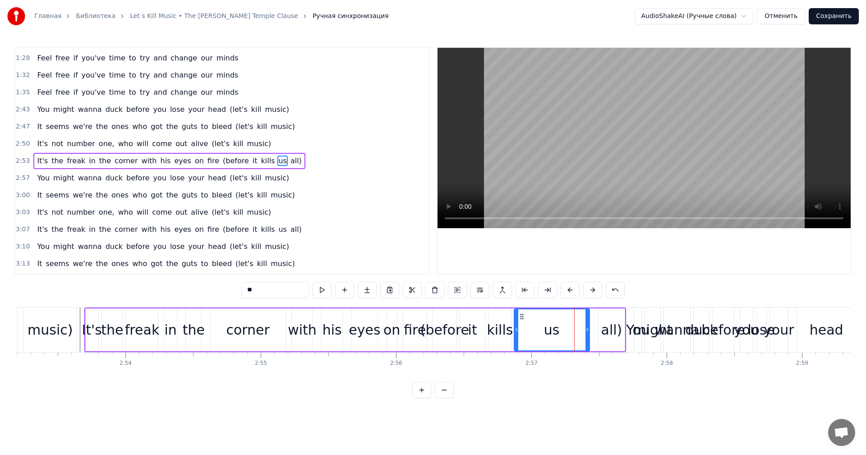
drag, startPoint x: 546, startPoint y: 333, endPoint x: 515, endPoint y: 334, distance: 30.3
click at [515, 334] on div at bounding box center [517, 330] width 4 height 41
drag, startPoint x: 587, startPoint y: 333, endPoint x: 566, endPoint y: 334, distance: 21.2
click at [539, 334] on div at bounding box center [541, 330] width 4 height 41
click at [606, 333] on div "all)" at bounding box center [612, 330] width 21 height 20
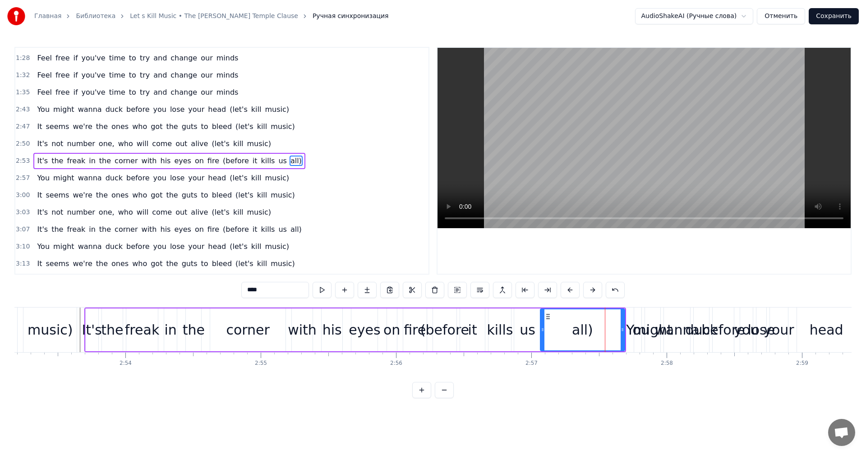
drag, startPoint x: 599, startPoint y: 333, endPoint x: 543, endPoint y: 335, distance: 56.4
click at [543, 335] on div at bounding box center [543, 330] width 4 height 41
drag, startPoint x: 623, startPoint y: 334, endPoint x: 562, endPoint y: 335, distance: 60.9
click at [562, 335] on div at bounding box center [562, 330] width 4 height 41
click at [635, 315] on div "You" at bounding box center [638, 330] width 7 height 45
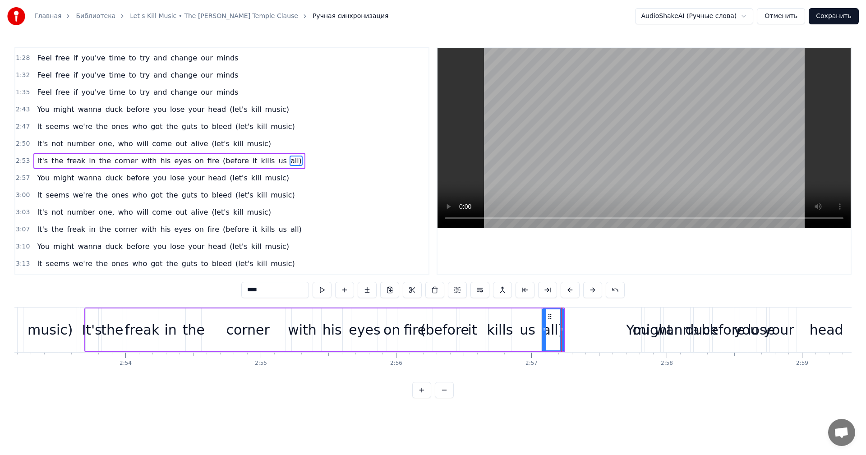
type input "***"
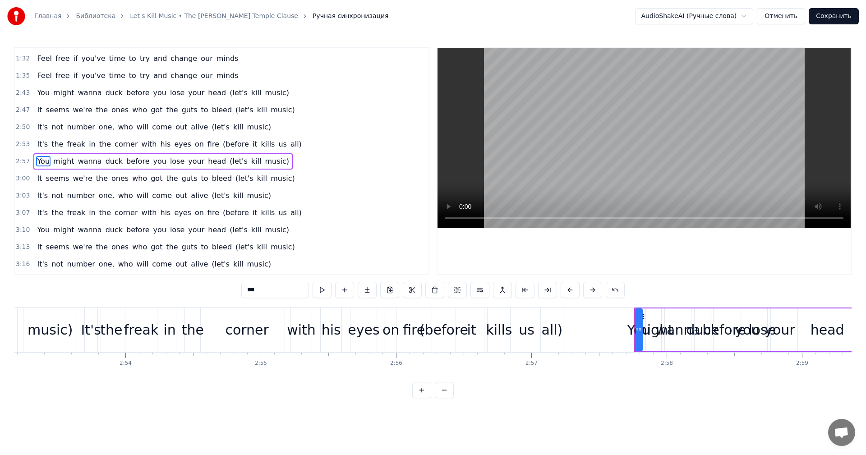
scroll to position [238, 0]
click at [572, 291] on button at bounding box center [570, 290] width 19 height 16
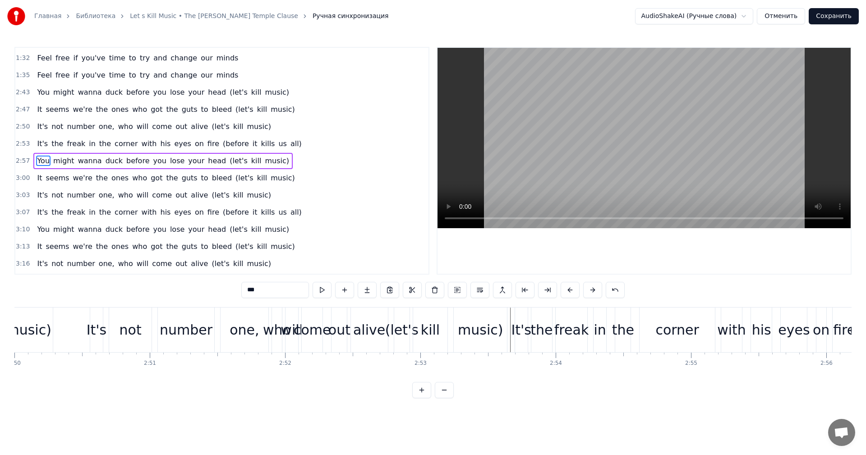
scroll to position [0, 22979]
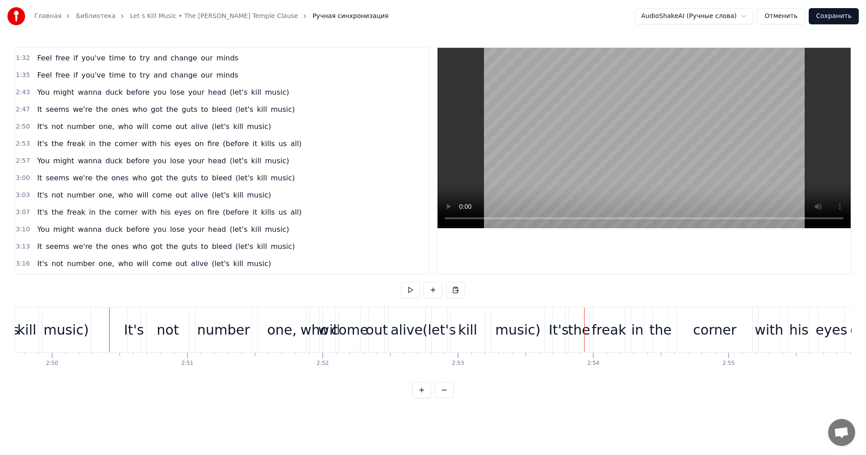
click at [613, 256] on div at bounding box center [644, 161] width 413 height 226
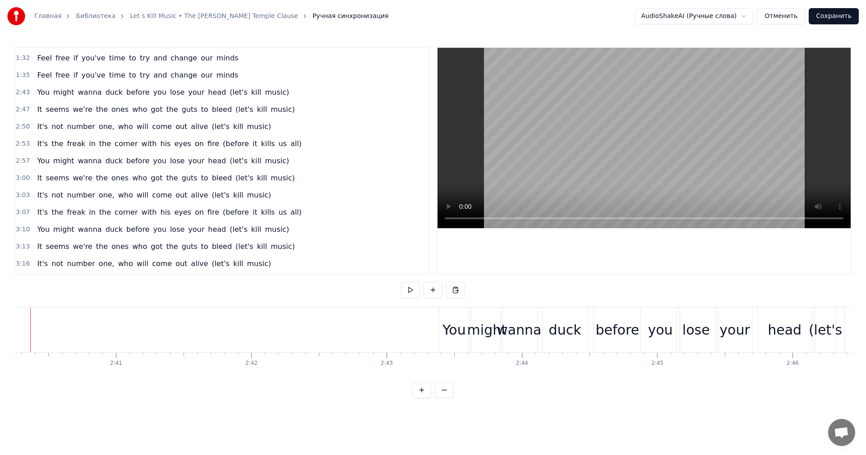
scroll to position [0, 21667]
click at [586, 257] on div at bounding box center [644, 161] width 413 height 226
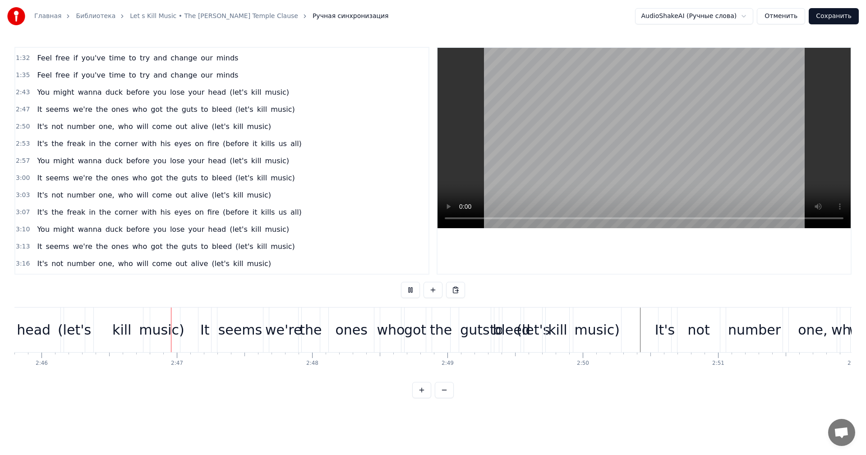
scroll to position [0, 22450]
click at [659, 315] on div "It's" at bounding box center [662, 330] width 13 height 45
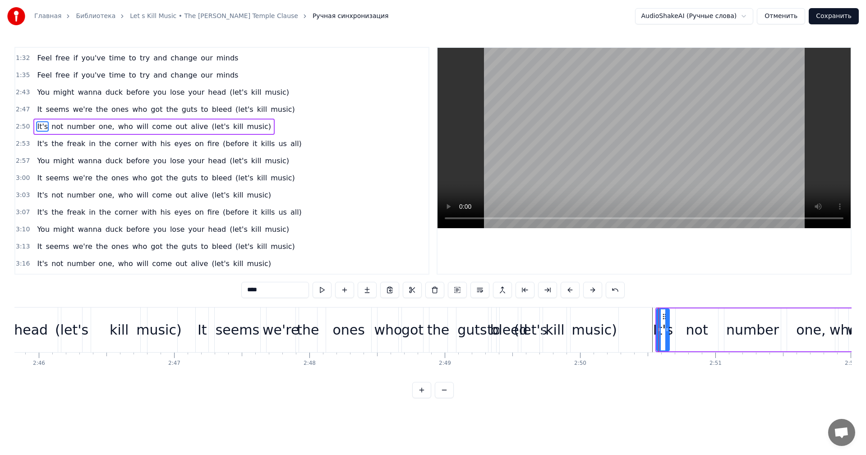
scroll to position [204, 0]
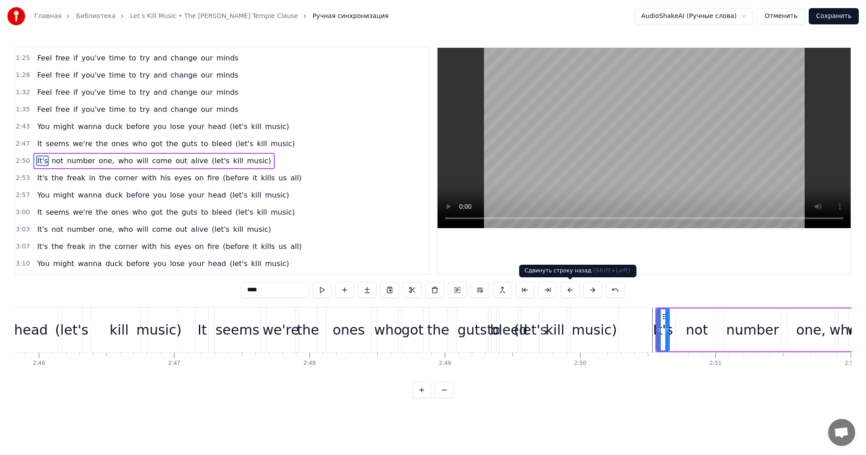
click at [573, 292] on button at bounding box center [570, 290] width 19 height 16
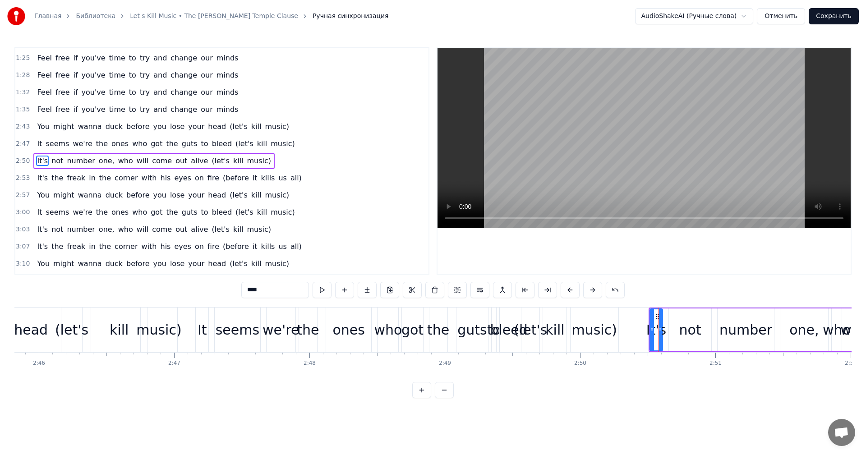
click at [573, 292] on button at bounding box center [570, 290] width 19 height 16
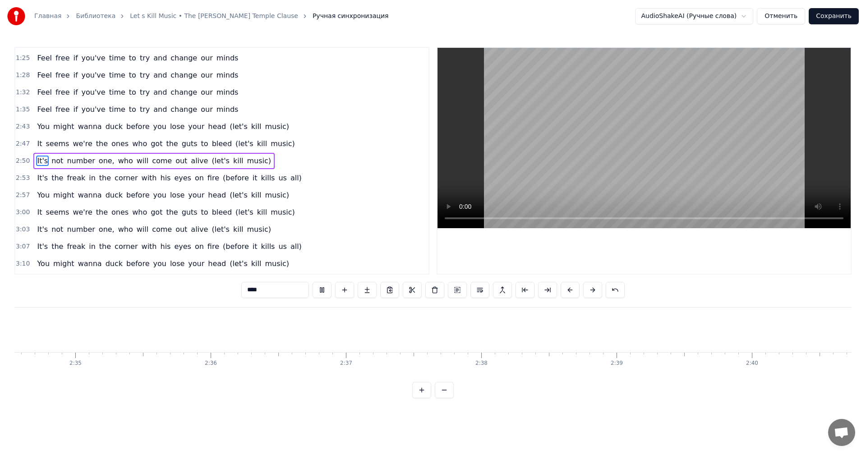
scroll to position [0, 20860]
click at [519, 246] on div at bounding box center [644, 161] width 413 height 226
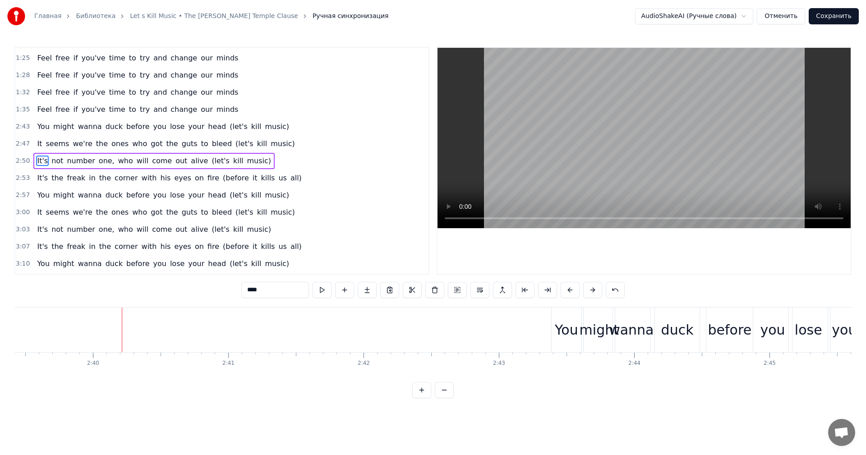
scroll to position [0, 21615]
click at [519, 246] on div at bounding box center [644, 161] width 413 height 226
click at [638, 324] on div "duck" at bounding box center [646, 330] width 32 height 20
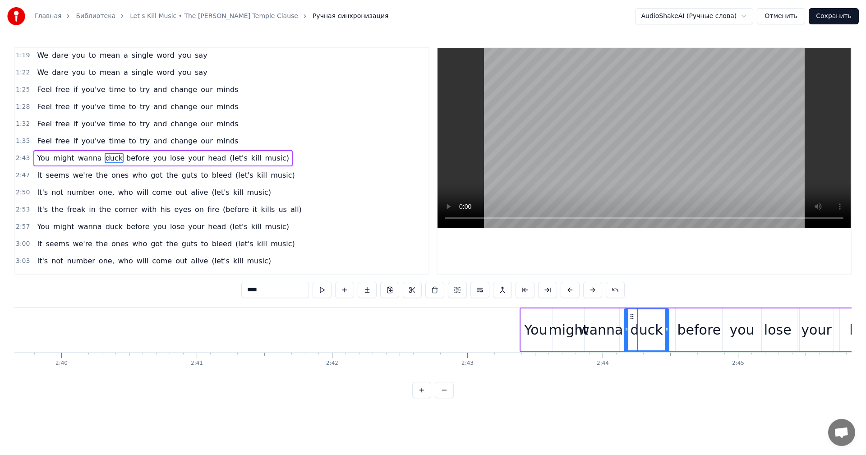
scroll to position [170, 0]
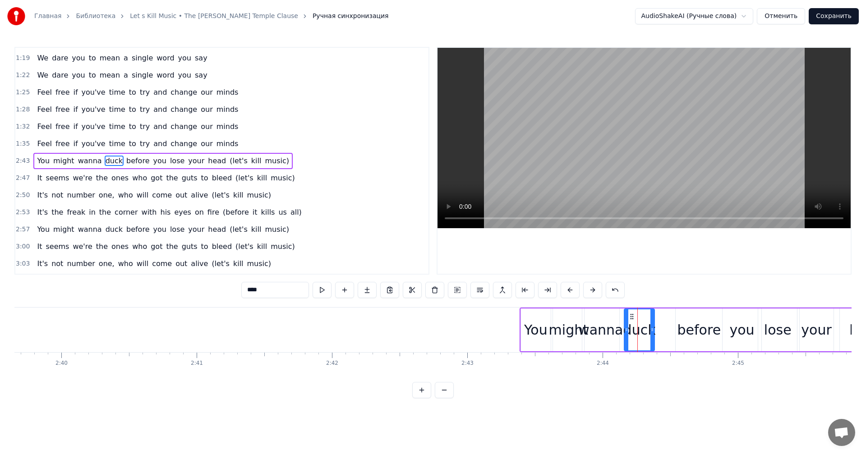
drag, startPoint x: 667, startPoint y: 327, endPoint x: 652, endPoint y: 329, distance: 14.6
click at [652, 329] on icon at bounding box center [653, 329] width 4 height 7
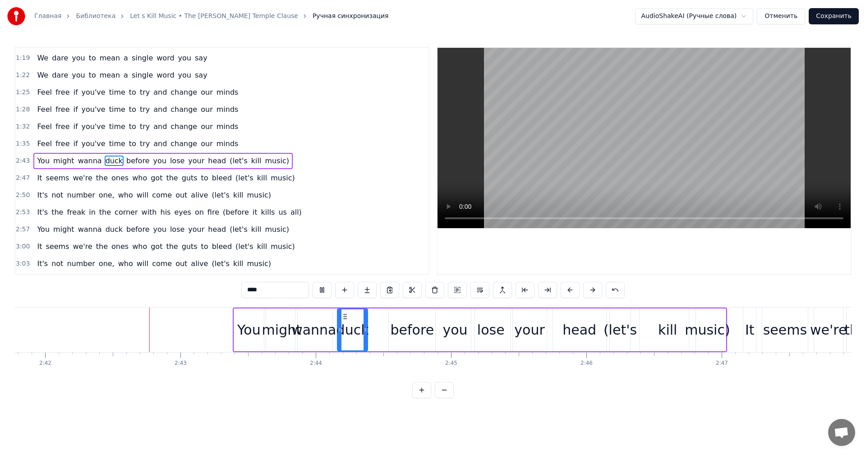
scroll to position [0, 21905]
click at [250, 319] on div "You" at bounding box center [246, 330] width 29 height 43
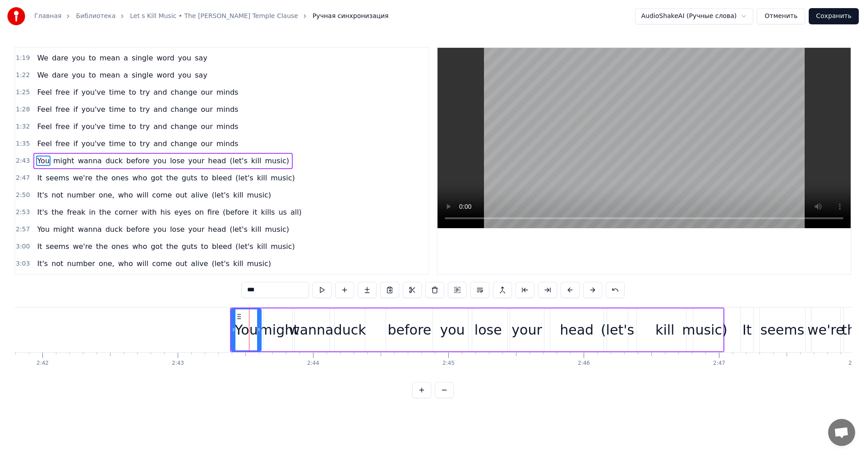
click at [347, 320] on div "duck" at bounding box center [350, 330] width 32 height 20
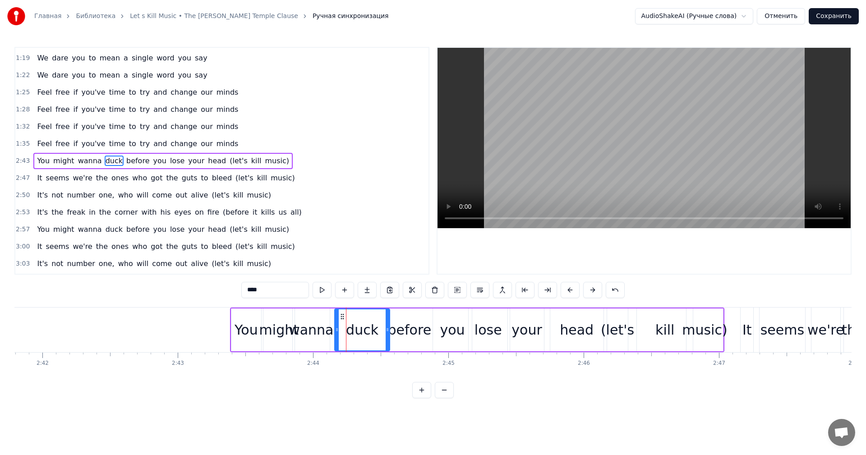
drag, startPoint x: 364, startPoint y: 324, endPoint x: 389, endPoint y: 323, distance: 24.8
click at [389, 323] on div at bounding box center [388, 330] width 4 height 41
drag, startPoint x: 338, startPoint y: 324, endPoint x: 361, endPoint y: 325, distance: 23.5
click at [361, 325] on div at bounding box center [360, 330] width 4 height 41
click at [322, 323] on div "wanna" at bounding box center [311, 330] width 45 height 20
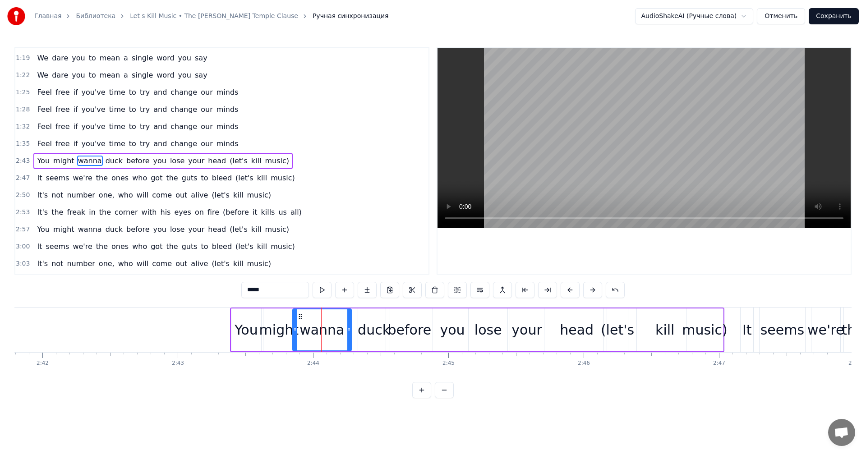
drag, startPoint x: 327, startPoint y: 323, endPoint x: 347, endPoint y: 323, distance: 19.4
click at [351, 323] on div at bounding box center [350, 330] width 4 height 41
drag, startPoint x: 294, startPoint y: 324, endPoint x: 317, endPoint y: 324, distance: 23.0
click at [317, 324] on div at bounding box center [318, 330] width 4 height 41
click at [283, 327] on div "might" at bounding box center [278, 330] width 39 height 20
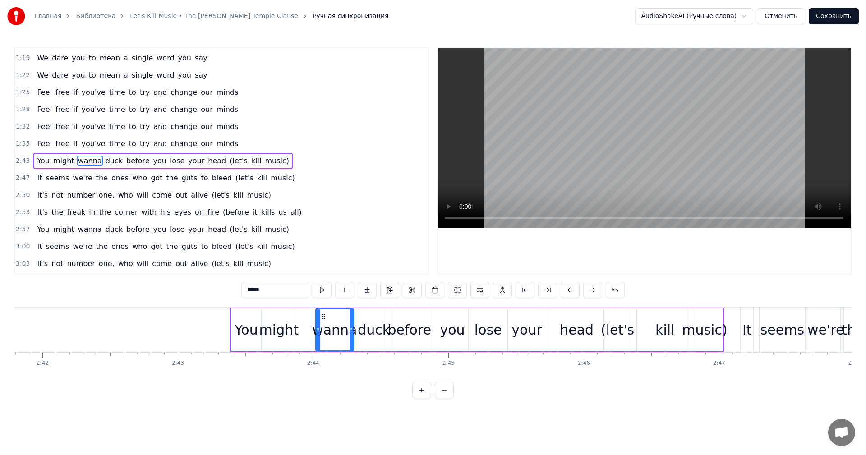
type input "*****"
click at [299, 325] on div "You might wanna duck before you lose your head (let's kill music)" at bounding box center [477, 330] width 495 height 45
click at [286, 324] on div "might" at bounding box center [278, 330] width 39 height 20
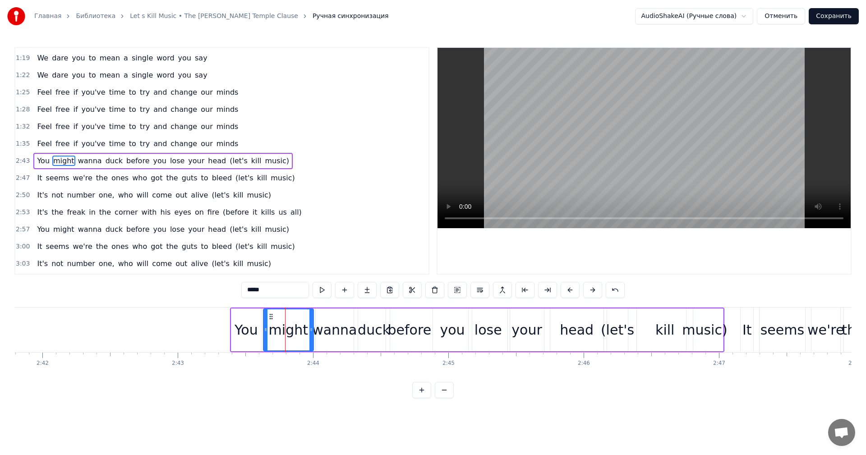
drag, startPoint x: 294, startPoint y: 323, endPoint x: 313, endPoint y: 322, distance: 19.0
click at [313, 322] on div at bounding box center [312, 330] width 4 height 41
drag, startPoint x: 268, startPoint y: 325, endPoint x: 278, endPoint y: 326, distance: 10.8
click at [284, 326] on div at bounding box center [285, 330] width 4 height 41
click at [250, 325] on div "You" at bounding box center [246, 330] width 23 height 20
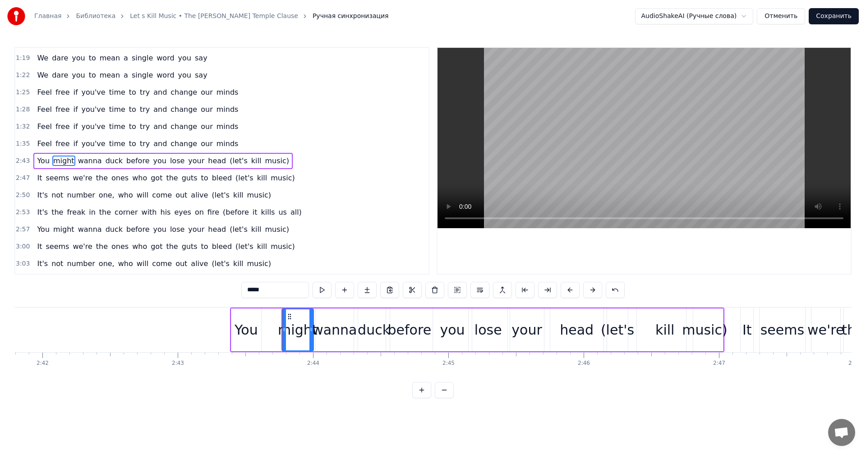
type input "***"
drag, startPoint x: 259, startPoint y: 324, endPoint x: 276, endPoint y: 324, distance: 16.7
click at [276, 324] on div at bounding box center [276, 330] width 4 height 41
drag, startPoint x: 233, startPoint y: 326, endPoint x: 250, endPoint y: 326, distance: 16.2
click at [250, 326] on icon at bounding box center [250, 329] width 4 height 7
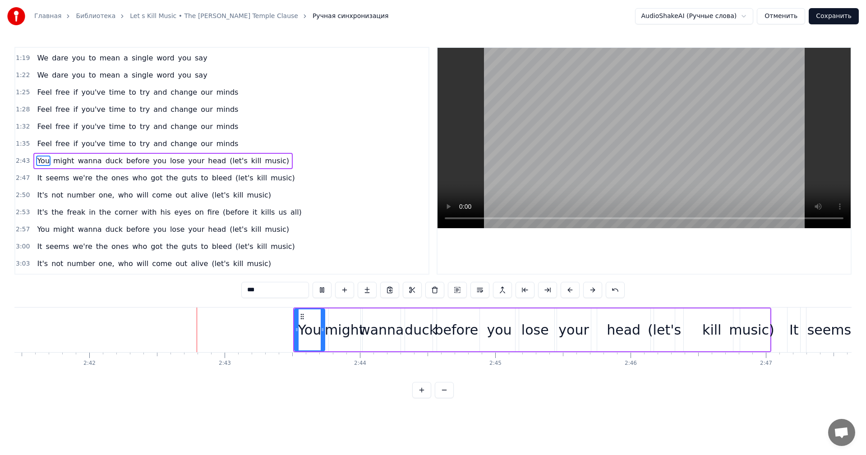
scroll to position [0, 21899]
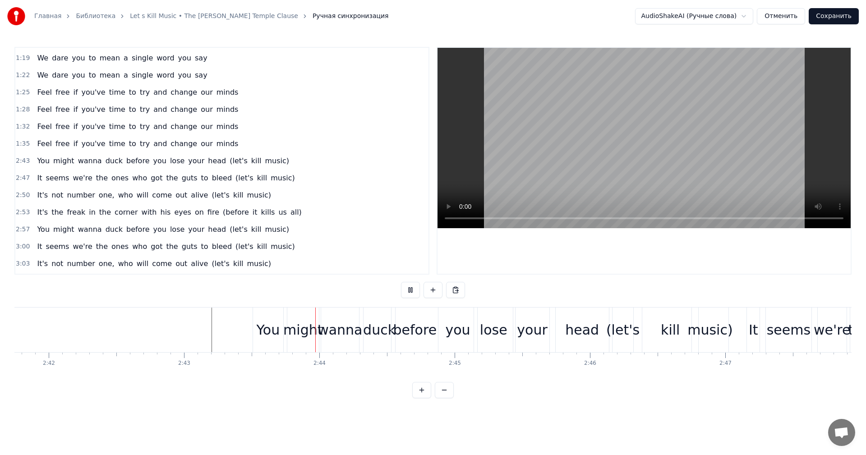
click at [590, 330] on div "head" at bounding box center [582, 330] width 34 height 20
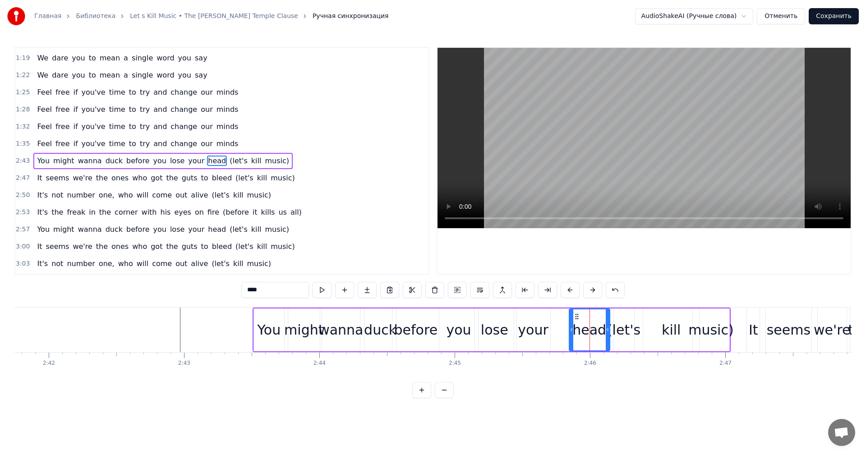
drag, startPoint x: 559, startPoint y: 332, endPoint x: 572, endPoint y: 332, distance: 13.1
click at [572, 332] on icon at bounding box center [572, 329] width 4 height 7
click at [528, 324] on div "your" at bounding box center [533, 330] width 30 height 20
drag, startPoint x: 548, startPoint y: 329, endPoint x: 574, endPoint y: 329, distance: 25.3
click at [574, 329] on icon at bounding box center [574, 329] width 4 height 7
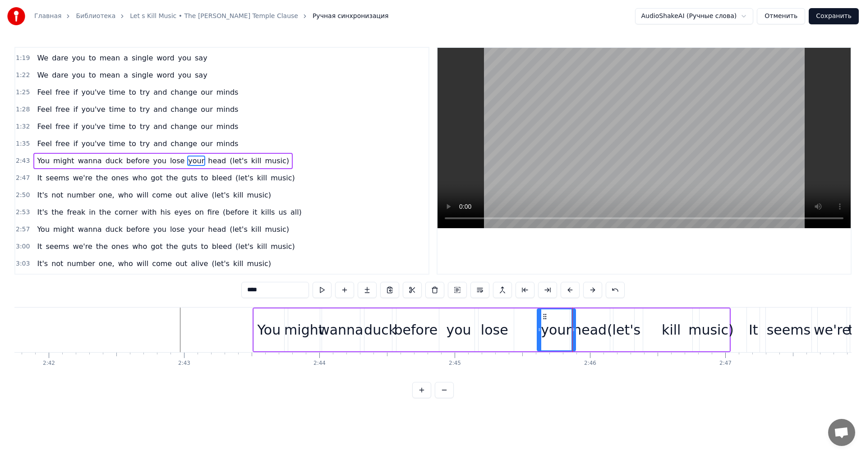
drag, startPoint x: 518, startPoint y: 330, endPoint x: 539, endPoint y: 330, distance: 20.8
click at [539, 330] on icon at bounding box center [540, 329] width 4 height 7
click at [499, 330] on div "lose" at bounding box center [495, 330] width 28 height 20
drag, startPoint x: 513, startPoint y: 330, endPoint x: 538, endPoint y: 330, distance: 25.7
click at [538, 330] on icon at bounding box center [538, 329] width 4 height 7
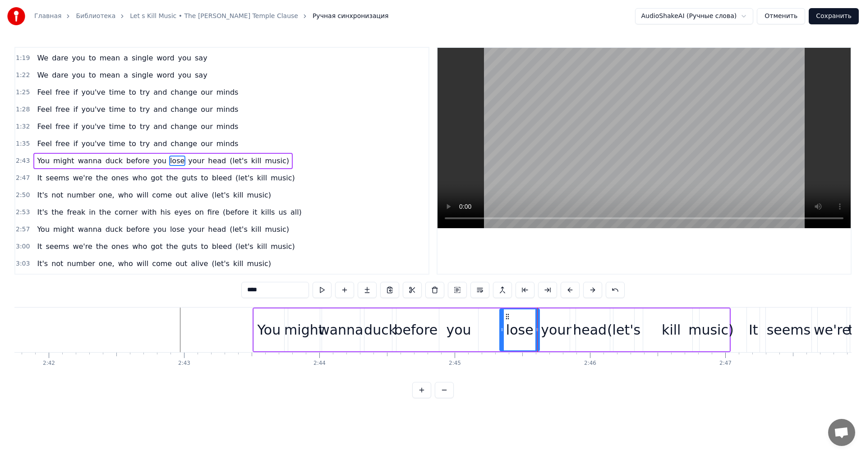
drag, startPoint x: 478, startPoint y: 329, endPoint x: 504, endPoint y: 329, distance: 25.3
click at [504, 329] on icon at bounding box center [502, 329] width 4 height 7
click at [459, 332] on div "you" at bounding box center [458, 330] width 25 height 20
drag, startPoint x: 477, startPoint y: 330, endPoint x: 502, endPoint y: 329, distance: 24.8
click at [502, 329] on icon at bounding box center [501, 329] width 4 height 7
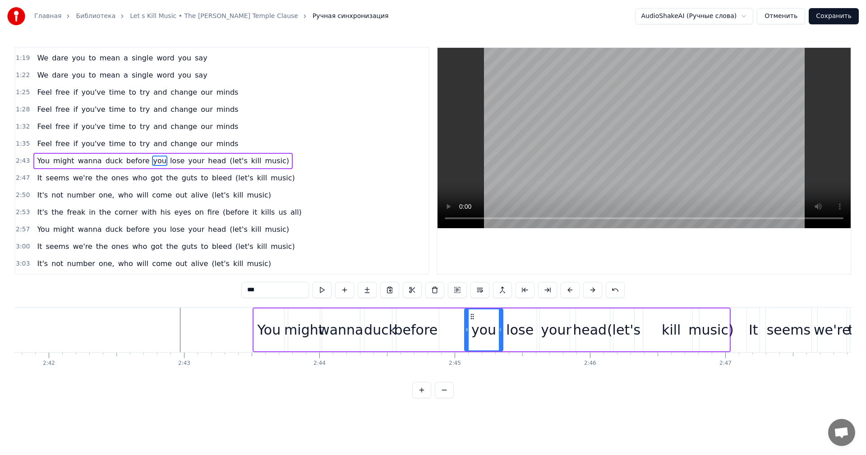
drag, startPoint x: 440, startPoint y: 330, endPoint x: 464, endPoint y: 331, distance: 24.4
click at [466, 331] on icon at bounding box center [467, 329] width 4 height 7
click at [427, 330] on div "before" at bounding box center [416, 330] width 44 height 20
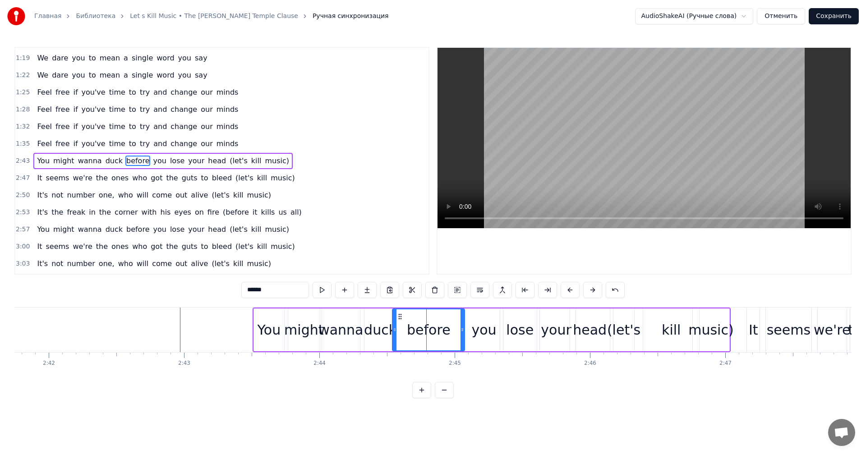
drag, startPoint x: 439, startPoint y: 329, endPoint x: 466, endPoint y: 329, distance: 27.1
click at [464, 329] on icon at bounding box center [463, 329] width 4 height 7
drag, startPoint x: 394, startPoint y: 331, endPoint x: 421, endPoint y: 331, distance: 26.6
click at [421, 331] on circle at bounding box center [420, 331] width 0 height 0
click at [377, 330] on div "duck" at bounding box center [380, 330] width 32 height 20
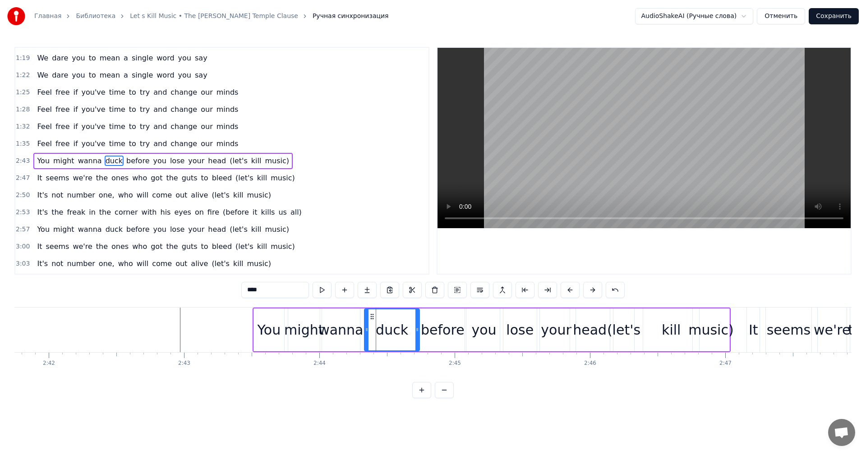
drag, startPoint x: 394, startPoint y: 329, endPoint x: 418, endPoint y: 328, distance: 23.5
click at [418, 328] on icon at bounding box center [418, 329] width 4 height 7
drag, startPoint x: 366, startPoint y: 328, endPoint x: 383, endPoint y: 329, distance: 16.7
click at [383, 329] on icon at bounding box center [383, 329] width 4 height 7
click at [350, 329] on div "wanna" at bounding box center [341, 330] width 45 height 20
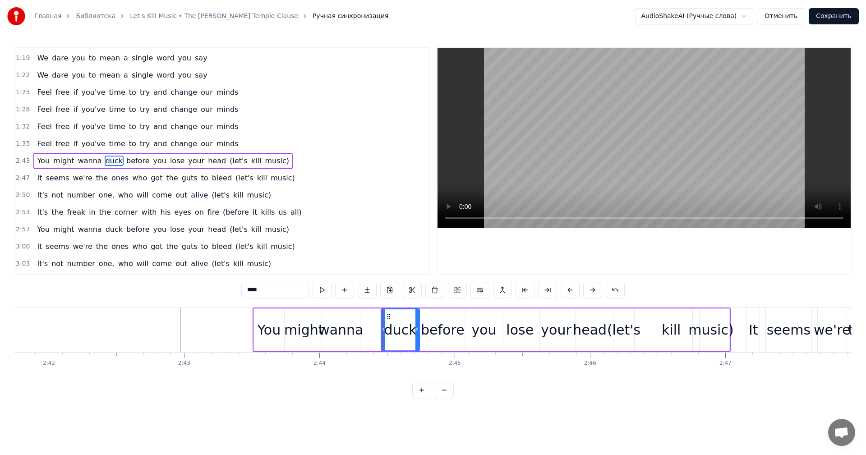
type input "*****"
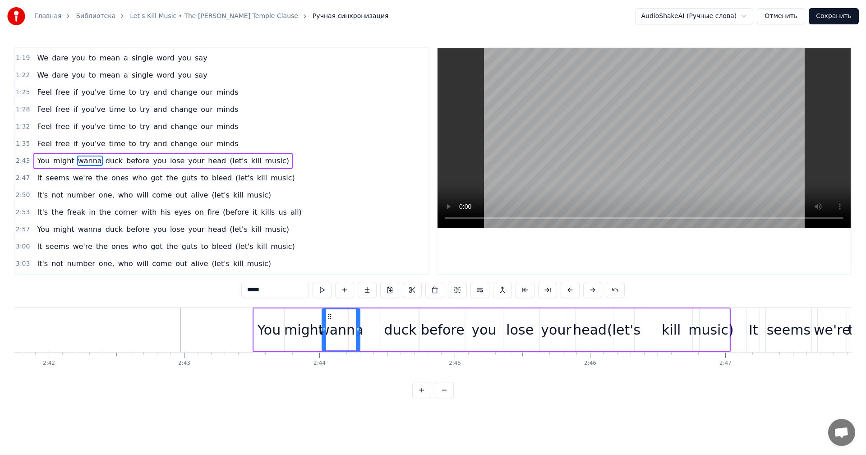
drag, startPoint x: 360, startPoint y: 329, endPoint x: 365, endPoint y: 328, distance: 5.0
click at [371, 328] on div "You might wanna duck before you lose your head (let's kill music)" at bounding box center [492, 330] width 478 height 45
click at [352, 329] on div "wanna" at bounding box center [341, 330] width 45 height 20
drag, startPoint x: 358, startPoint y: 329, endPoint x: 383, endPoint y: 328, distance: 25.3
click at [383, 328] on icon at bounding box center [383, 329] width 4 height 7
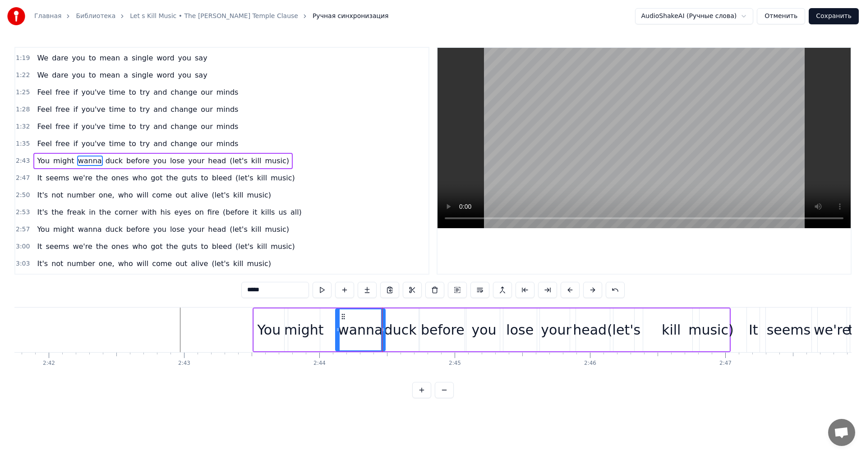
drag, startPoint x: 324, startPoint y: 331, endPoint x: 338, endPoint y: 331, distance: 13.5
click at [338, 331] on icon at bounding box center [338, 329] width 4 height 7
click at [311, 330] on div "might" at bounding box center [303, 330] width 39 height 20
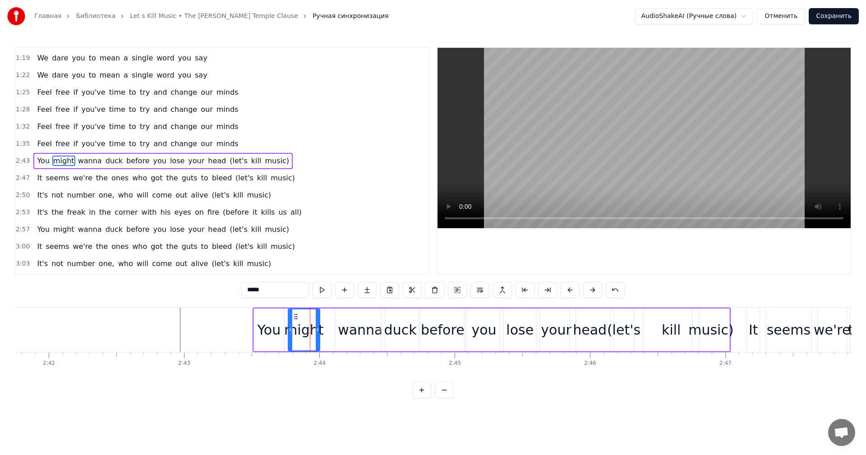
type input "*****"
click at [323, 330] on div "You might wanna duck before you lose your head (let's kill music)" at bounding box center [492, 330] width 478 height 45
click at [314, 330] on div "might" at bounding box center [303, 330] width 39 height 20
drag, startPoint x: 318, startPoint y: 331, endPoint x: 338, endPoint y: 330, distance: 20.3
click at [338, 330] on icon at bounding box center [338, 329] width 4 height 7
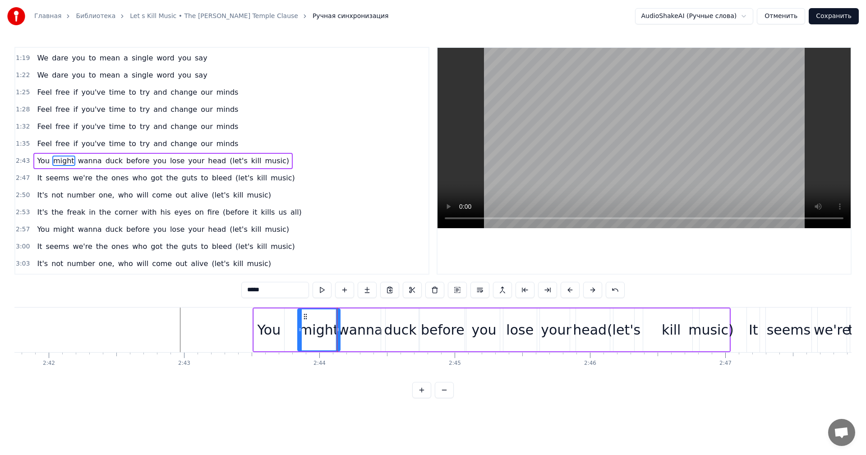
drag, startPoint x: 290, startPoint y: 330, endPoint x: 300, endPoint y: 331, distance: 9.5
click at [300, 331] on icon at bounding box center [300, 329] width 4 height 7
click at [277, 331] on div "You" at bounding box center [268, 330] width 23 height 20
type input "***"
drag, startPoint x: 283, startPoint y: 331, endPoint x: 296, endPoint y: 331, distance: 13.5
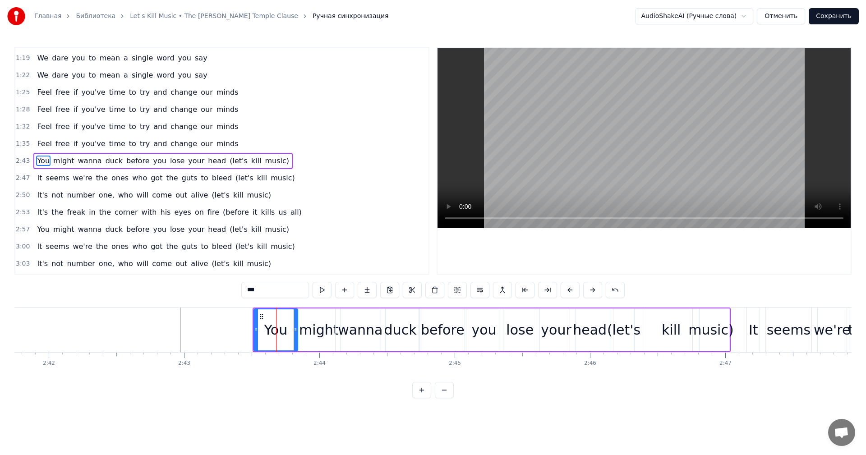
click at [296, 331] on circle at bounding box center [296, 331] width 0 height 0
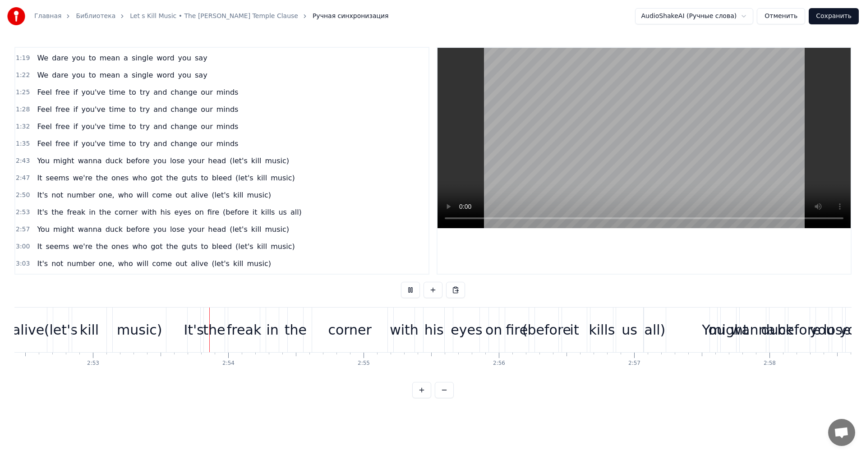
scroll to position [0, 23401]
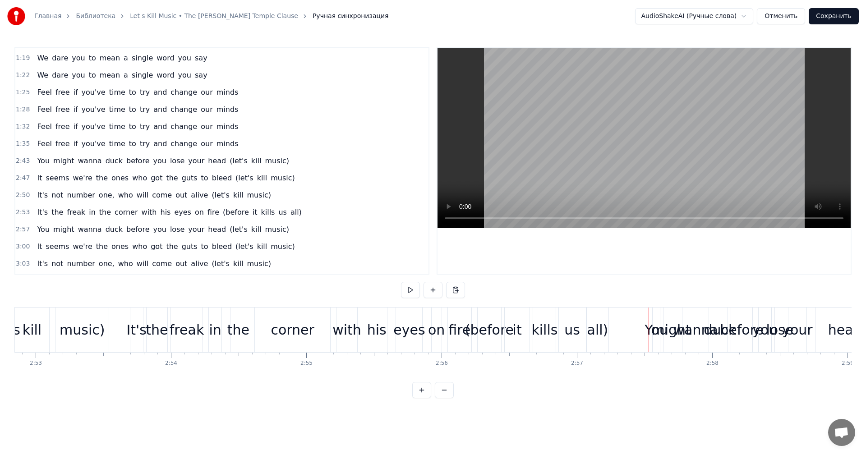
click at [653, 314] on div "You" at bounding box center [657, 330] width 8 height 45
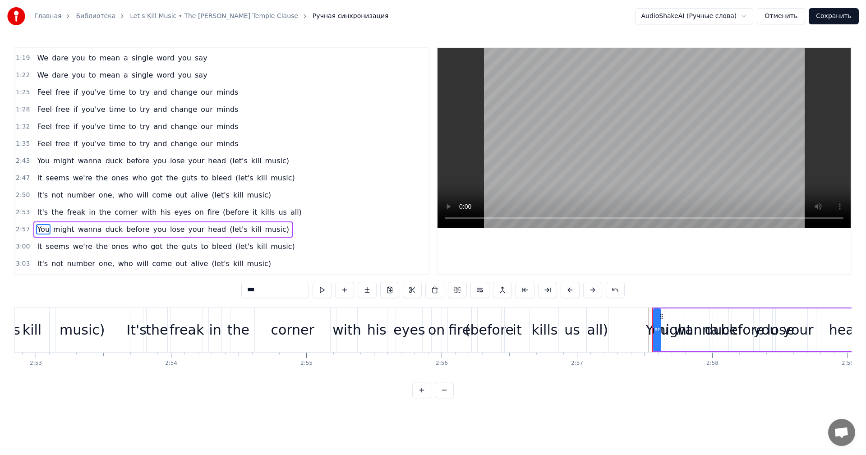
scroll to position [238, 0]
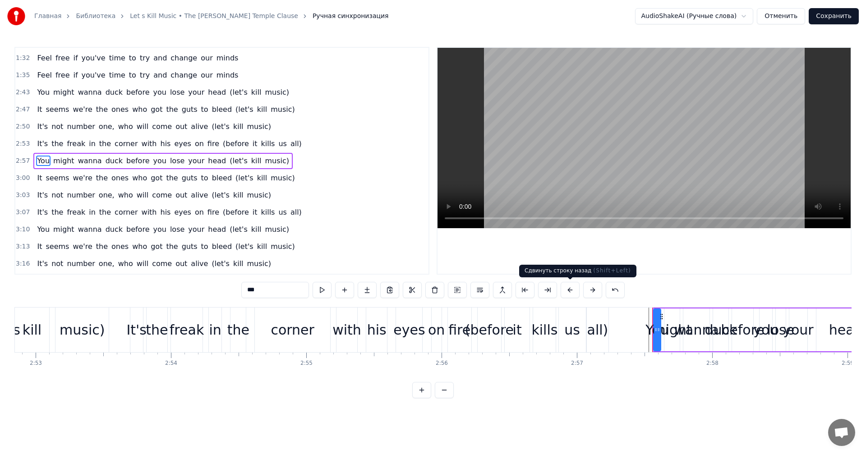
click at [570, 292] on button at bounding box center [570, 290] width 19 height 16
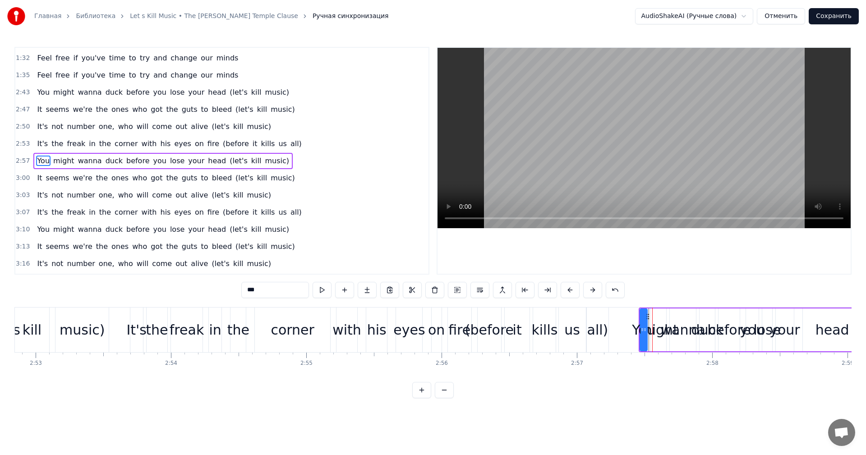
click at [569, 292] on button at bounding box center [570, 290] width 19 height 16
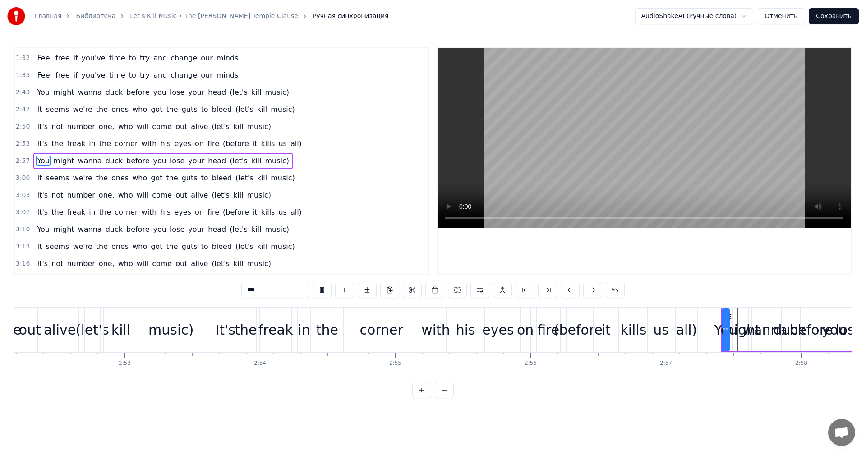
scroll to position [0, 23315]
click at [676, 327] on div "all)" at bounding box center [684, 330] width 21 height 20
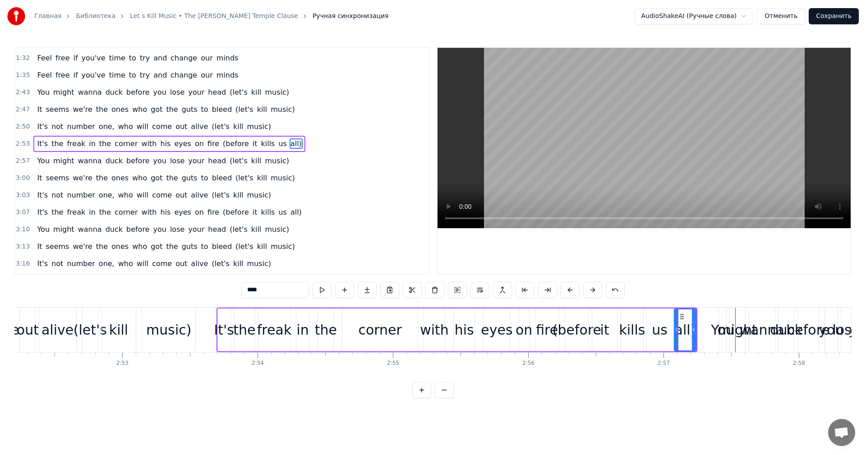
scroll to position [221, 0]
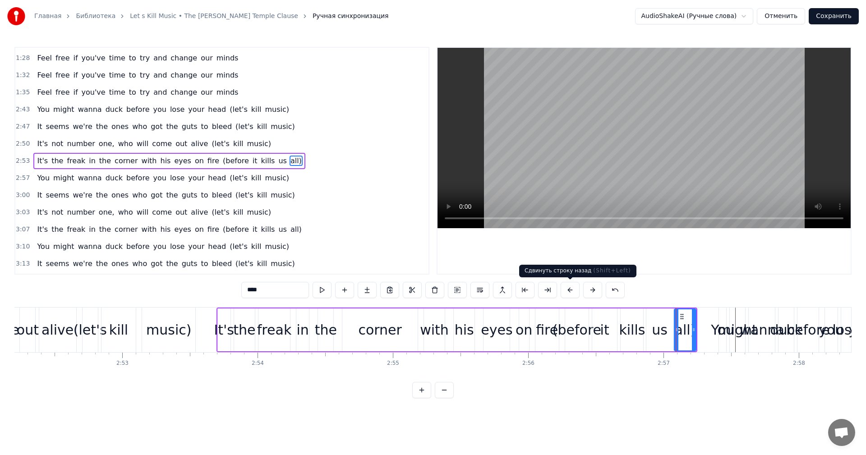
click at [571, 290] on button at bounding box center [570, 290] width 19 height 16
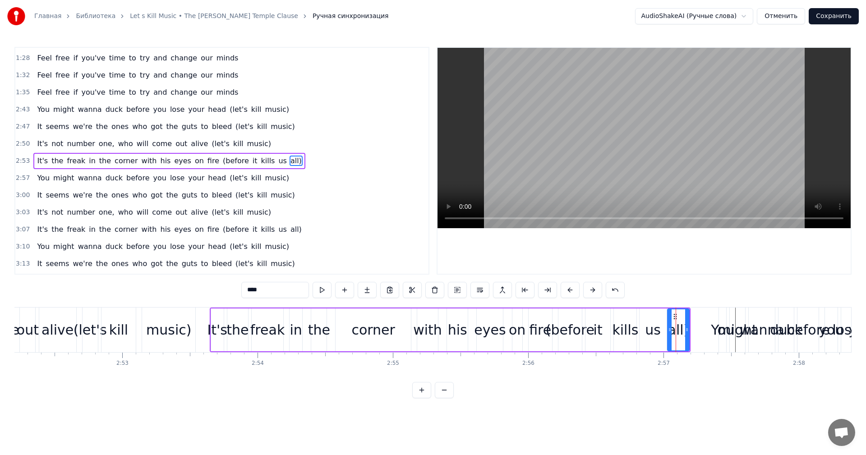
click at [571, 290] on button at bounding box center [570, 290] width 19 height 16
click at [720, 318] on div "You" at bounding box center [722, 330] width 7 height 45
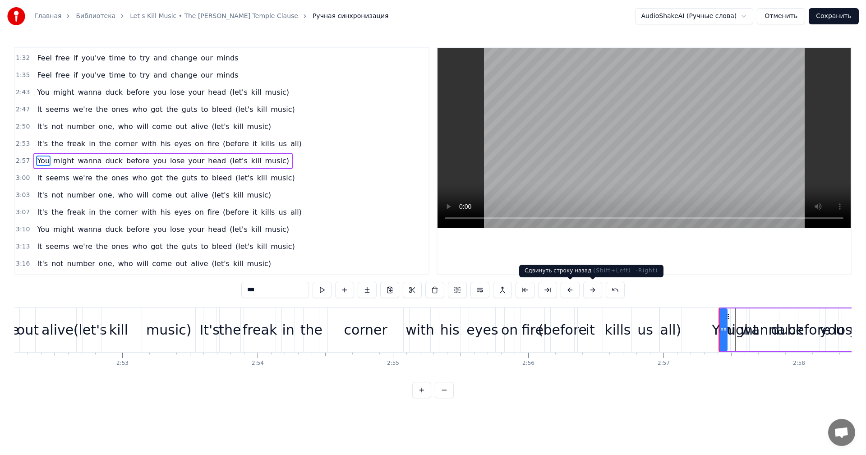
click at [574, 290] on button at bounding box center [570, 290] width 19 height 16
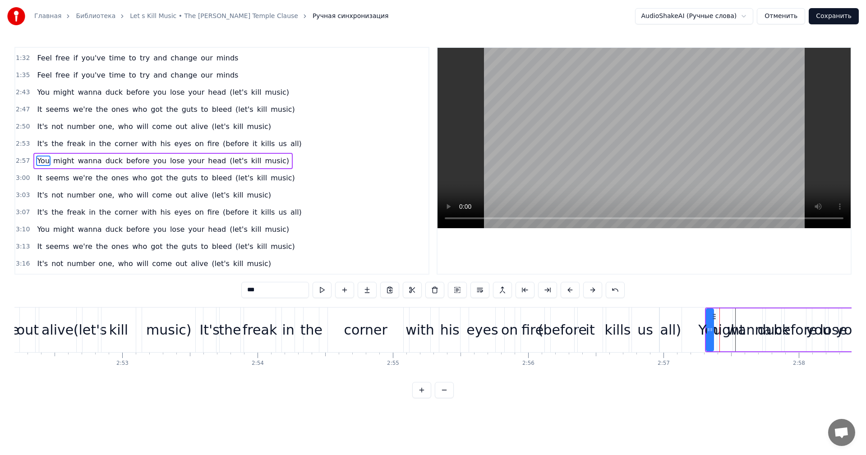
click at [574, 290] on button at bounding box center [570, 290] width 19 height 16
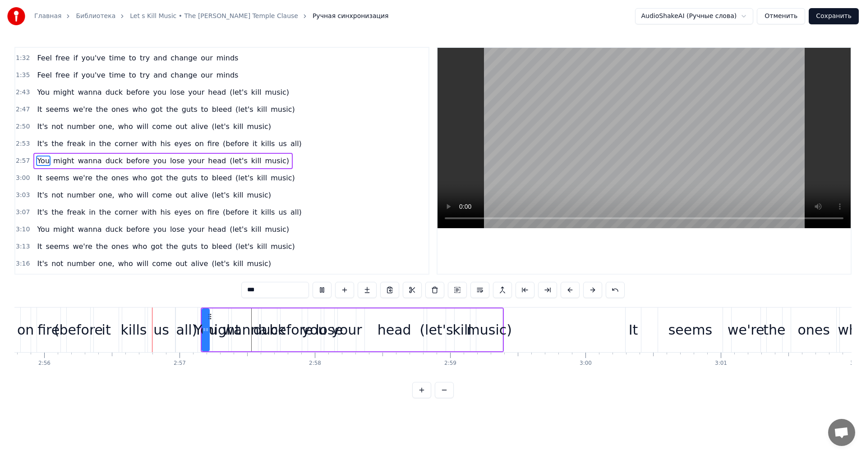
scroll to position [0, 23800]
click at [166, 328] on div "us" at bounding box center [161, 330] width 16 height 20
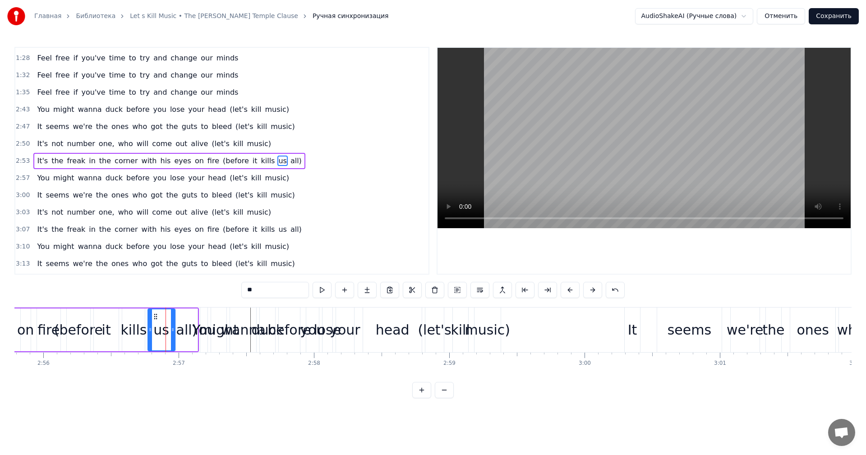
click at [141, 330] on div "kills" at bounding box center [133, 330] width 26 height 20
drag, startPoint x: 124, startPoint y: 330, endPoint x: 112, endPoint y: 332, distance: 11.9
click at [112, 332] on icon at bounding box center [113, 329] width 4 height 7
drag, startPoint x: 142, startPoint y: 328, endPoint x: 125, endPoint y: 329, distance: 17.2
click at [125, 329] on icon at bounding box center [126, 329] width 4 height 7
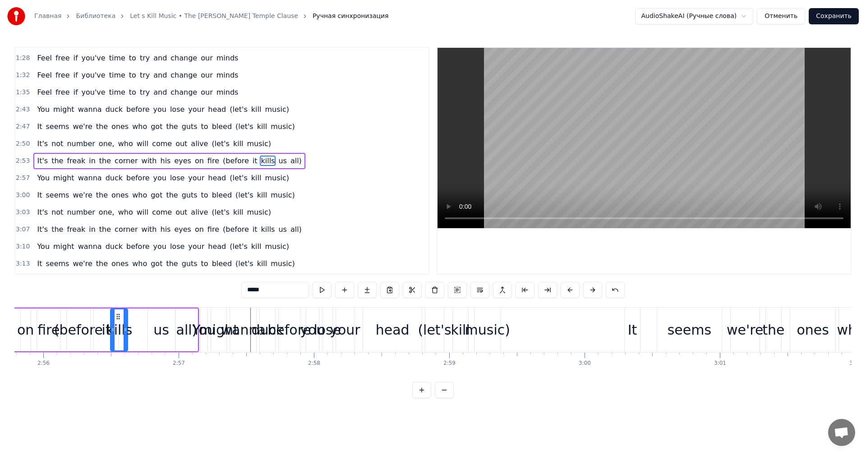
click at [165, 330] on div "us" at bounding box center [161, 330] width 16 height 20
drag, startPoint x: 149, startPoint y: 331, endPoint x: 127, endPoint y: 332, distance: 22.1
click at [127, 332] on icon at bounding box center [128, 329] width 4 height 7
drag, startPoint x: 172, startPoint y: 329, endPoint x: 141, endPoint y: 330, distance: 31.6
click at [141, 330] on icon at bounding box center [141, 329] width 4 height 7
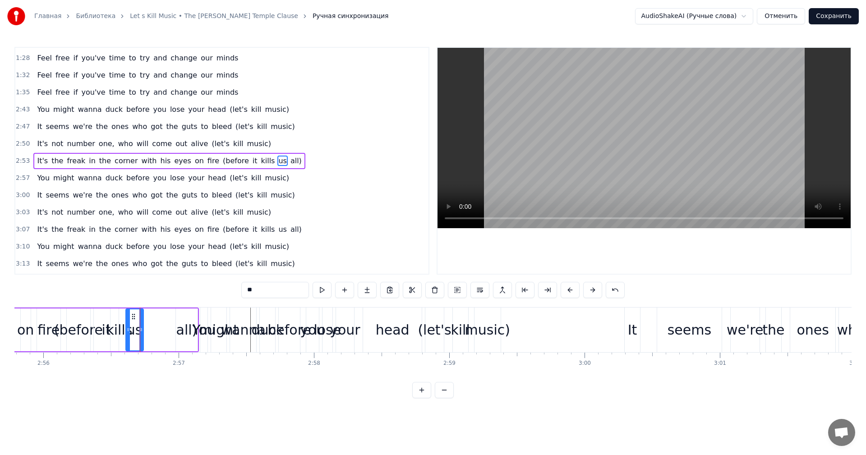
click at [182, 330] on div "all)" at bounding box center [186, 330] width 21 height 20
type input "****"
drag, startPoint x: 176, startPoint y: 331, endPoint x: 141, endPoint y: 331, distance: 35.7
click at [141, 331] on icon at bounding box center [143, 329] width 4 height 7
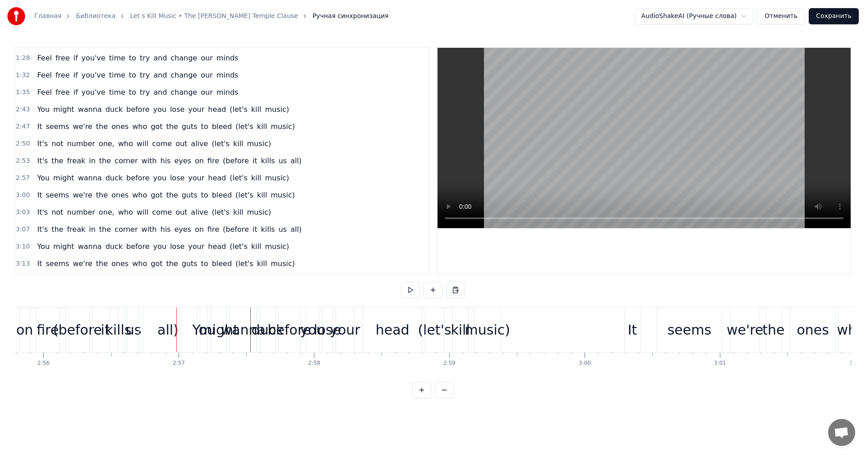
click at [172, 332] on div "all)" at bounding box center [168, 330] width 21 height 20
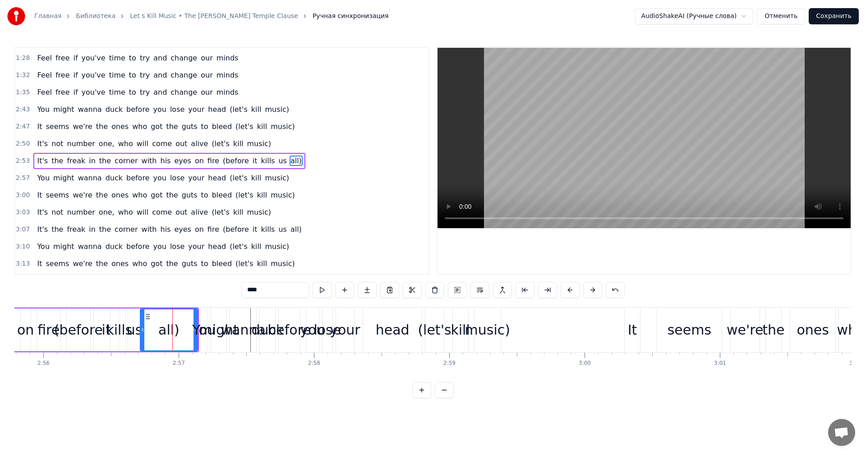
drag, startPoint x: 195, startPoint y: 332, endPoint x: 176, endPoint y: 332, distance: 18.5
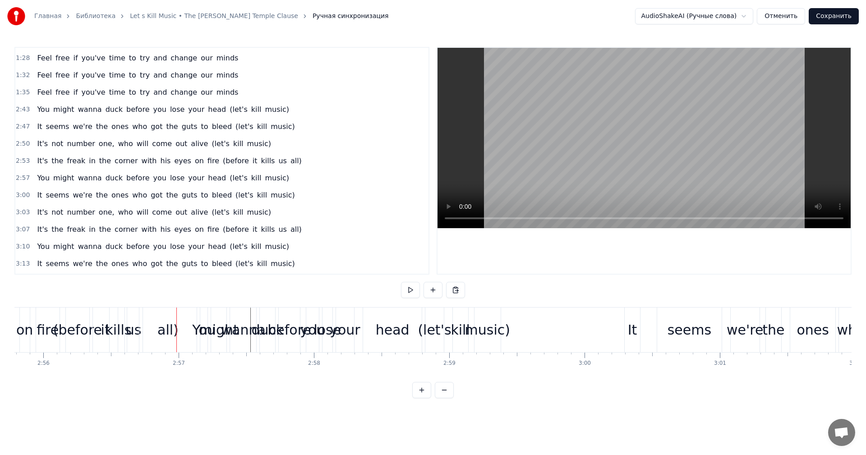
click at [167, 330] on div "all)" at bounding box center [168, 330] width 21 height 20
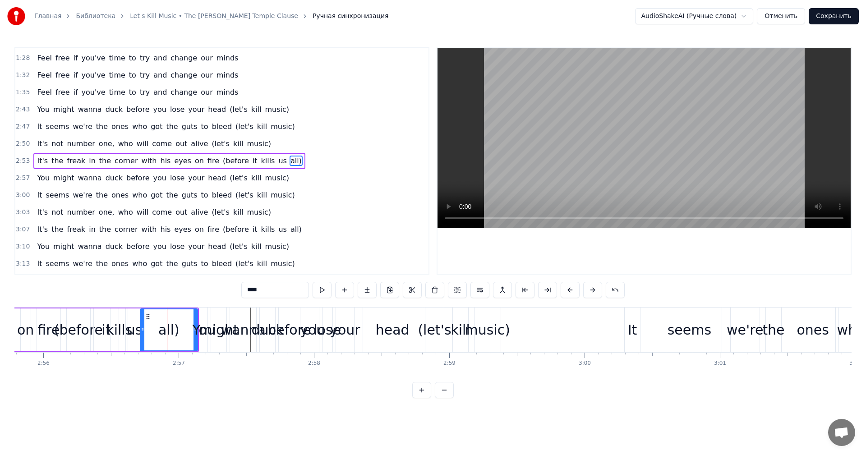
click at [195, 315] on div "all)" at bounding box center [169, 330] width 58 height 43
drag, startPoint x: 195, startPoint y: 315, endPoint x: 158, endPoint y: 319, distance: 36.7
click at [158, 319] on div at bounding box center [159, 330] width 4 height 41
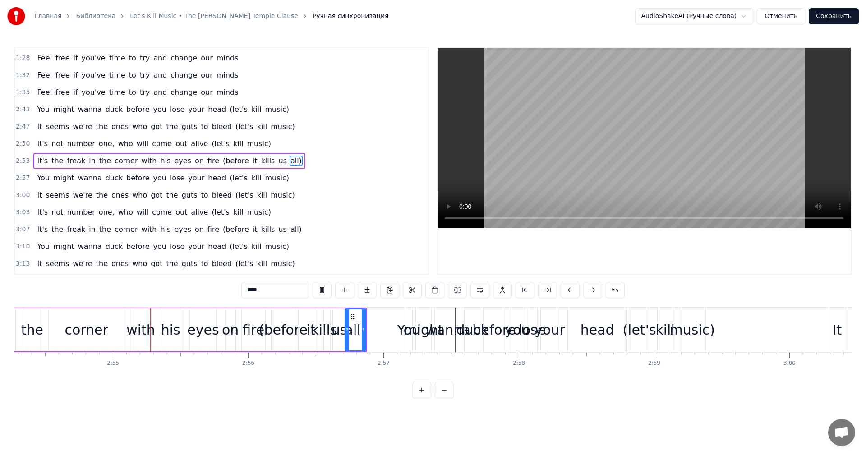
scroll to position [0, 23596]
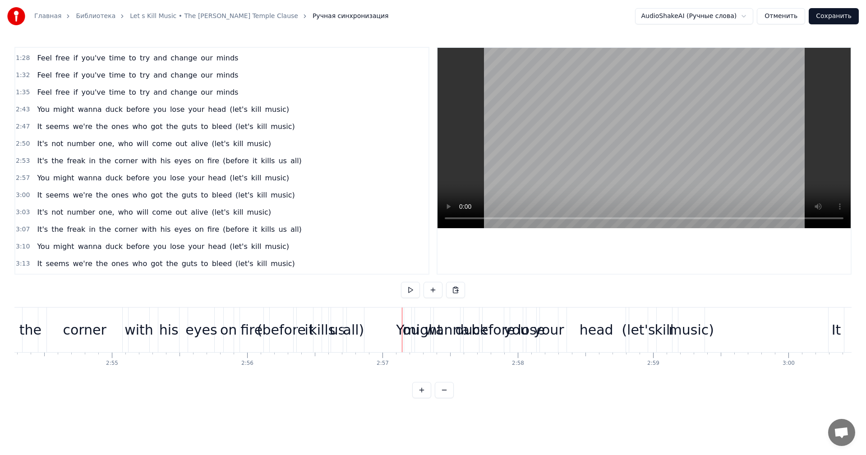
click at [406, 319] on div "You" at bounding box center [407, 330] width 7 height 45
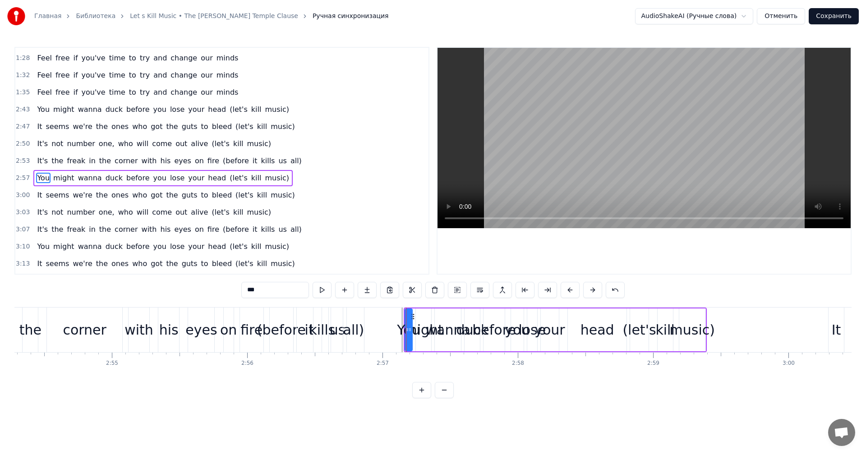
scroll to position [238, 0]
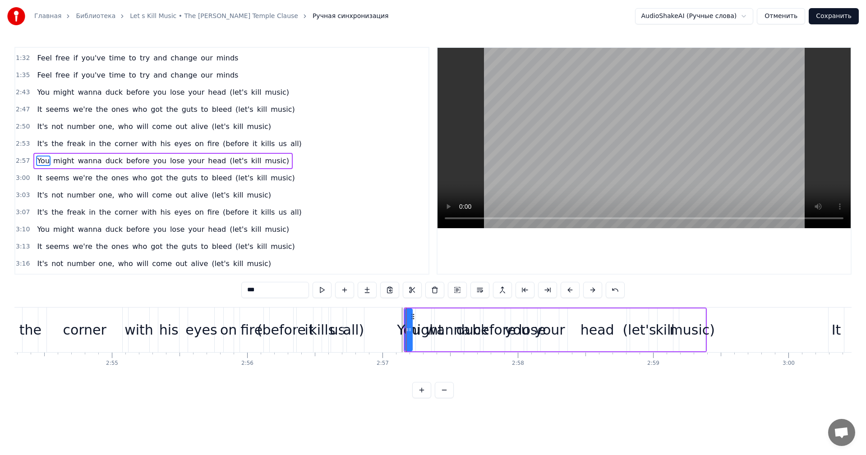
click at [700, 328] on div "music)" at bounding box center [692, 330] width 45 height 20
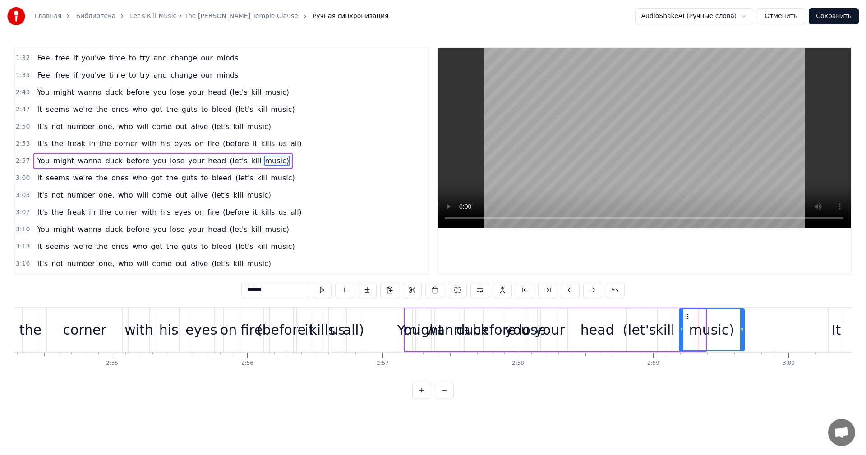
drag, startPoint x: 705, startPoint y: 330, endPoint x: 744, endPoint y: 329, distance: 38.8
click at [744, 329] on icon at bounding box center [743, 329] width 4 height 7
drag, startPoint x: 682, startPoint y: 332, endPoint x: 736, endPoint y: 334, distance: 54.2
click at [736, 334] on div at bounding box center [736, 330] width 4 height 41
click at [667, 334] on div "kill" at bounding box center [665, 330] width 19 height 20
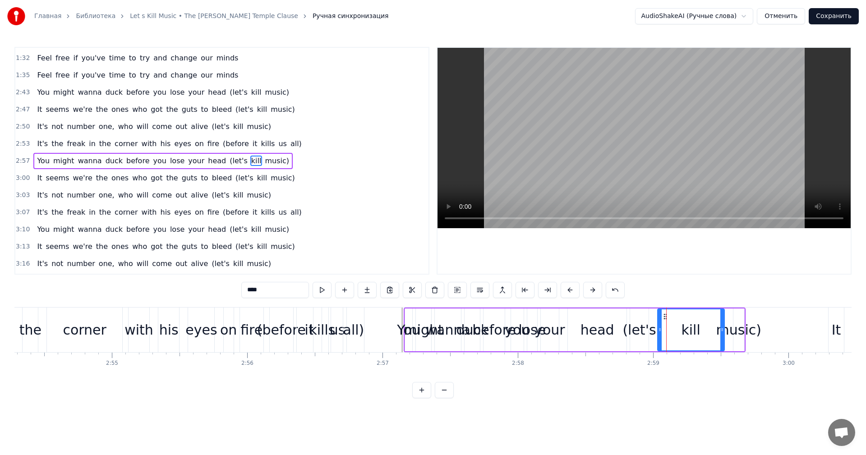
drag, startPoint x: 672, startPoint y: 330, endPoint x: 719, endPoint y: 329, distance: 47.4
click at [724, 329] on icon at bounding box center [723, 329] width 4 height 7
drag, startPoint x: 660, startPoint y: 332, endPoint x: 708, endPoint y: 331, distance: 47.4
click at [708, 331] on icon at bounding box center [708, 329] width 4 height 7
click at [652, 332] on div "(let's" at bounding box center [639, 330] width 33 height 20
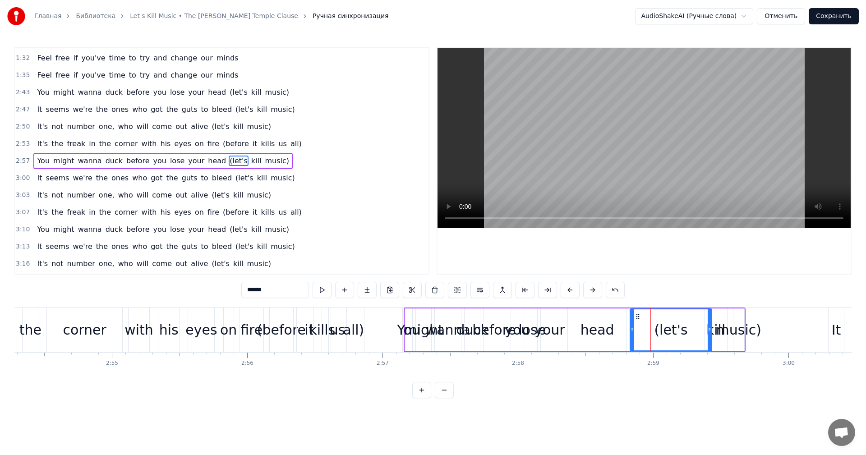
drag, startPoint x: 647, startPoint y: 331, endPoint x: 710, endPoint y: 331, distance: 63.2
click at [710, 331] on icon at bounding box center [710, 329] width 4 height 7
drag, startPoint x: 632, startPoint y: 331, endPoint x: 695, endPoint y: 331, distance: 63.2
click at [695, 331] on icon at bounding box center [696, 329] width 4 height 7
click at [603, 331] on div "head" at bounding box center [598, 330] width 34 height 20
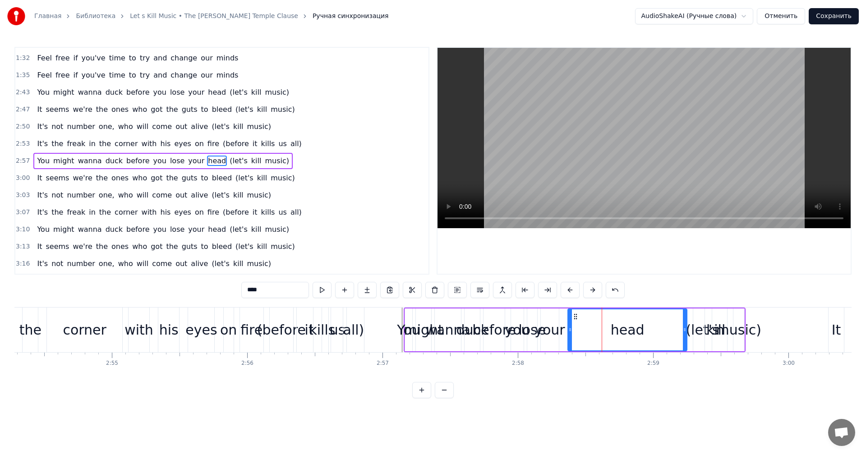
drag, startPoint x: 626, startPoint y: 331, endPoint x: 687, endPoint y: 330, distance: 60.9
click at [687, 330] on icon at bounding box center [685, 329] width 4 height 7
drag, startPoint x: 573, startPoint y: 334, endPoint x: 650, endPoint y: 332, distance: 76.7
click at [650, 333] on div at bounding box center [648, 330] width 4 height 41
click at [552, 333] on div "your" at bounding box center [550, 330] width 30 height 20
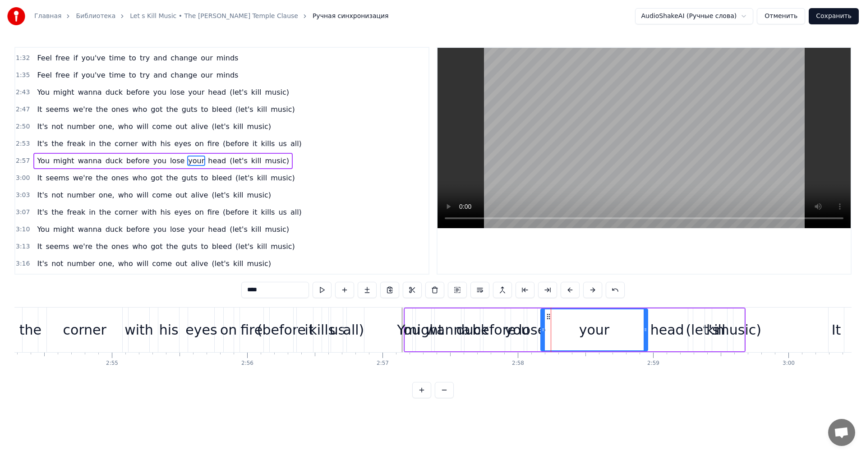
drag, startPoint x: 557, startPoint y: 331, endPoint x: 646, endPoint y: 331, distance: 88.9
click at [646, 331] on icon at bounding box center [646, 329] width 4 height 7
drag, startPoint x: 542, startPoint y: 333, endPoint x: 608, endPoint y: 332, distance: 65.4
click at [610, 333] on icon at bounding box center [611, 329] width 4 height 7
click at [538, 334] on div "lose" at bounding box center [533, 330] width 28 height 20
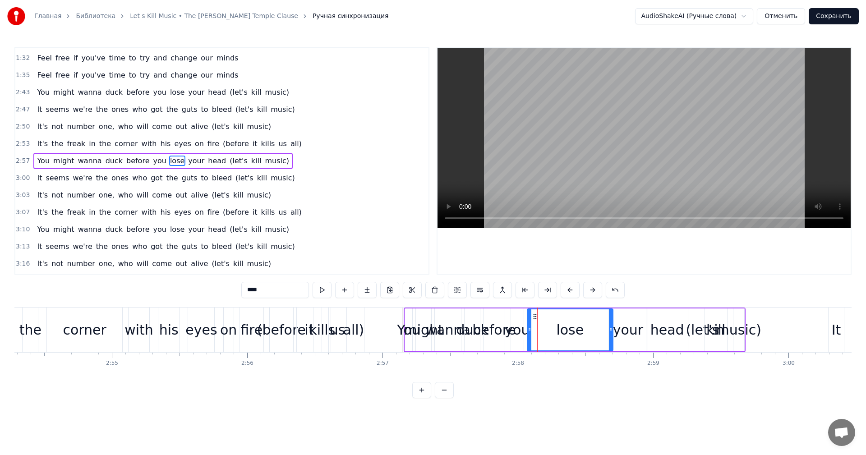
drag, startPoint x: 537, startPoint y: 330, endPoint x: 612, endPoint y: 330, distance: 75.8
click at [612, 330] on icon at bounding box center [611, 329] width 4 height 7
drag, startPoint x: 529, startPoint y: 335, endPoint x: 584, endPoint y: 335, distance: 54.2
click at [584, 335] on div at bounding box center [584, 330] width 4 height 41
click at [523, 334] on div "you" at bounding box center [517, 330] width 25 height 20
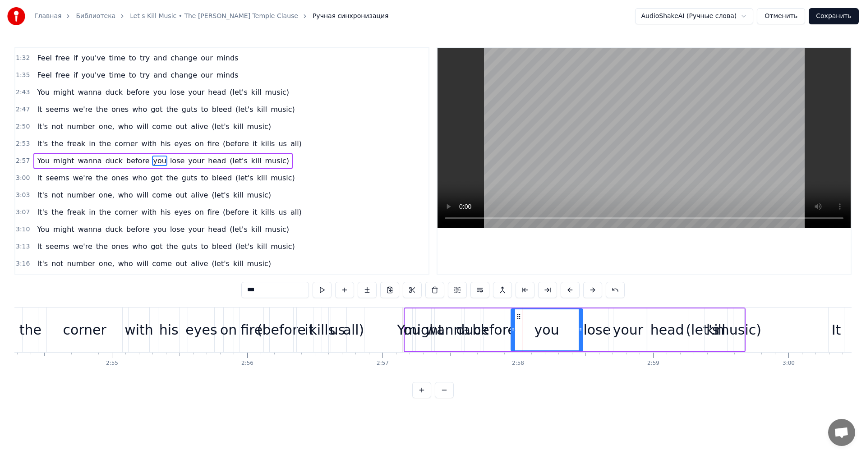
drag, startPoint x: 522, startPoint y: 330, endPoint x: 578, endPoint y: 330, distance: 56.4
click at [580, 330] on icon at bounding box center [581, 329] width 4 height 7
drag, startPoint x: 514, startPoint y: 333, endPoint x: 559, endPoint y: 332, distance: 45.1
click at [559, 332] on icon at bounding box center [559, 329] width 4 height 7
click at [503, 332] on div "before" at bounding box center [495, 330] width 44 height 20
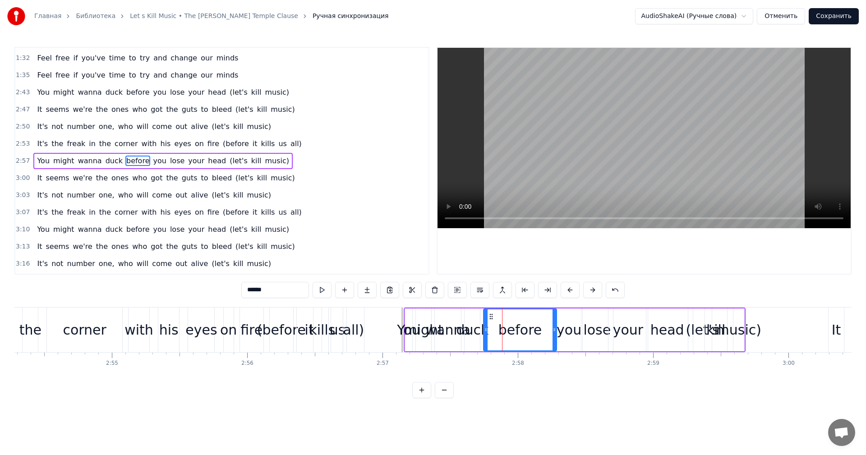
drag, startPoint x: 504, startPoint y: 331, endPoint x: 555, endPoint y: 331, distance: 51.0
click at [555, 331] on icon at bounding box center [555, 329] width 4 height 7
drag, startPoint x: 487, startPoint y: 333, endPoint x: 522, endPoint y: 333, distance: 35.2
click at [522, 333] on icon at bounding box center [521, 329] width 4 height 7
click at [478, 332] on div "duck" at bounding box center [472, 330] width 32 height 20
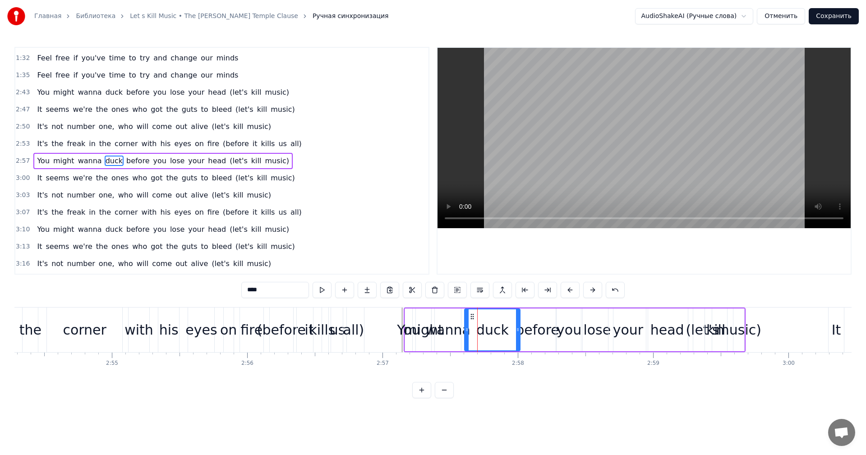
drag, startPoint x: 479, startPoint y: 332, endPoint x: 519, endPoint y: 332, distance: 40.2
click at [519, 332] on icon at bounding box center [518, 329] width 4 height 7
drag, startPoint x: 467, startPoint y: 335, endPoint x: 497, endPoint y: 335, distance: 29.8
click at [497, 335] on div at bounding box center [497, 330] width 4 height 41
click at [455, 334] on div "wanna" at bounding box center [448, 330] width 45 height 20
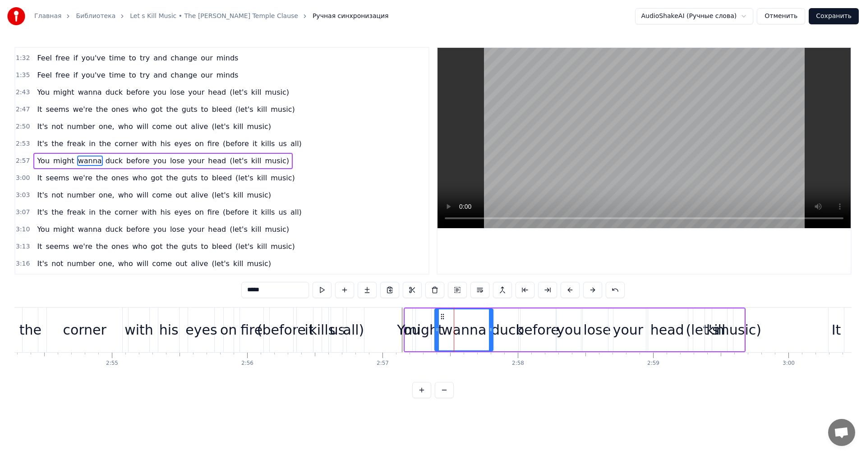
drag, startPoint x: 459, startPoint y: 333, endPoint x: 487, endPoint y: 333, distance: 28.0
click at [492, 333] on icon at bounding box center [491, 329] width 4 height 7
drag, startPoint x: 438, startPoint y: 334, endPoint x: 459, endPoint y: 334, distance: 21.2
click at [459, 334] on div at bounding box center [459, 330] width 4 height 41
click at [425, 333] on div "might" at bounding box center [423, 330] width 39 height 20
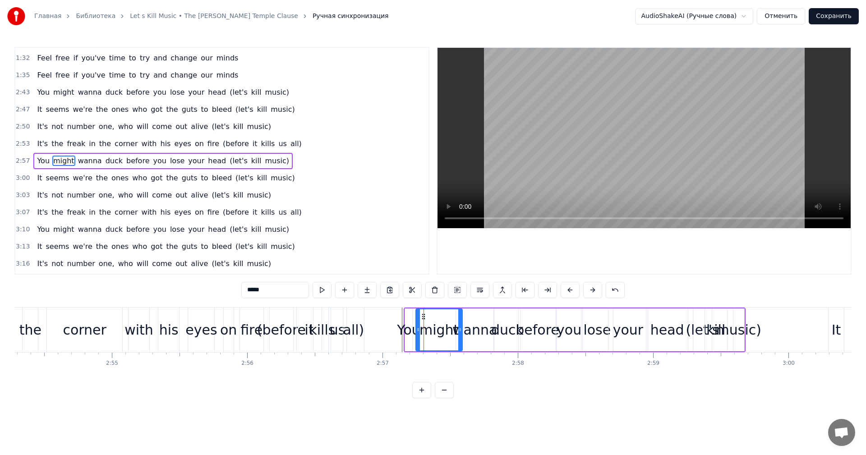
drag, startPoint x: 439, startPoint y: 333, endPoint x: 461, endPoint y: 333, distance: 22.1
click at [461, 333] on icon at bounding box center [461, 329] width 4 height 7
drag, startPoint x: 418, startPoint y: 337, endPoint x: 434, endPoint y: 337, distance: 15.8
click at [434, 337] on div at bounding box center [435, 330] width 4 height 41
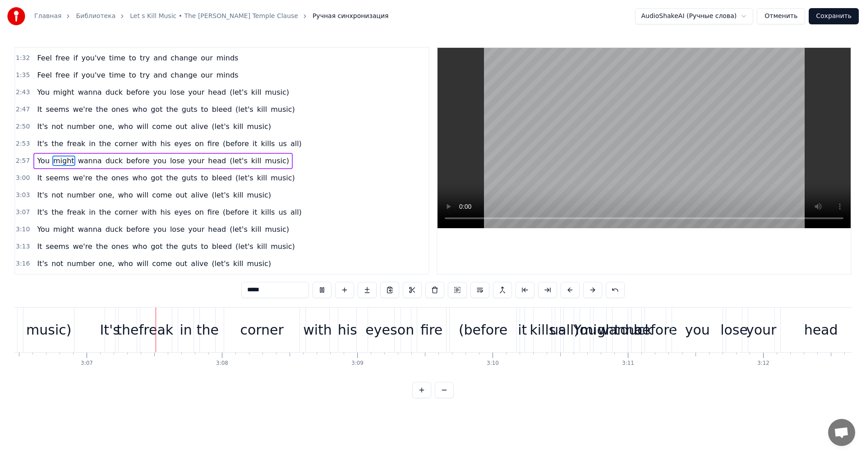
scroll to position [0, 25277]
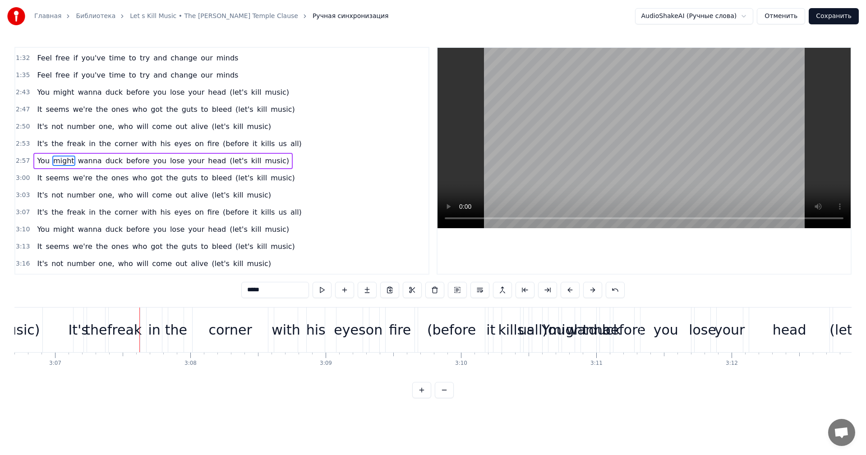
click at [76, 317] on div "It's" at bounding box center [79, 330] width 10 height 45
type input "****"
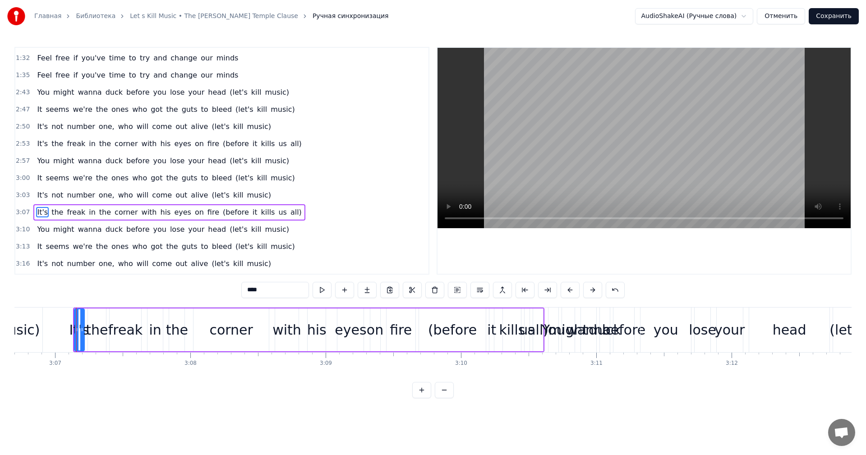
scroll to position [290, 0]
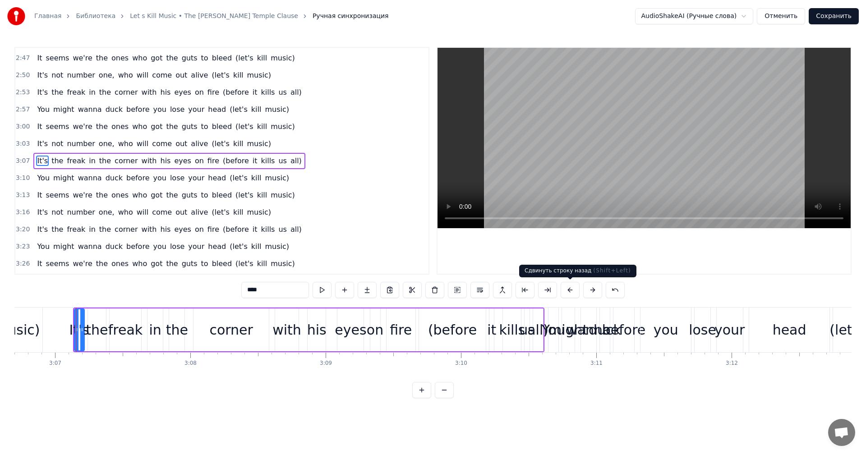
click at [571, 292] on button at bounding box center [570, 290] width 19 height 16
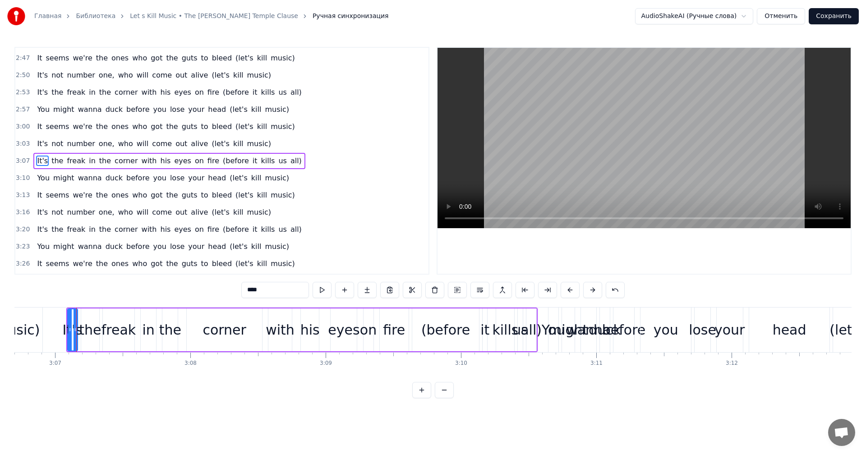
click at [571, 292] on button at bounding box center [570, 290] width 19 height 16
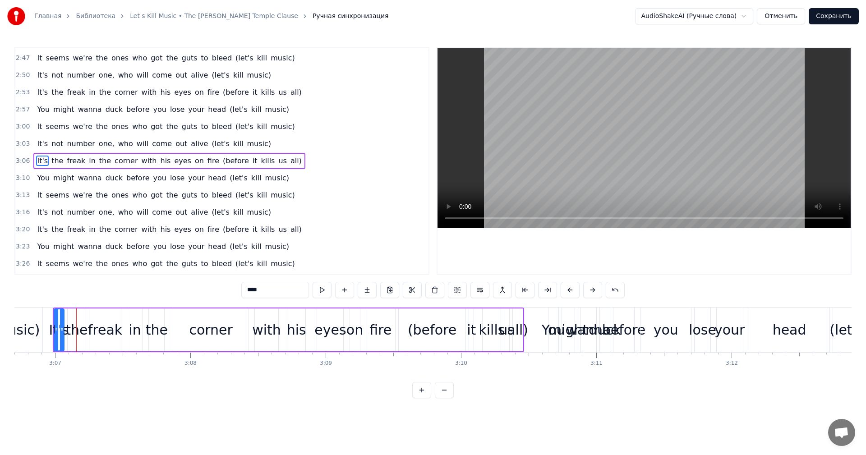
click at [570, 292] on button at bounding box center [570, 290] width 19 height 16
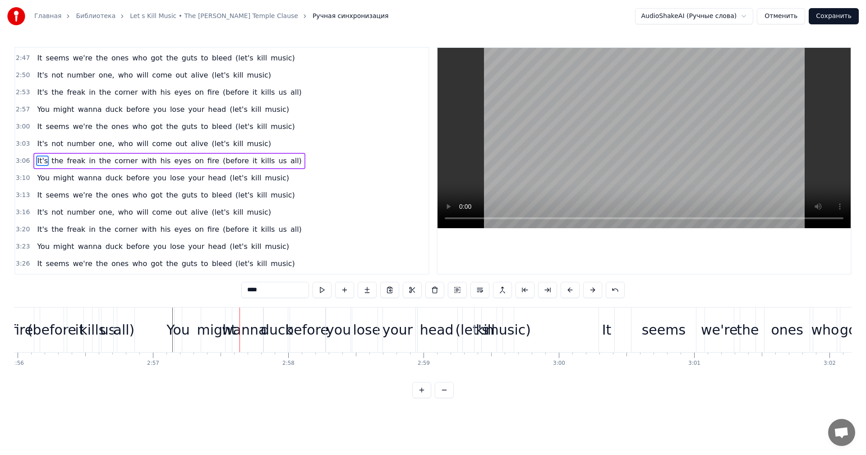
scroll to position [0, 23732]
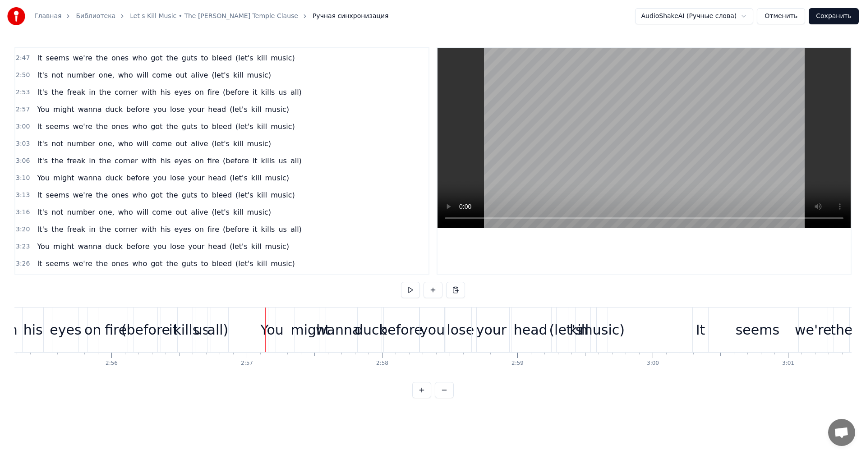
click at [278, 327] on div "You" at bounding box center [271, 330] width 23 height 20
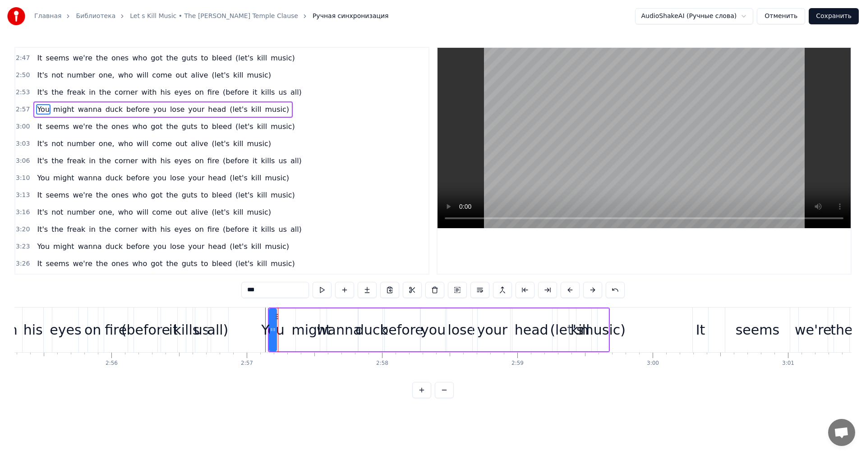
scroll to position [238, 0]
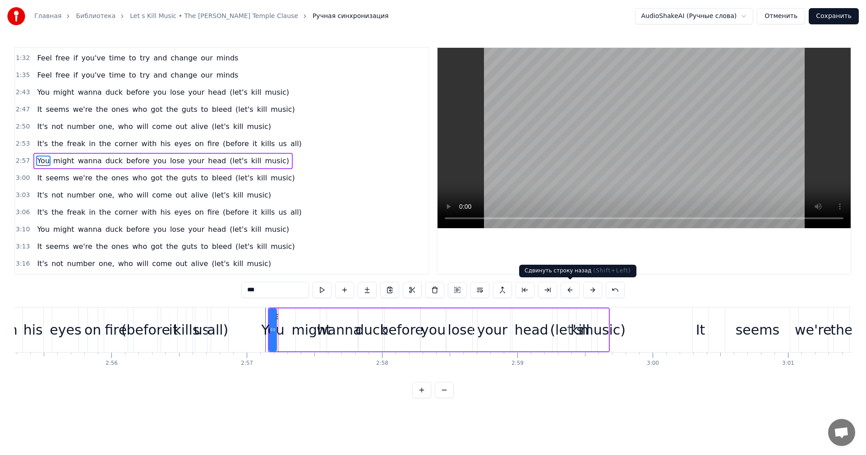
click at [570, 292] on button at bounding box center [570, 290] width 19 height 16
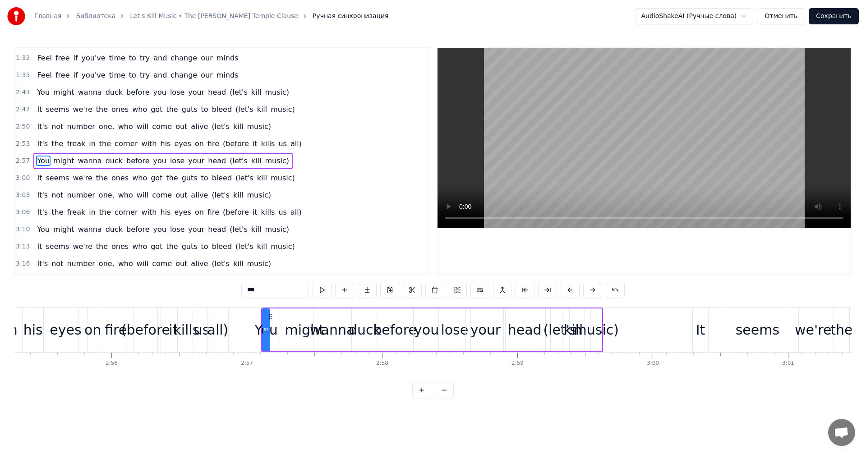
click at [570, 292] on button at bounding box center [570, 290] width 19 height 16
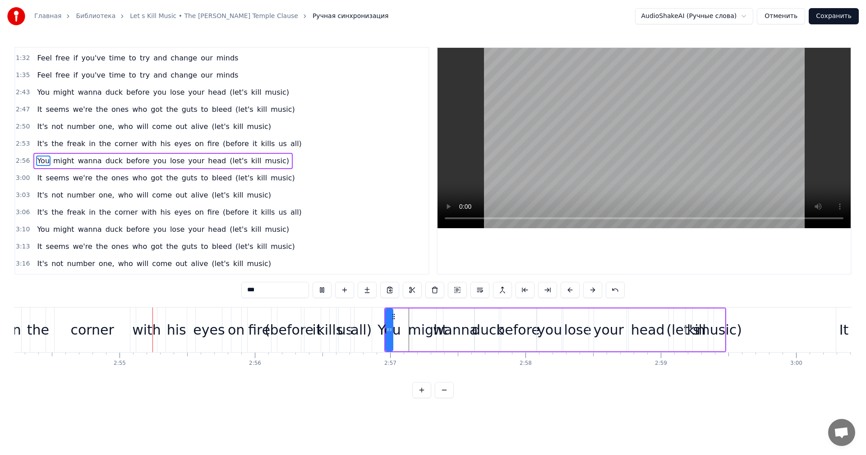
scroll to position [0, 23591]
click at [716, 330] on div "music)" at bounding box center [717, 330] width 45 height 20
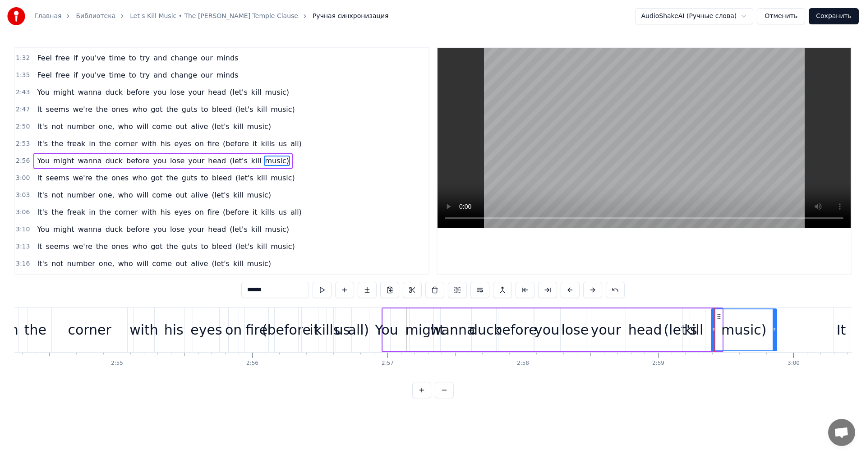
drag, startPoint x: 720, startPoint y: 330, endPoint x: 775, endPoint y: 326, distance: 54.8
click at [775, 326] on div at bounding box center [775, 330] width 4 height 41
drag, startPoint x: 713, startPoint y: 333, endPoint x: 767, endPoint y: 332, distance: 53.7
click at [767, 332] on icon at bounding box center [766, 329] width 4 height 7
click at [695, 328] on div "kill" at bounding box center [694, 330] width 19 height 20
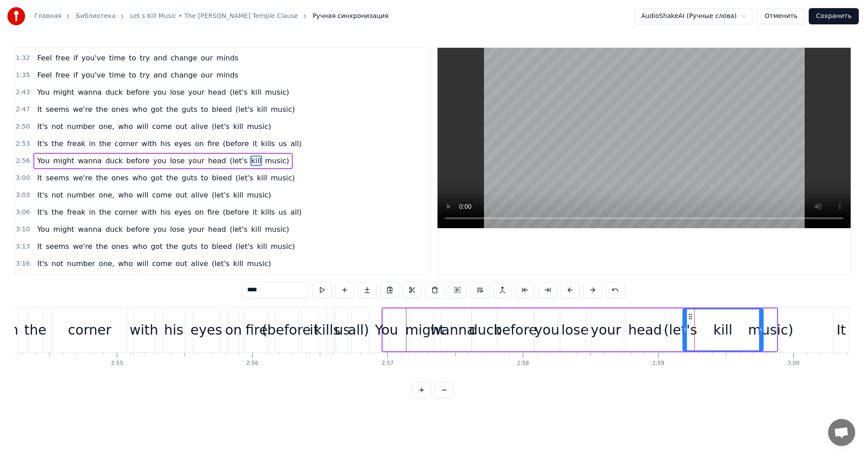
drag, startPoint x: 704, startPoint y: 329, endPoint x: 762, endPoint y: 330, distance: 58.2
click at [762, 330] on icon at bounding box center [762, 329] width 4 height 7
drag, startPoint x: 685, startPoint y: 332, endPoint x: 750, endPoint y: 332, distance: 65.0
click at [750, 332] on icon at bounding box center [751, 329] width 4 height 7
click at [685, 331] on div "(let's" at bounding box center [680, 330] width 33 height 20
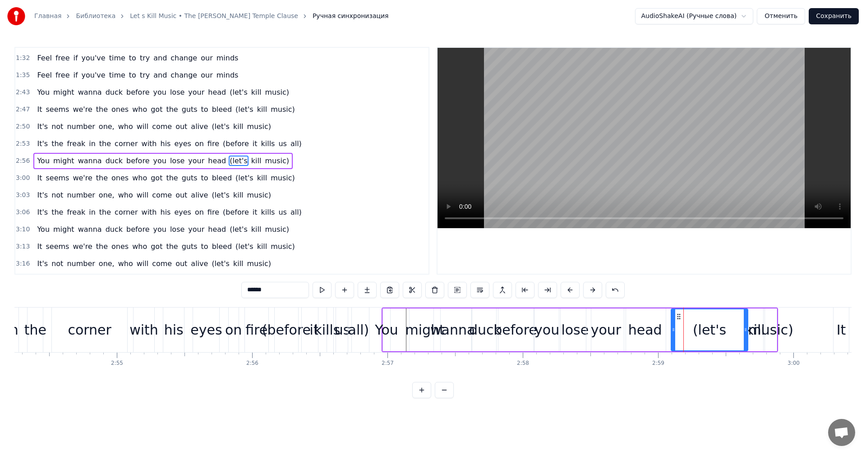
drag, startPoint x: 688, startPoint y: 330, endPoint x: 746, endPoint y: 330, distance: 58.2
click at [746, 330] on circle at bounding box center [746, 330] width 0 height 0
drag, startPoint x: 672, startPoint y: 333, endPoint x: 734, endPoint y: 330, distance: 61.4
click at [734, 330] on icon at bounding box center [735, 329] width 4 height 7
click at [653, 330] on div "head" at bounding box center [646, 330] width 34 height 20
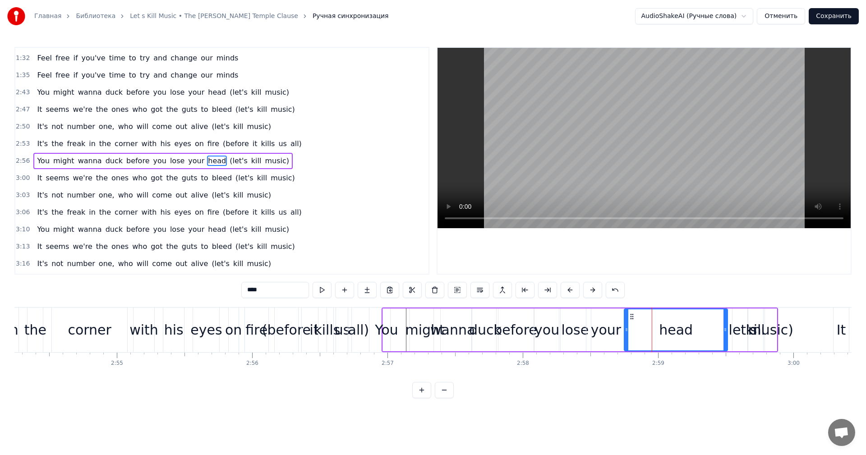
drag, startPoint x: 664, startPoint y: 334, endPoint x: 727, endPoint y: 333, distance: 62.3
click at [727, 333] on div at bounding box center [726, 330] width 4 height 41
drag, startPoint x: 625, startPoint y: 334, endPoint x: 681, endPoint y: 334, distance: 55.5
click at [681, 334] on div at bounding box center [683, 330] width 4 height 41
click at [618, 334] on div "your" at bounding box center [606, 330] width 30 height 20
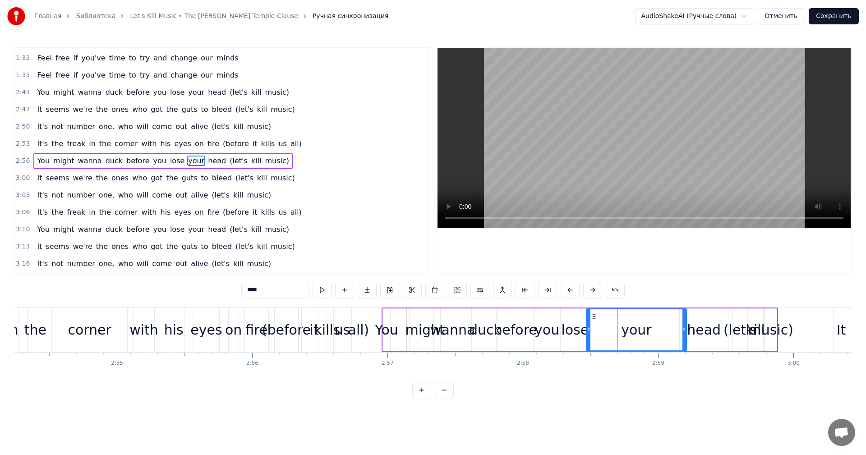
drag, startPoint x: 625, startPoint y: 331, endPoint x: 687, endPoint y: 331, distance: 62.3
click at [686, 331] on icon at bounding box center [685, 329] width 4 height 7
drag, startPoint x: 588, startPoint y: 334, endPoint x: 650, endPoint y: 334, distance: 62.3
click at [650, 334] on div at bounding box center [651, 330] width 4 height 41
click at [580, 333] on div "lose" at bounding box center [575, 330] width 28 height 20
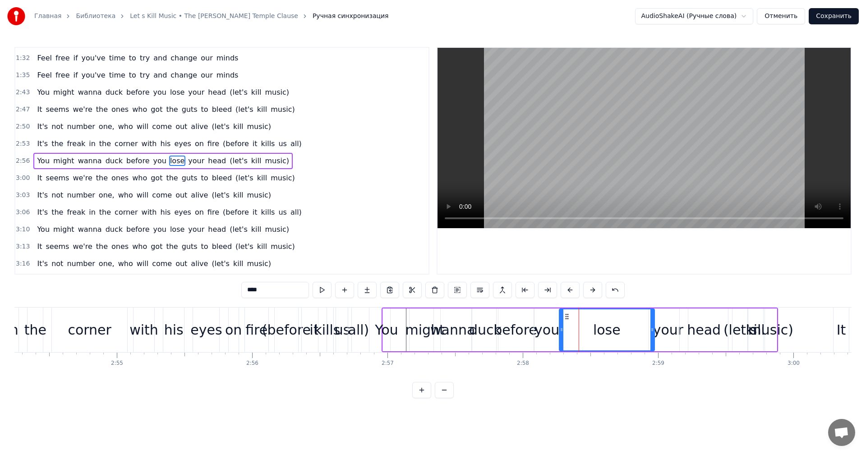
drag, startPoint x: 588, startPoint y: 333, endPoint x: 652, endPoint y: 333, distance: 63.6
click at [652, 333] on icon at bounding box center [653, 329] width 4 height 7
drag, startPoint x: 561, startPoint y: 334, endPoint x: 621, endPoint y: 335, distance: 60.0
click at [621, 335] on div at bounding box center [622, 330] width 4 height 41
click at [547, 335] on div "you" at bounding box center [547, 330] width 25 height 20
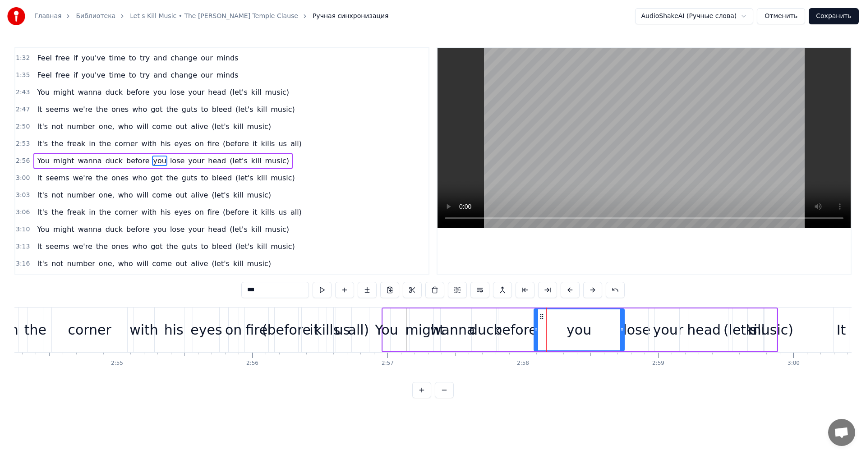
drag, startPoint x: 558, startPoint y: 331, endPoint x: 622, endPoint y: 332, distance: 64.1
click at [622, 332] on icon at bounding box center [623, 329] width 4 height 7
drag, startPoint x: 537, startPoint y: 332, endPoint x: 595, endPoint y: 332, distance: 58.7
click at [595, 332] on icon at bounding box center [595, 329] width 4 height 7
click at [525, 332] on div "before" at bounding box center [516, 330] width 44 height 20
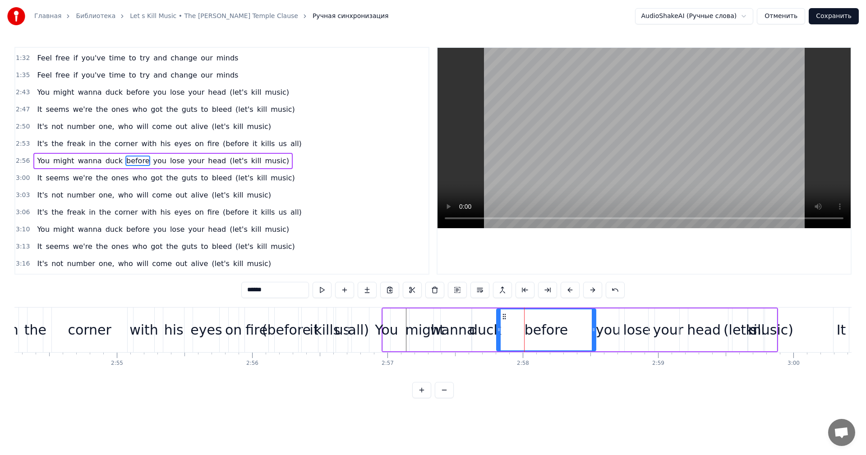
drag, startPoint x: 532, startPoint y: 332, endPoint x: 594, endPoint y: 332, distance: 61.8
click at [594, 332] on icon at bounding box center [594, 329] width 4 height 7
drag, startPoint x: 498, startPoint y: 334, endPoint x: 549, endPoint y: 334, distance: 51.0
click at [549, 334] on div at bounding box center [550, 330] width 4 height 41
click at [494, 334] on div "duck" at bounding box center [485, 330] width 32 height 20
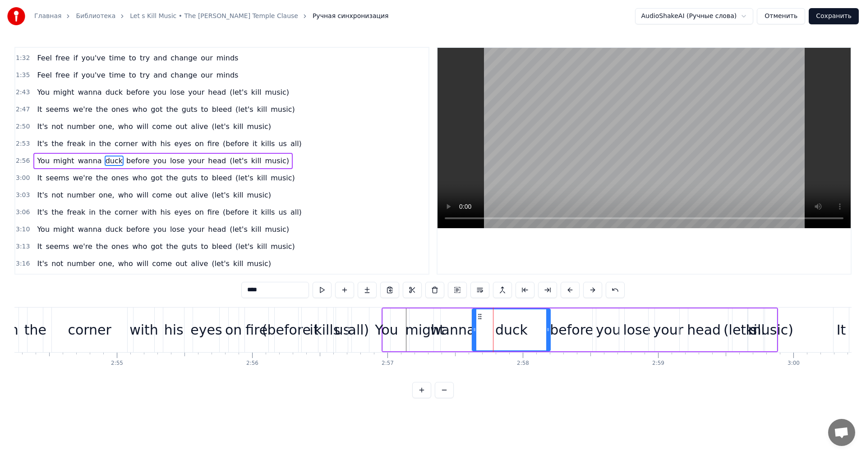
drag, startPoint x: 497, startPoint y: 331, endPoint x: 550, endPoint y: 331, distance: 53.3
click at [549, 331] on circle at bounding box center [549, 331] width 0 height 0
drag, startPoint x: 473, startPoint y: 333, endPoint x: 514, endPoint y: 332, distance: 40.6
click at [514, 332] on icon at bounding box center [516, 329] width 4 height 7
click at [461, 332] on div "wanna" at bounding box center [453, 330] width 45 height 20
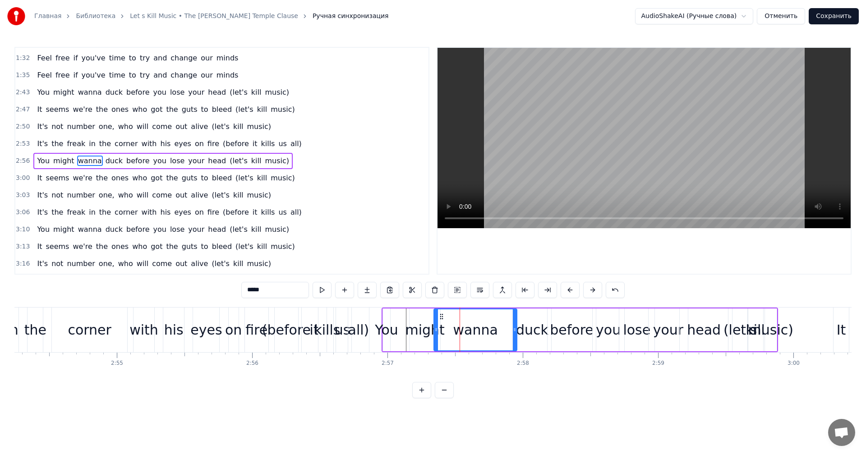
drag, startPoint x: 471, startPoint y: 332, endPoint x: 517, endPoint y: 332, distance: 45.6
click at [517, 332] on icon at bounding box center [515, 329] width 4 height 7
drag, startPoint x: 437, startPoint y: 332, endPoint x: 471, endPoint y: 332, distance: 34.3
click at [471, 332] on icon at bounding box center [471, 329] width 4 height 7
click at [431, 332] on div "might" at bounding box center [424, 330] width 39 height 20
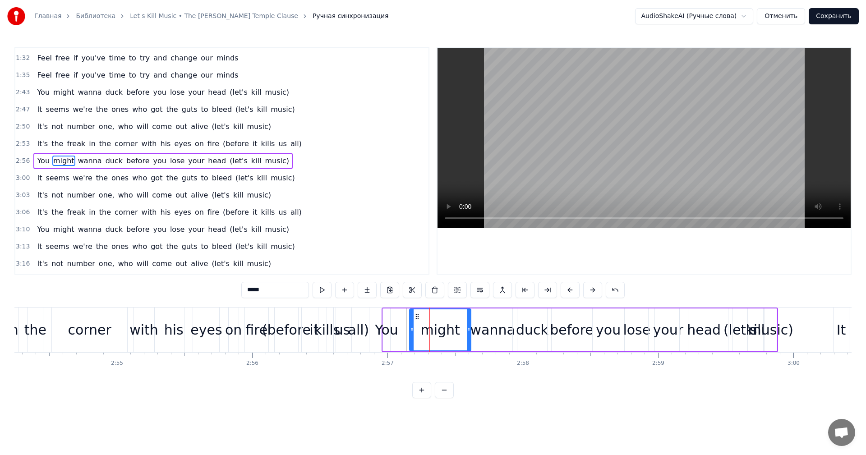
drag, startPoint x: 431, startPoint y: 332, endPoint x: 469, endPoint y: 331, distance: 38.8
click at [469, 331] on icon at bounding box center [469, 329] width 4 height 7
drag, startPoint x: 412, startPoint y: 332, endPoint x: 428, endPoint y: 332, distance: 15.8
click at [428, 332] on icon at bounding box center [428, 329] width 4 height 7
click at [386, 333] on div "You" at bounding box center [386, 330] width 23 height 20
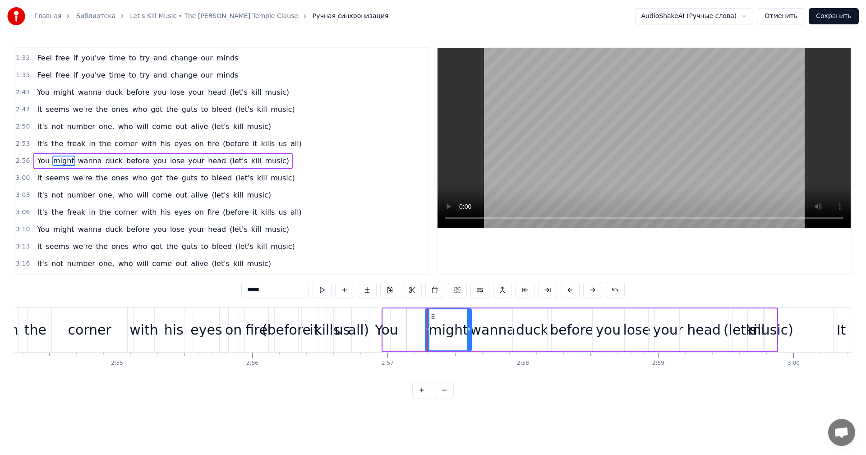
type input "***"
drag, startPoint x: 389, startPoint y: 333, endPoint x: 428, endPoint y: 331, distance: 38.8
click at [428, 331] on icon at bounding box center [427, 329] width 4 height 7
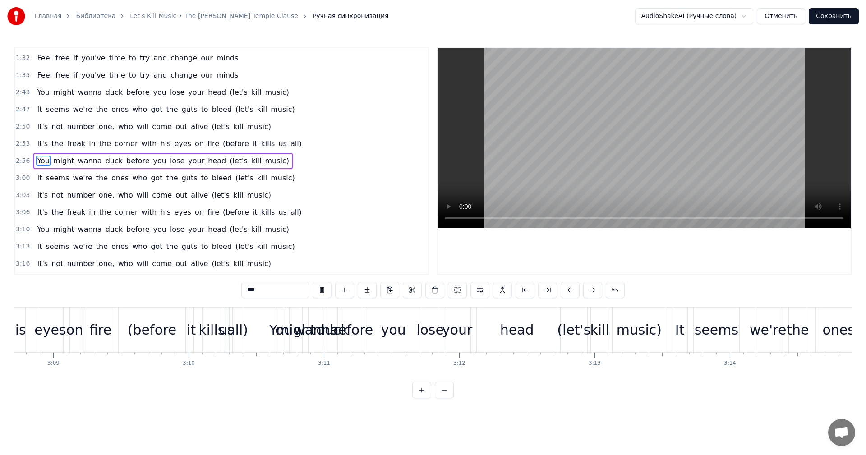
scroll to position [0, 25706]
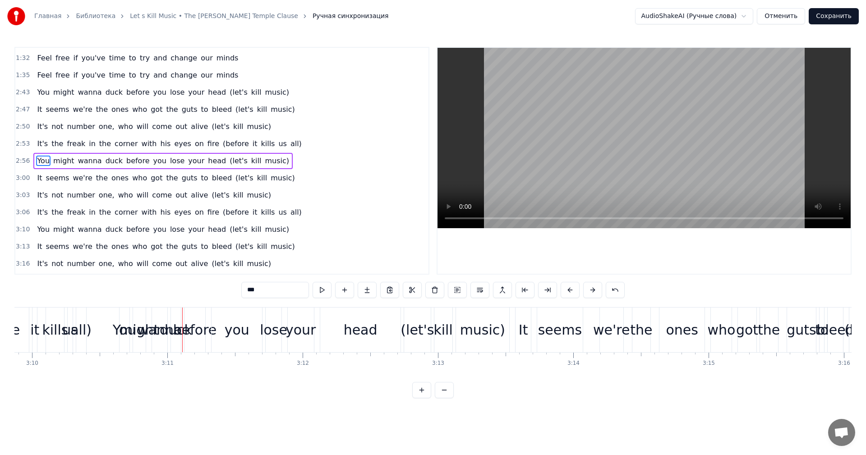
click at [124, 341] on div "You" at bounding box center [125, 330] width 10 height 45
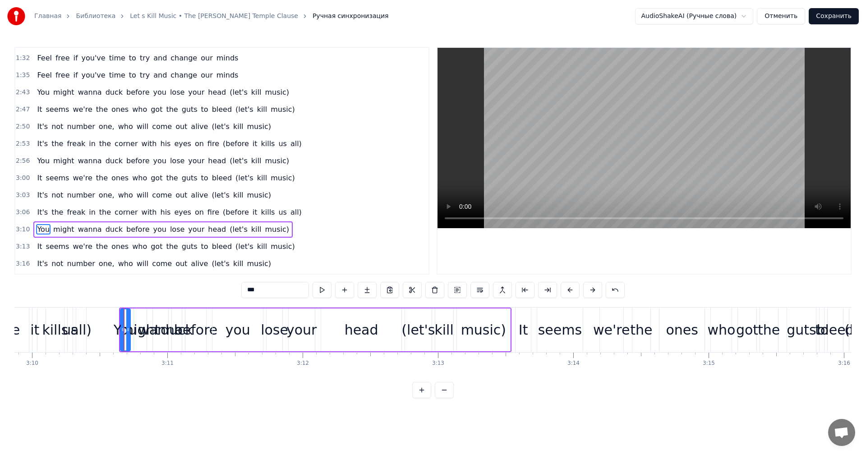
scroll to position [307, 0]
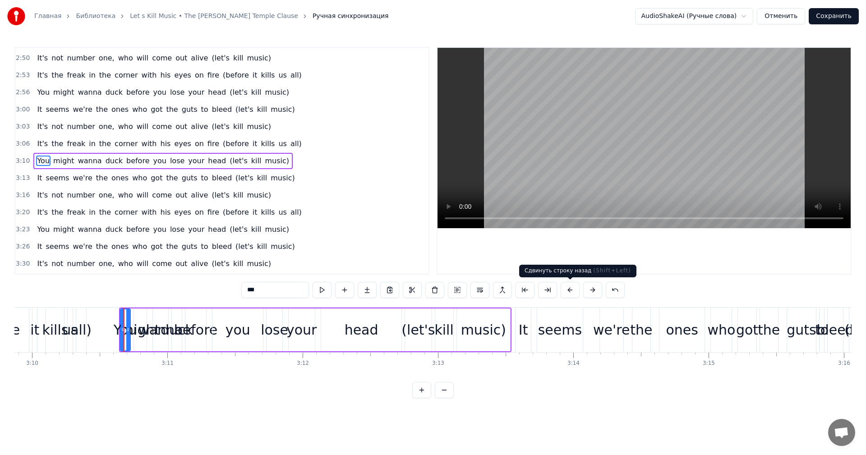
click at [570, 290] on button at bounding box center [570, 290] width 19 height 16
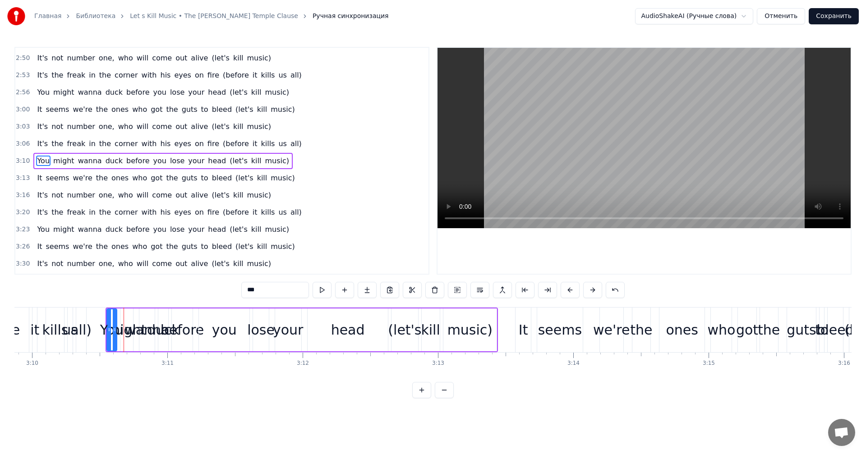
click at [570, 290] on button at bounding box center [570, 290] width 19 height 16
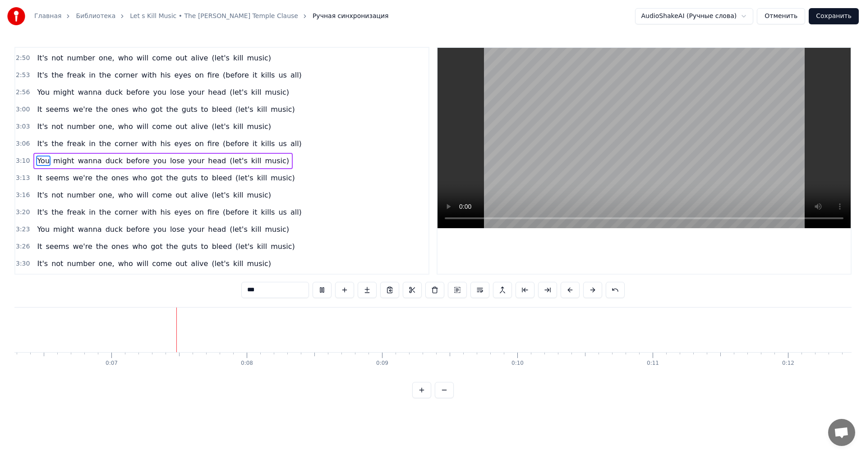
scroll to position [0, 882]
click at [459, 235] on div at bounding box center [644, 161] width 413 height 226
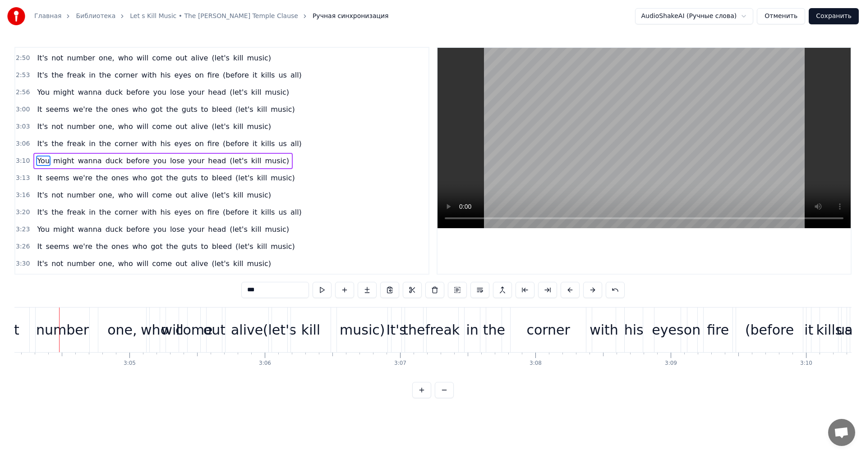
scroll to position [0, 24932]
click at [689, 245] on div at bounding box center [644, 161] width 413 height 226
click at [823, 17] on button "Сохранить" at bounding box center [834, 16] width 50 height 16
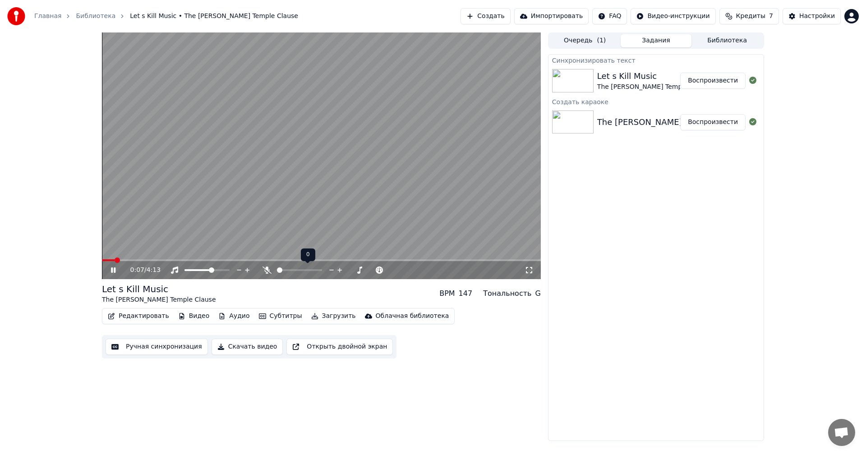
click at [277, 270] on span at bounding box center [279, 270] width 5 height 5
click at [153, 259] on video at bounding box center [321, 155] width 439 height 247
click at [152, 260] on span at bounding box center [321, 260] width 439 height 2
click at [114, 269] on icon at bounding box center [113, 270] width 5 height 6
click at [165, 260] on span at bounding box center [321, 260] width 439 height 2
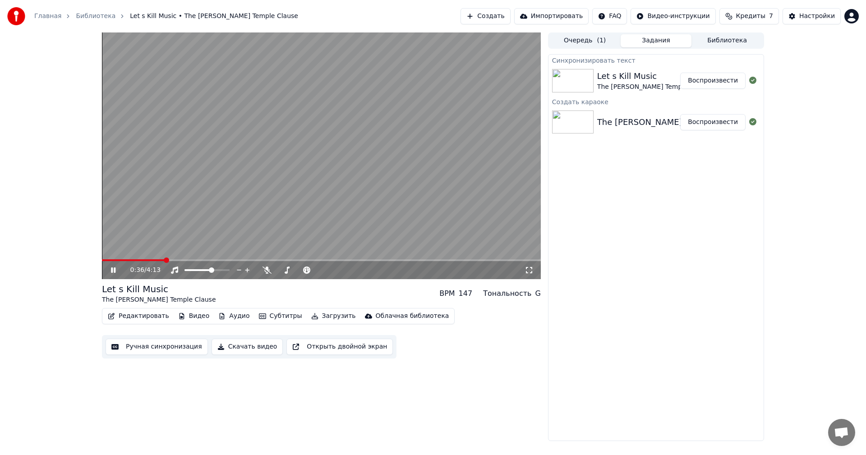
click at [177, 259] on span at bounding box center [321, 260] width 439 height 2
click at [187, 259] on span at bounding box center [321, 260] width 439 height 2
click at [184, 260] on span at bounding box center [147, 260] width 90 height 2
click at [176, 260] on span at bounding box center [143, 260] width 82 height 2
click at [171, 260] on span at bounding box center [139, 260] width 75 height 2
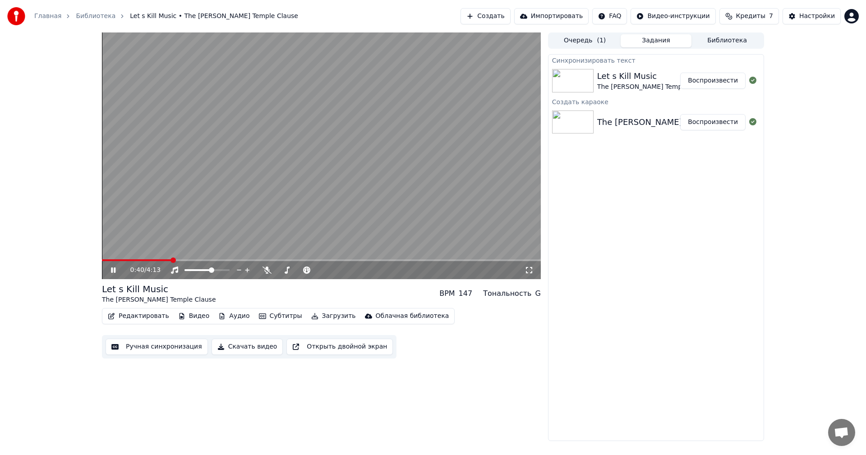
click at [167, 260] on span at bounding box center [137, 260] width 70 height 2
click at [532, 271] on icon at bounding box center [529, 270] width 9 height 7
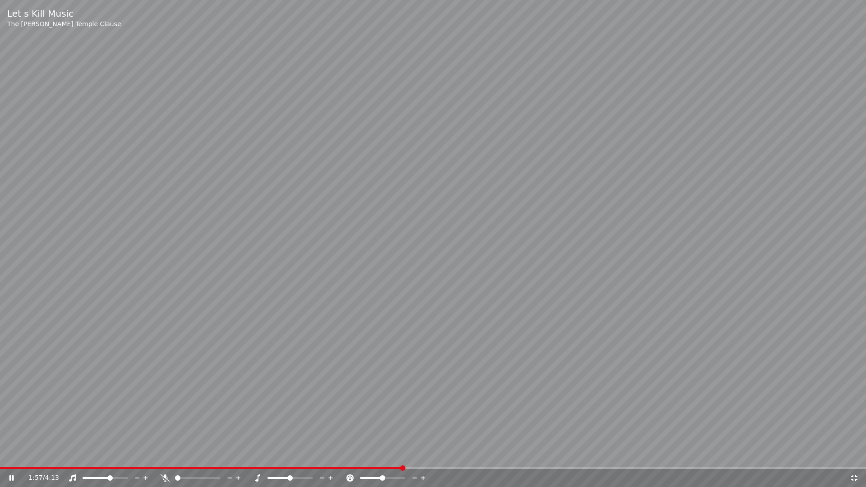
click at [439, 455] on span at bounding box center [433, 469] width 866 height 2
click at [493, 455] on video at bounding box center [433, 243] width 866 height 487
click at [493, 455] on span at bounding box center [433, 469] width 866 height 2
click at [473, 419] on video at bounding box center [433, 243] width 866 height 487
click at [681, 455] on video at bounding box center [433, 243] width 866 height 487
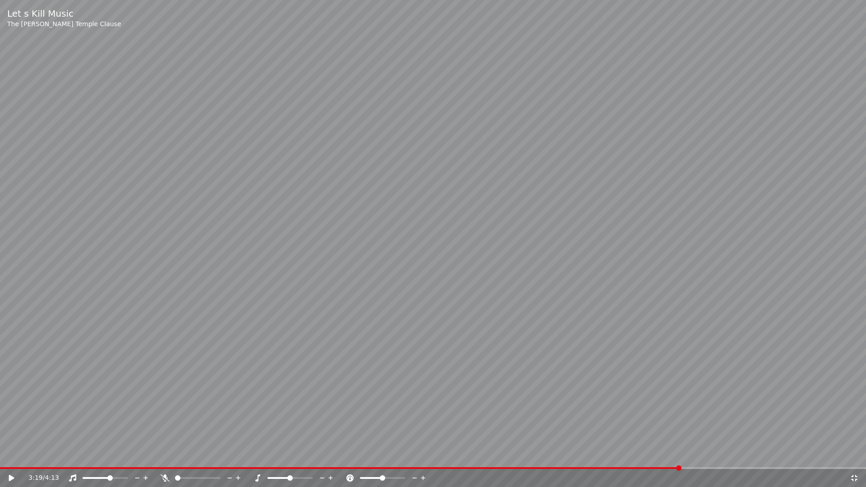
click at [681, 455] on span at bounding box center [340, 469] width 681 height 2
click at [701, 402] on video at bounding box center [433, 243] width 866 height 487
click at [649, 455] on div "3:26 / 4:13" at bounding box center [433, 478] width 866 height 18
click at [649, 455] on video at bounding box center [433, 243] width 866 height 487
click at [639, 455] on span at bounding box center [319, 469] width 639 height 2
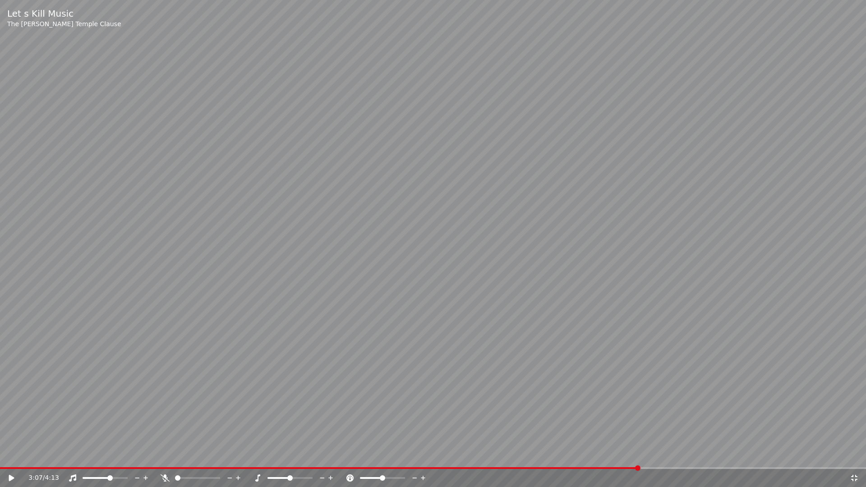
click at [639, 371] on video at bounding box center [433, 243] width 866 height 487
click at [596, 455] on span at bounding box center [320, 469] width 641 height 2
click at [573, 455] on span at bounding box center [300, 469] width 601 height 2
click at [550, 455] on span at bounding box center [288, 469] width 576 height 2
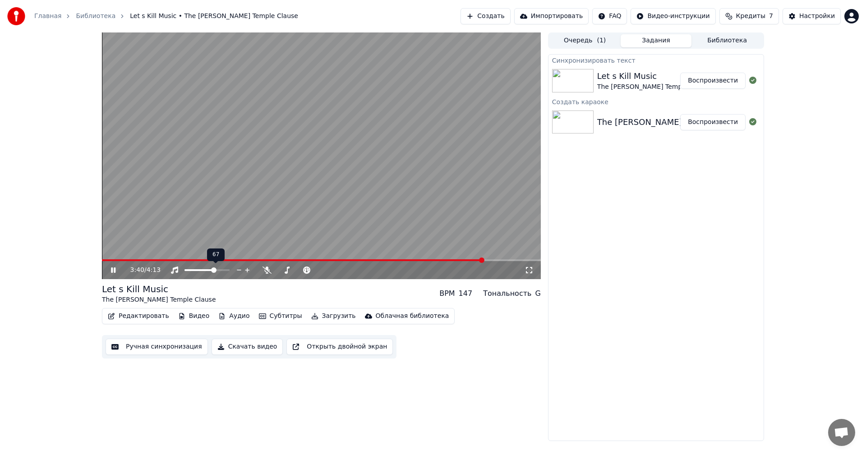
click at [215, 270] on span at bounding box center [207, 270] width 45 height 2
click at [114, 272] on icon at bounding box center [119, 270] width 21 height 7
click at [238, 348] on button "Скачать видео" at bounding box center [248, 347] width 72 height 16
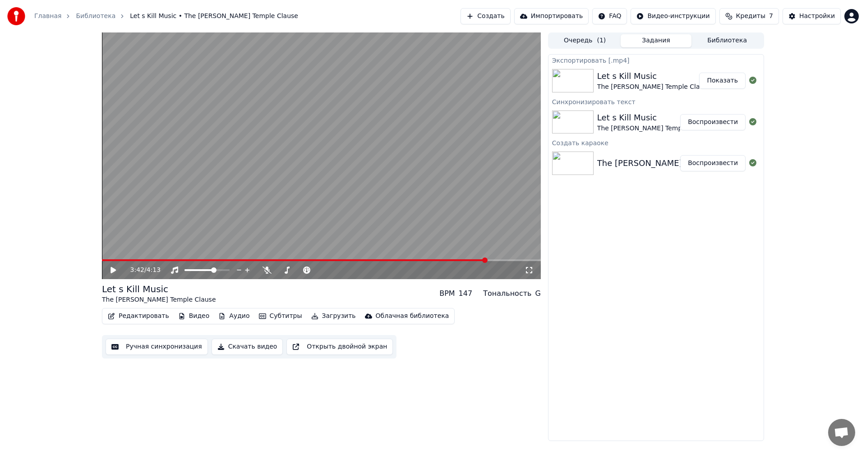
click at [723, 81] on button "Показать" at bounding box center [723, 81] width 46 height 16
